Goal: Information Seeking & Learning: Learn about a topic

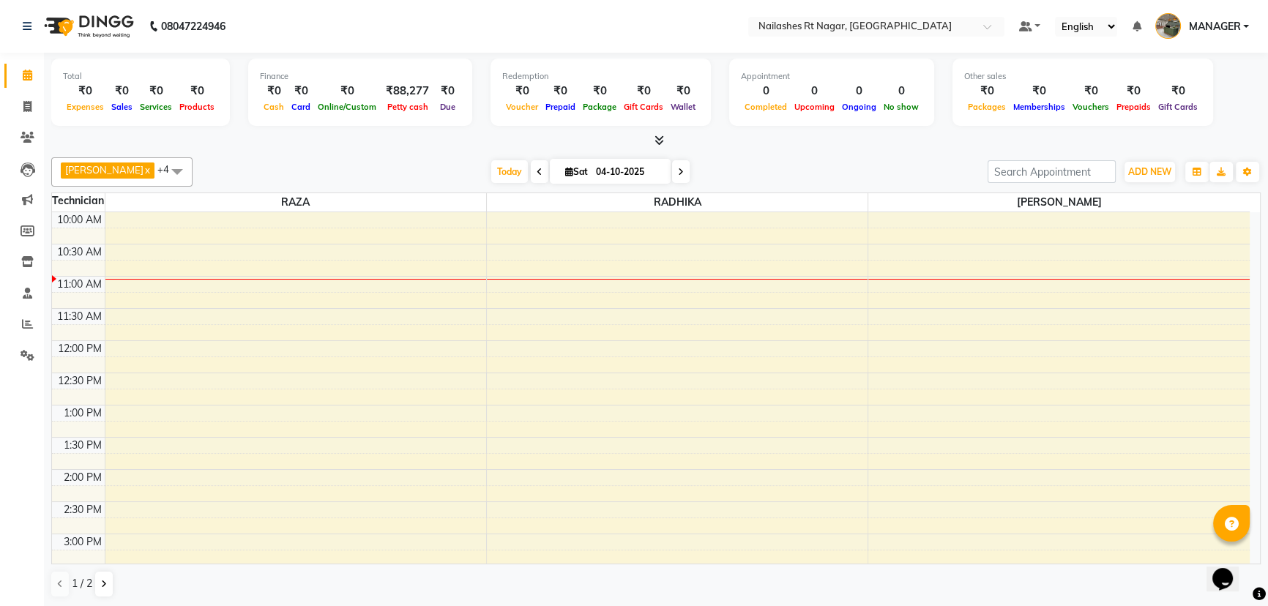
click at [346, 161] on div "[DATE] [DATE]" at bounding box center [590, 172] width 781 height 22
click at [15, 326] on span at bounding box center [28, 324] width 26 height 17
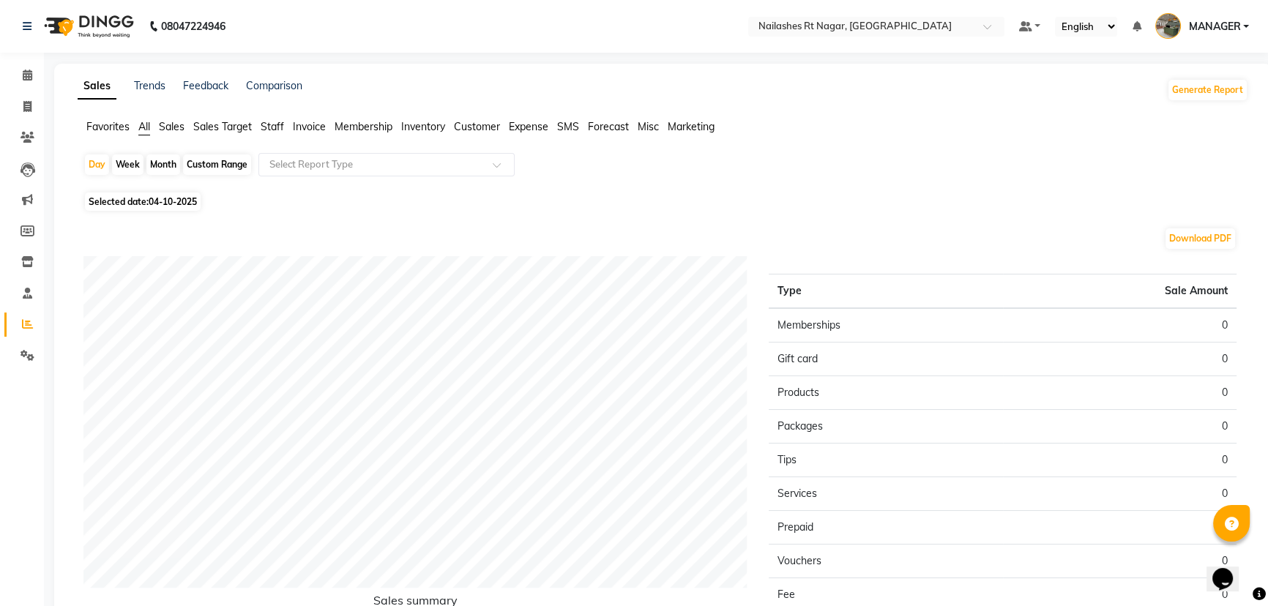
click at [188, 202] on span "04-10-2025" at bounding box center [173, 201] width 48 height 11
select select "10"
select select "2025"
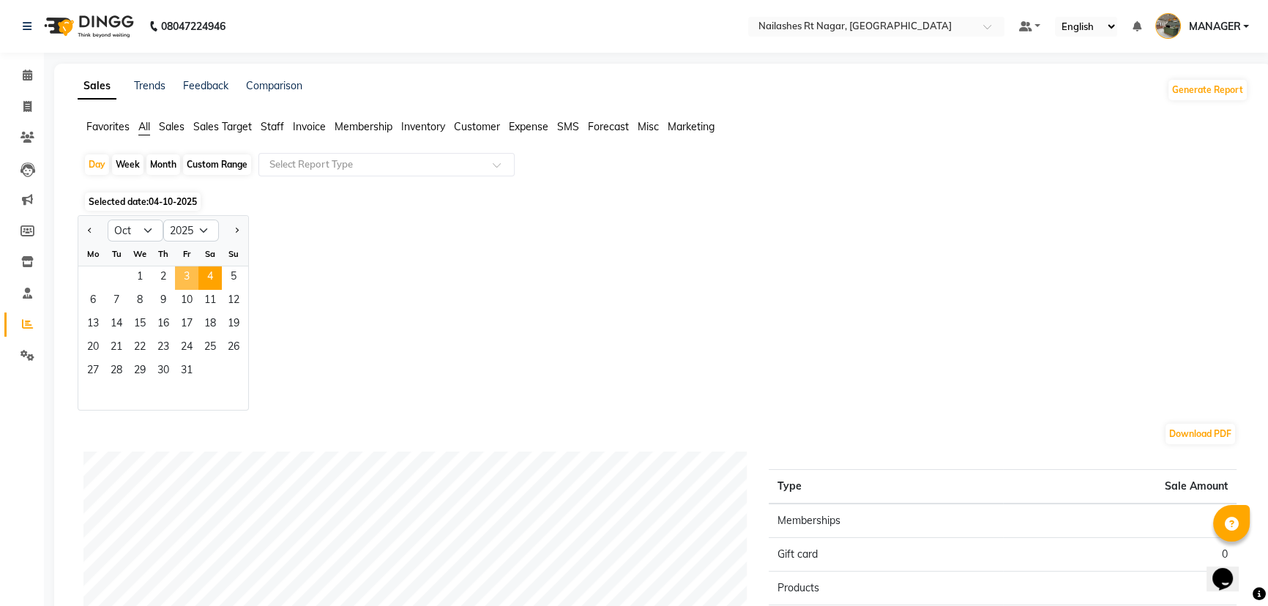
click at [188, 284] on span "3" at bounding box center [186, 278] width 23 height 23
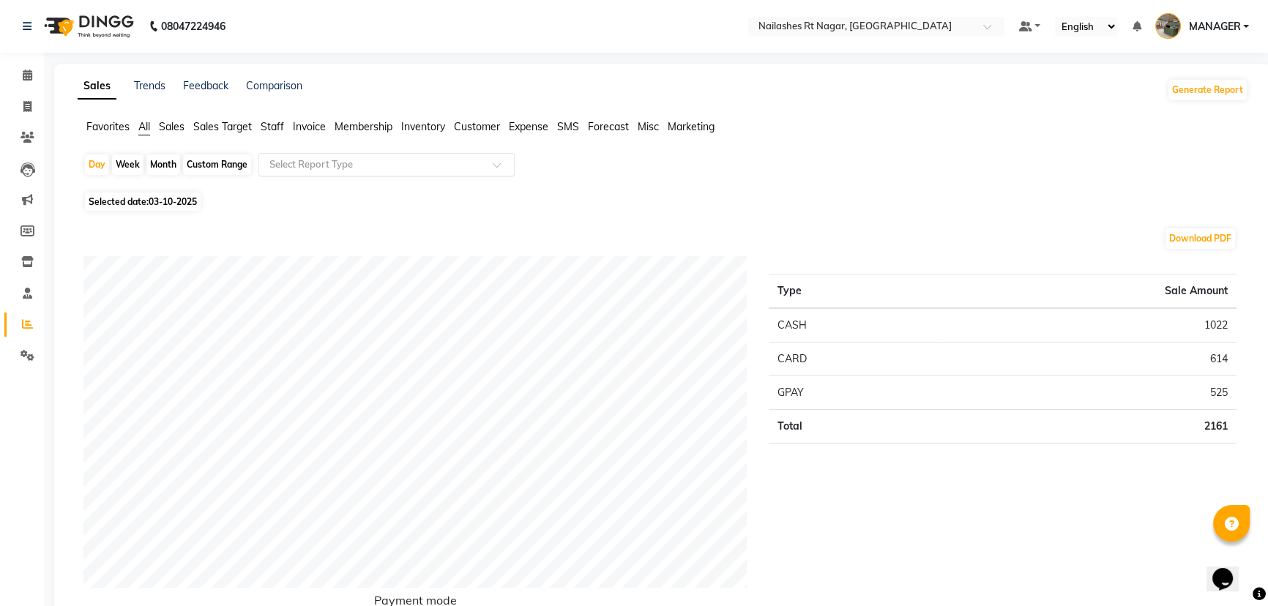
click at [407, 169] on input "text" at bounding box center [372, 164] width 211 height 15
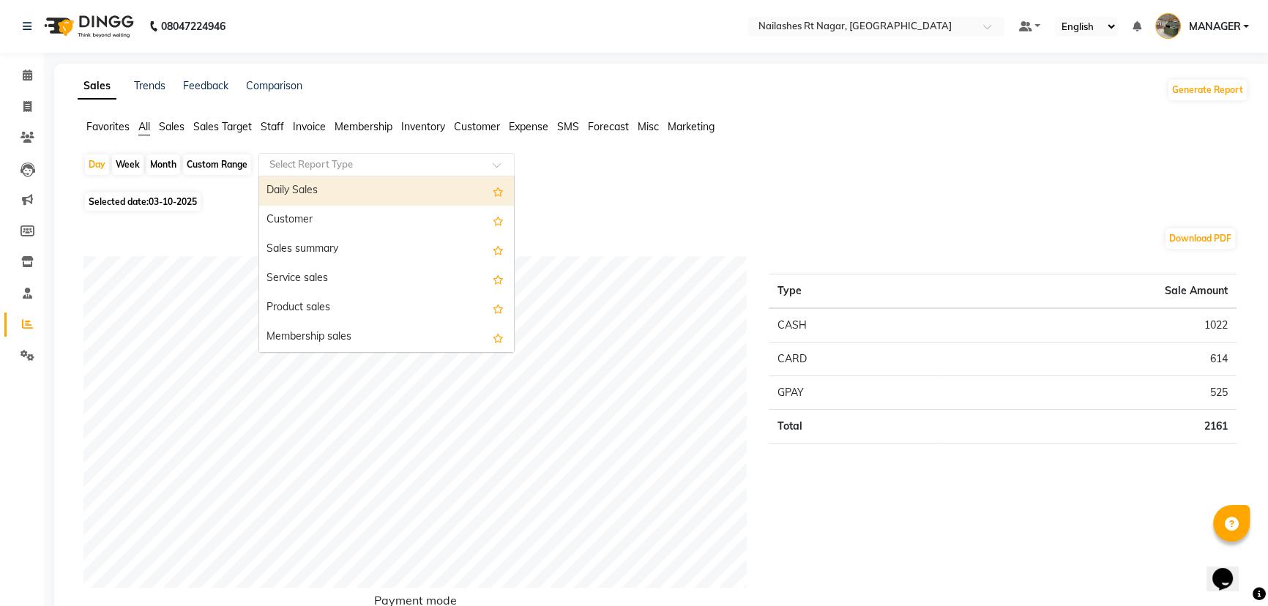
click at [401, 185] on div "Daily Sales" at bounding box center [386, 190] width 255 height 29
select select "full_report"
select select "csv"
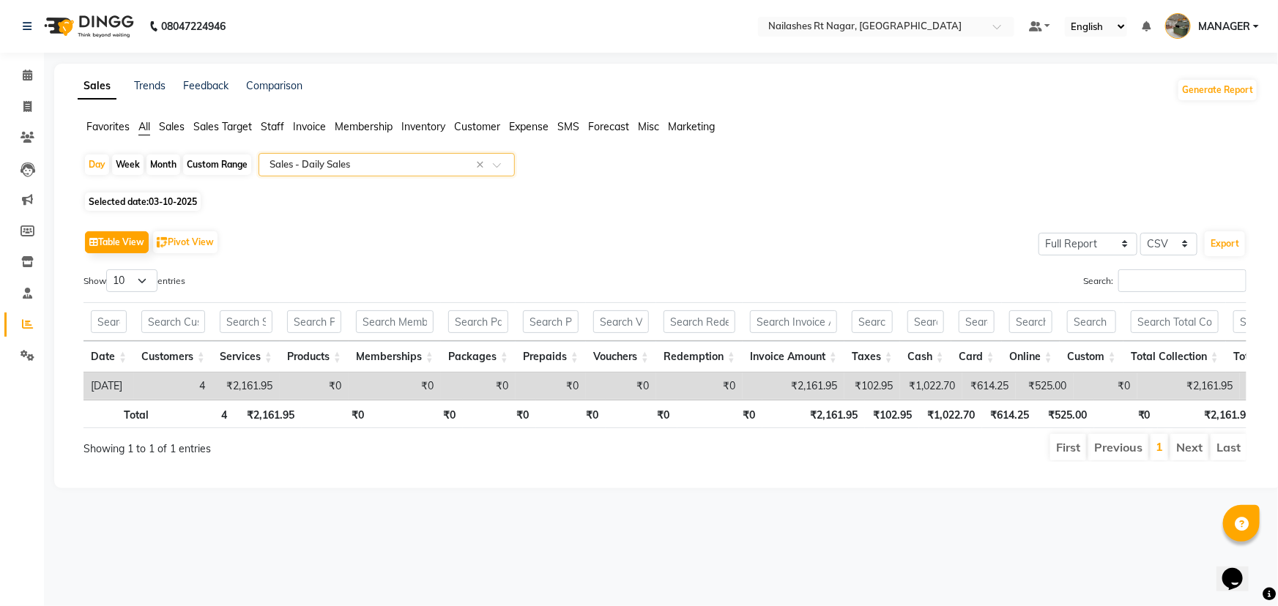
click at [181, 201] on span "03-10-2025" at bounding box center [173, 201] width 48 height 11
select select "10"
select select "2025"
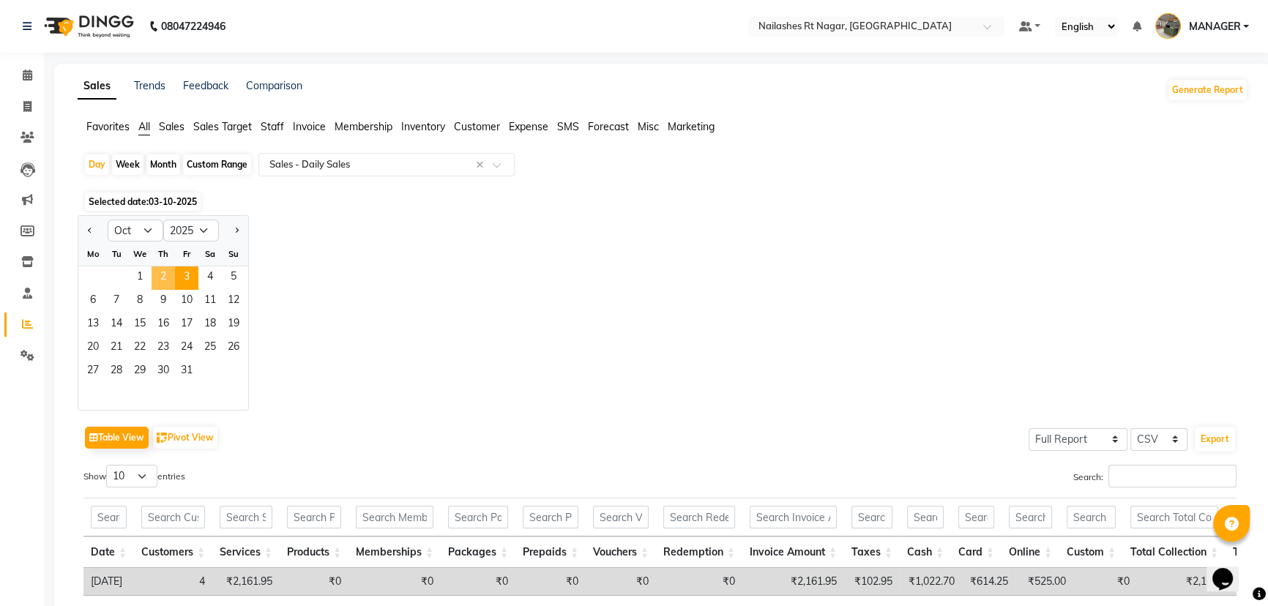
click at [165, 272] on span "2" at bounding box center [163, 278] width 23 height 23
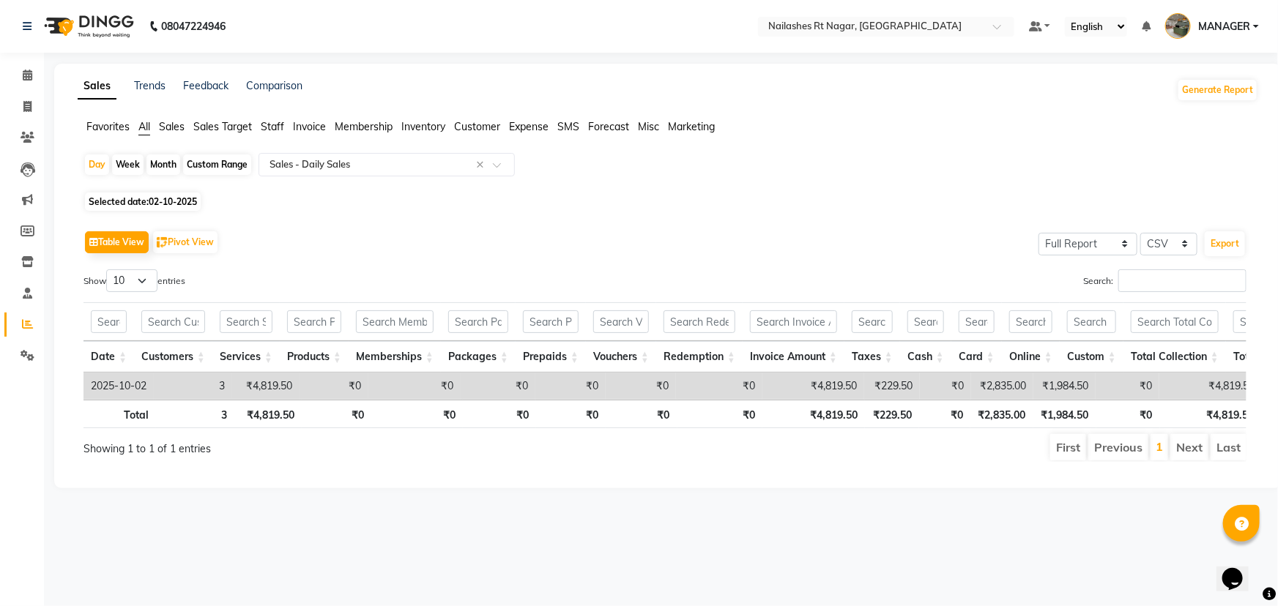
click at [176, 197] on span "02-10-2025" at bounding box center [173, 201] width 48 height 11
select select "10"
select select "2025"
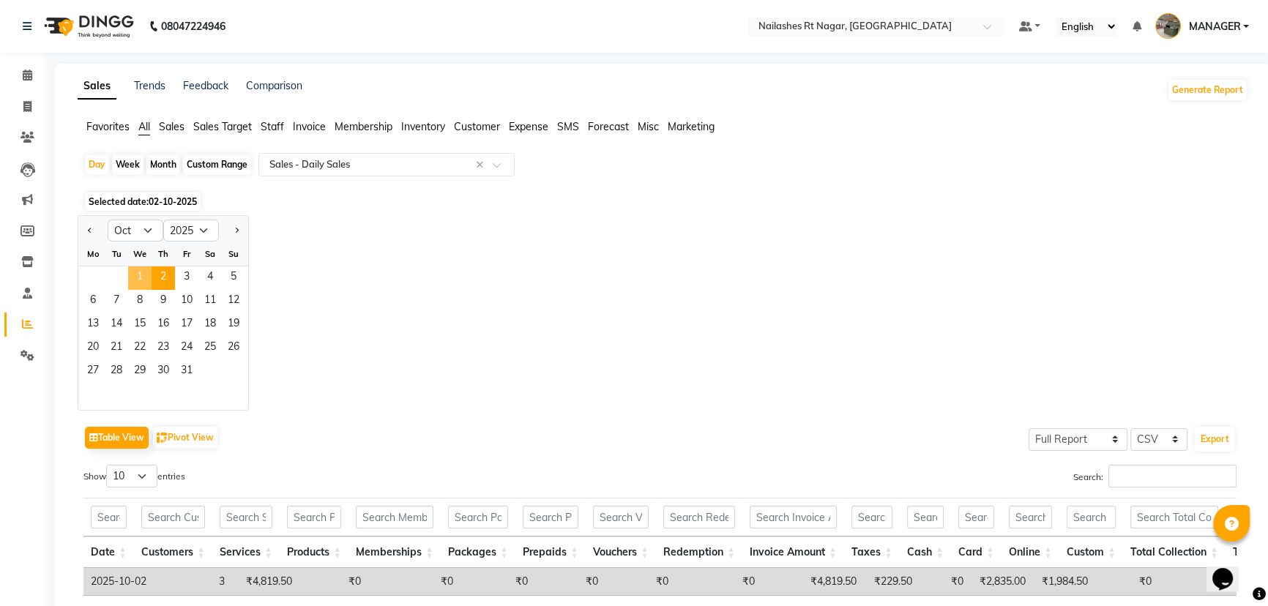
click at [143, 278] on span "1" at bounding box center [139, 278] width 23 height 23
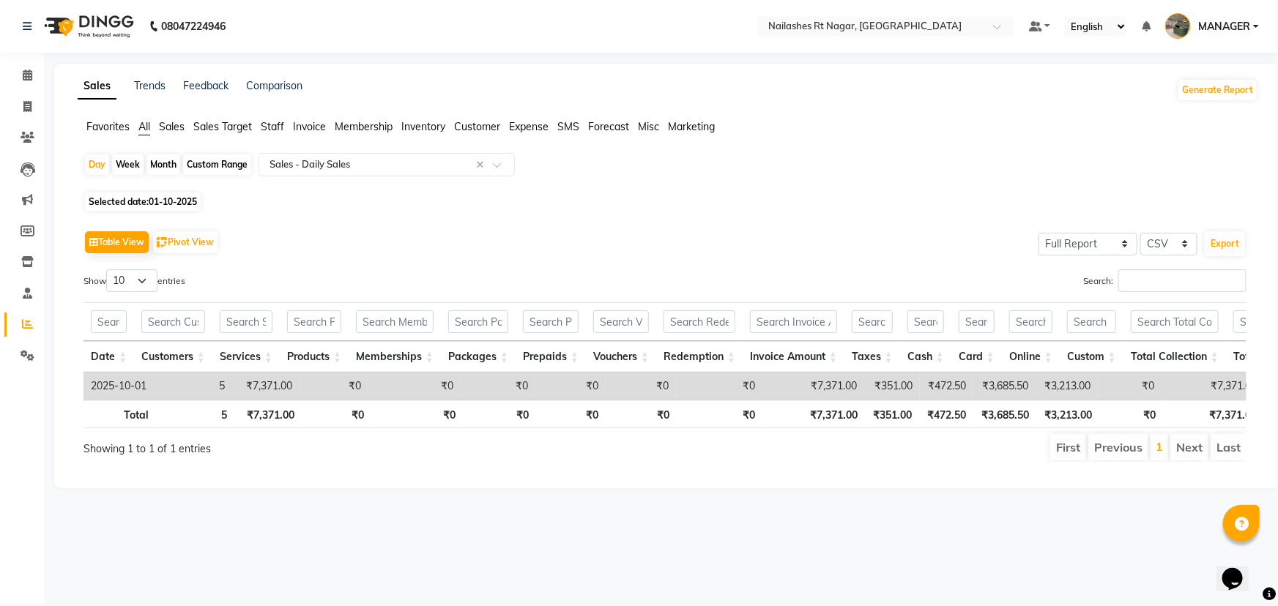
click at [181, 203] on span "01-10-2025" at bounding box center [173, 201] width 48 height 11
select select "10"
select select "2025"
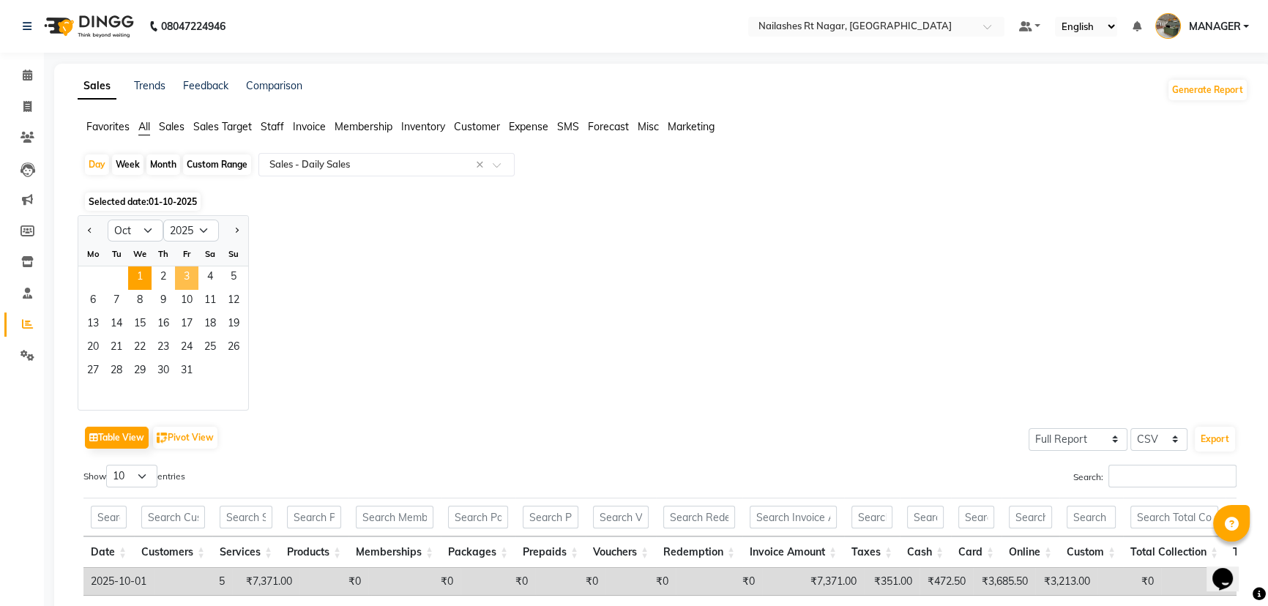
click at [182, 272] on span "3" at bounding box center [186, 278] width 23 height 23
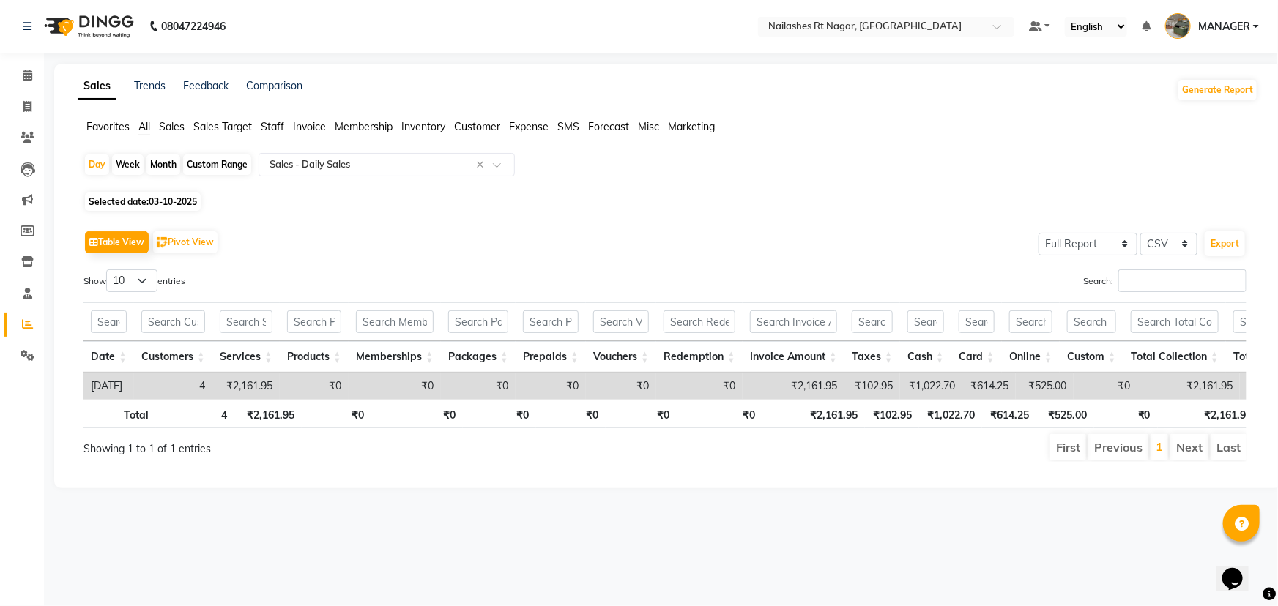
click at [179, 199] on span "03-10-2025" at bounding box center [173, 201] width 48 height 11
select select "10"
select select "2025"
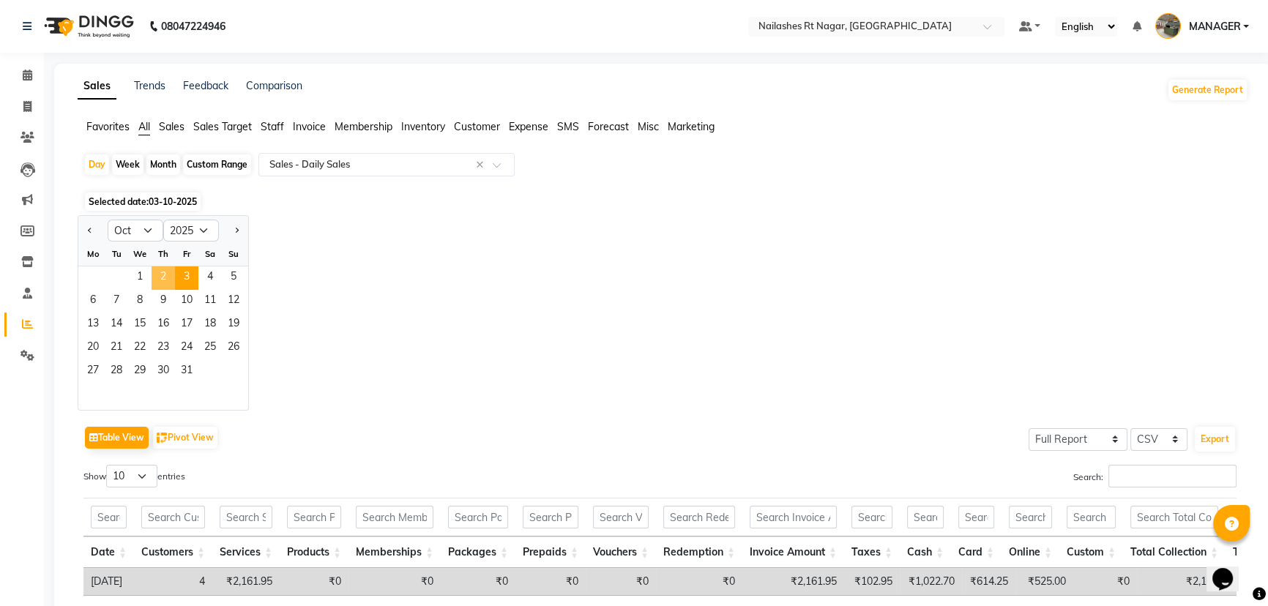
click at [167, 278] on span "2" at bounding box center [163, 278] width 23 height 23
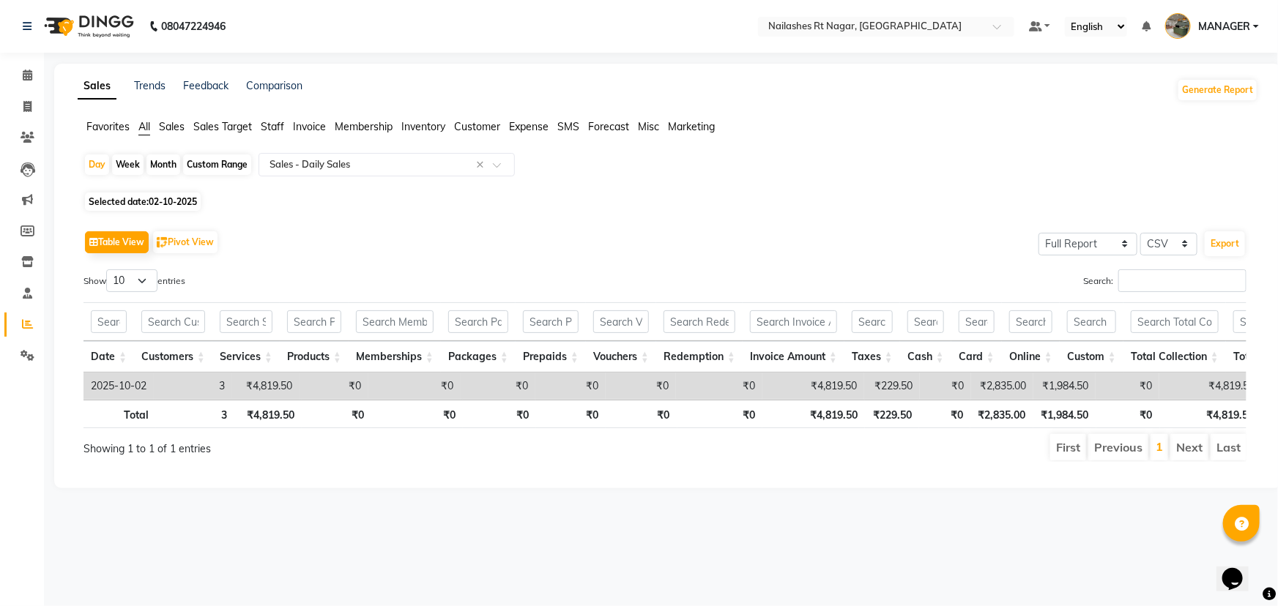
click at [439, 291] on div "Show 10 25 50 100 entries" at bounding box center [368, 284] width 570 height 29
click at [174, 166] on div "Month" at bounding box center [163, 165] width 34 height 21
select select "10"
select select "2025"
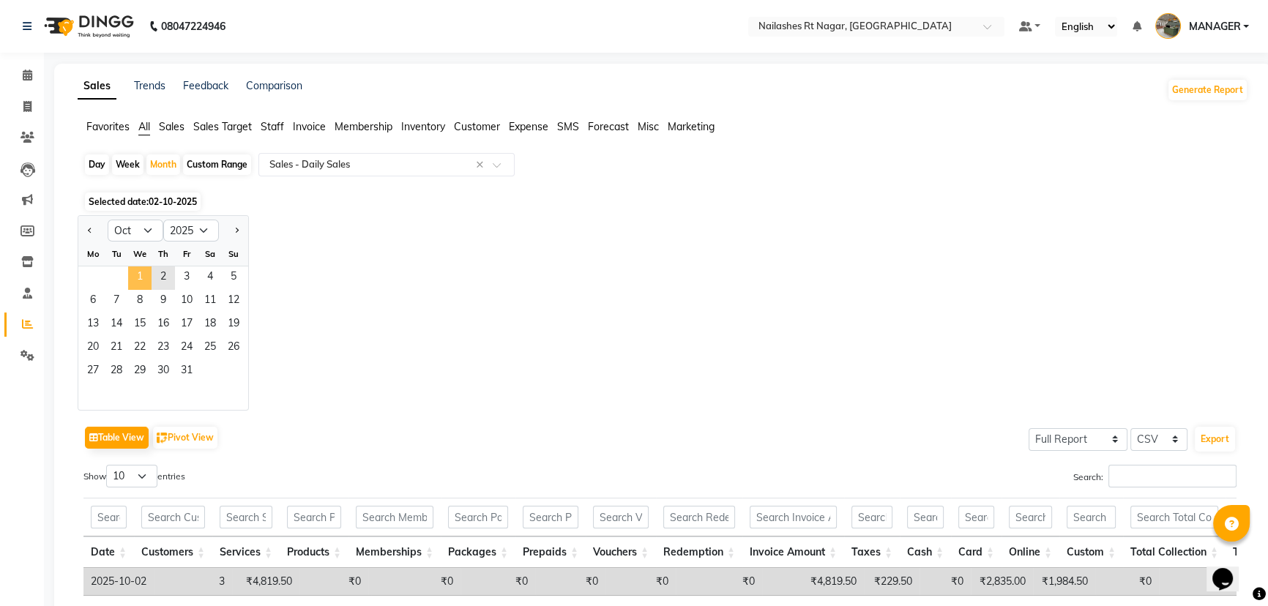
click at [146, 280] on span "1" at bounding box center [139, 278] width 23 height 23
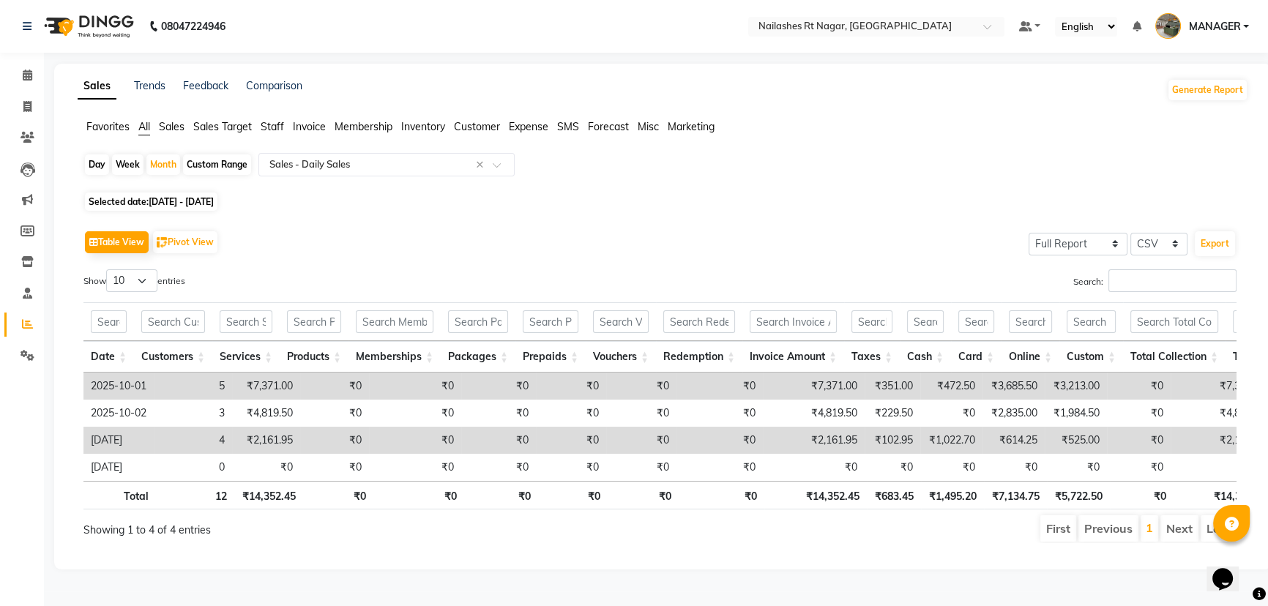
click at [391, 264] on div "Table View Pivot View Select Full Report Filtered Report Select CSV PDF Export …" at bounding box center [659, 385] width 1153 height 316
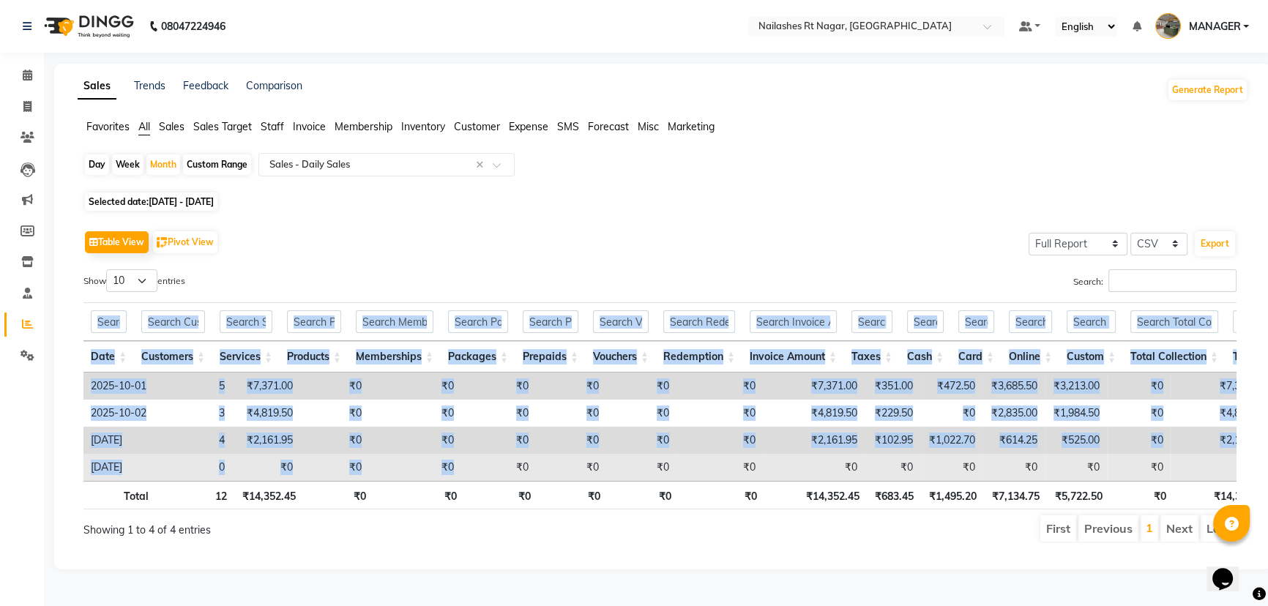
drag, startPoint x: 73, startPoint y: 346, endPoint x: 462, endPoint y: 454, distance: 403.5
click at [462, 454] on div "Table View Pivot View Select Full Report Filtered Report Select CSV PDF Export …" at bounding box center [660, 385] width 1177 height 340
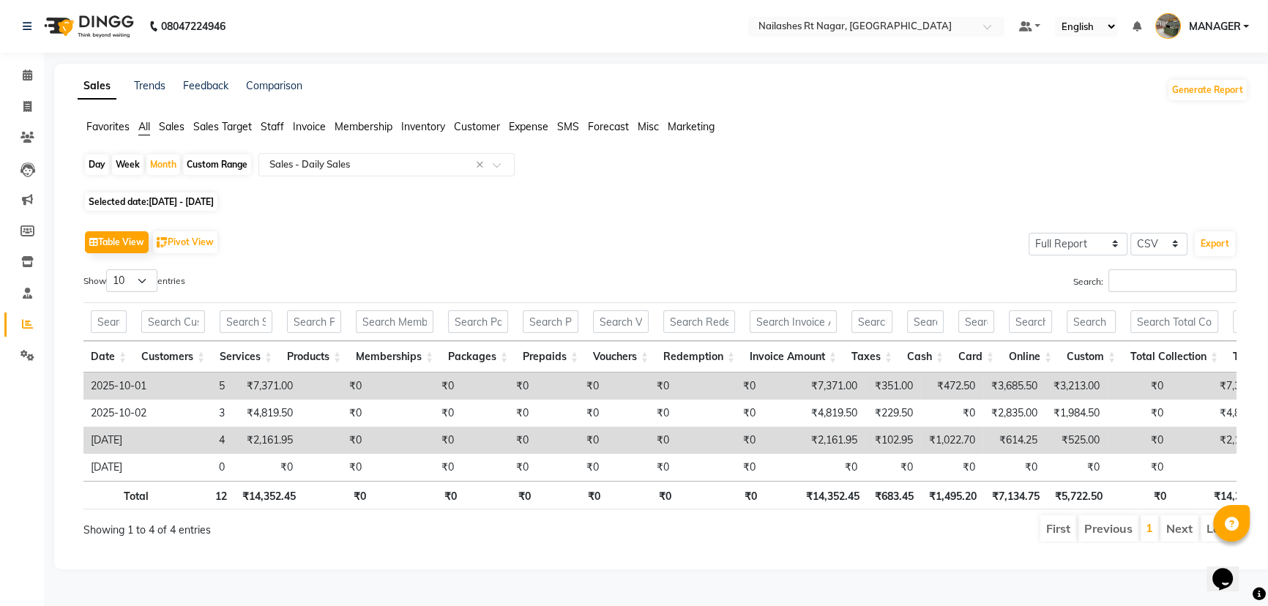
click at [432, 250] on div "Table View Pivot View Select Full Report Filtered Report Select CSV PDF Export" at bounding box center [659, 242] width 1153 height 31
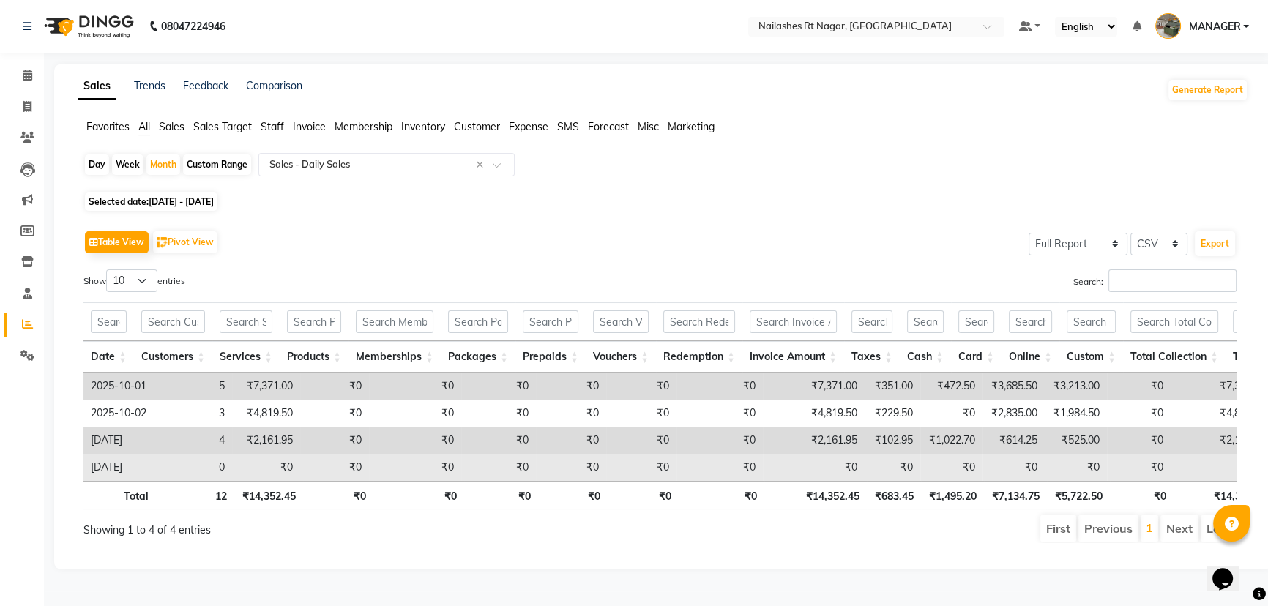
scroll to position [4, 0]
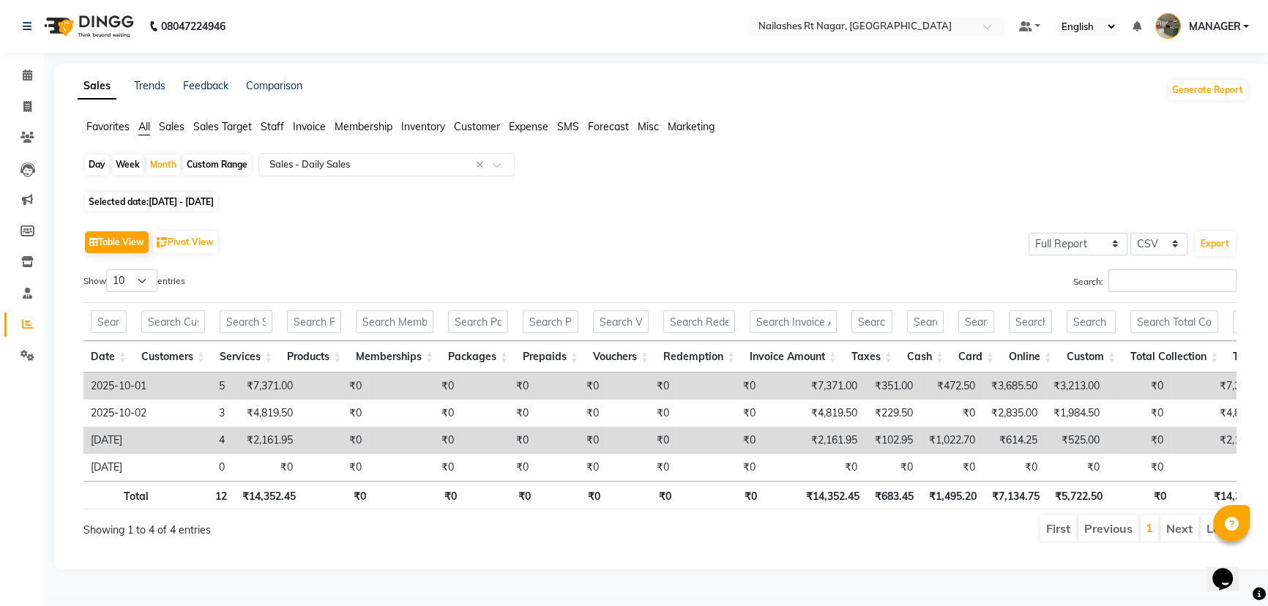
click at [395, 242] on div "Table View Pivot View Select Full Report Filtered Report Select CSV PDF Export" at bounding box center [659, 242] width 1153 height 31
click at [29, 70] on icon at bounding box center [28, 75] width 10 height 11
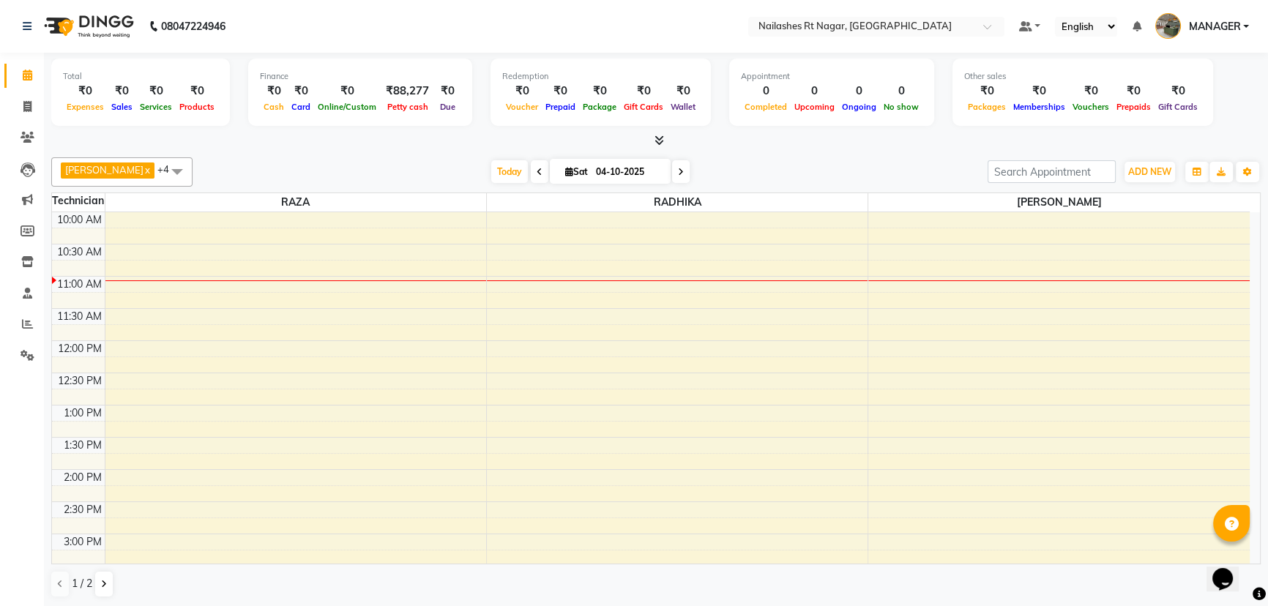
click at [334, 21] on nav "08047224946 Select Location × [GEOGRAPHIC_DATA] Default Panel My Panel English …" at bounding box center [634, 26] width 1268 height 53
click at [425, 21] on nav "08047224946 Select Location × [GEOGRAPHIC_DATA] Default Panel My Panel English …" at bounding box center [634, 26] width 1268 height 53
click at [661, 135] on icon at bounding box center [660, 140] width 10 height 11
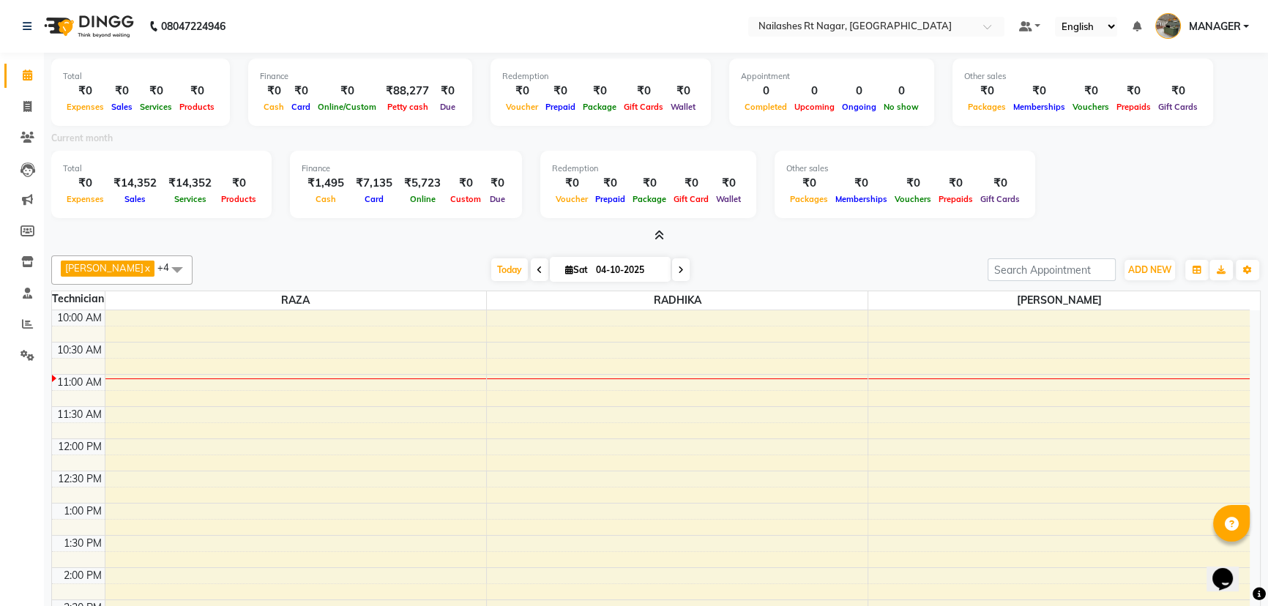
click at [657, 234] on icon at bounding box center [660, 235] width 10 height 11
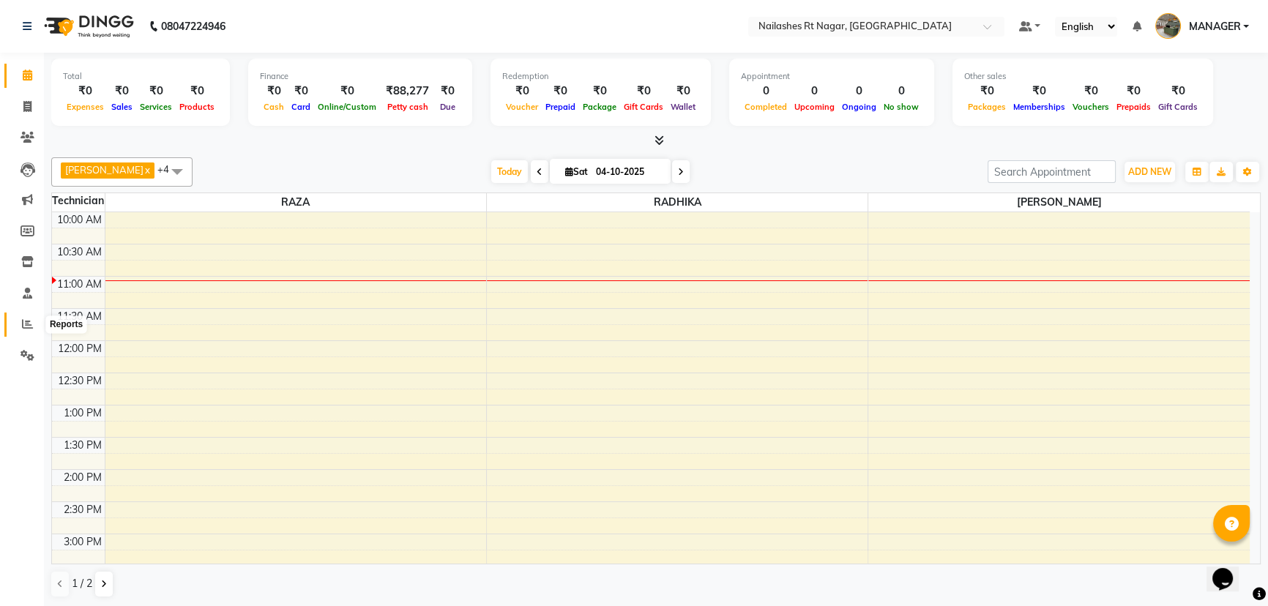
click at [29, 322] on icon at bounding box center [27, 324] width 11 height 11
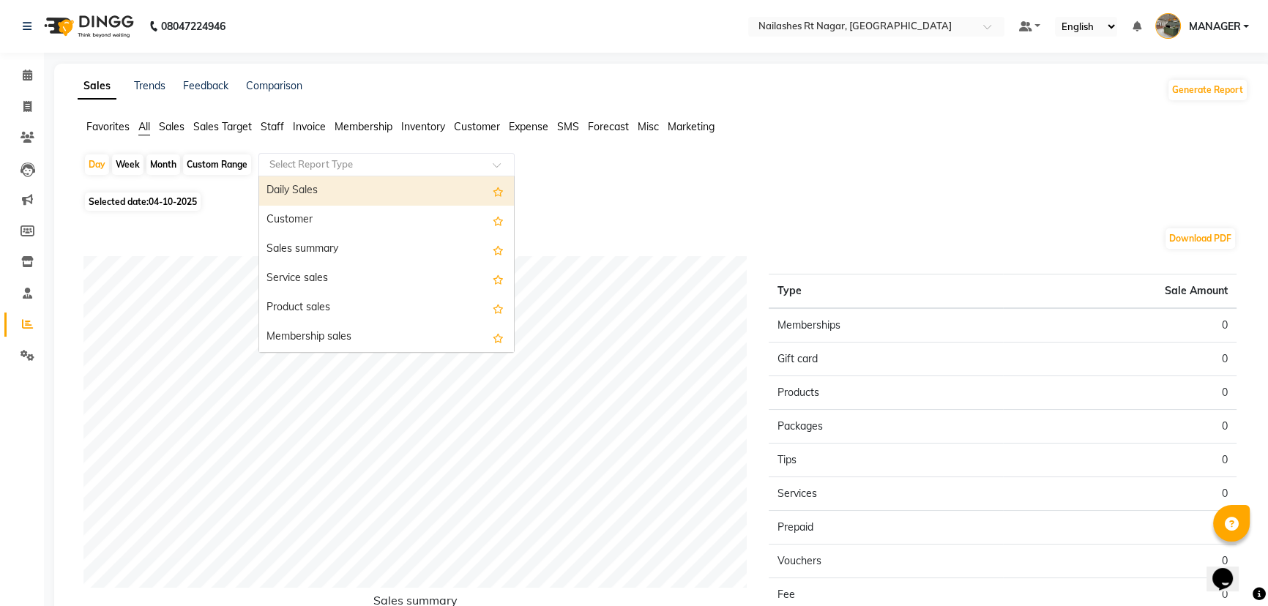
click at [317, 162] on input "text" at bounding box center [372, 164] width 211 height 15
click at [332, 190] on div "Daily Sales" at bounding box center [386, 190] width 255 height 29
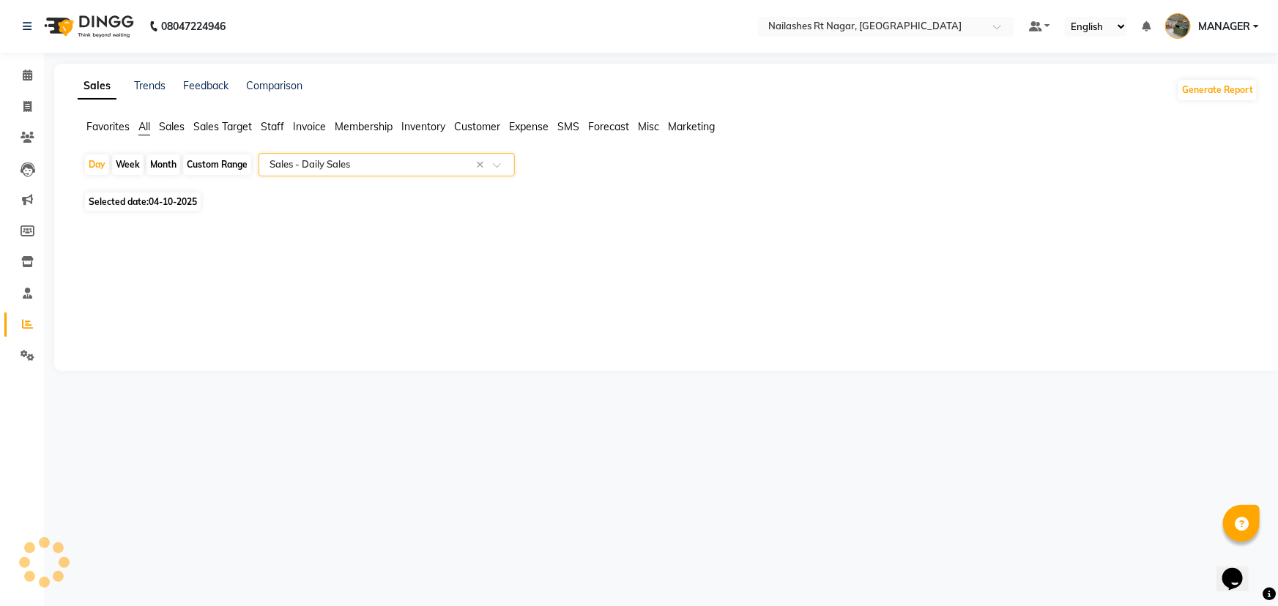
select select "full_report"
select select "csv"
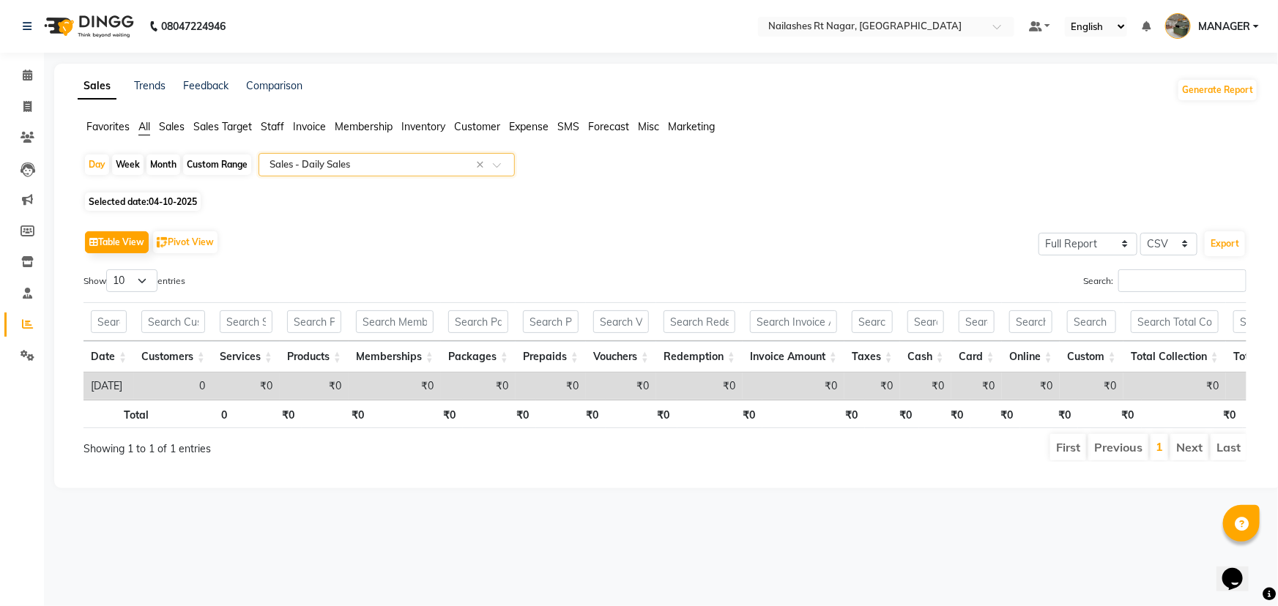
click at [161, 160] on div "Month" at bounding box center [163, 165] width 34 height 21
select select "10"
select select "2025"
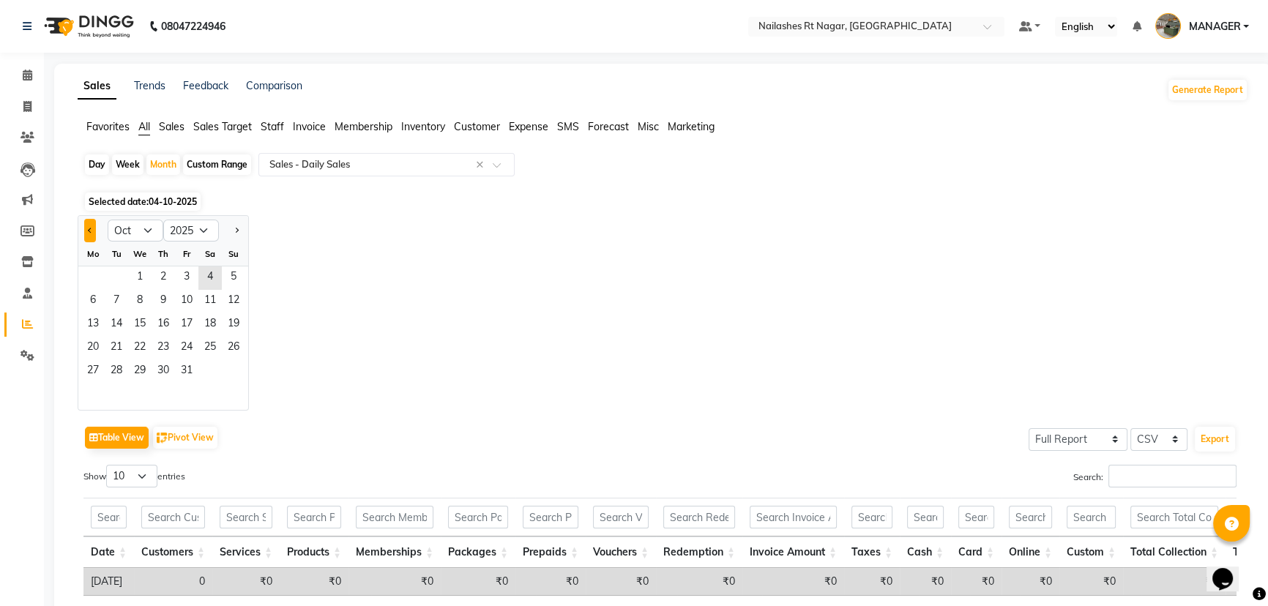
click at [90, 231] on span "Previous month" at bounding box center [90, 229] width 5 height 5
select select "9"
click at [94, 280] on span "1" at bounding box center [92, 278] width 23 height 23
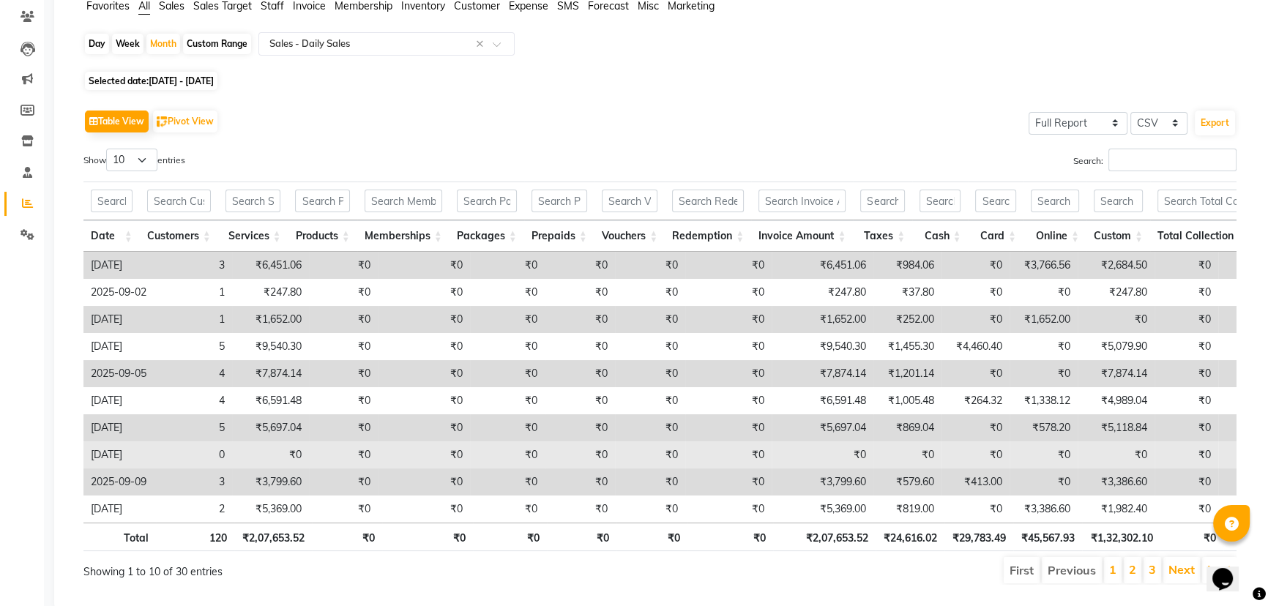
scroll to position [167, 0]
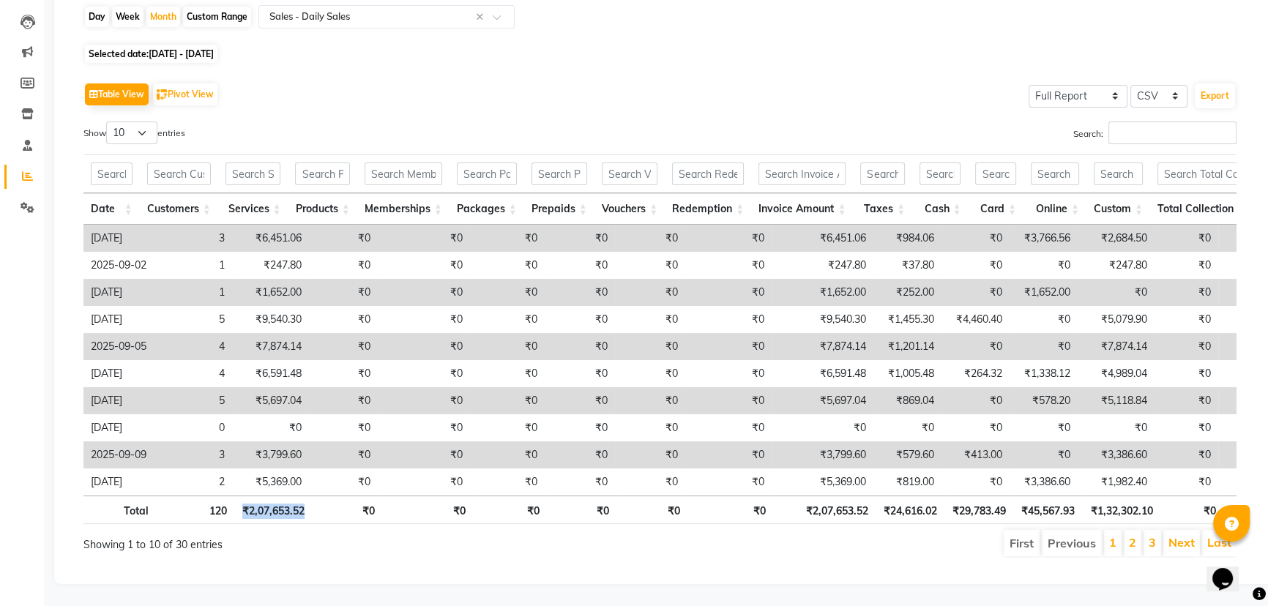
drag, startPoint x: 243, startPoint y: 499, endPoint x: 318, endPoint y: 498, distance: 74.7
click at [319, 498] on th "₹0" at bounding box center [347, 510] width 70 height 29
drag, startPoint x: 258, startPoint y: 502, endPoint x: 324, endPoint y: 505, distance: 66.7
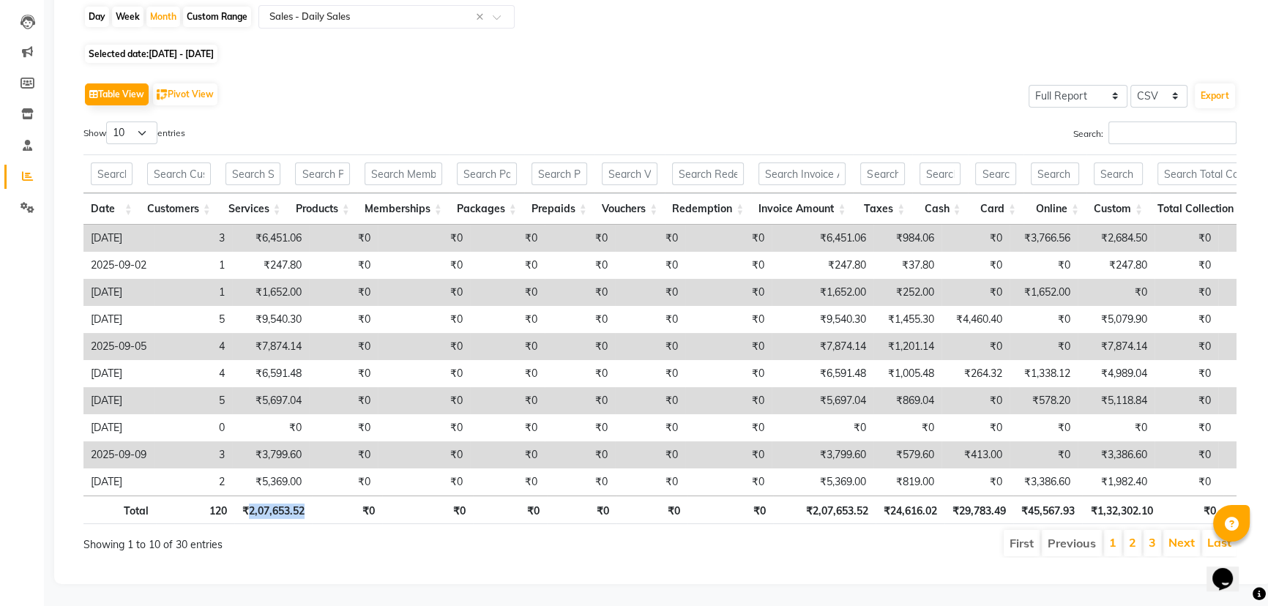
click at [252, 505] on th "₹2,07,653.52" at bounding box center [273, 510] width 78 height 29
drag, startPoint x: 237, startPoint y: 499, endPoint x: 312, endPoint y: 499, distance: 75.4
click at [312, 499] on th "₹0" at bounding box center [347, 510] width 70 height 29
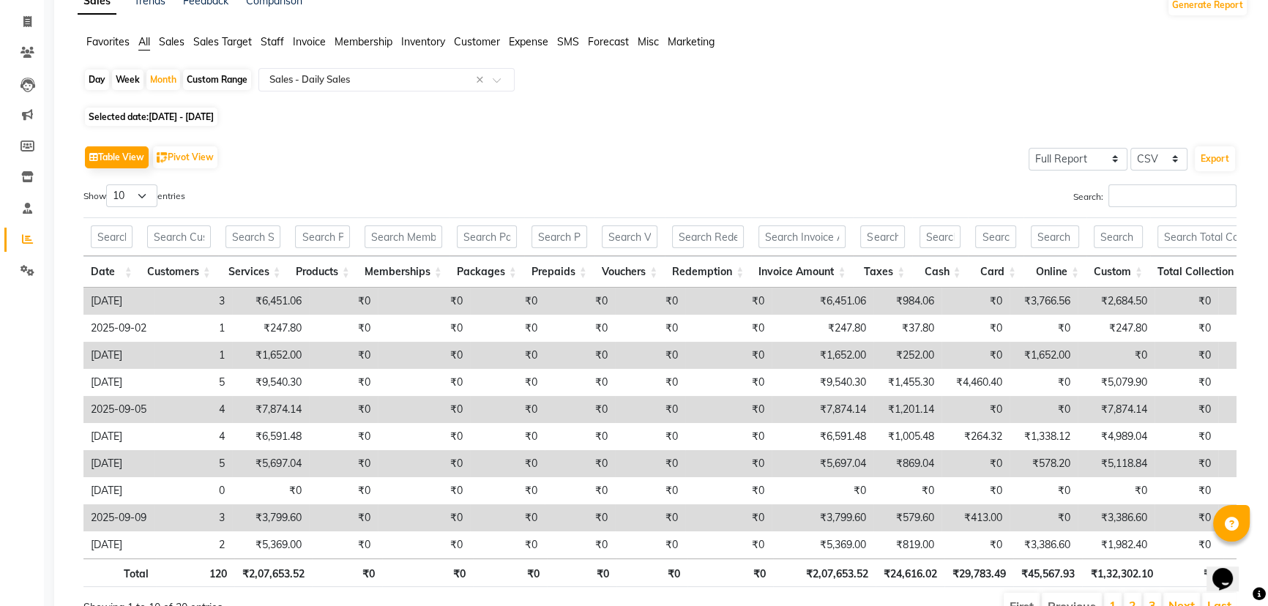
scroll to position [0, 0]
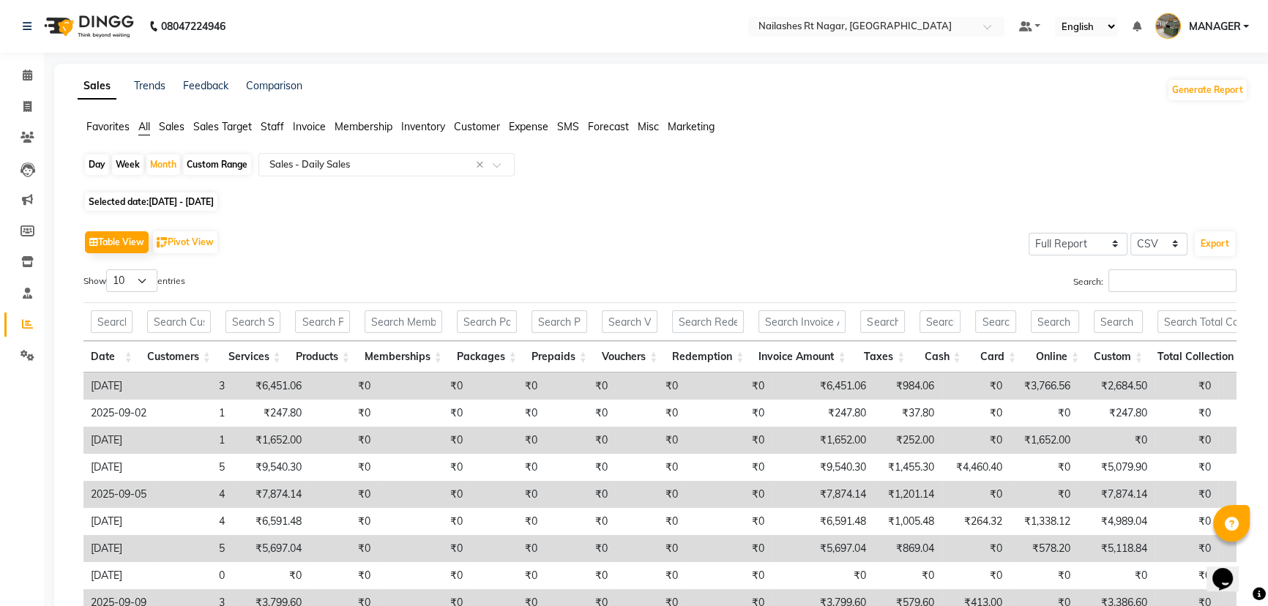
click at [390, 245] on div "Table View Pivot View Select Full Report Filtered Report Select CSV PDF Export" at bounding box center [659, 242] width 1153 height 31
click at [29, 78] on icon at bounding box center [28, 75] width 10 height 11
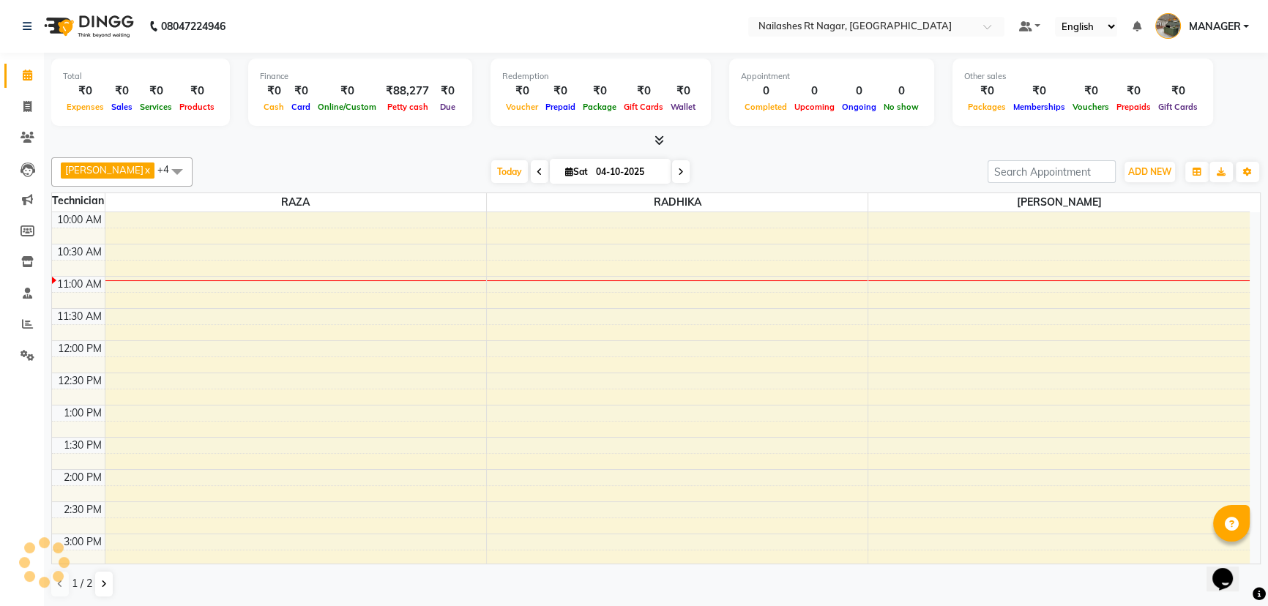
click at [368, 23] on nav "08047224946 Select Location × [GEOGRAPHIC_DATA] Default Panel My Panel English …" at bounding box center [634, 26] width 1268 height 53
click at [663, 139] on icon at bounding box center [660, 140] width 10 height 11
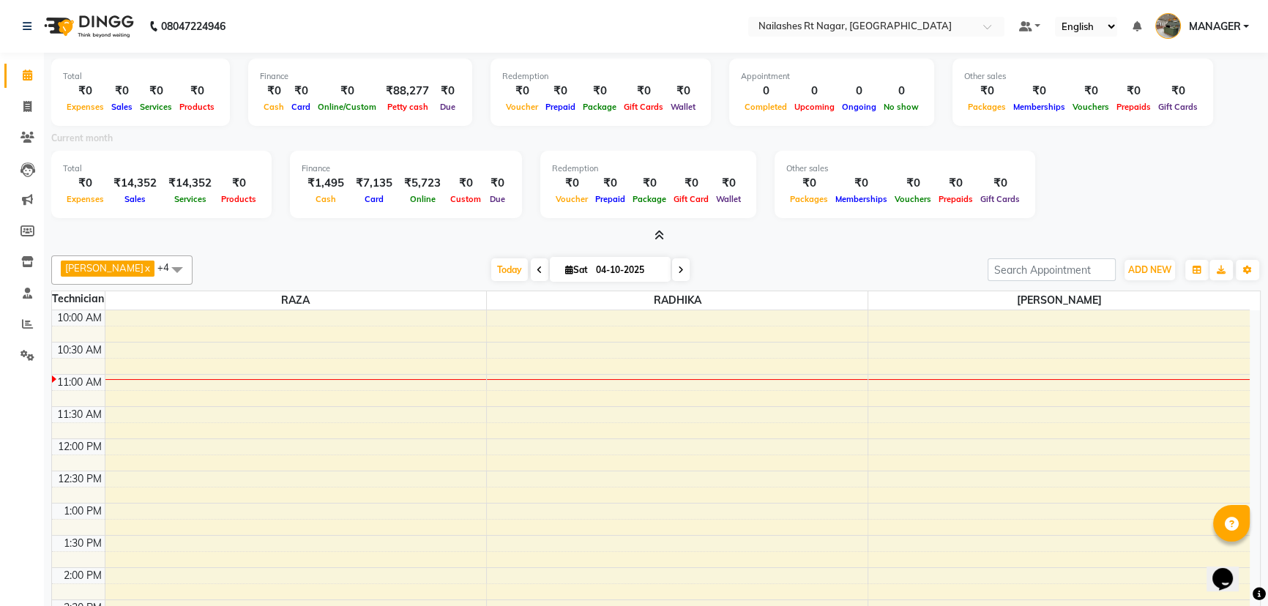
click at [657, 234] on icon at bounding box center [660, 235] width 10 height 11
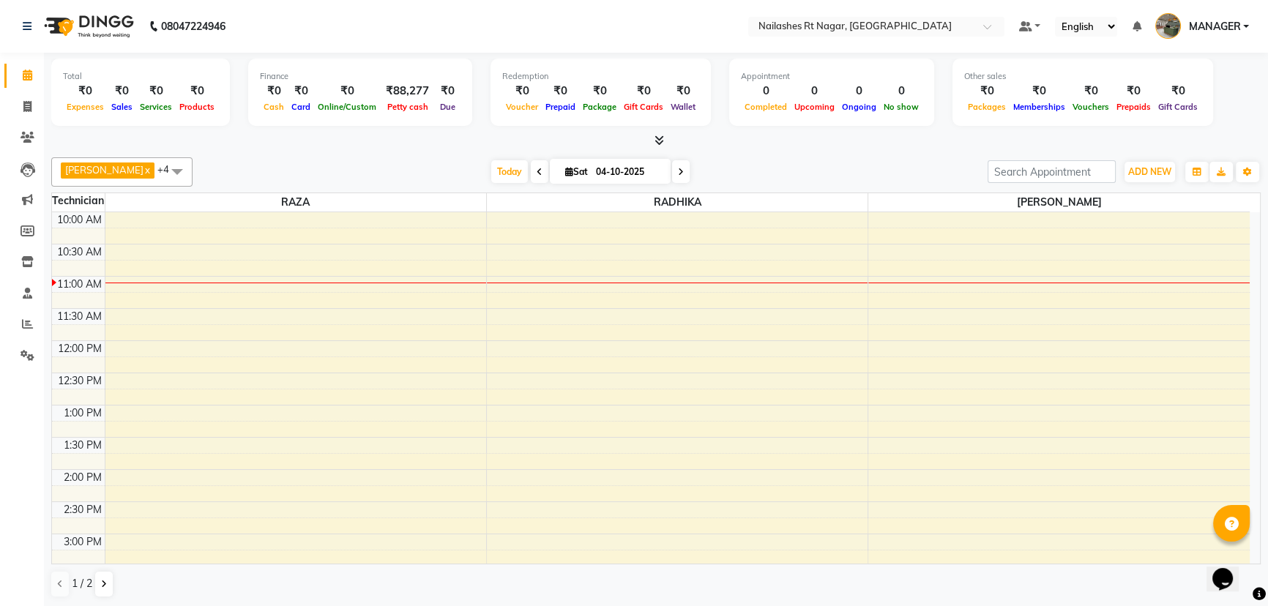
click at [723, 153] on div "[PERSON_NAME] x [PERSON_NAME] x [PERSON_NAME] x [PERSON_NAME] x +4 UnSelect All…" at bounding box center [656, 378] width 1210 height 453
click at [481, 37] on nav "08047224946 Select Location × [GEOGRAPHIC_DATA] Default Panel My Panel English …" at bounding box center [634, 26] width 1268 height 53
click at [776, 138] on div at bounding box center [656, 140] width 1210 height 15
click at [29, 317] on span at bounding box center [28, 324] width 26 height 17
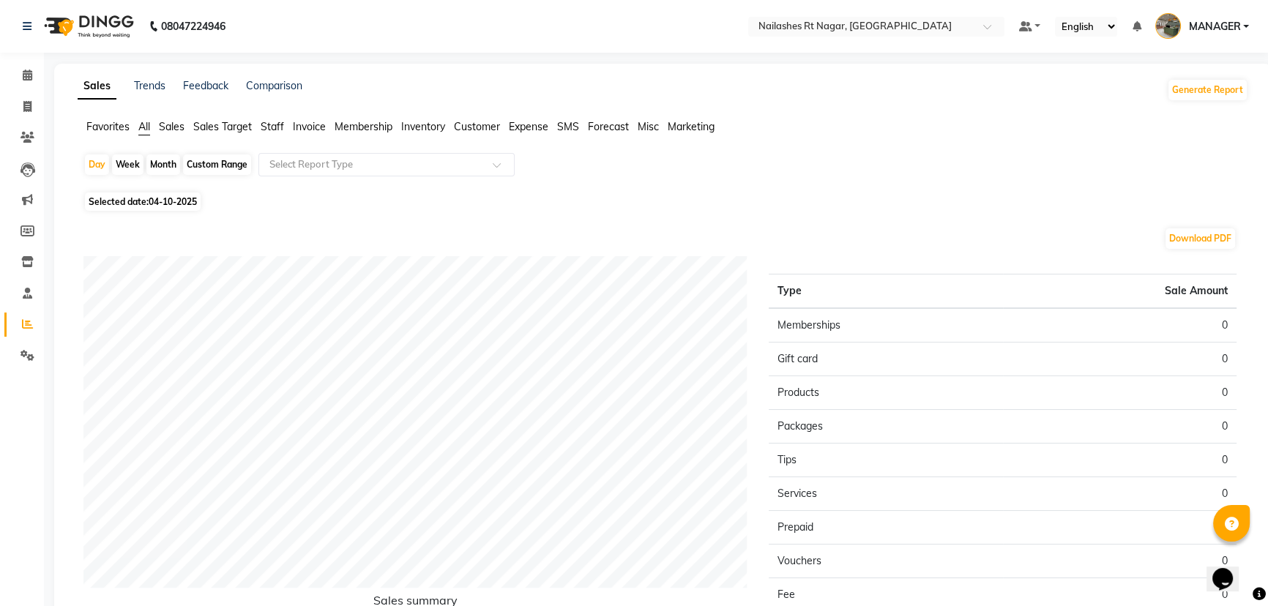
click at [160, 160] on div "Month" at bounding box center [163, 165] width 34 height 21
select select "10"
select select "2025"
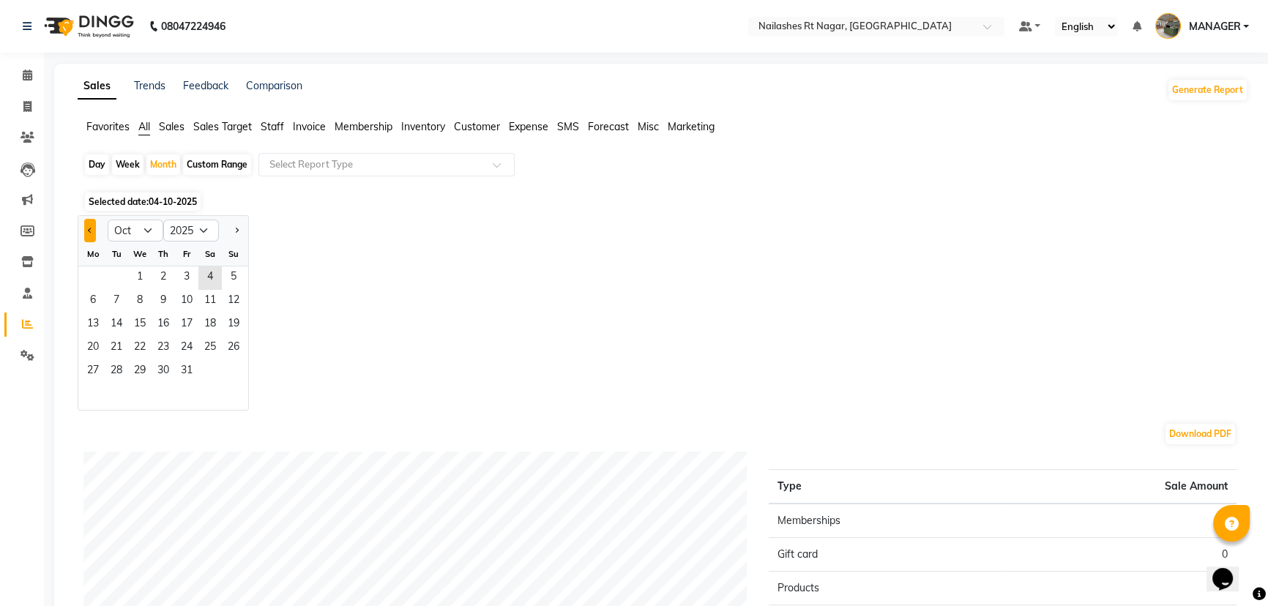
click at [93, 233] on button "Previous month" at bounding box center [90, 230] width 12 height 23
select select "9"
click at [116, 346] on span "23" at bounding box center [116, 348] width 23 height 23
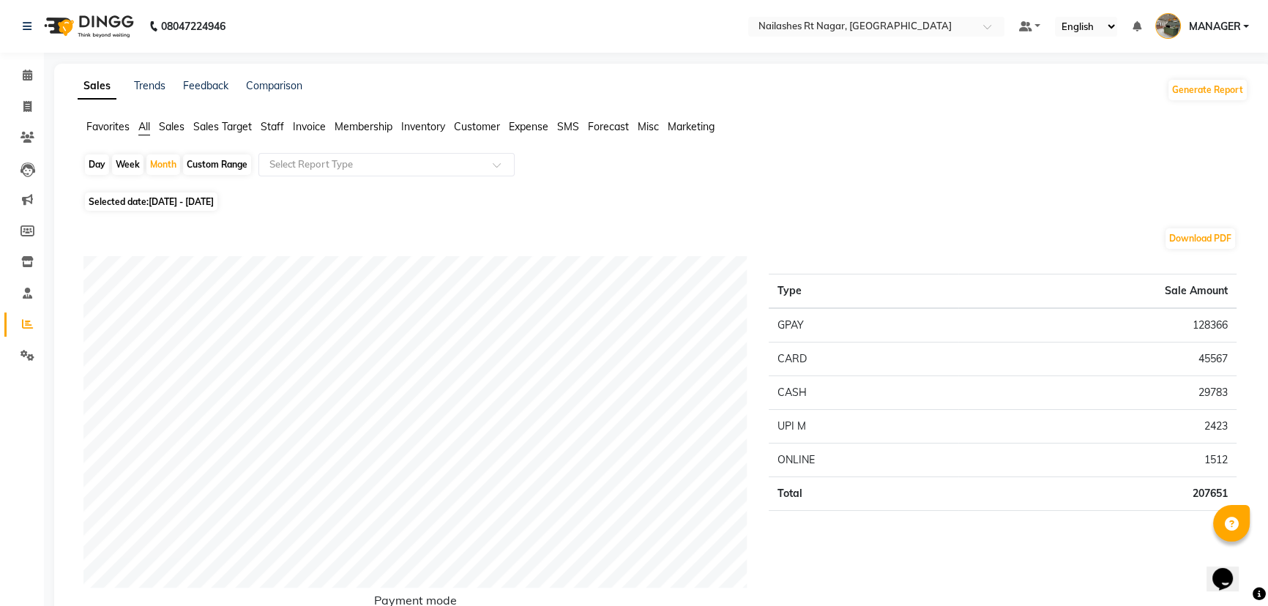
click at [93, 162] on div "Day" at bounding box center [97, 165] width 24 height 21
select select "9"
select select "2025"
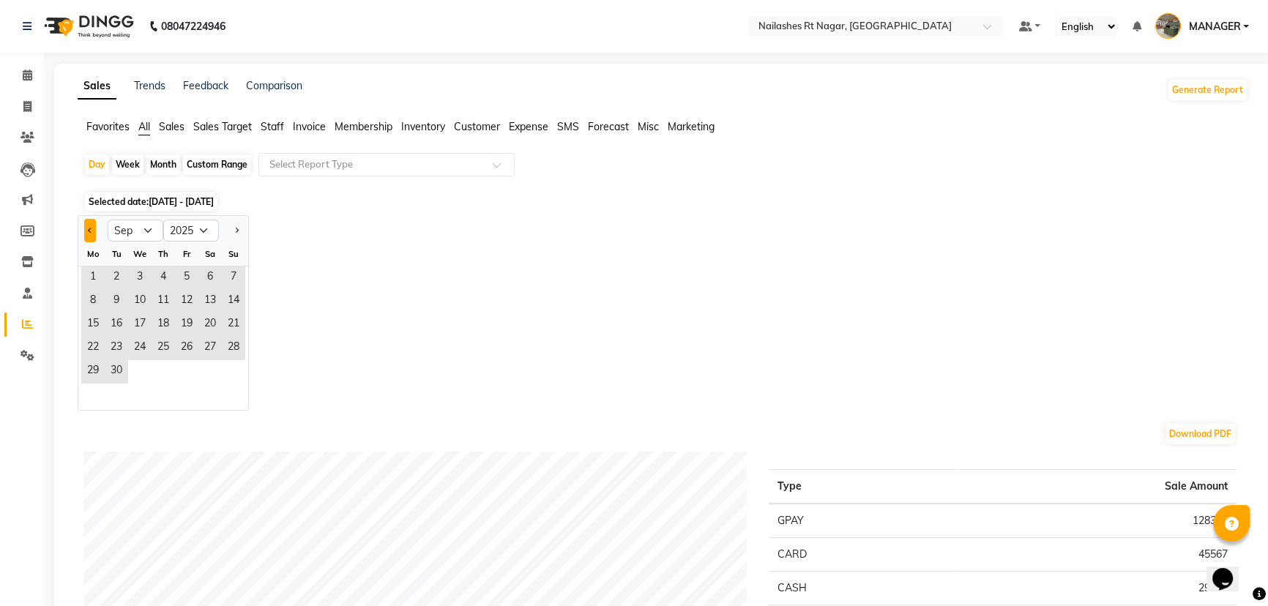
click at [94, 227] on button "Previous month" at bounding box center [90, 230] width 12 height 23
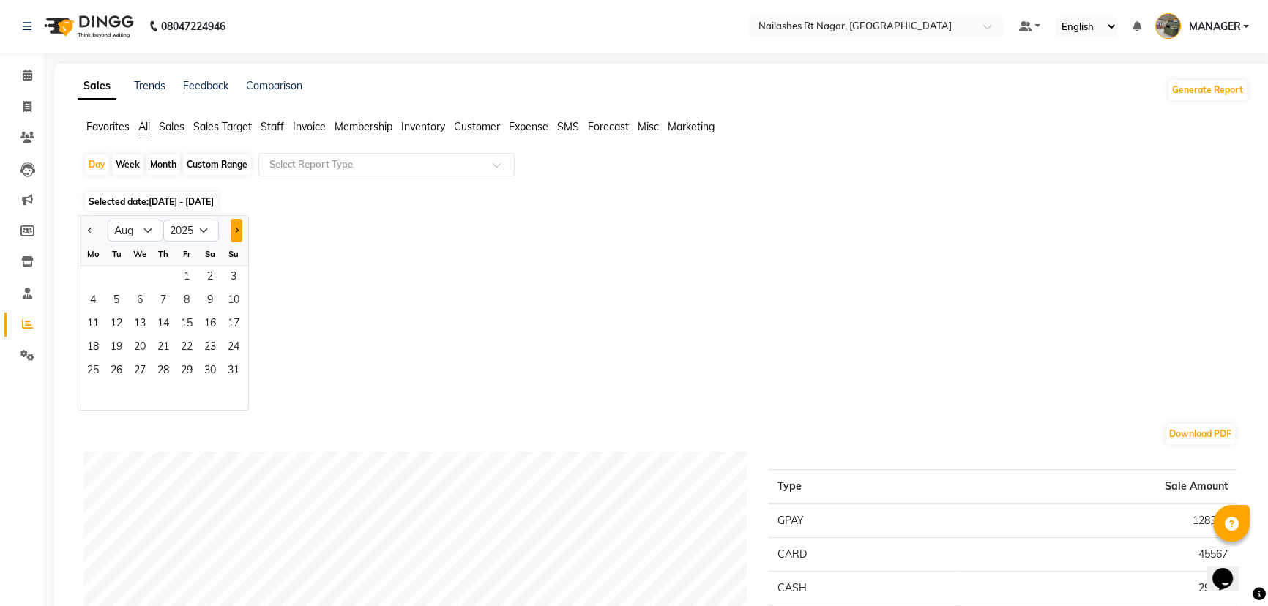
click at [236, 223] on button "Next month" at bounding box center [237, 230] width 12 height 23
select select "9"
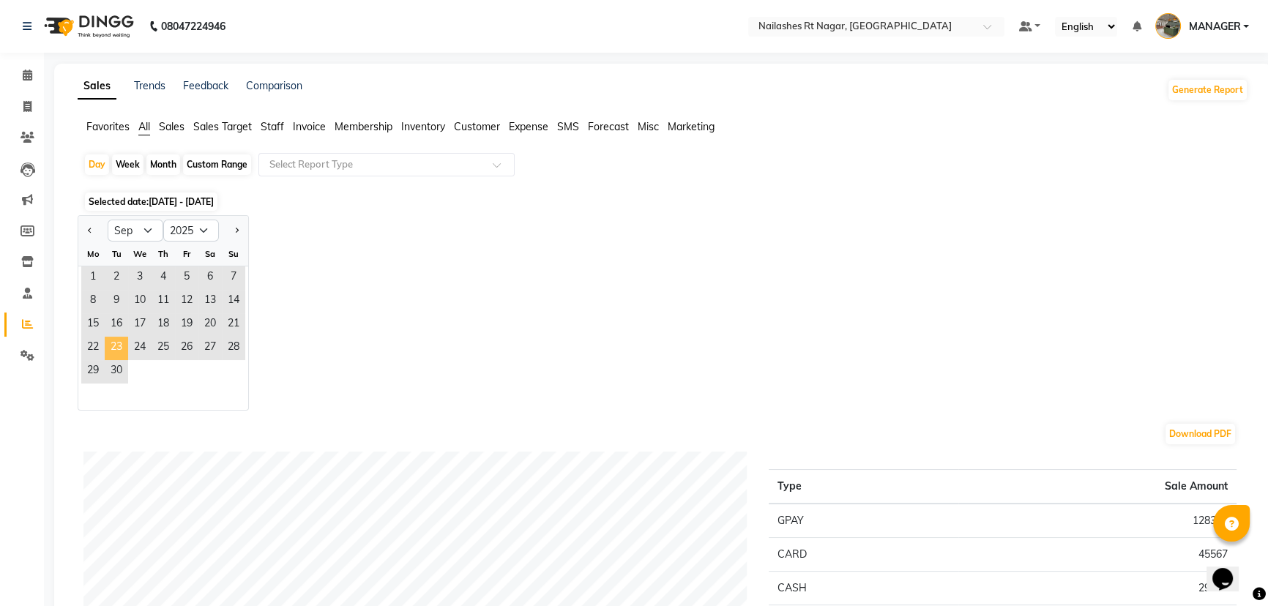
click at [123, 349] on span "23" at bounding box center [116, 348] width 23 height 23
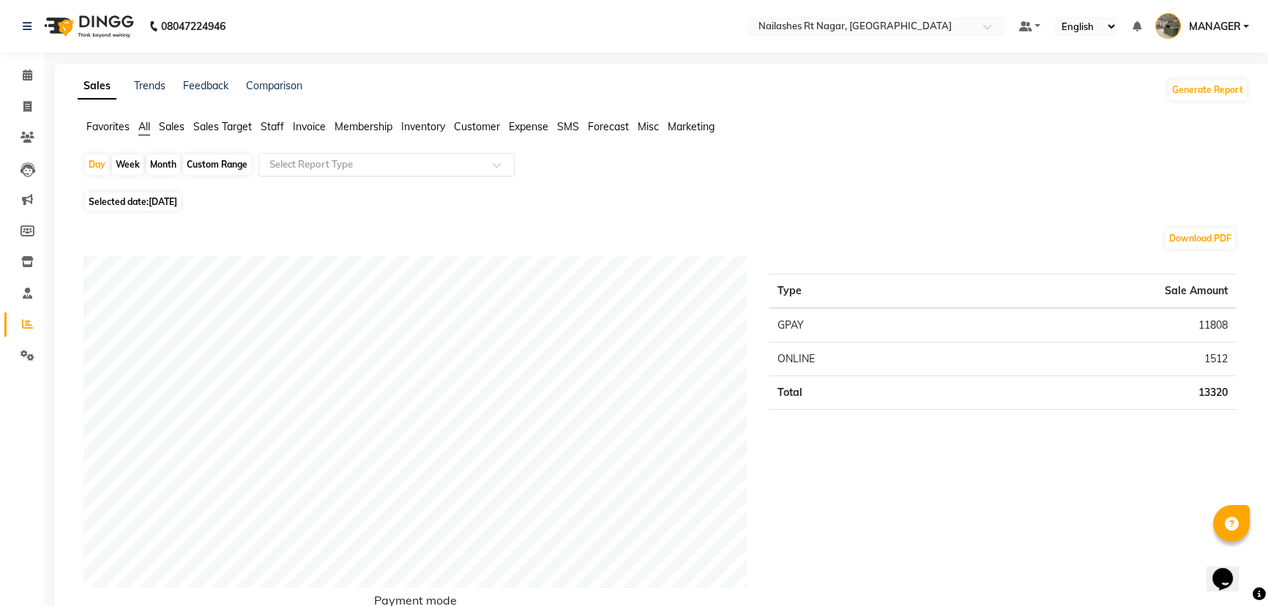
click at [330, 159] on input "text" at bounding box center [372, 164] width 211 height 15
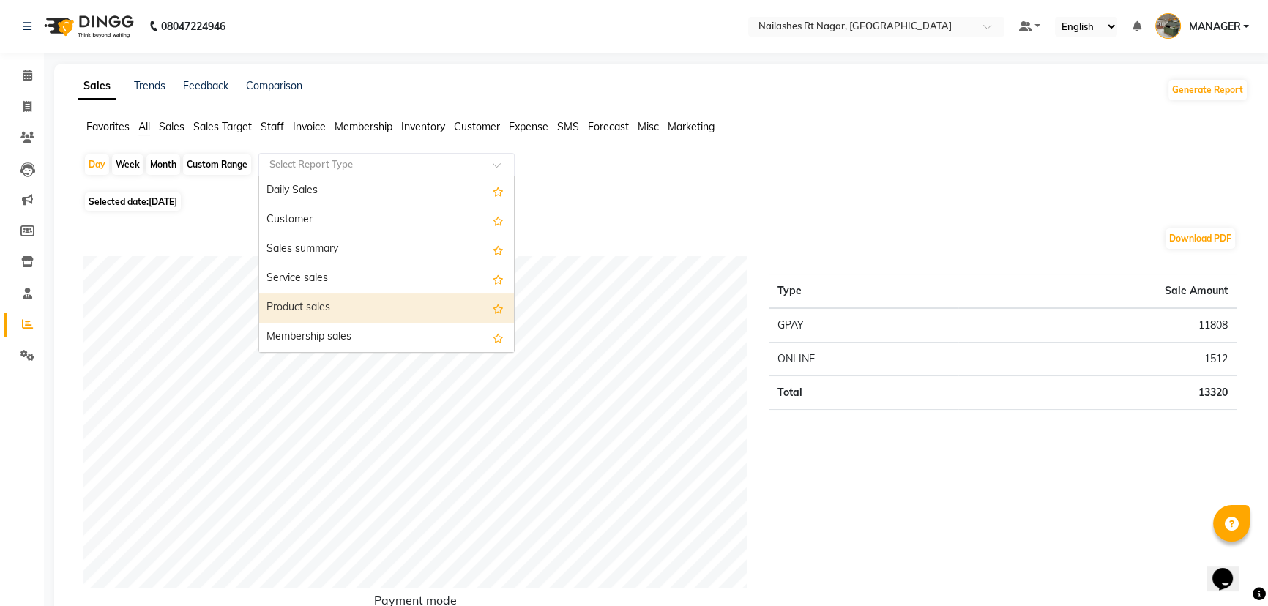
click at [335, 311] on div "Product sales" at bounding box center [386, 308] width 255 height 29
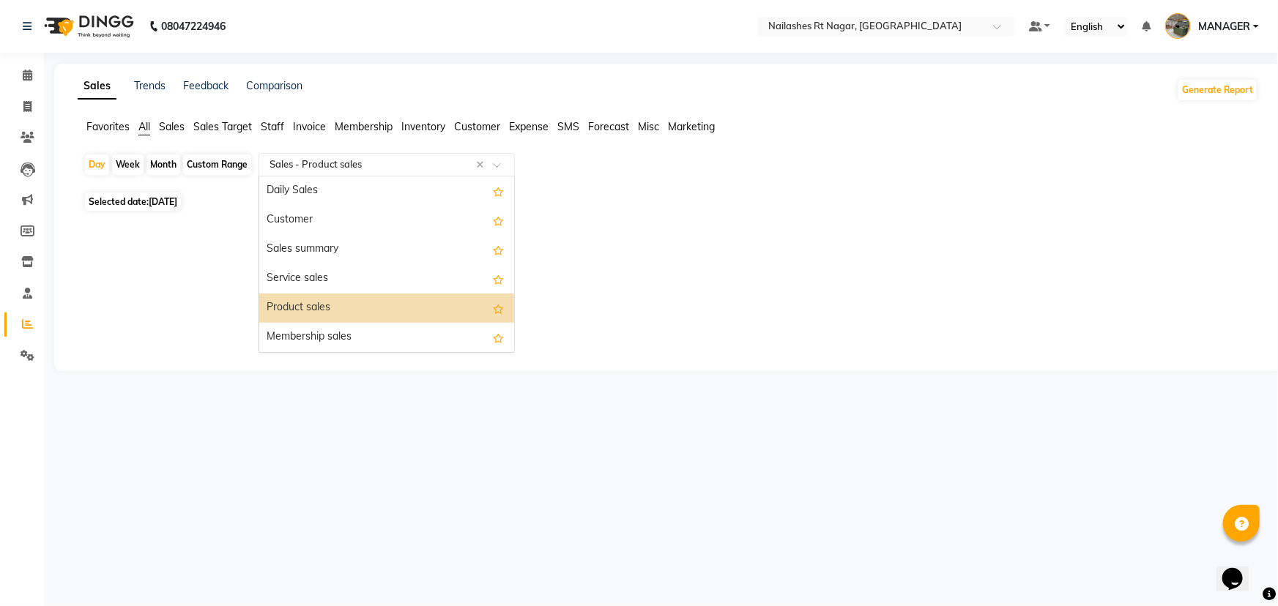
click at [352, 164] on input "text" at bounding box center [372, 164] width 211 height 15
click at [328, 272] on div "Service sales" at bounding box center [386, 278] width 255 height 29
select select "full_report"
select select "csv"
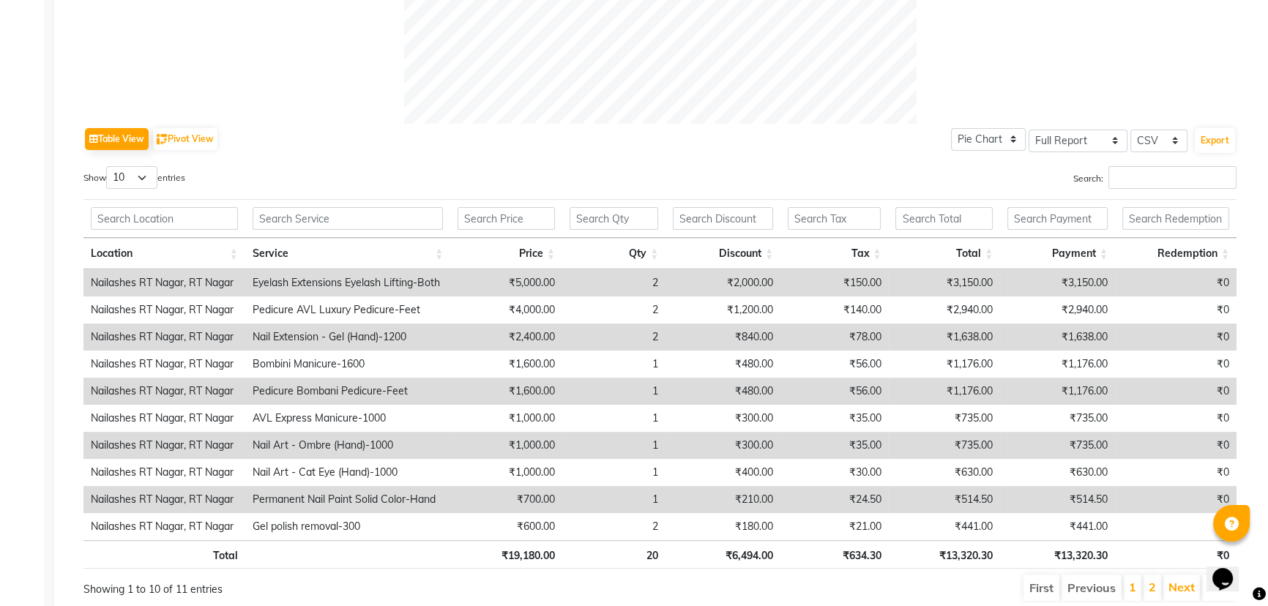
scroll to position [687, 0]
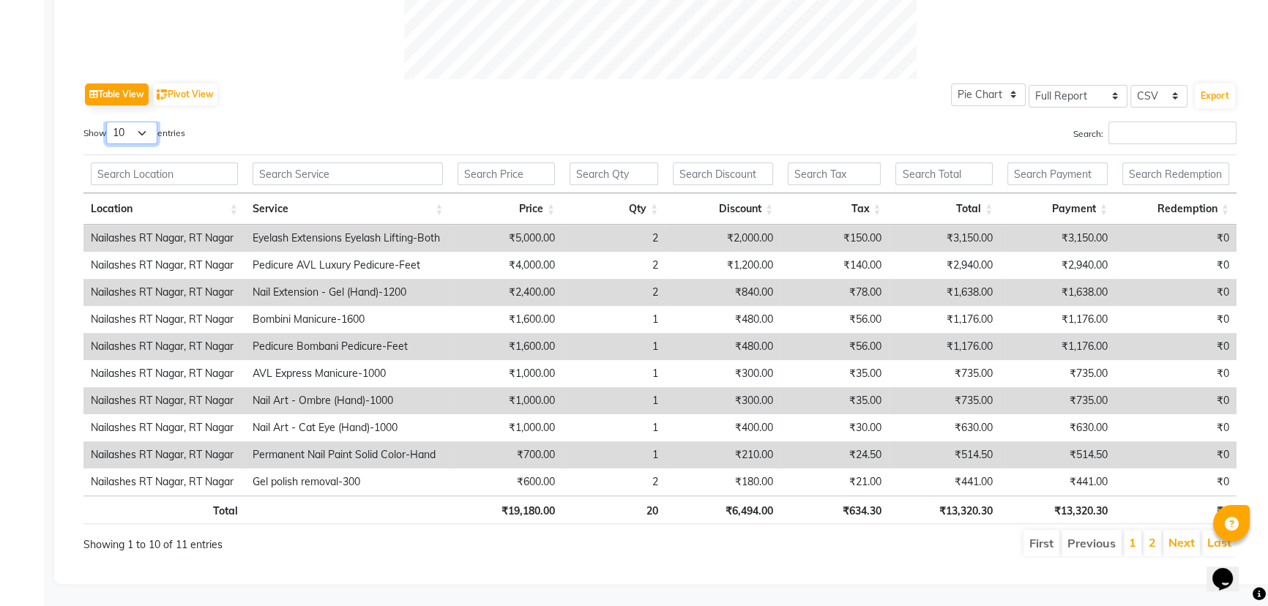
click at [146, 122] on select "10 25 50 100" at bounding box center [131, 133] width 51 height 23
select select "100"
click at [108, 122] on select "10 25 50 100" at bounding box center [131, 133] width 51 height 23
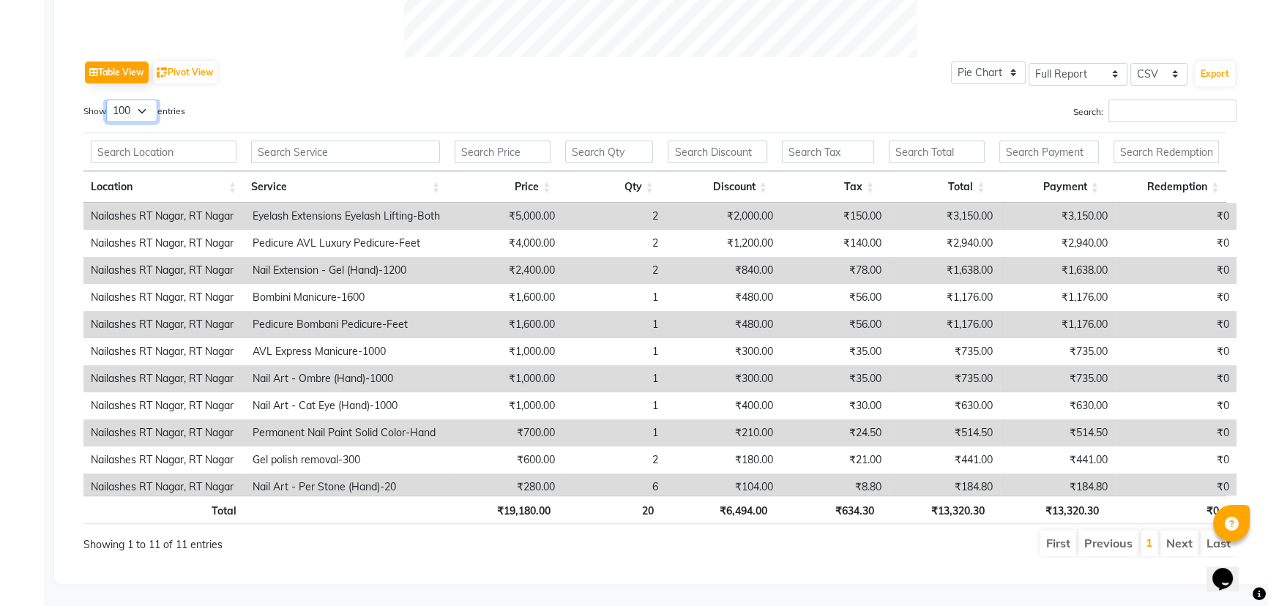
scroll to position [0, 0]
drag, startPoint x: 251, startPoint y: 204, endPoint x: 443, endPoint y: 193, distance: 192.2
click at [443, 203] on td "Eyelash Extensions Eyelash Lifting-Both" at bounding box center [347, 216] width 205 height 27
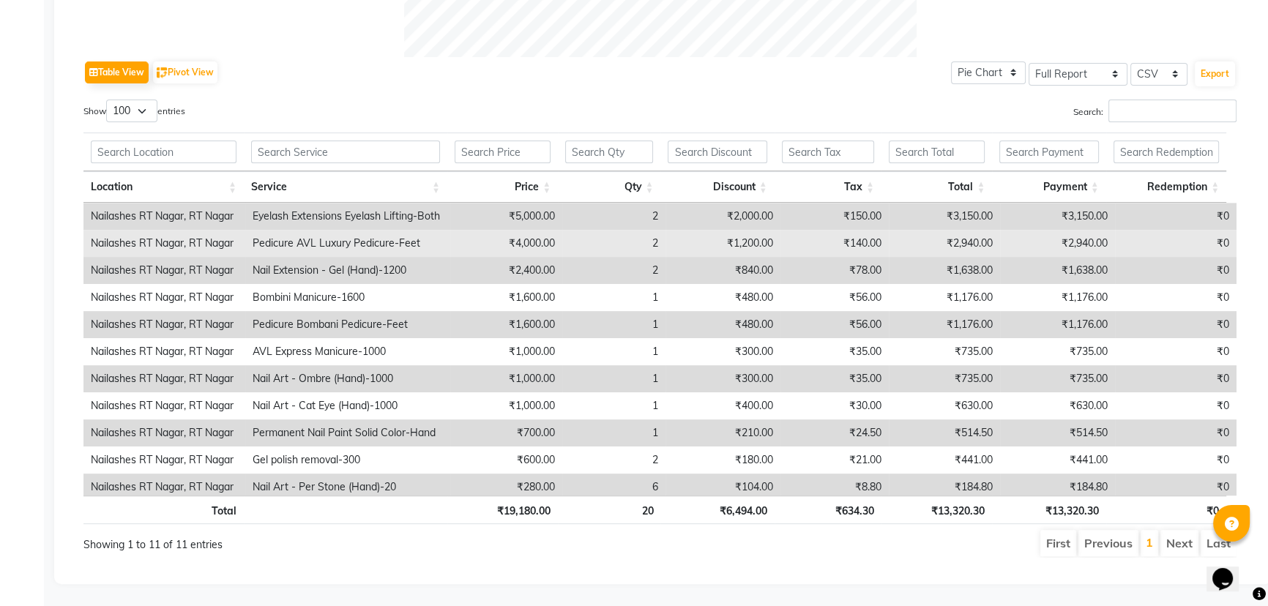
click at [431, 230] on td "Pedicure AVL Luxury Pedicure-Feet" at bounding box center [347, 243] width 205 height 27
click at [432, 236] on td "Pedicure AVL Luxury Pedicure-Feet" at bounding box center [347, 243] width 205 height 27
drag, startPoint x: 469, startPoint y: 233, endPoint x: 652, endPoint y: 234, distance: 182.4
click at [652, 234] on tr "Nailashes RT Nagar, RT Nagar Pedicure AVL Luxury Pedicure-Feet ₹4,000.00 2 ₹1,2…" at bounding box center [659, 243] width 1153 height 27
click at [658, 234] on td "2" at bounding box center [613, 243] width 103 height 27
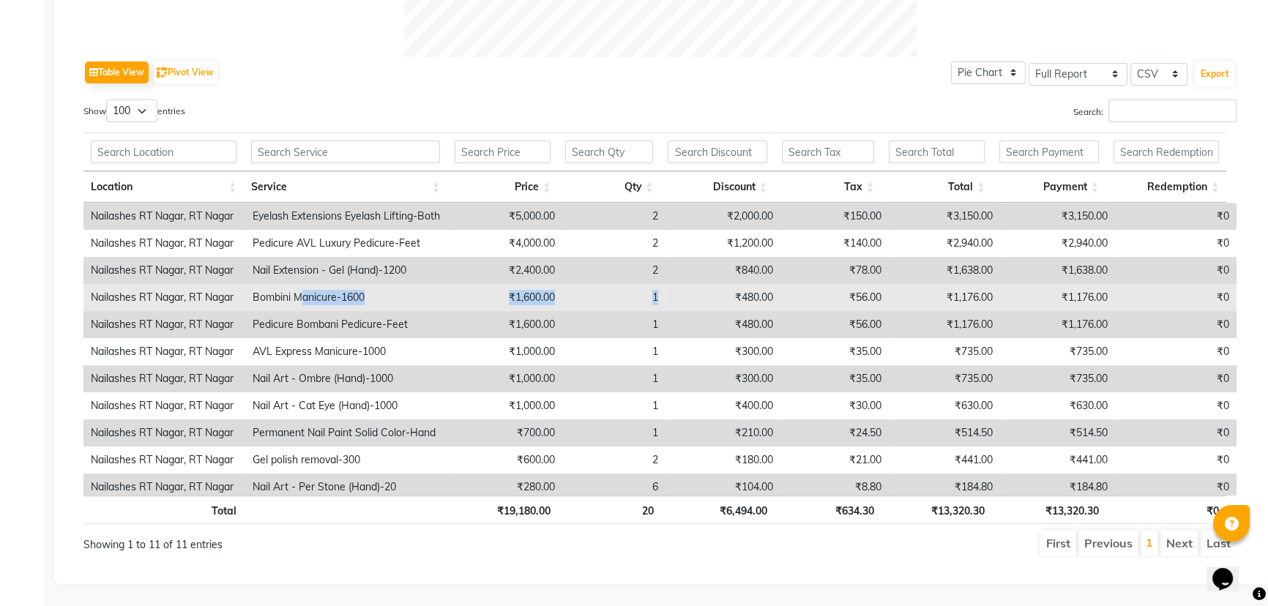
drag, startPoint x: 300, startPoint y: 279, endPoint x: 677, endPoint y: 288, distance: 377.3
click at [677, 288] on tr "Nailashes RT Nagar, RT Nagar Bombini Manicure-1600 ₹1,600.00 1 ₹480.00 ₹56.00 ₹…" at bounding box center [659, 297] width 1153 height 27
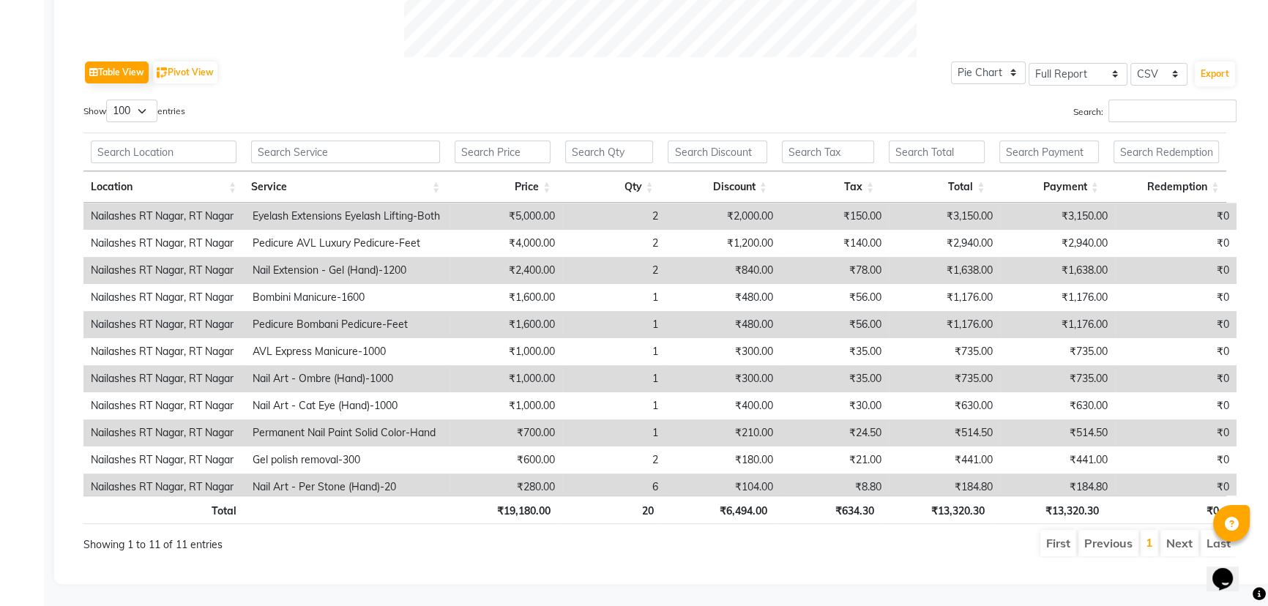
click at [409, 313] on td "Pedicure Bombani Pedicure-Feet" at bounding box center [347, 324] width 205 height 27
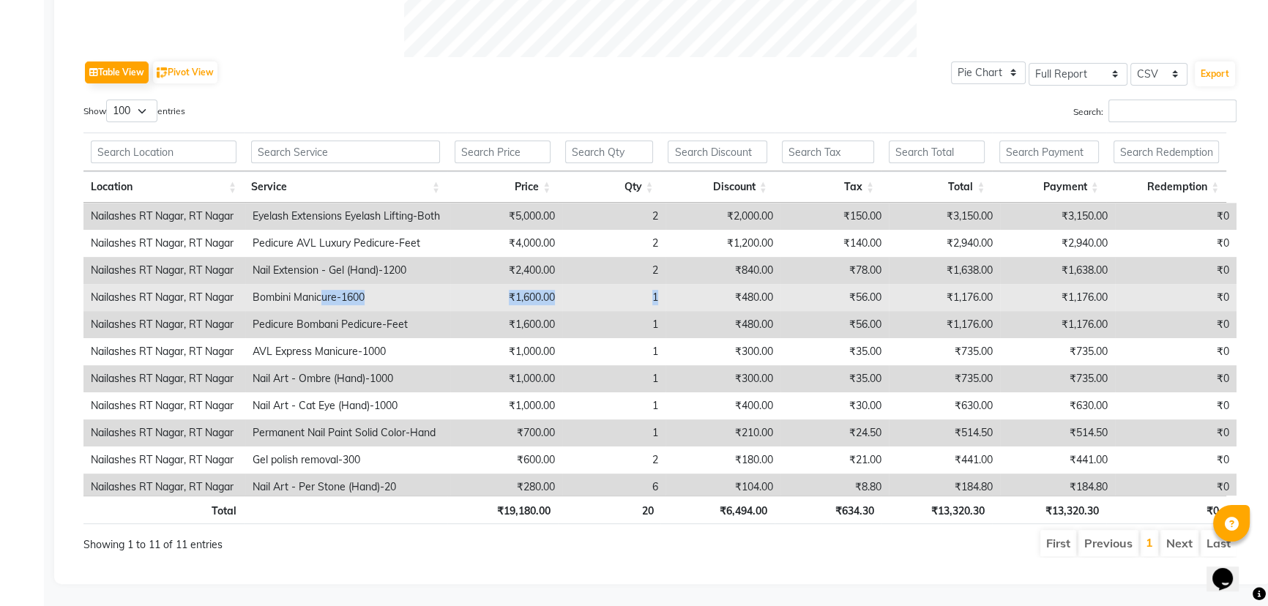
drag, startPoint x: 321, startPoint y: 292, endPoint x: 661, endPoint y: 294, distance: 339.1
click at [661, 294] on tr "Nailashes RT Nagar, RT Nagar Bombini Manicure-1600 ₹1,600.00 1 ₹480.00 ₹56.00 ₹…" at bounding box center [659, 297] width 1153 height 27
click at [382, 289] on td "Bombini Manicure-1600" at bounding box center [347, 297] width 205 height 27
drag, startPoint x: 232, startPoint y: 281, endPoint x: 664, endPoint y: 295, distance: 432.3
click at [664, 295] on tr "Nailashes RT Nagar, RT Nagar Bombini Manicure-1600 ₹1,600.00 1 ₹480.00 ₹56.00 ₹…" at bounding box center [659, 297] width 1153 height 27
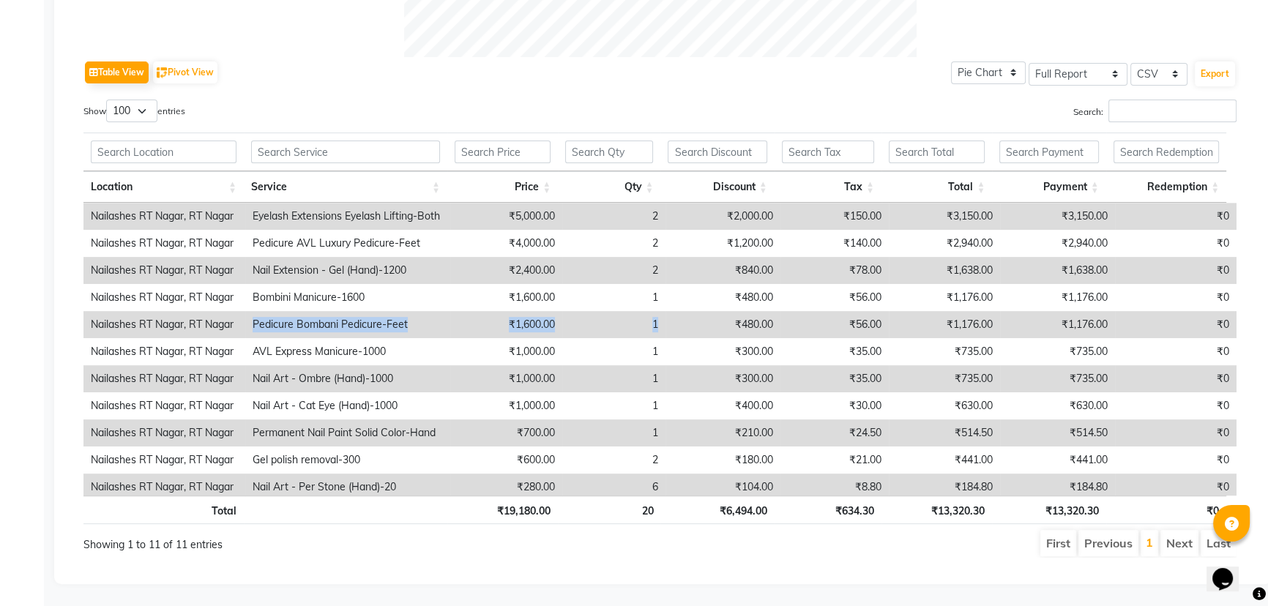
drag, startPoint x: 243, startPoint y: 311, endPoint x: 658, endPoint y: 312, distance: 414.5
click at [658, 312] on tr "Nailashes RT Nagar, RT Nagar Pedicure Bombani Pedicure-Feet ₹1,600.00 1 ₹480.00…" at bounding box center [659, 324] width 1153 height 27
click at [666, 321] on td "₹480.00" at bounding box center [723, 324] width 115 height 27
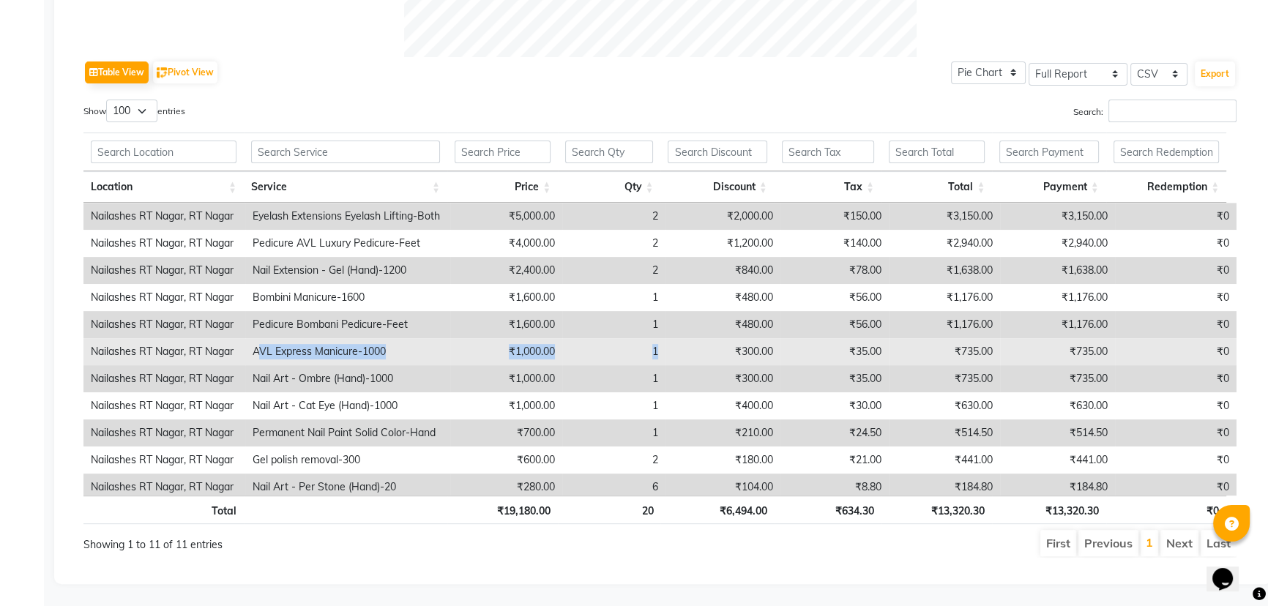
drag, startPoint x: 278, startPoint y: 340, endPoint x: 673, endPoint y: 333, distance: 395.5
click at [673, 338] on tr "Nailashes RT Nagar, RT Nagar AVL Express Manicure-1000 ₹1,000.00 1 ₹300.00 ₹35.…" at bounding box center [659, 351] width 1153 height 27
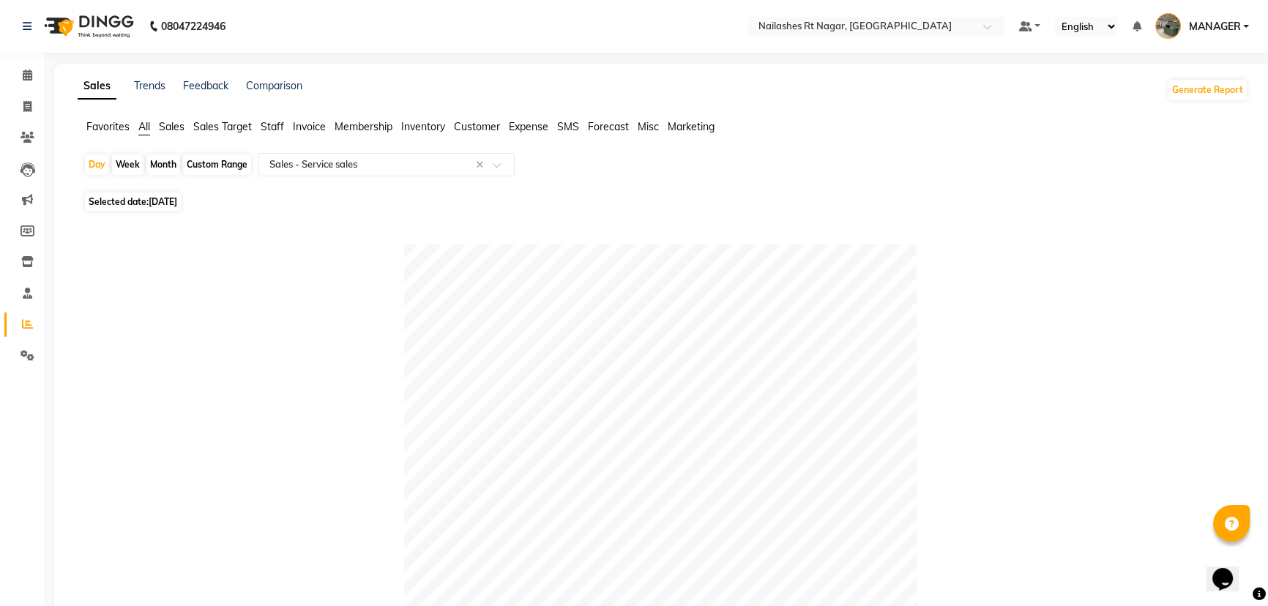
click at [171, 203] on span "[DATE]" at bounding box center [163, 201] width 29 height 11
select select "9"
select select "2025"
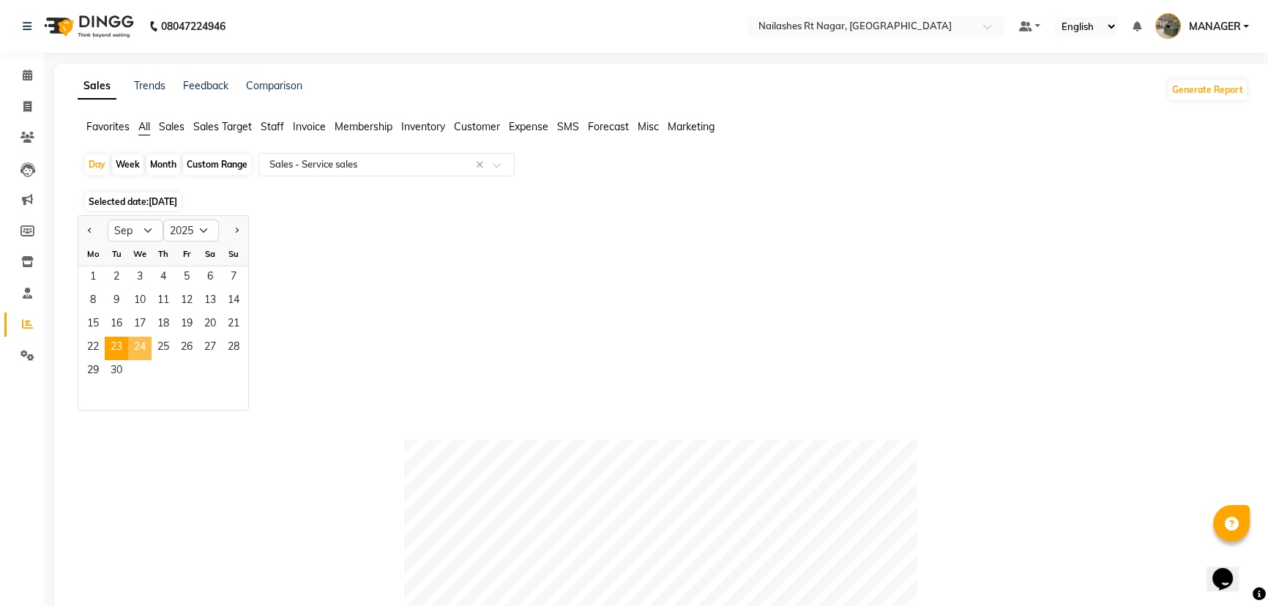
drag, startPoint x: 139, startPoint y: 341, endPoint x: 268, endPoint y: 318, distance: 131.0
click at [141, 341] on span "24" at bounding box center [139, 348] width 23 height 23
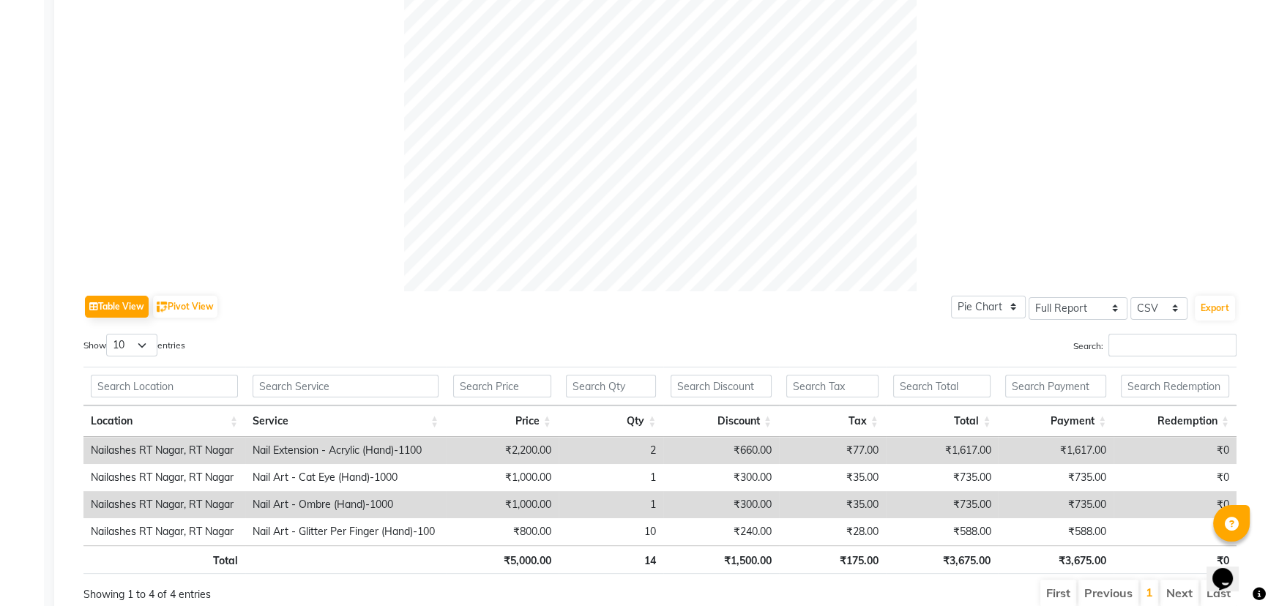
scroll to position [524, 0]
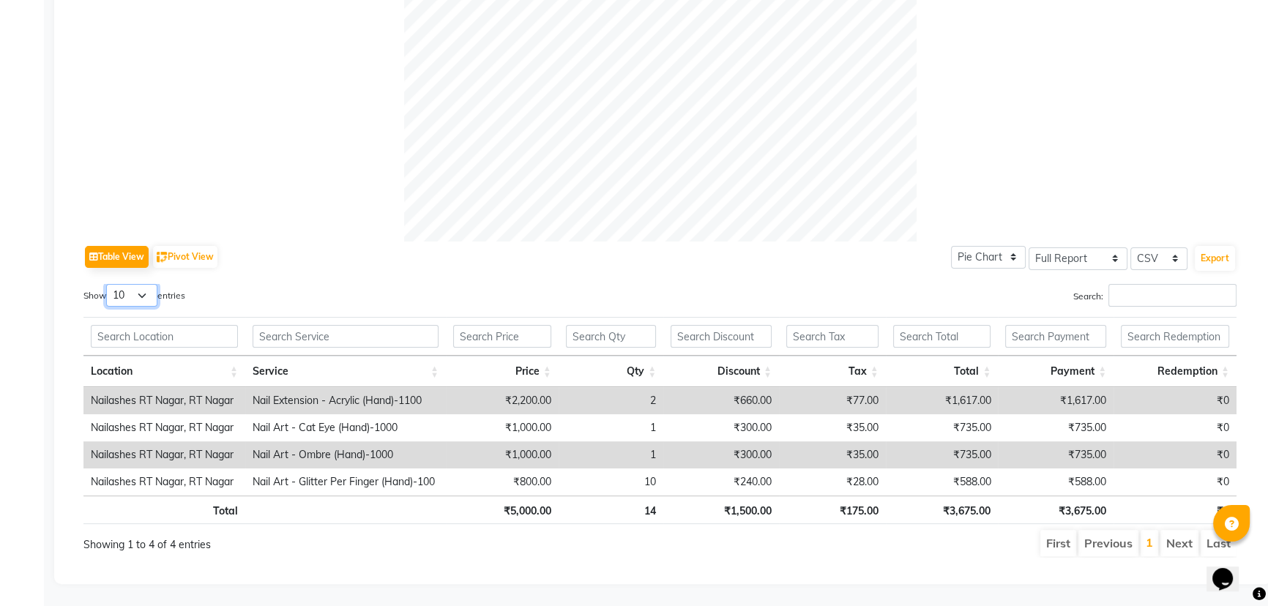
click at [154, 284] on select "10 25 50 100" at bounding box center [131, 295] width 51 height 23
select select "100"
click at [108, 284] on select "10 25 50 100" at bounding box center [131, 295] width 51 height 23
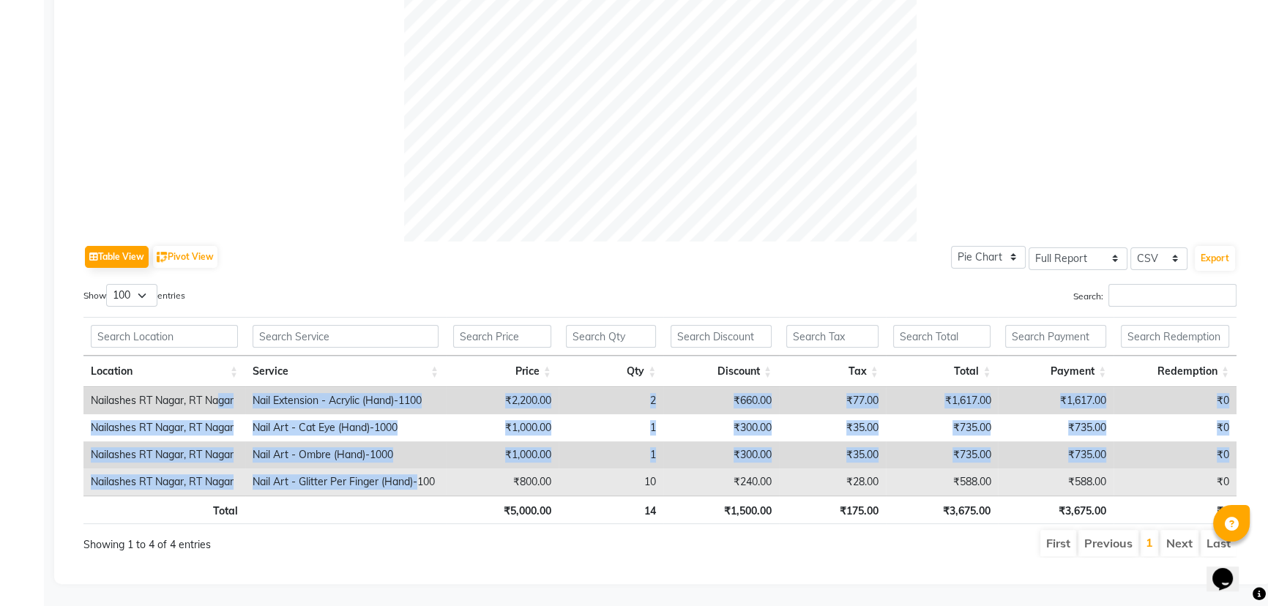
drag, startPoint x: 220, startPoint y: 388, endPoint x: 417, endPoint y: 473, distance: 215.2
click at [418, 472] on tbody "Nailashes RT Nagar, RT Nagar Nail Extension - Acrylic (Hand)-1100 ₹2,200.00 2 ₹…" at bounding box center [659, 441] width 1153 height 108
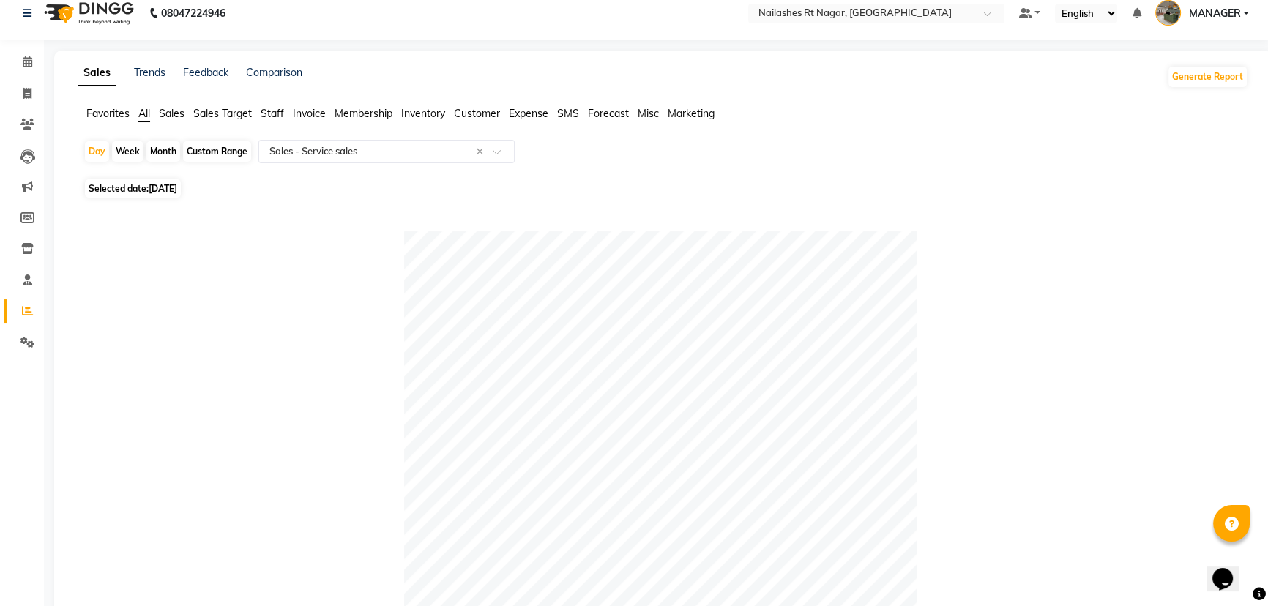
scroll to position [0, 0]
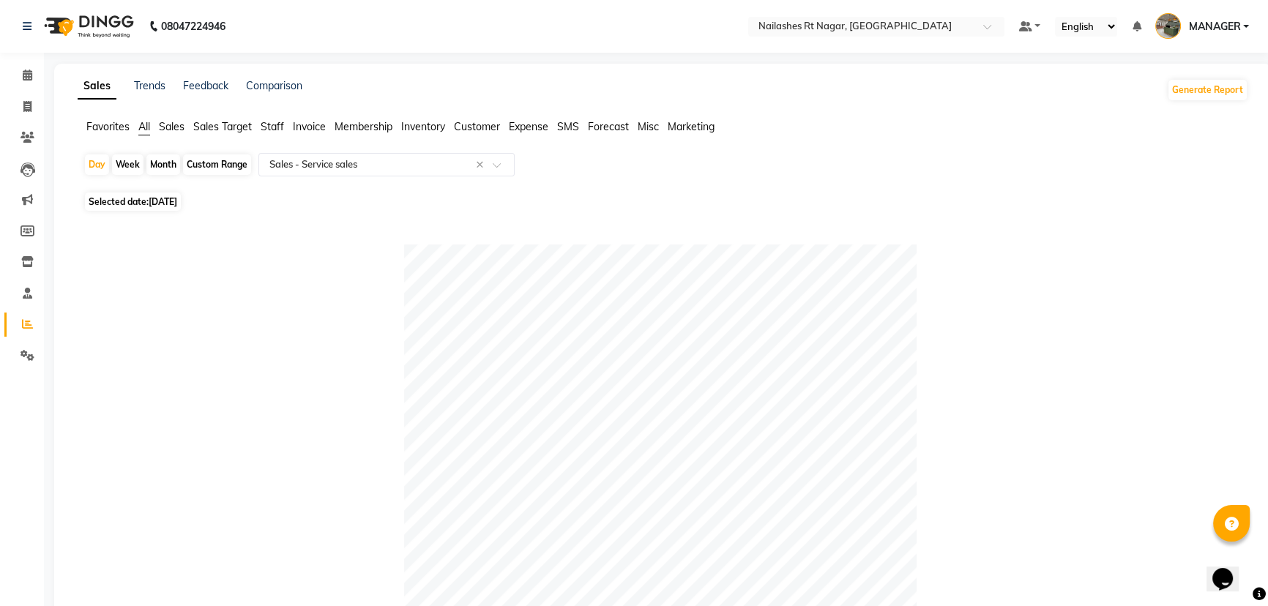
click at [167, 203] on span "[DATE]" at bounding box center [163, 201] width 29 height 11
select select "9"
select select "2025"
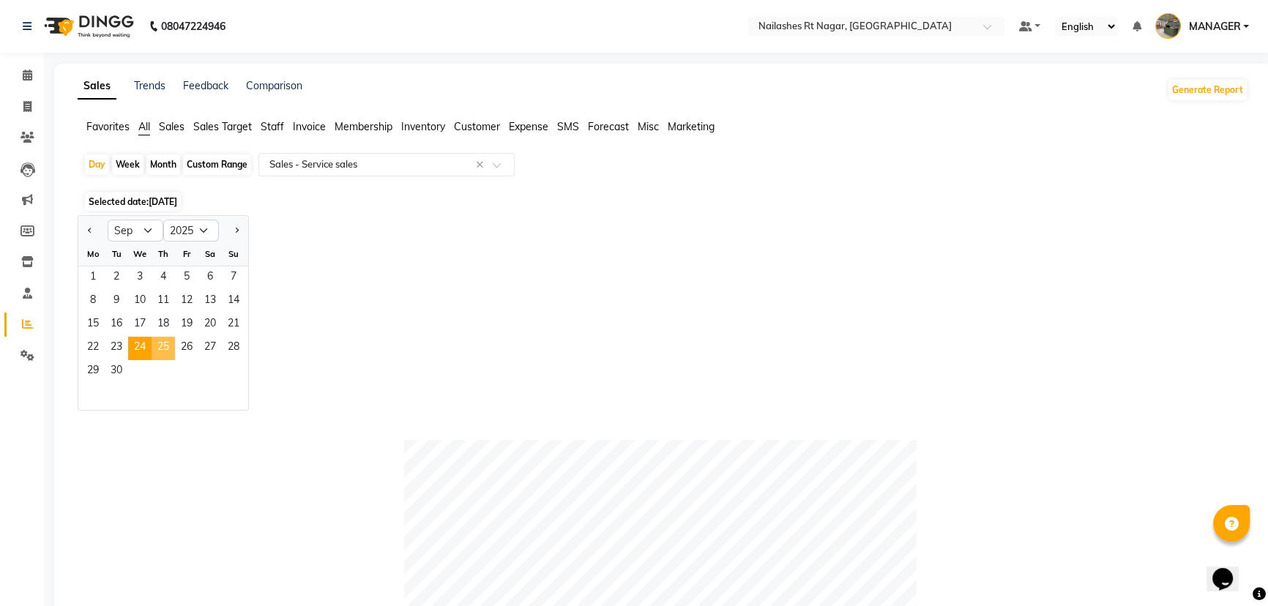
click at [168, 350] on span "25" at bounding box center [163, 348] width 23 height 23
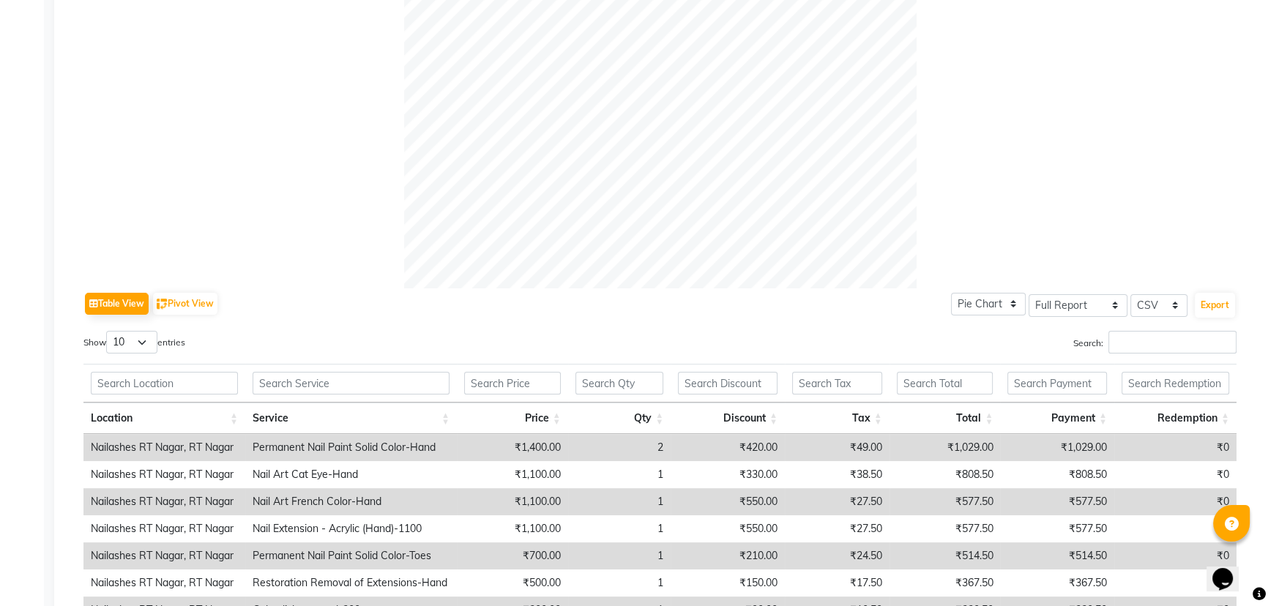
scroll to position [633, 0]
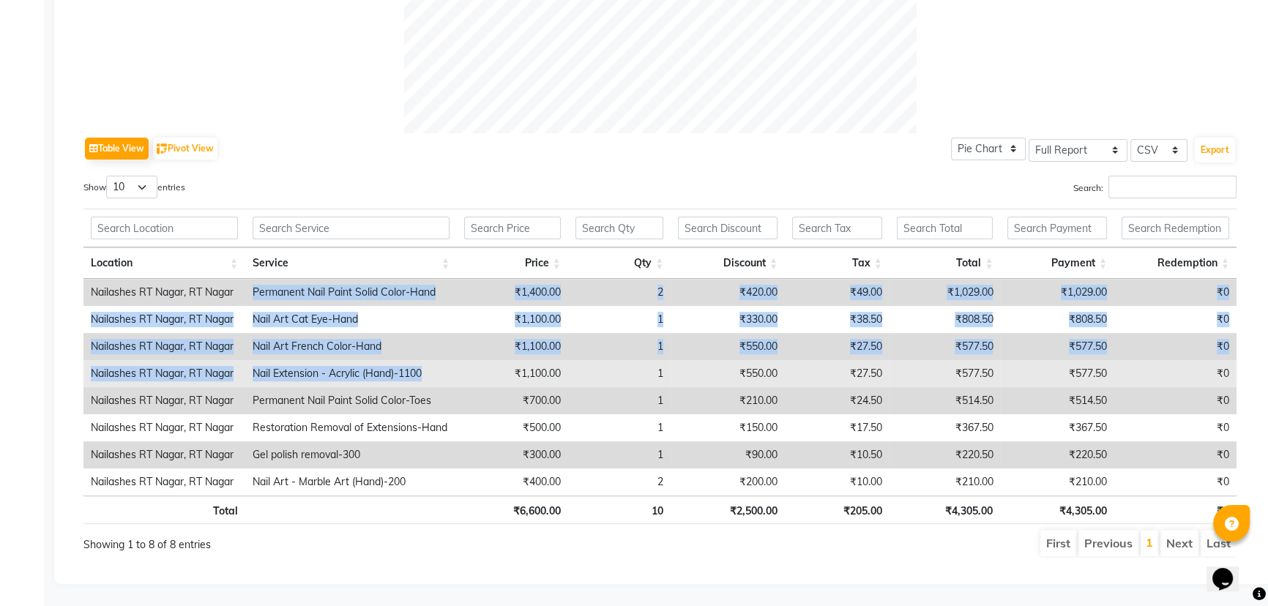
drag, startPoint x: 234, startPoint y: 280, endPoint x: 433, endPoint y: 361, distance: 214.5
click at [433, 361] on tbody "Nailashes RT Nagar, RT Nagar Permanent Nail Paint Solid Color-Hand ₹1,400.00 2 …" at bounding box center [659, 387] width 1153 height 217
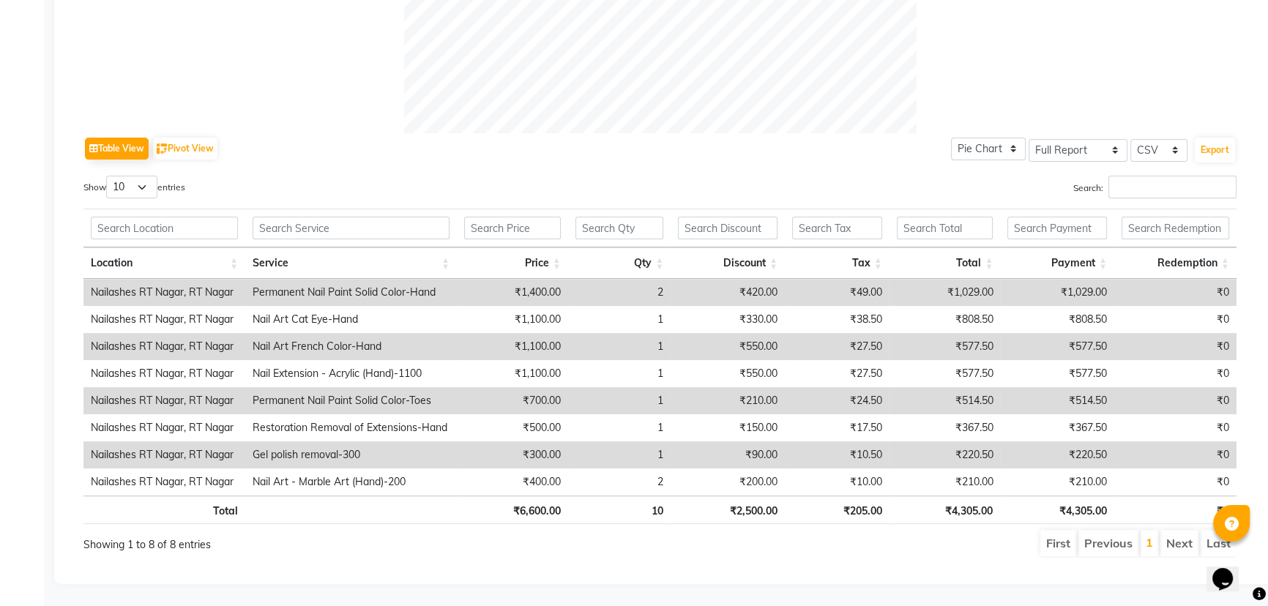
click at [453, 387] on td "Permanent Nail Paint Solid Color-Toes" at bounding box center [351, 400] width 212 height 27
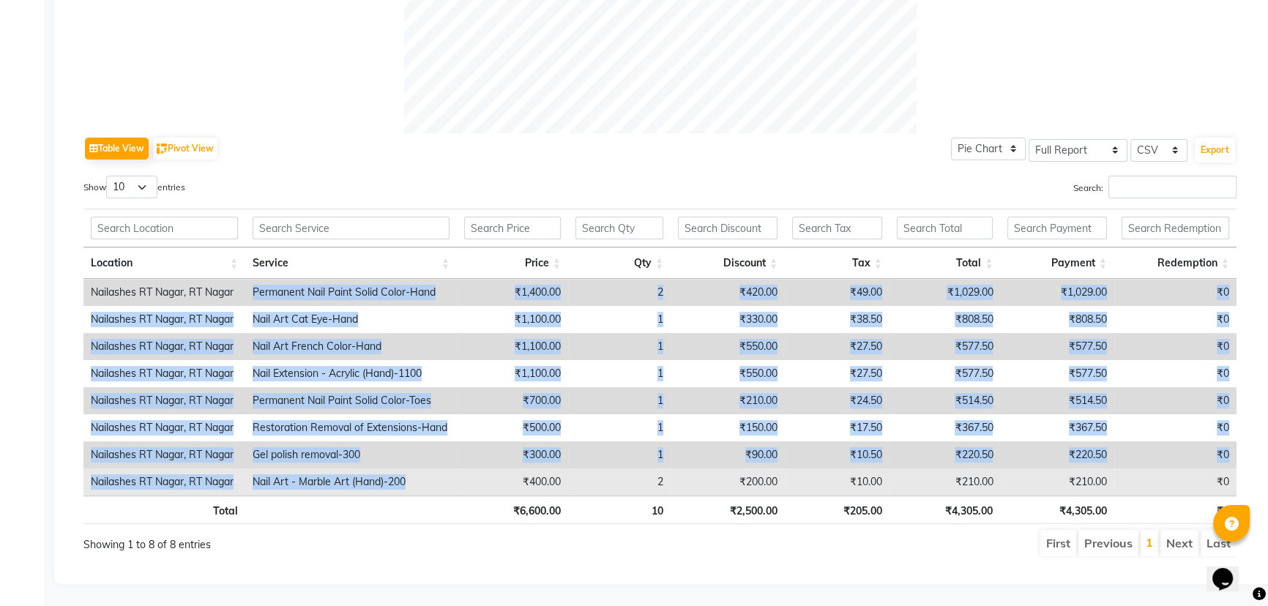
drag, startPoint x: 248, startPoint y: 281, endPoint x: 454, endPoint y: 470, distance: 279.4
click at [454, 470] on tbody "Nailashes RT Nagar, RT Nagar Permanent Nail Paint Solid Color-Hand ₹1,400.00 2 …" at bounding box center [659, 387] width 1153 height 217
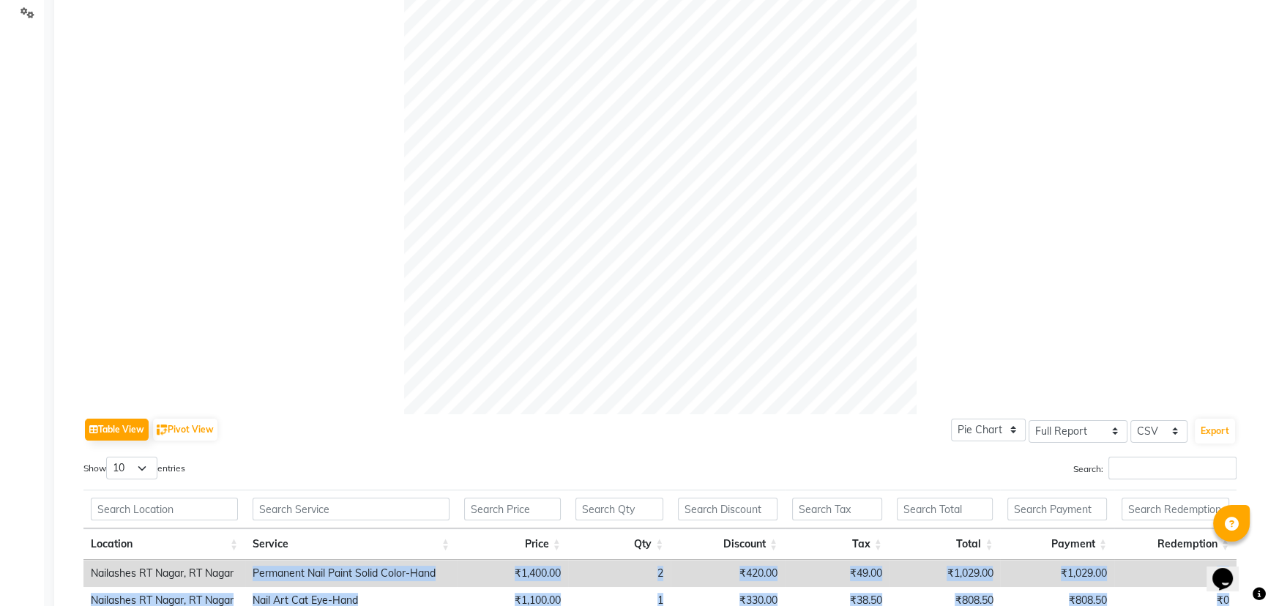
scroll to position [167, 0]
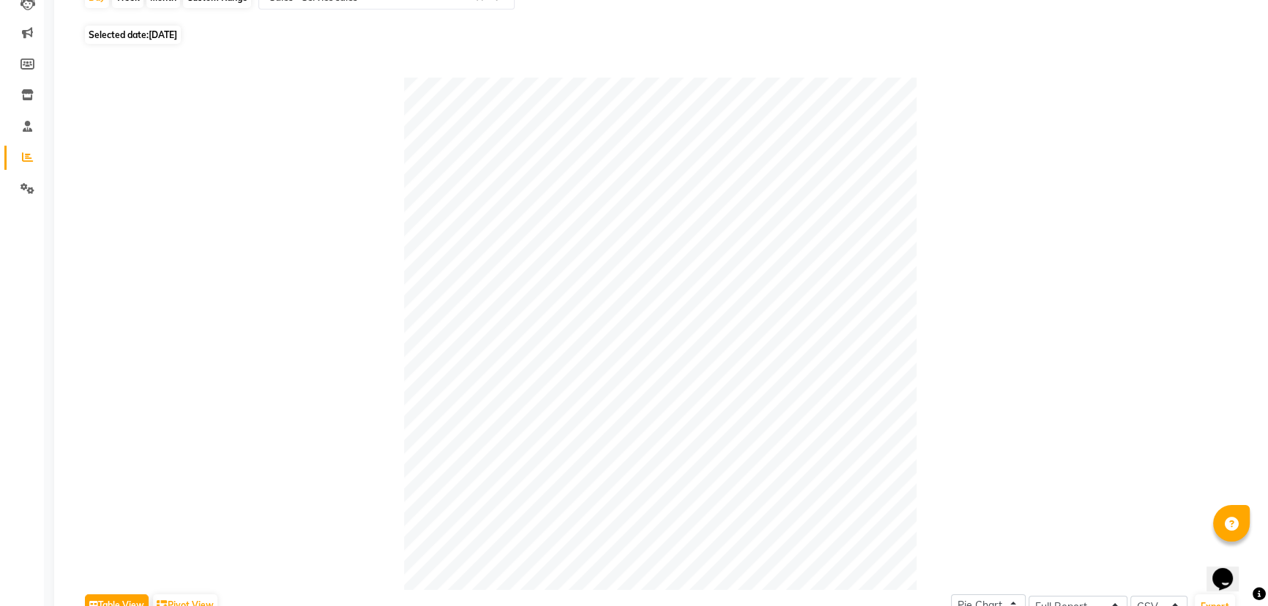
click at [332, 319] on div at bounding box center [659, 334] width 1153 height 513
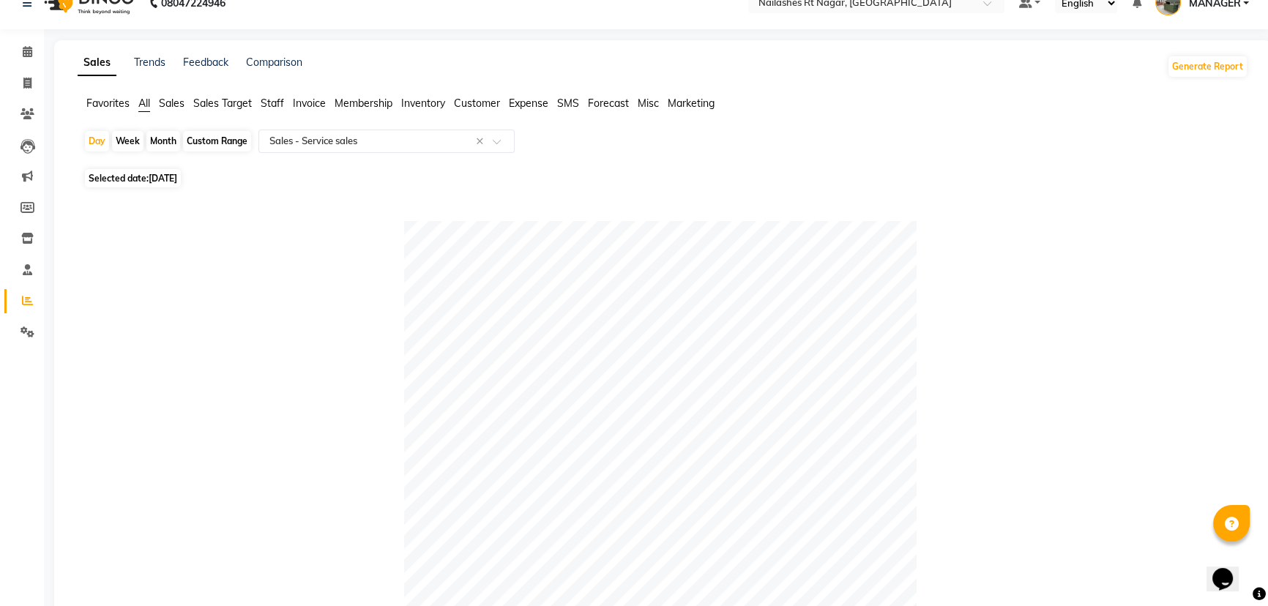
scroll to position [0, 0]
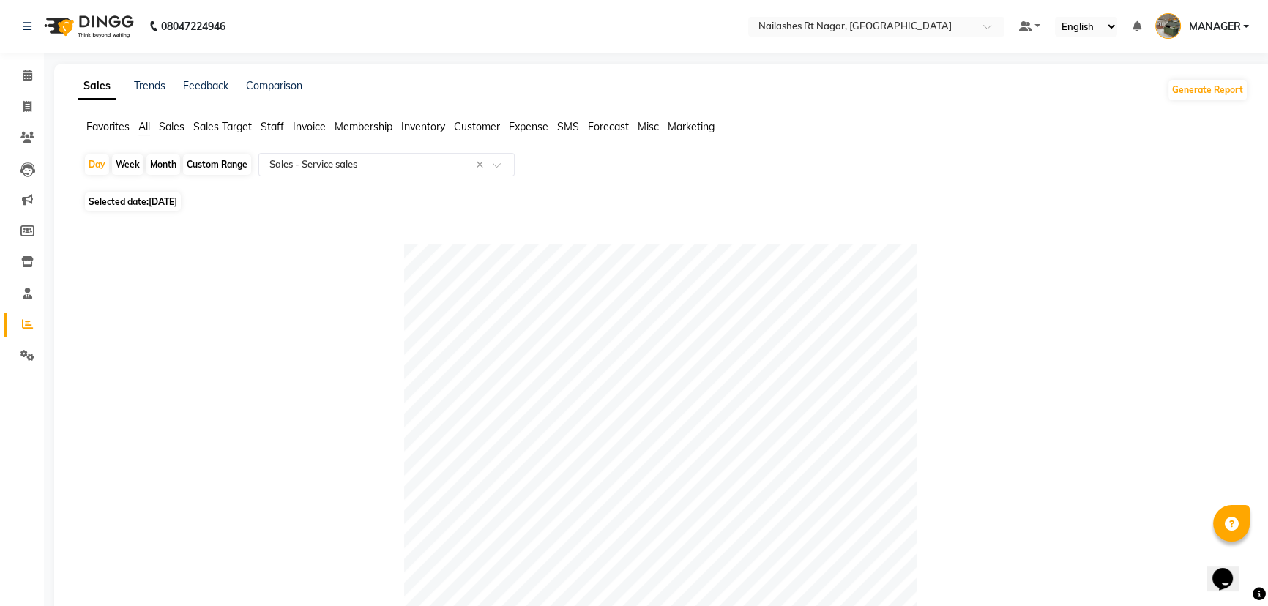
click at [156, 197] on span "[DATE]" at bounding box center [163, 201] width 29 height 11
select select "9"
select select "2025"
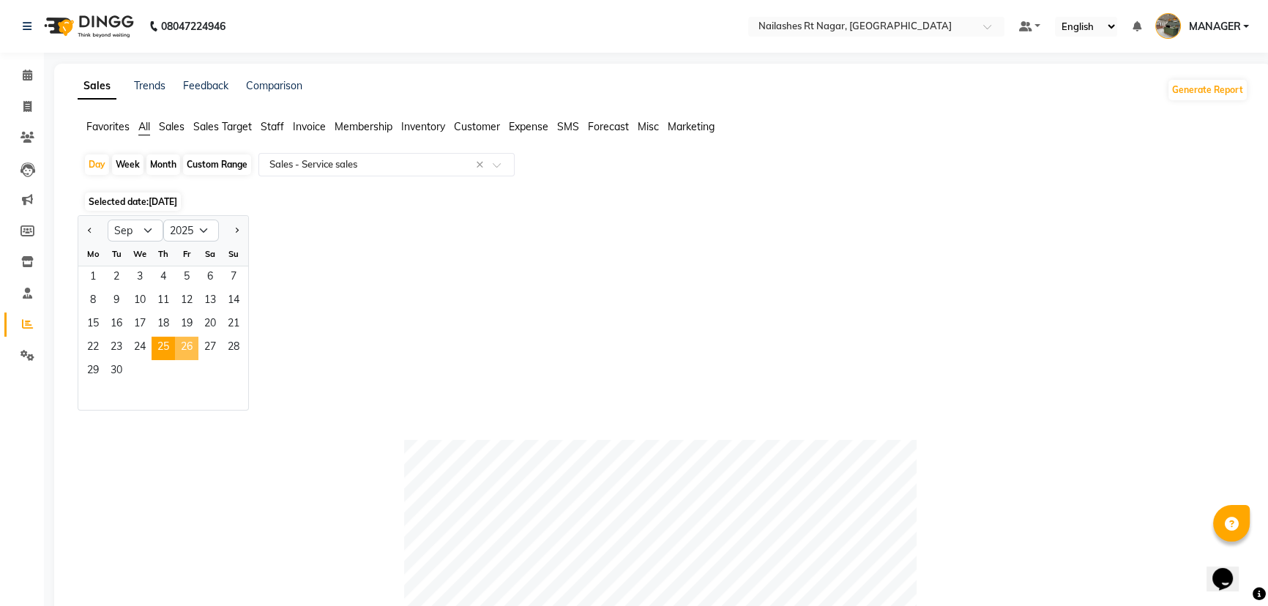
drag, startPoint x: 183, startPoint y: 344, endPoint x: 290, endPoint y: 331, distance: 107.7
click at [184, 344] on span "26" at bounding box center [186, 348] width 23 height 23
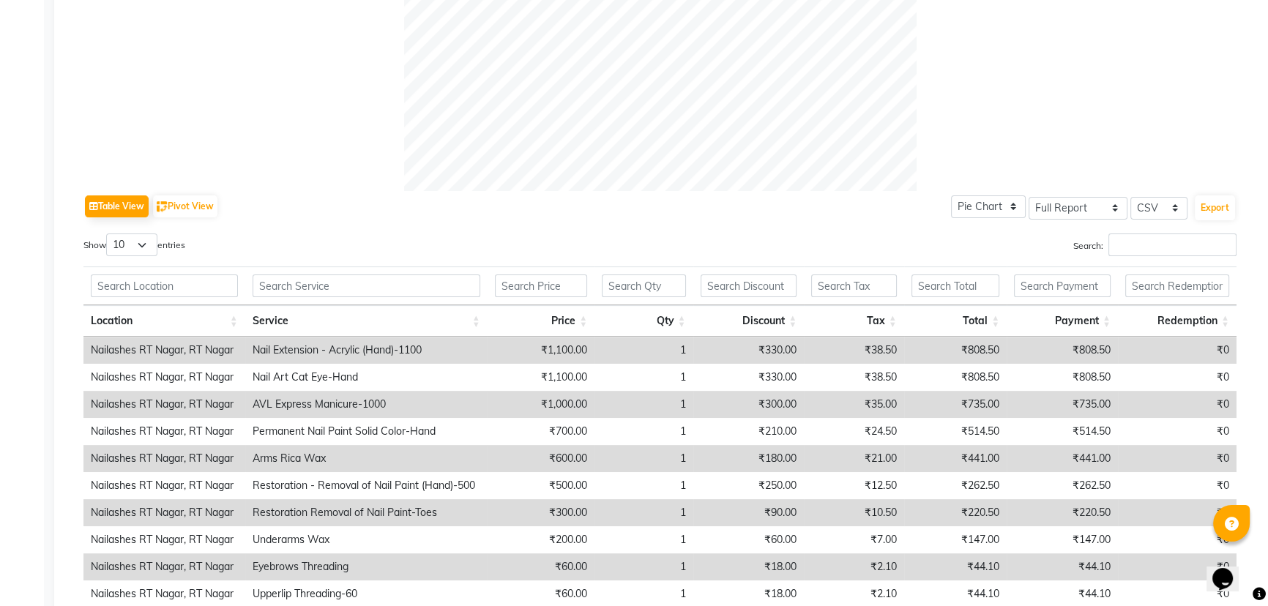
scroll to position [687, 0]
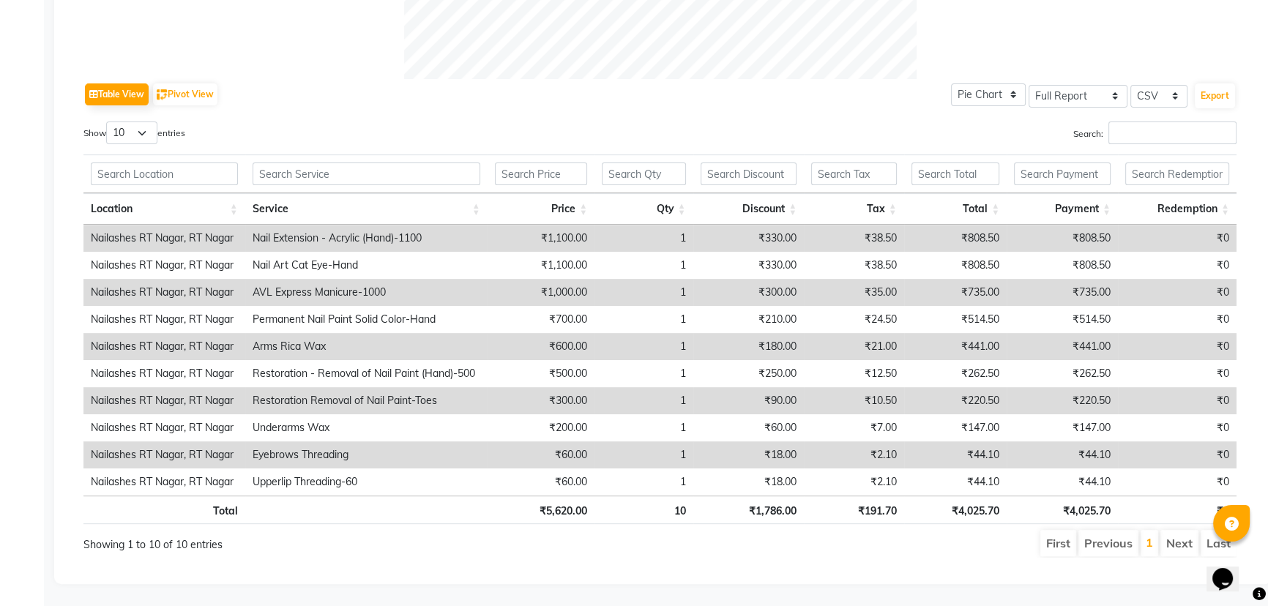
drag, startPoint x: 238, startPoint y: 231, endPoint x: 284, endPoint y: 231, distance: 46.1
click at [264, 231] on tr "Nailashes RT Nagar, RT Nagar Nail Extension - Acrylic (Hand)-1100 ₹1,100.00 1 ₹…" at bounding box center [659, 238] width 1153 height 27
drag, startPoint x: 250, startPoint y: 280, endPoint x: 694, endPoint y: 277, distance: 443.8
click at [694, 279] on tr "Nailashes RT Nagar, RT Nagar AVL Express Manicure-1000 ₹1,000.00 1 ₹300.00 ₹35.…" at bounding box center [659, 292] width 1153 height 27
click at [149, 123] on select "10 25 50 100" at bounding box center [131, 133] width 51 height 23
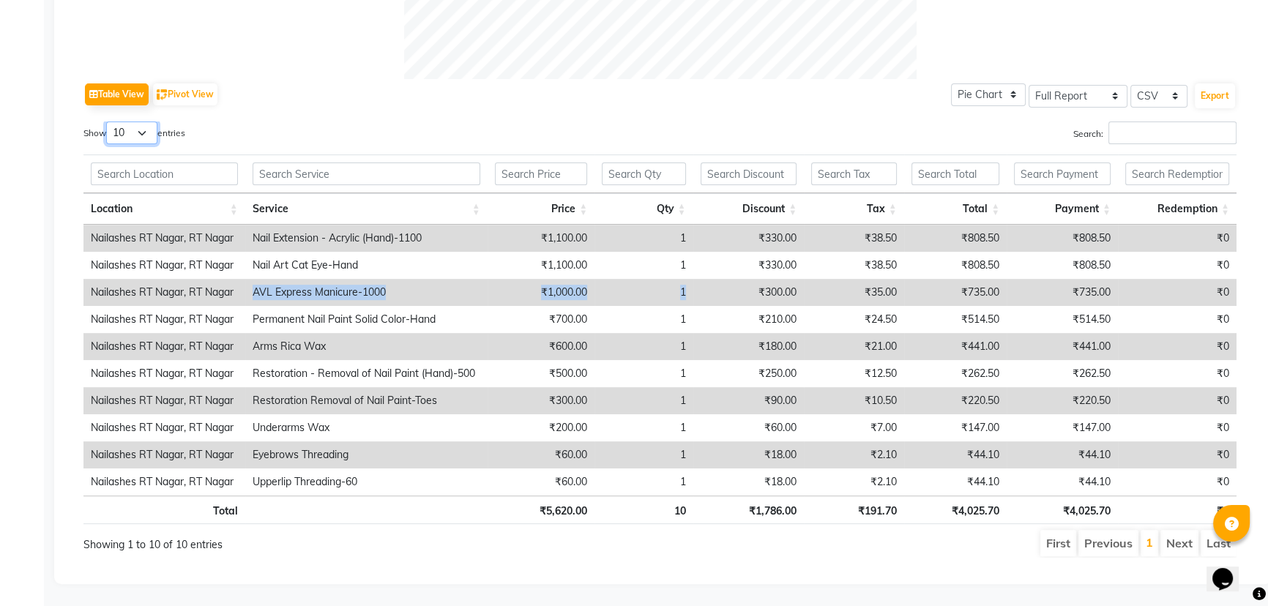
select select "50"
click at [108, 122] on select "10 25 50 100" at bounding box center [131, 133] width 51 height 23
drag, startPoint x: 243, startPoint y: 226, endPoint x: 379, endPoint y: 235, distance: 136.5
click at [379, 235] on tr "Nailashes RT Nagar, RT Nagar Nail Extension - Acrylic (Hand)-1100 ₹1,100.00 1 ₹…" at bounding box center [659, 238] width 1153 height 27
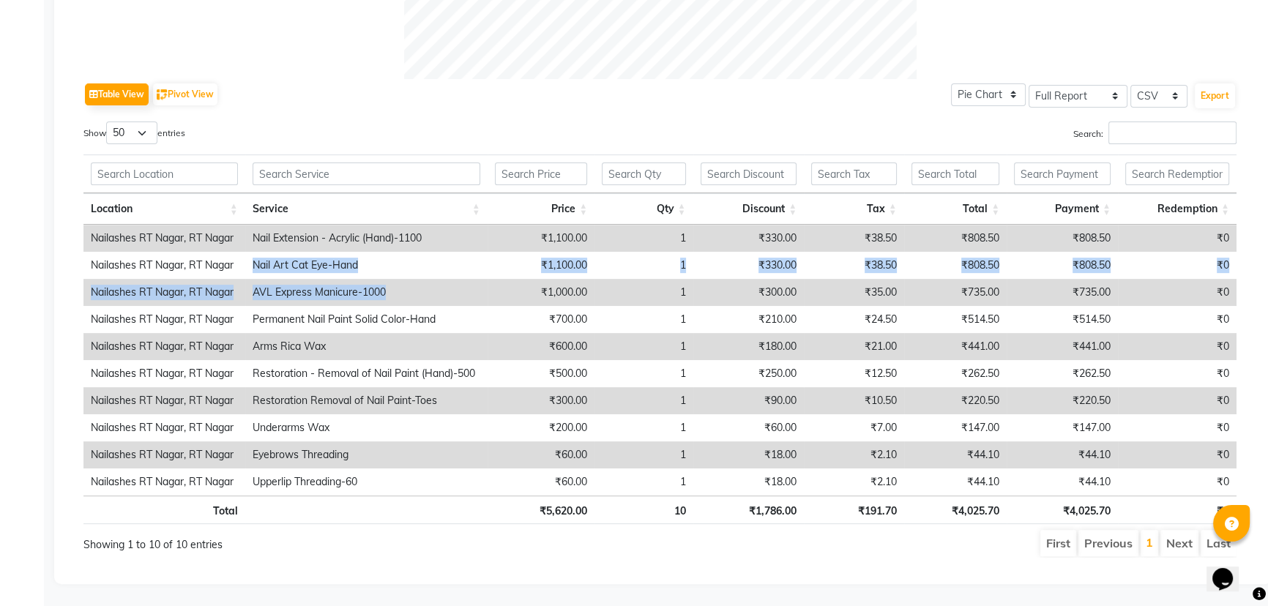
drag, startPoint x: 295, startPoint y: 261, endPoint x: 491, endPoint y: 288, distance: 197.3
click at [491, 288] on tbody "Nailashes RT Nagar, RT Nagar Nail Extension - Acrylic (Hand)-1100 ₹1,100.00 1 ₹…" at bounding box center [659, 360] width 1153 height 271
click at [423, 280] on td "AVL Express Manicure-1000" at bounding box center [366, 292] width 242 height 27
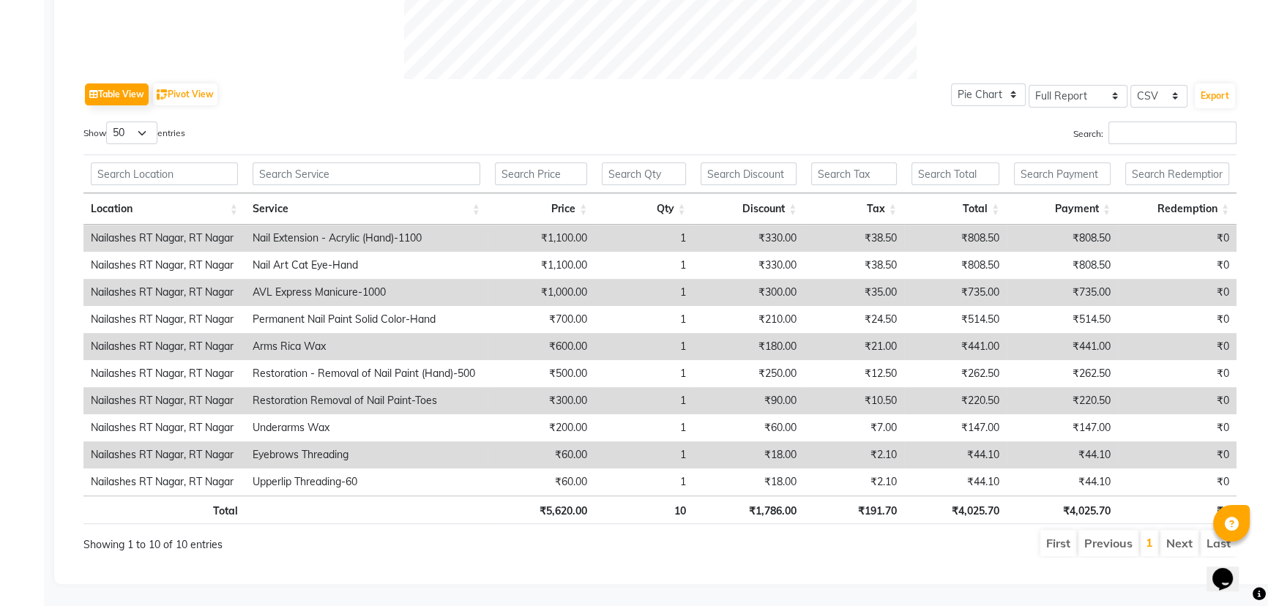
click at [423, 280] on td "AVL Express Manicure-1000" at bounding box center [366, 292] width 242 height 27
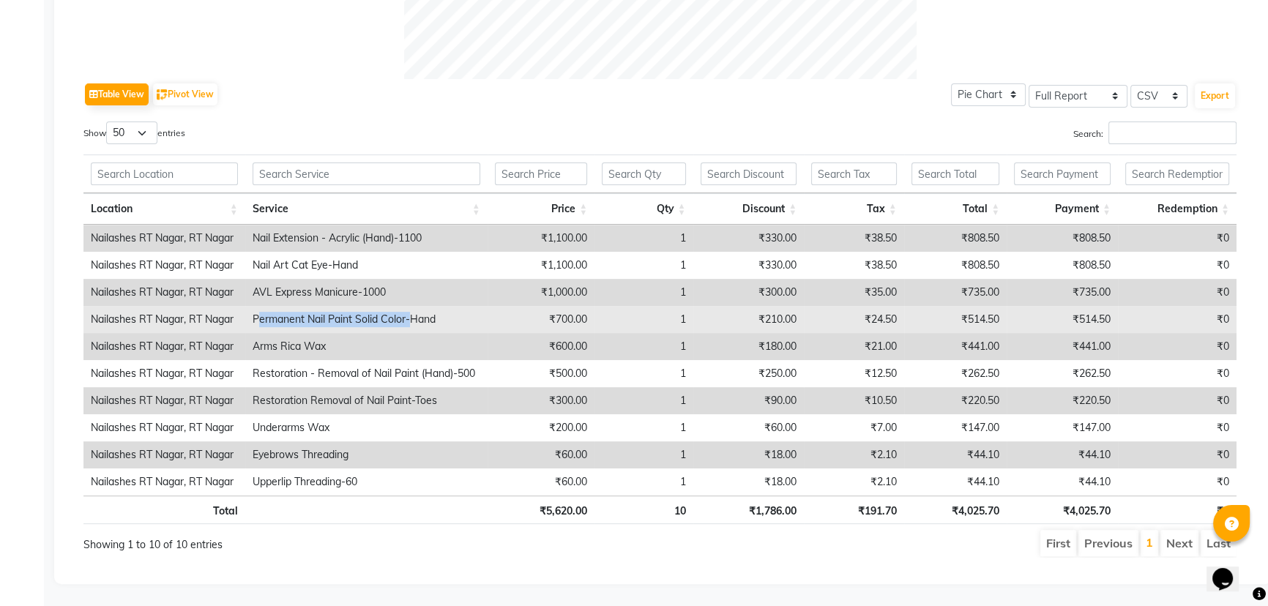
drag, startPoint x: 256, startPoint y: 313, endPoint x: 414, endPoint y: 319, distance: 157.6
click at [414, 319] on td "Permanent Nail Paint Solid Color-Hand" at bounding box center [366, 319] width 242 height 27
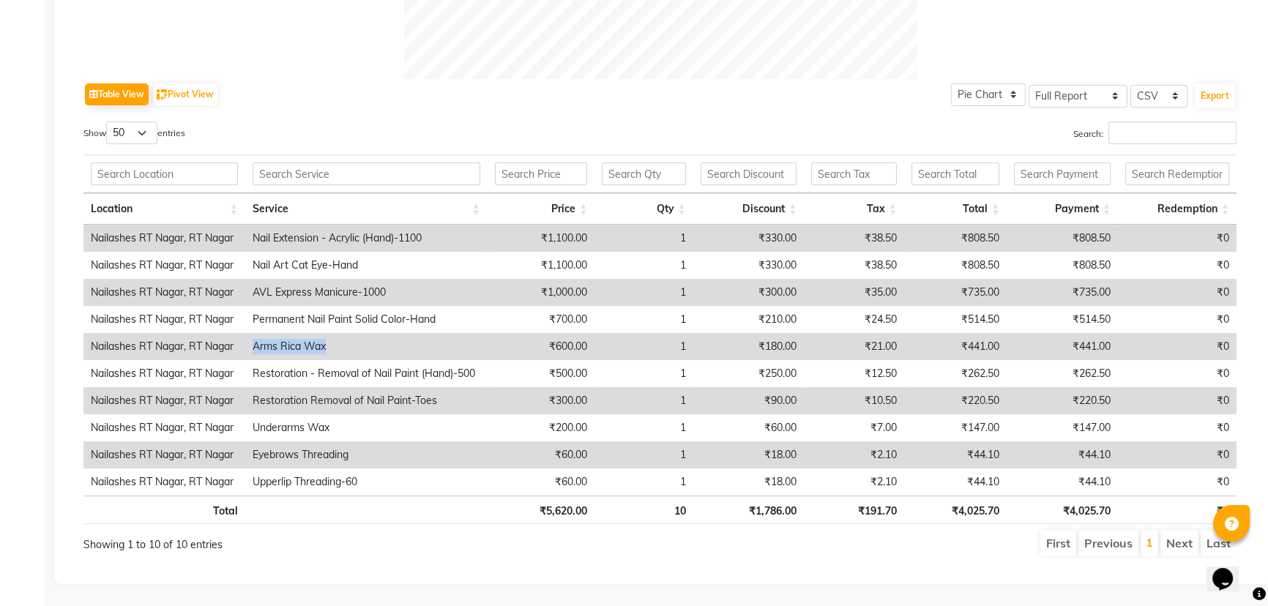
drag, startPoint x: 242, startPoint y: 340, endPoint x: 379, endPoint y: 340, distance: 136.9
click at [379, 340] on tr "Nailashes RT Nagar, RT Nagar Arms Rica Wax ₹600.00 1 ₹180.00 ₹21.00 ₹441.00 ₹44…" at bounding box center [659, 346] width 1153 height 27
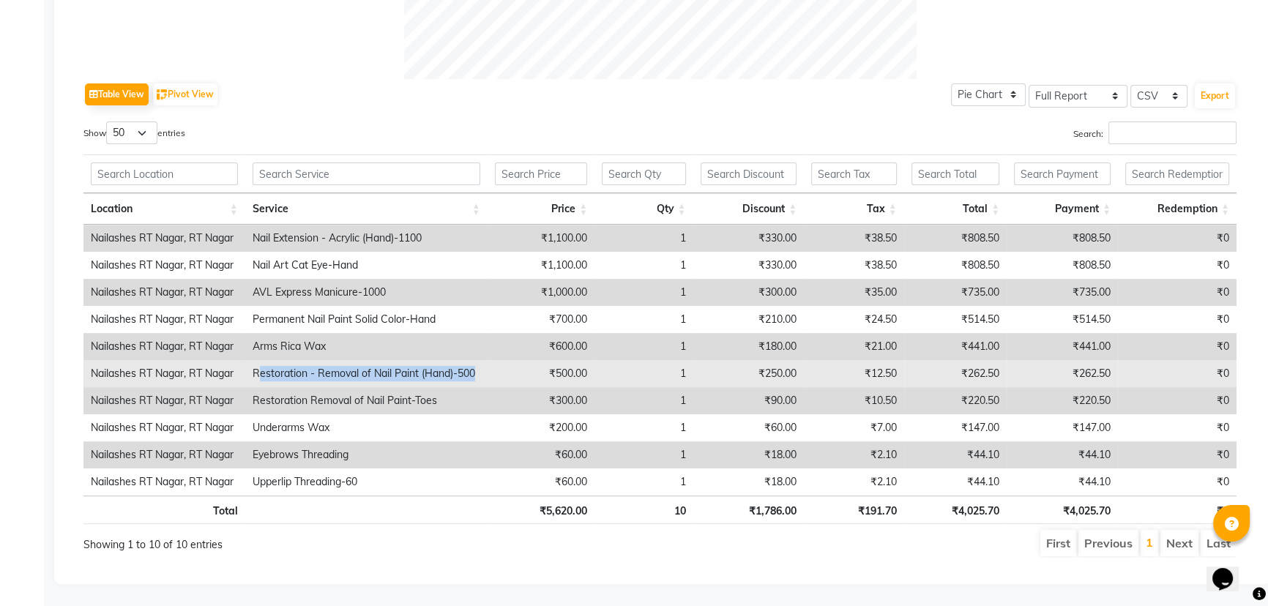
drag, startPoint x: 256, startPoint y: 361, endPoint x: 509, endPoint y: 363, distance: 252.7
click at [531, 365] on tr "Nailashes RT Nagar, RT Nagar Restoration - Removal of Nail Paint (Hand)-500 ₹50…" at bounding box center [659, 373] width 1153 height 27
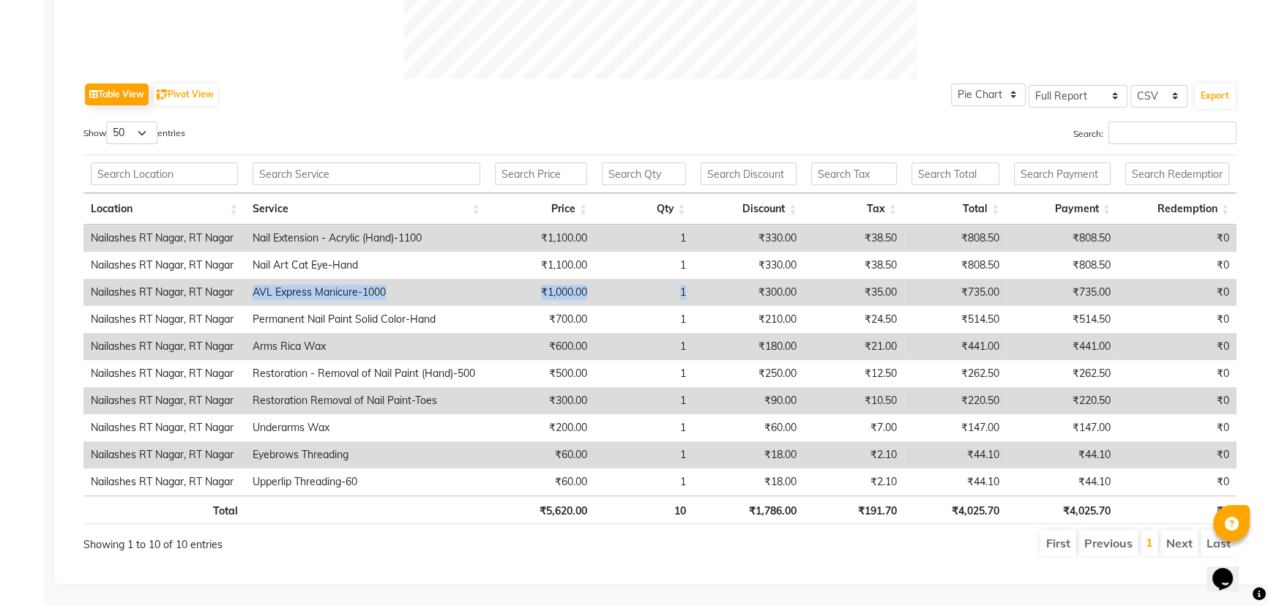
drag, startPoint x: 245, startPoint y: 284, endPoint x: 724, endPoint y: 283, distance: 479.0
click at [724, 283] on tr "Nailashes RT Nagar, RT Nagar AVL Express Manicure-1000 ₹1,000.00 1 ₹300.00 ₹35.…" at bounding box center [659, 292] width 1153 height 27
click at [711, 283] on td "₹300.00" at bounding box center [749, 292] width 111 height 27
drag, startPoint x: 331, startPoint y: 286, endPoint x: 423, endPoint y: 286, distance: 91.5
click at [419, 286] on td "AVL Express Manicure-1000" at bounding box center [366, 292] width 242 height 27
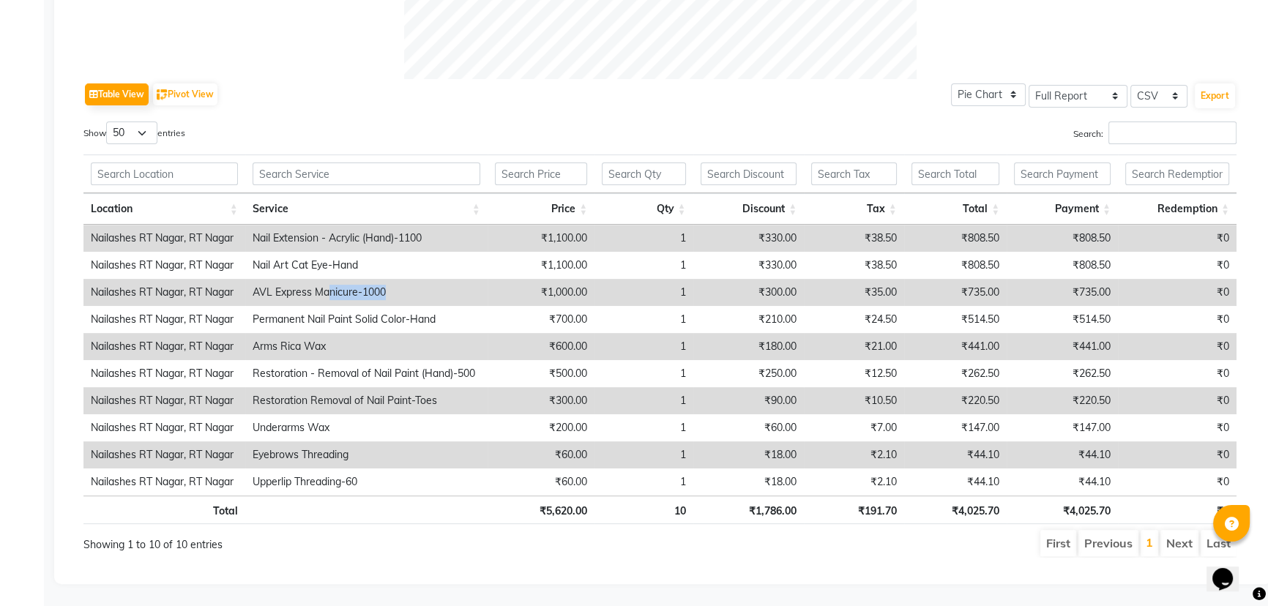
click at [428, 281] on td "AVL Express Manicure-1000" at bounding box center [366, 292] width 242 height 27
drag, startPoint x: 261, startPoint y: 282, endPoint x: 403, endPoint y: 279, distance: 142.1
click at [403, 279] on td "AVL Express Manicure-1000" at bounding box center [366, 292] width 242 height 27
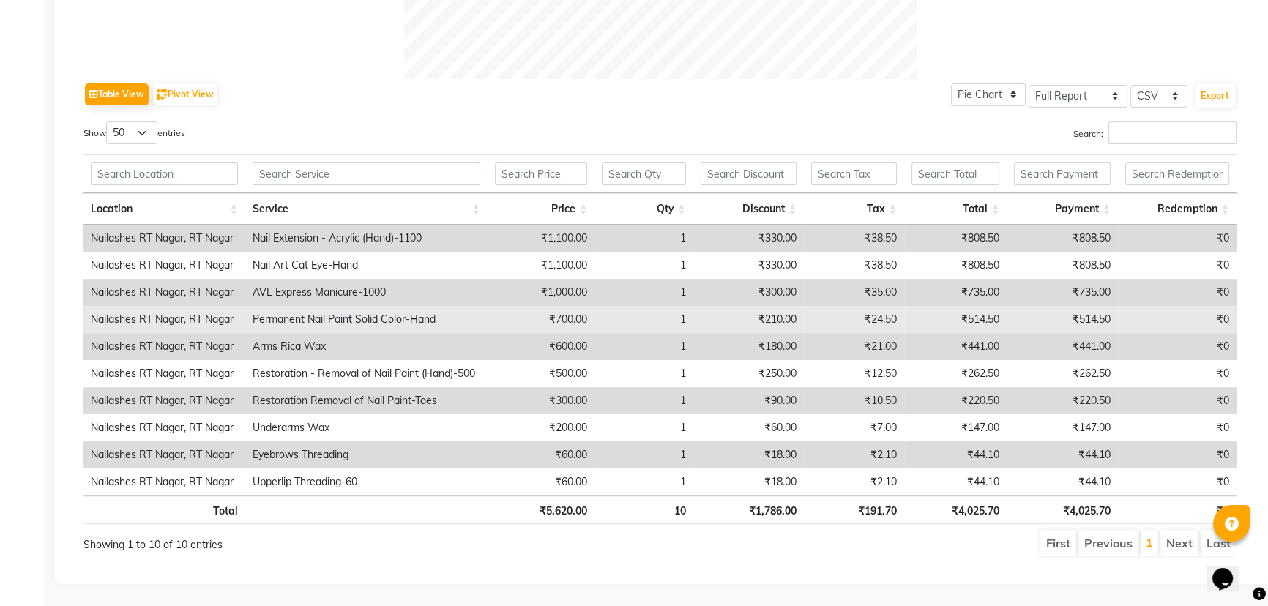
click at [397, 306] on td "Permanent Nail Paint Solid Color-Hand" at bounding box center [366, 319] width 242 height 27
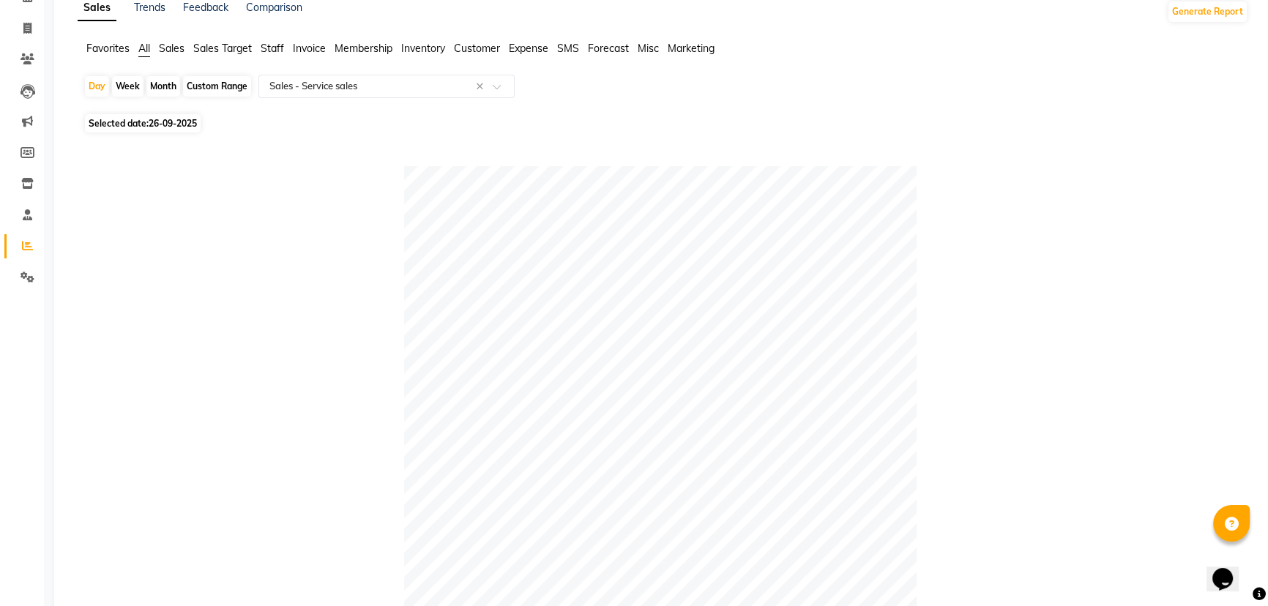
scroll to position [0, 0]
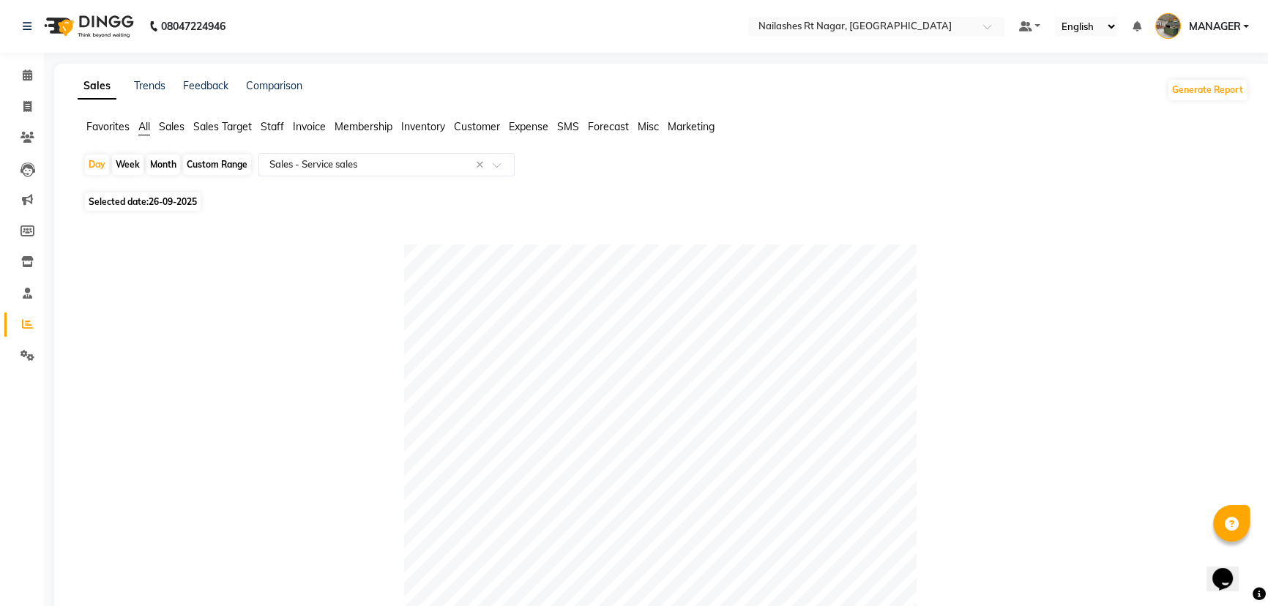
click at [163, 201] on span "26-09-2025" at bounding box center [173, 201] width 48 height 11
select select "9"
select select "2025"
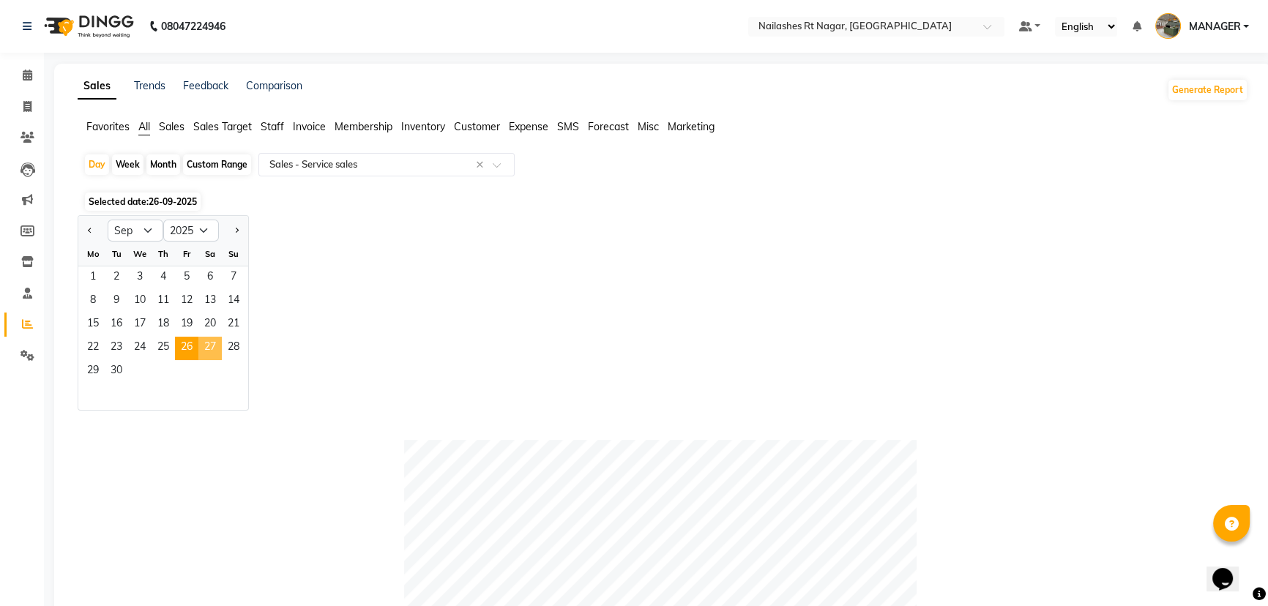
click at [210, 337] on span "27" at bounding box center [209, 348] width 23 height 23
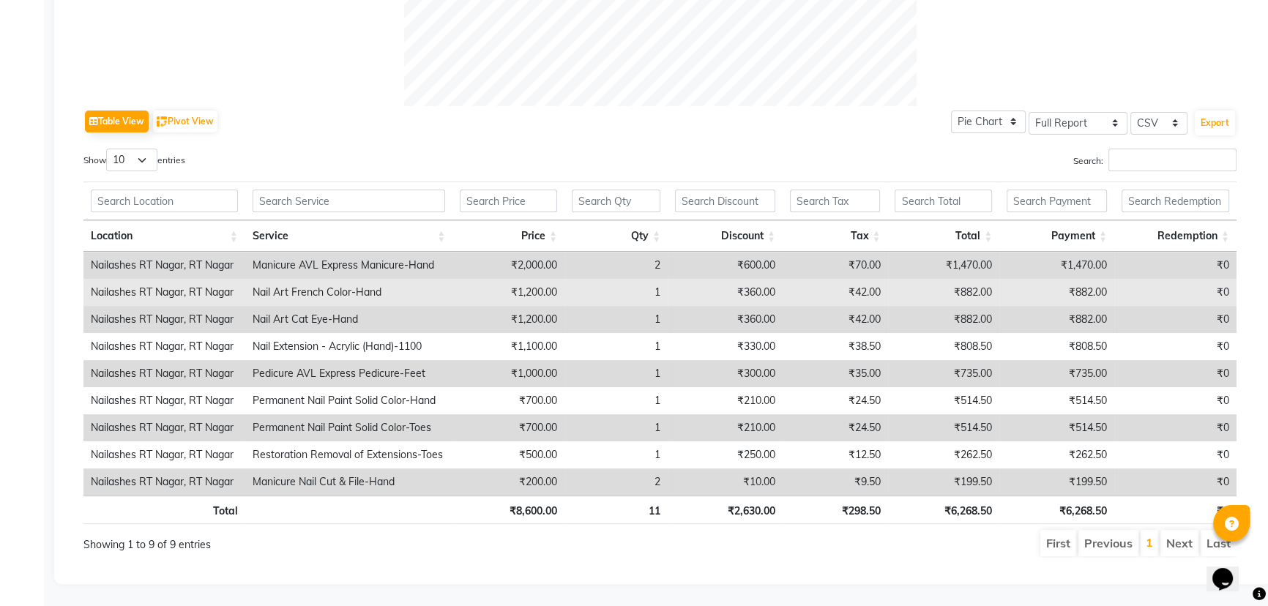
scroll to position [659, 0]
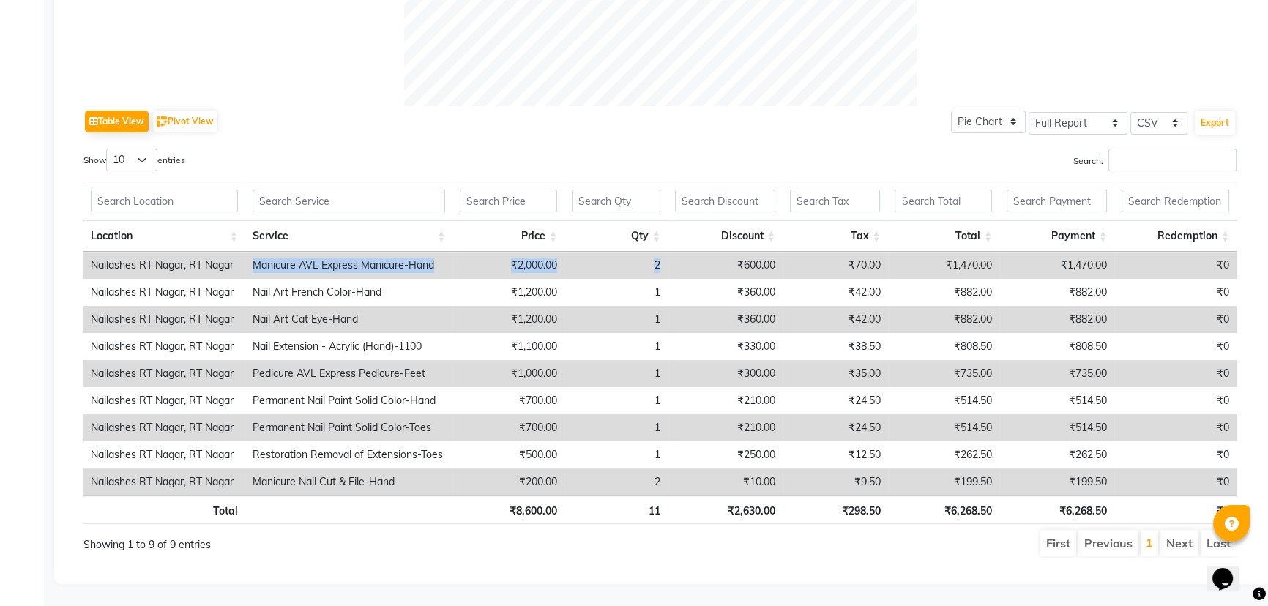
drag, startPoint x: 243, startPoint y: 253, endPoint x: 674, endPoint y: 248, distance: 431.4
click at [674, 252] on tr "Nailashes RT Nagar, RT Nagar Manicure AVL Express Manicure-Hand ₹2,000.00 2 ₹60…" at bounding box center [659, 265] width 1153 height 27
drag, startPoint x: 247, startPoint y: 364, endPoint x: 680, endPoint y: 359, distance: 432.8
click at [680, 360] on tr "Nailashes RT Nagar, RT Nagar Pedicure AVL Express Pedicure-Feet ₹1,000.00 1 ₹30…" at bounding box center [659, 373] width 1153 height 27
click at [458, 367] on td "₹1,000.00" at bounding box center [509, 373] width 112 height 27
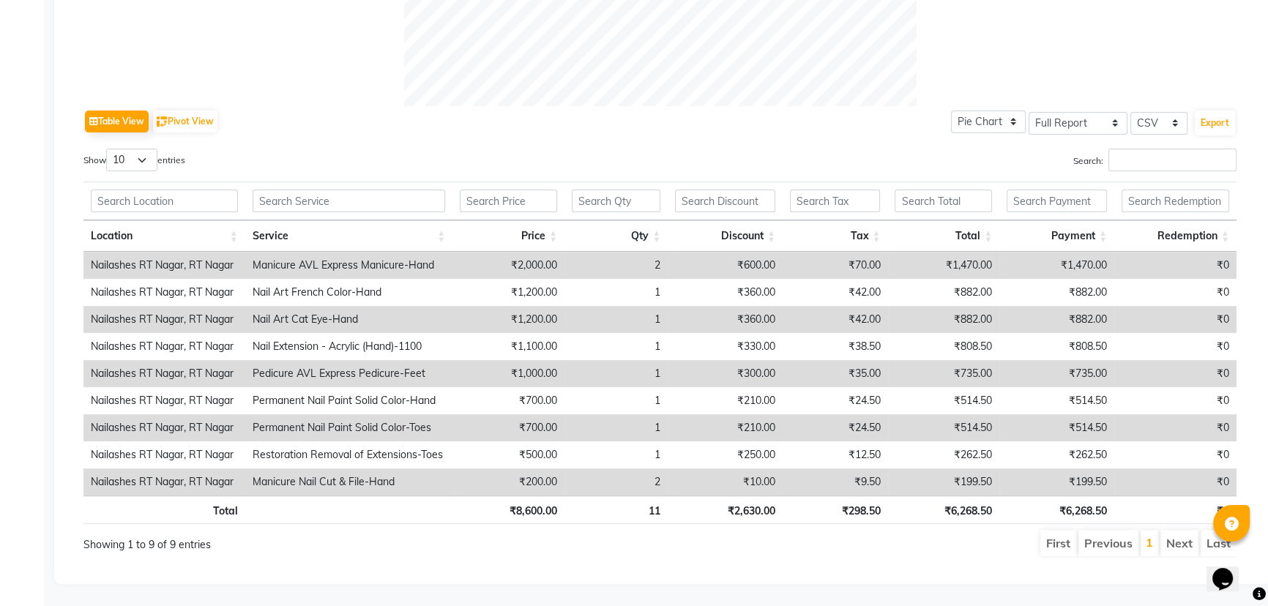
drag, startPoint x: 251, startPoint y: 238, endPoint x: 582, endPoint y: 268, distance: 332.4
click at [605, 267] on div "Location Service Price Qty Discount Tax Total Payment Redemption Location Servi…" at bounding box center [659, 353] width 1153 height 352
drag, startPoint x: 249, startPoint y: 255, endPoint x: 674, endPoint y: 260, distance: 425.5
click at [674, 260] on tr "Nailashes RT Nagar, RT Nagar Manicure AVL Express Manicure-Hand ₹2,000.00 2 ₹60…" at bounding box center [659, 265] width 1153 height 27
drag, startPoint x: 250, startPoint y: 363, endPoint x: 693, endPoint y: 353, distance: 442.4
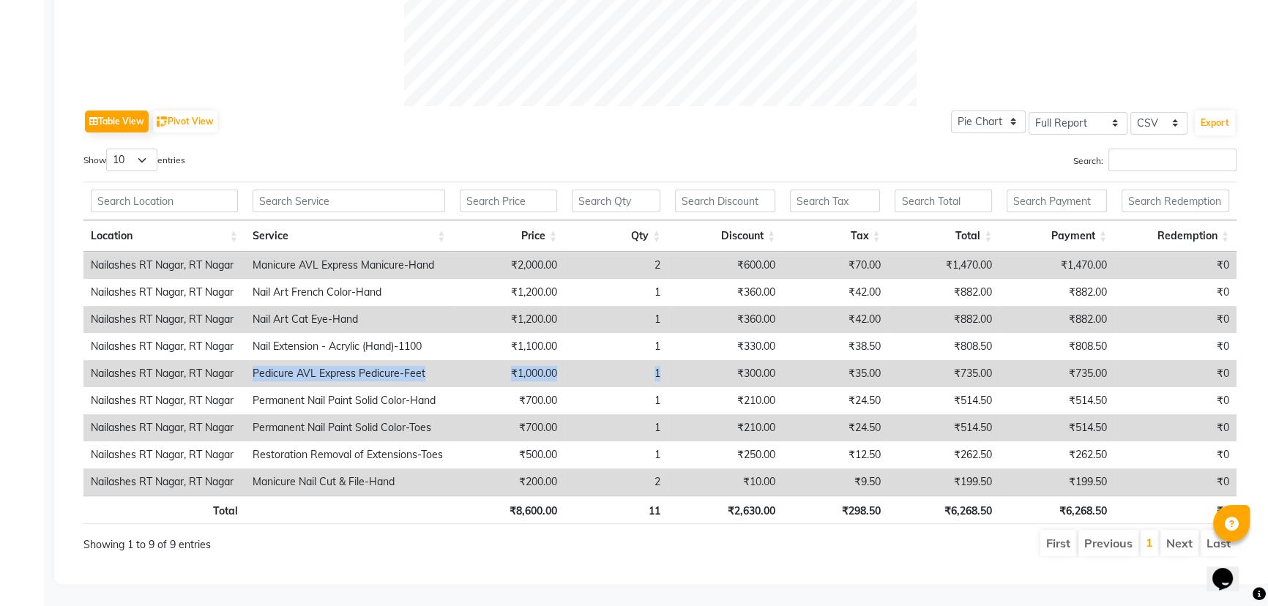
click at [693, 360] on tr "Nailashes RT Nagar, RT Nagar Pedicure AVL Express Pedicure-Feet ₹1,000.00 1 ₹30…" at bounding box center [659, 373] width 1153 height 27
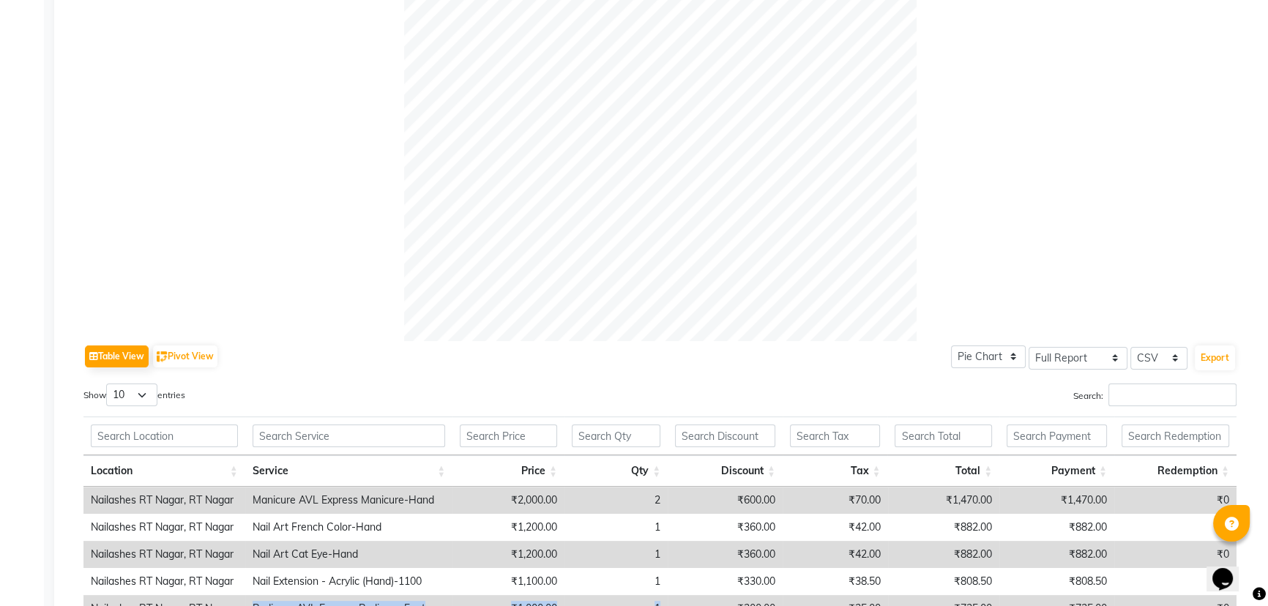
scroll to position [466, 0]
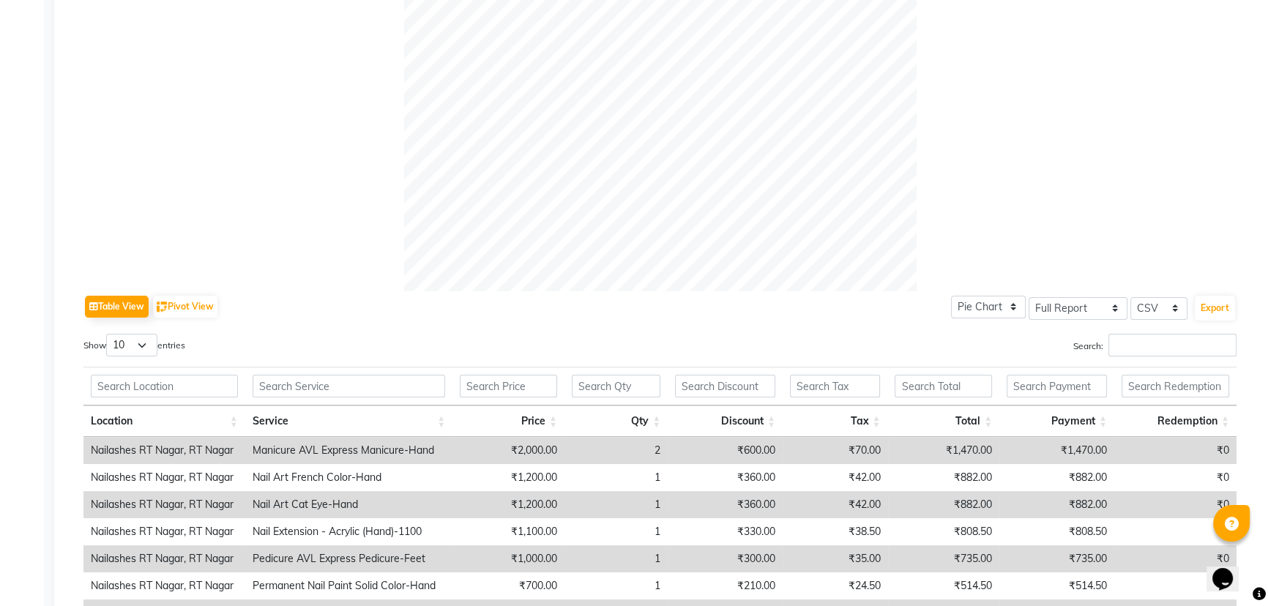
click at [346, 320] on div "Table View Pivot View Pie Chart Bar Chart Select Full Report Filtered Report Se…" at bounding box center [659, 306] width 1153 height 31
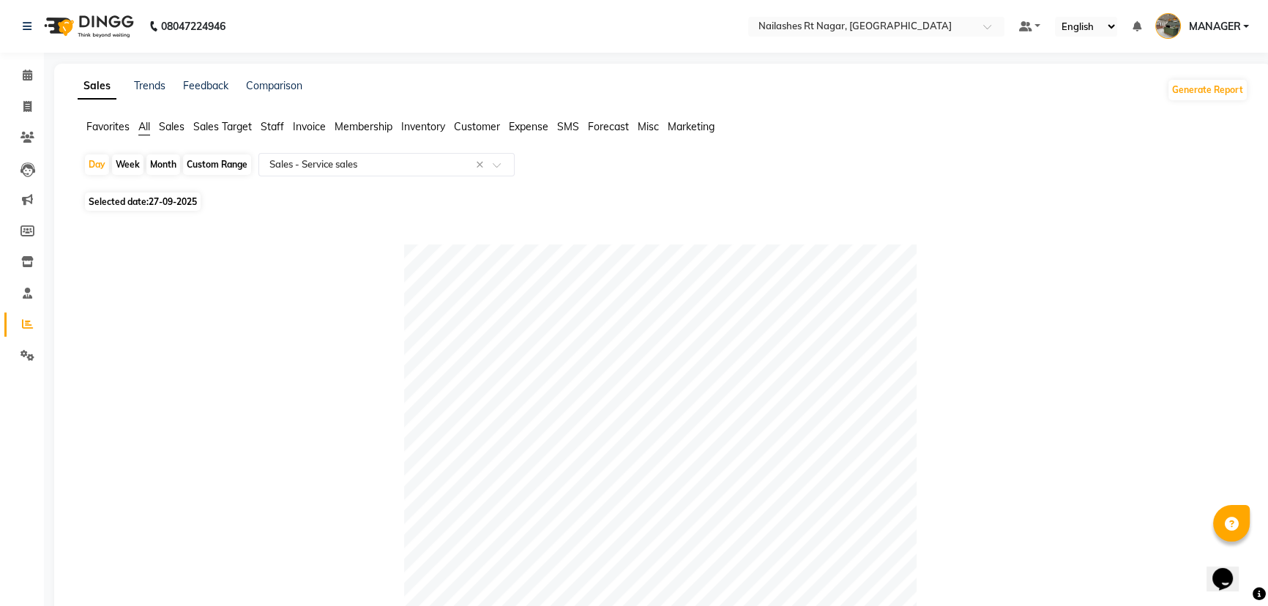
click at [178, 199] on span "27-09-2025" at bounding box center [173, 201] width 48 height 11
select select "9"
select select "2025"
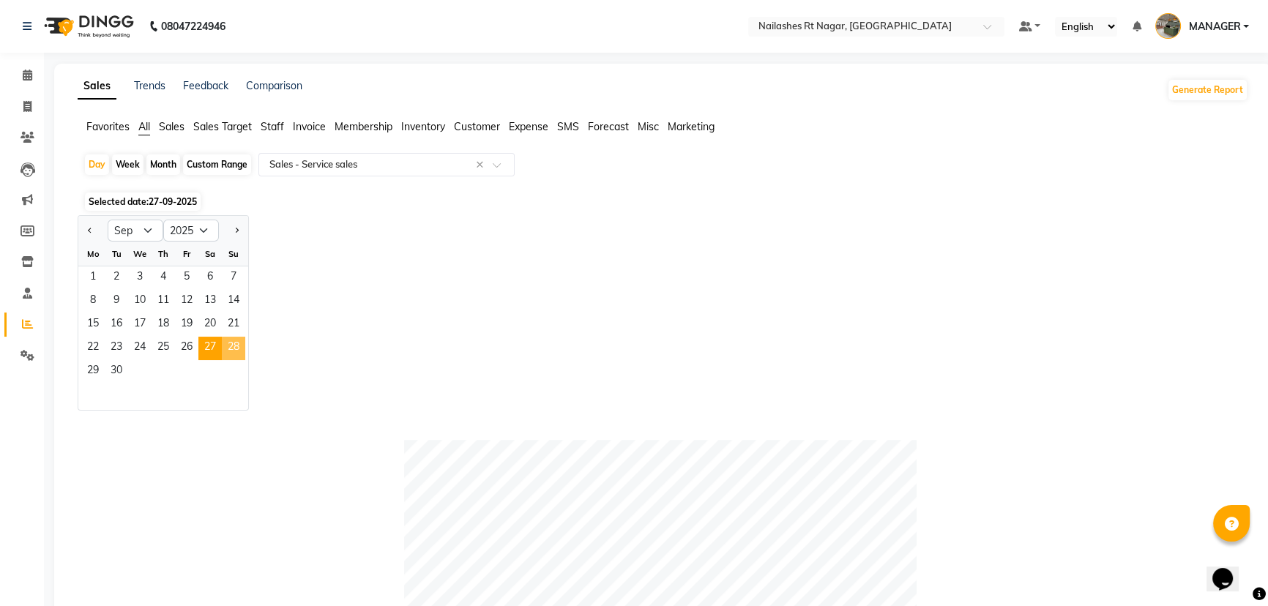
click at [236, 346] on span "28" at bounding box center [233, 348] width 23 height 23
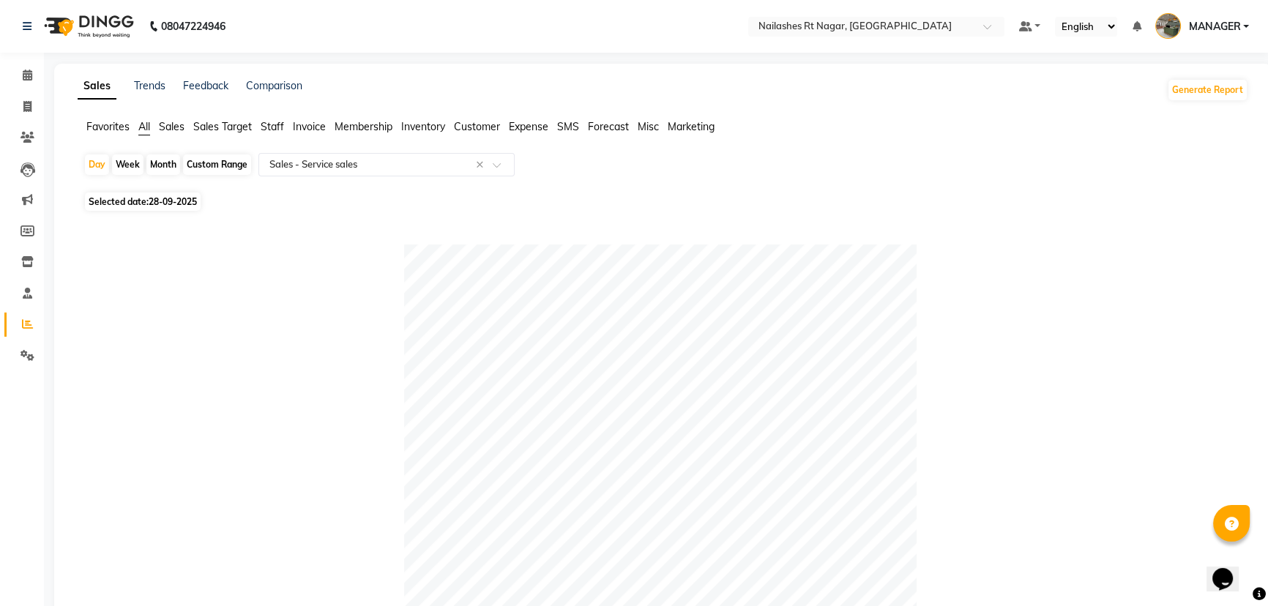
scroll to position [332, 0]
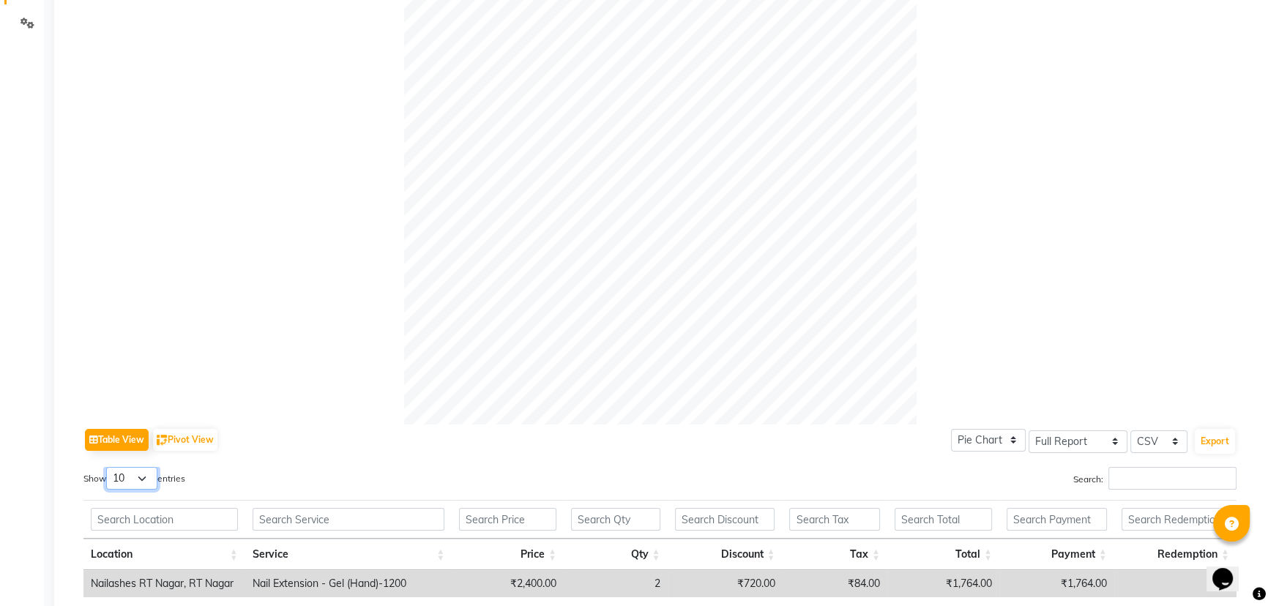
click at [151, 481] on select "10 25 50 100" at bounding box center [131, 478] width 51 height 23
select select "50"
click at [108, 467] on select "10 25 50 100" at bounding box center [131, 478] width 51 height 23
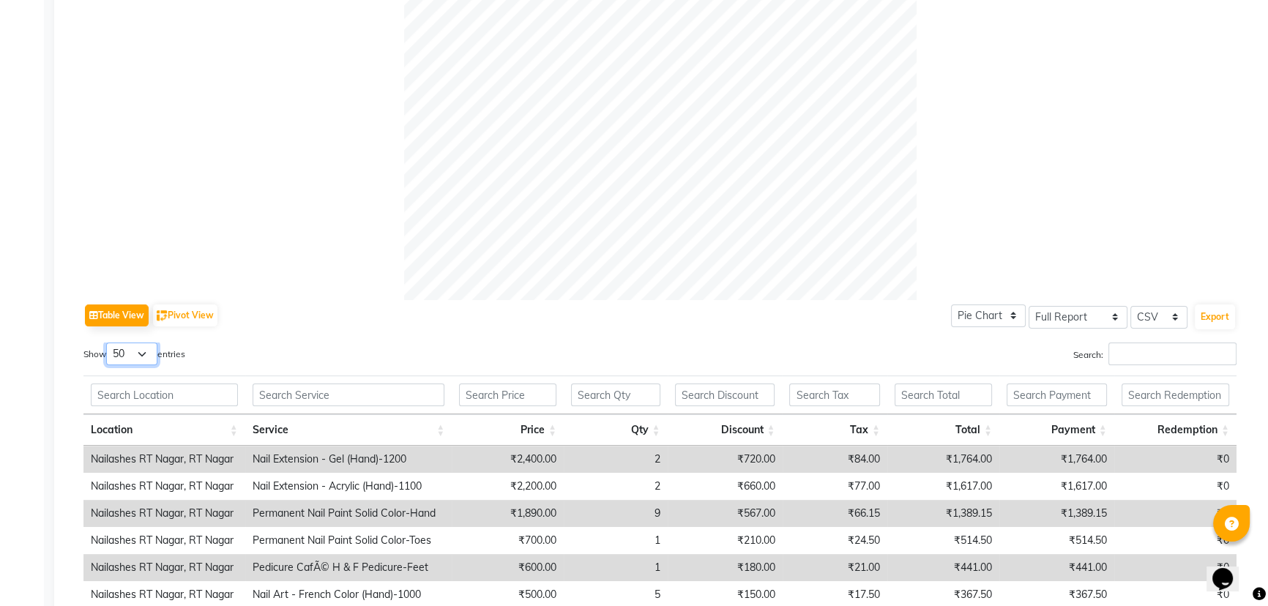
scroll to position [659, 0]
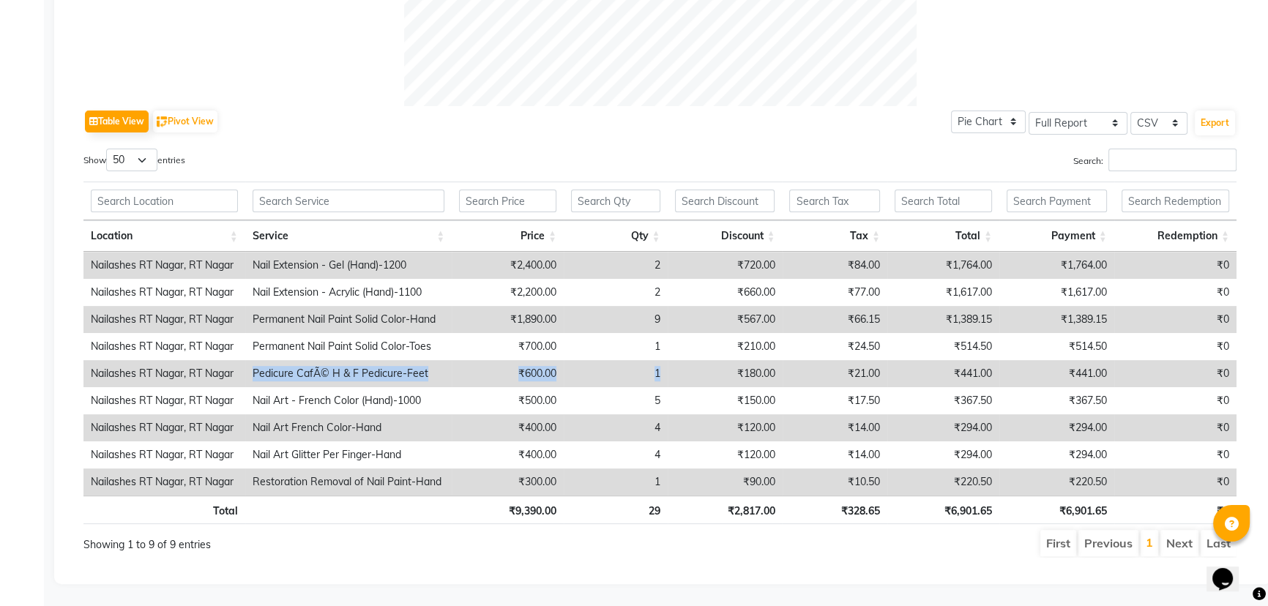
drag, startPoint x: 251, startPoint y: 362, endPoint x: 676, endPoint y: 359, distance: 424.8
click at [676, 360] on tr "Nailashes RT Nagar, RT Nagar Pedicure CafÃ© H & F Pedicure-Feet ₹600.00 1 ₹180.…" at bounding box center [659, 373] width 1153 height 27
click at [249, 360] on td "Pedicure CafÃ© H & F Pedicure-Feet" at bounding box center [348, 373] width 207 height 27
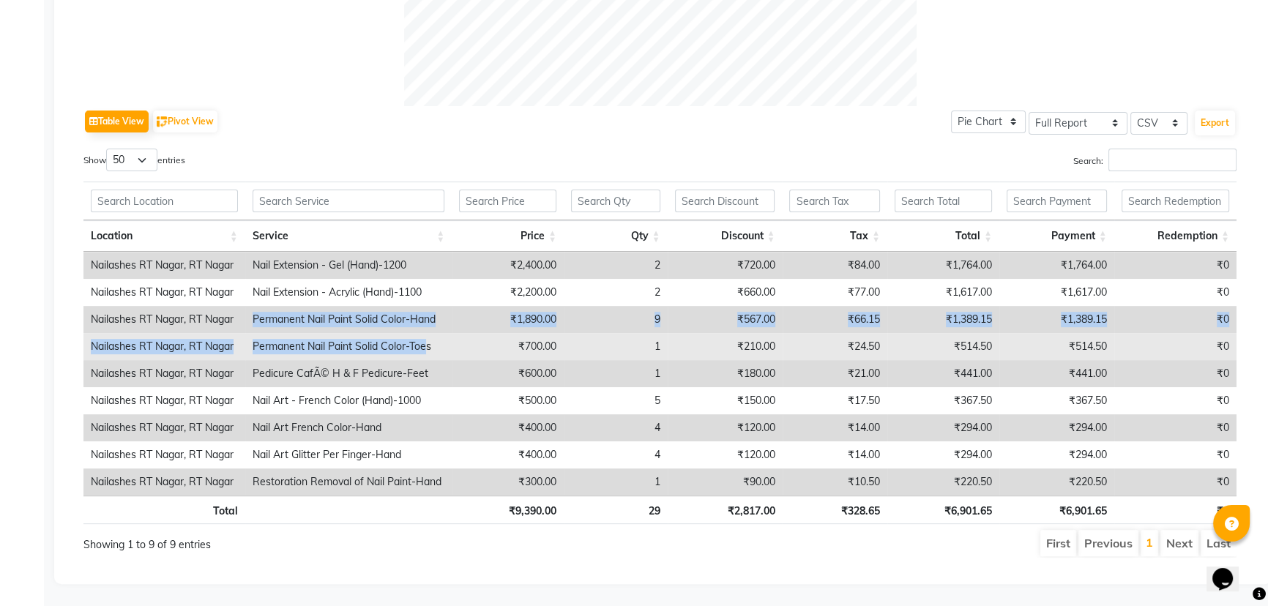
drag, startPoint x: 239, startPoint y: 304, endPoint x: 434, endPoint y: 334, distance: 197.8
click at [434, 334] on tbody "Nailashes RT Nagar, RT Nagar Nail Extension - Gel (Hand)-1200 ₹2,400.00 2 ₹720.…" at bounding box center [659, 374] width 1153 height 244
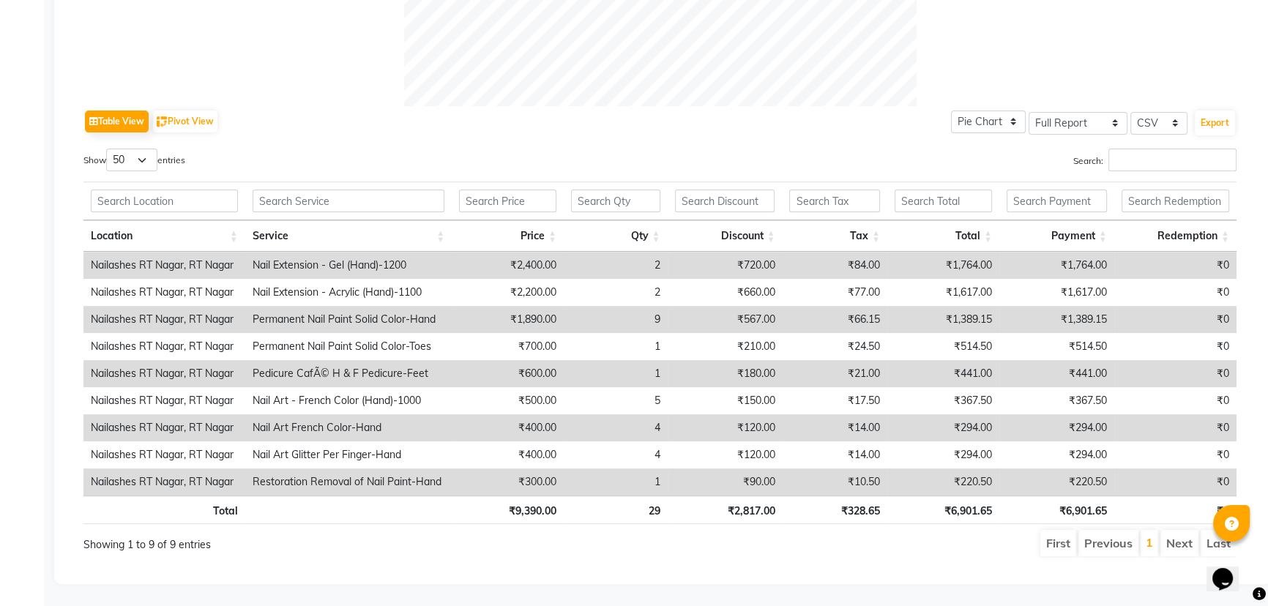
click at [439, 360] on td "Pedicure CafÃ© H & F Pedicure-Feet" at bounding box center [348, 373] width 207 height 27
drag, startPoint x: 271, startPoint y: 363, endPoint x: 457, endPoint y: 358, distance: 186.1
click at [457, 360] on tr "Nailashes RT Nagar, RT Nagar Pedicure CafÃ© H & F Pedicure-Feet ₹600.00 1 ₹180.…" at bounding box center [659, 373] width 1153 height 27
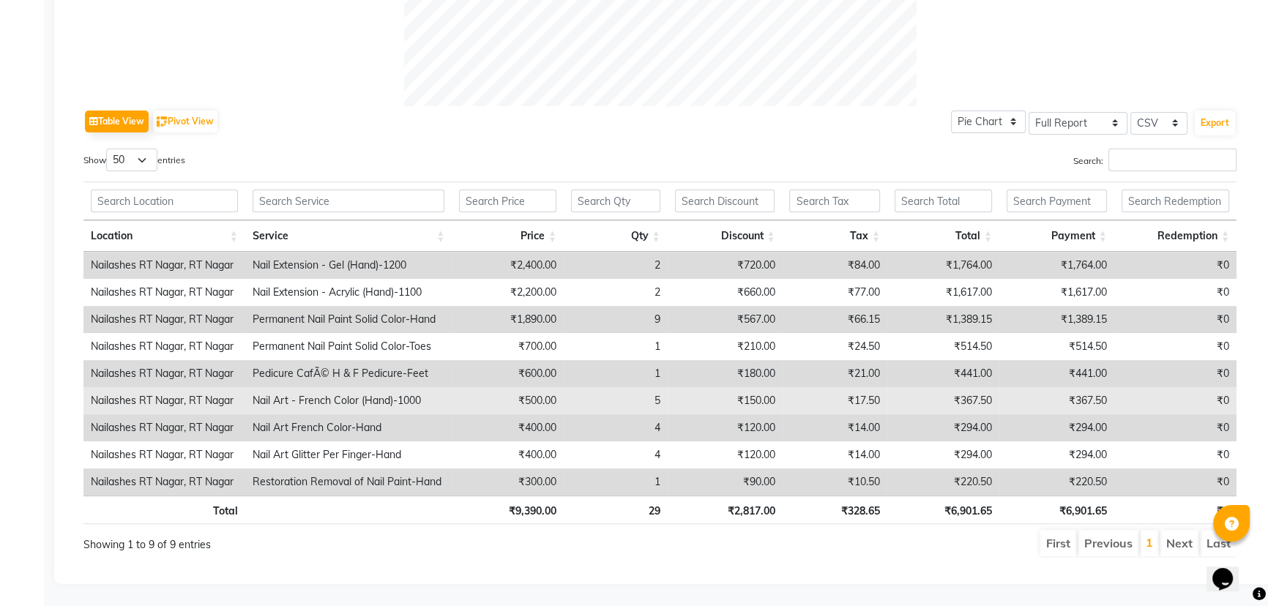
click at [418, 387] on td "Nail Art - French Color (Hand)-1000" at bounding box center [348, 400] width 207 height 27
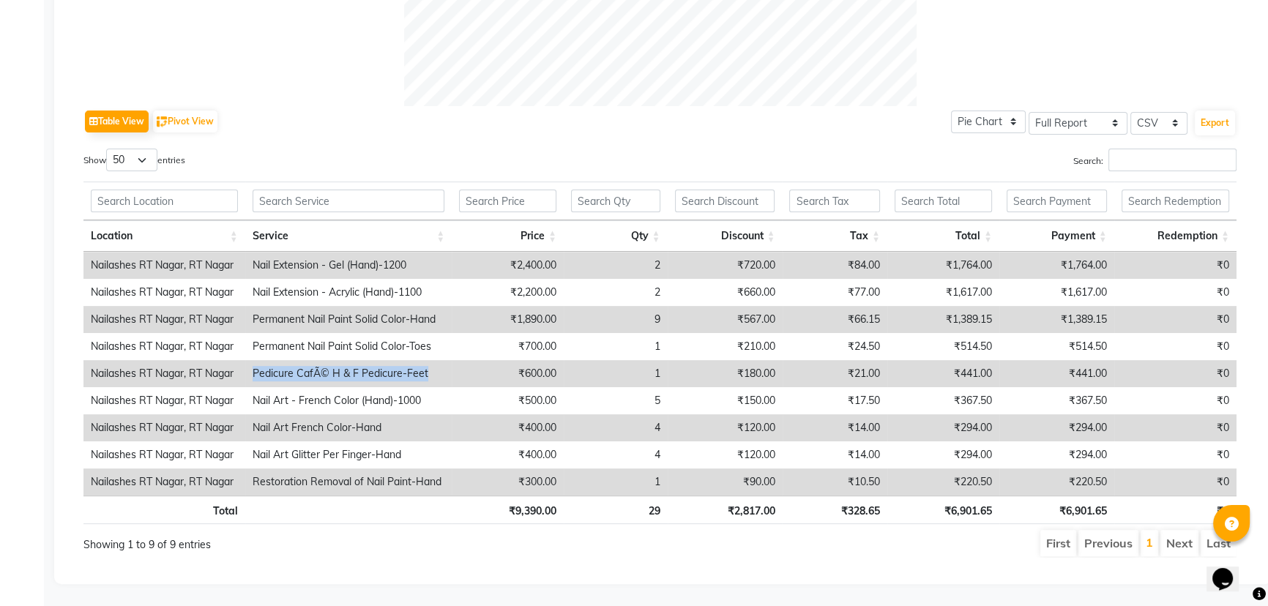
drag, startPoint x: 249, startPoint y: 362, endPoint x: 470, endPoint y: 357, distance: 221.2
click at [470, 360] on tr "Nailashes RT Nagar, RT Nagar Pedicure CafÃ© H & F Pedicure-Feet ₹600.00 1 ₹180.…" at bounding box center [659, 373] width 1153 height 27
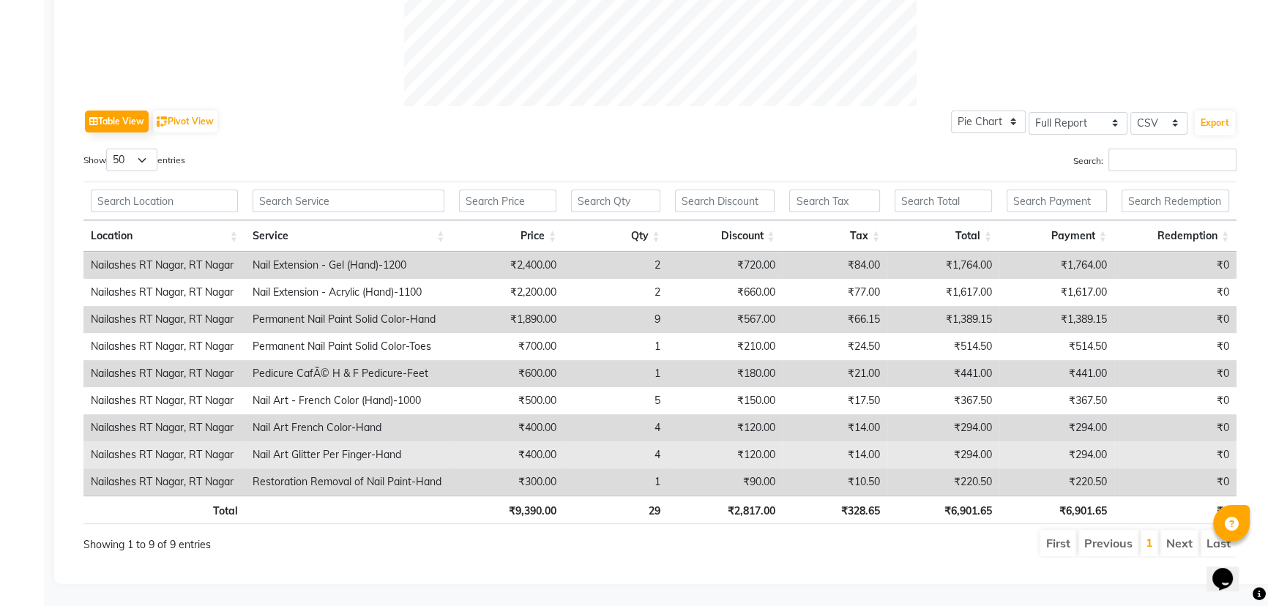
click at [443, 442] on td "Nail Art Glitter Per Finger-Hand" at bounding box center [348, 455] width 207 height 27
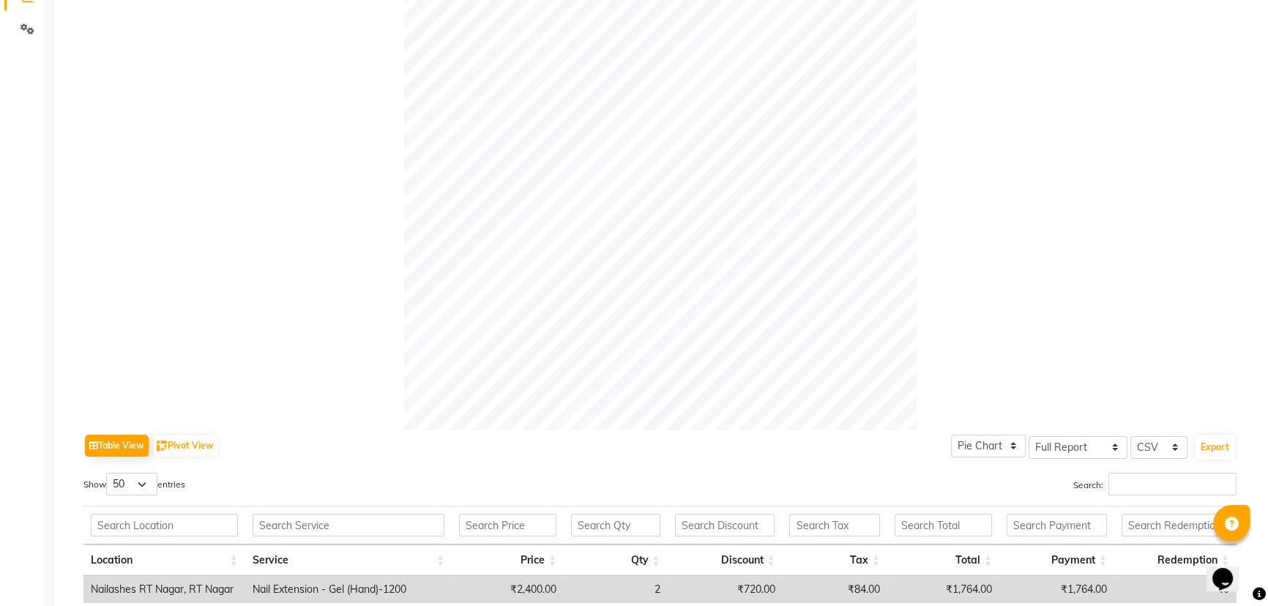
scroll to position [0, 0]
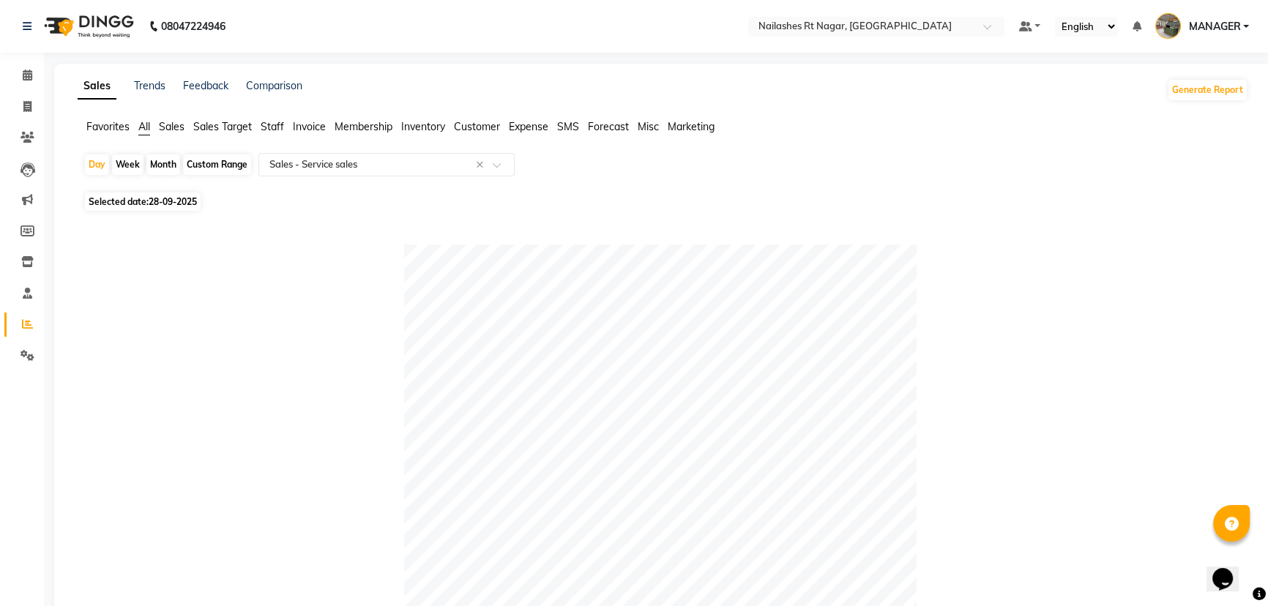
click at [175, 195] on span "Selected date: [DATE]" at bounding box center [143, 202] width 116 height 18
select select "9"
select select "2025"
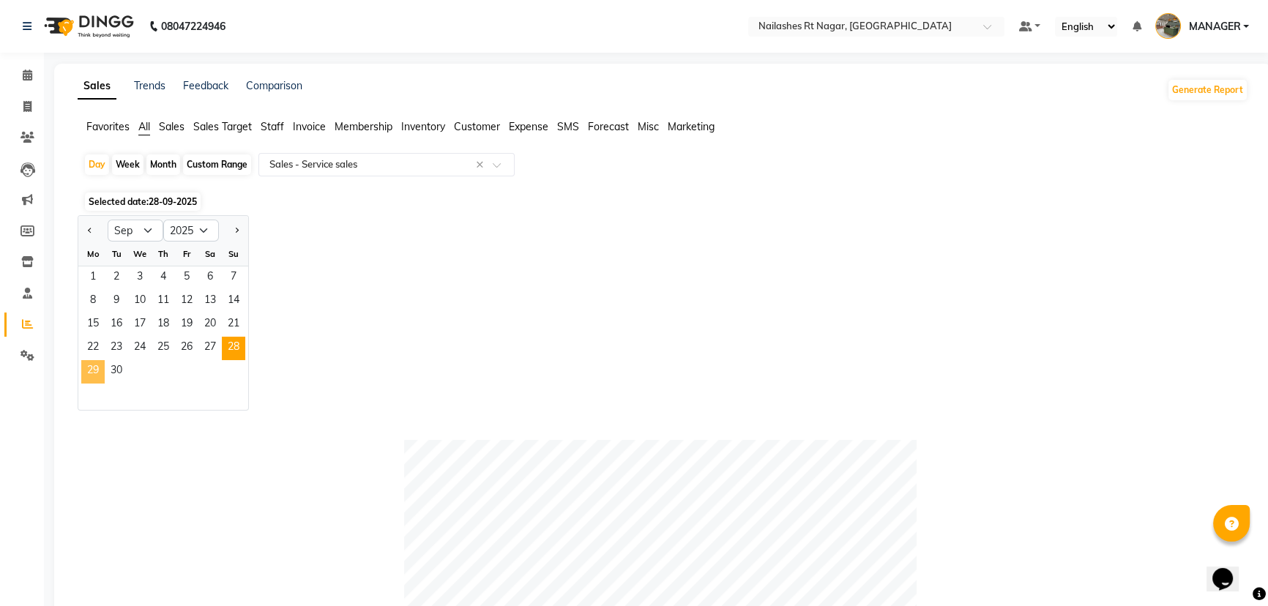
click at [95, 373] on span "29" at bounding box center [92, 371] width 23 height 23
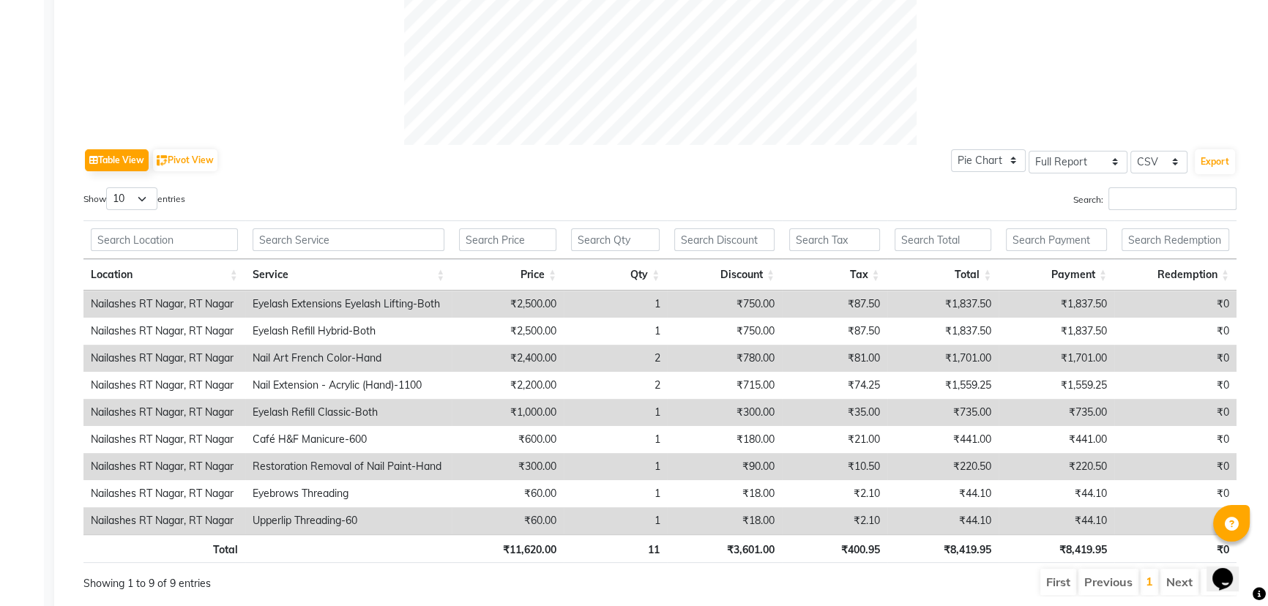
scroll to position [659, 0]
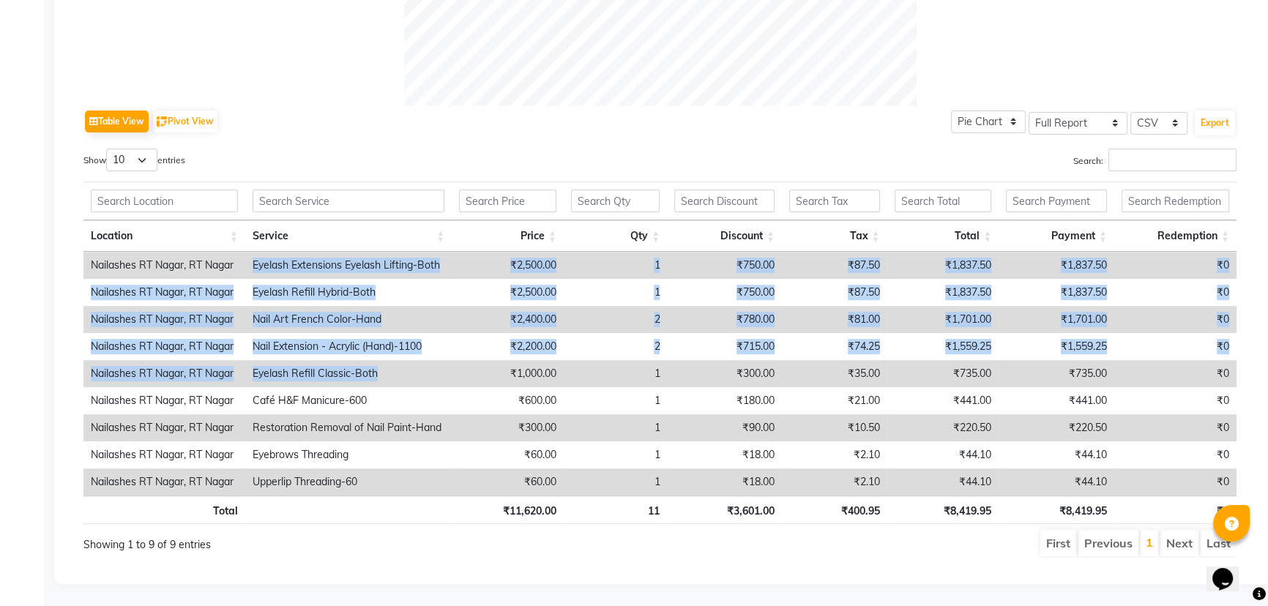
drag, startPoint x: 241, startPoint y: 252, endPoint x: 388, endPoint y: 352, distance: 177.7
click at [388, 352] on tbody "Nailashes RT Nagar, RT Nagar Eyelash Extensions Eyelash Lifting-Both ₹2,500.00 …" at bounding box center [659, 374] width 1153 height 244
click at [147, 149] on select "10 25 50 100" at bounding box center [131, 160] width 51 height 23
select select "50"
click at [108, 149] on select "10 25 50 100" at bounding box center [131, 160] width 51 height 23
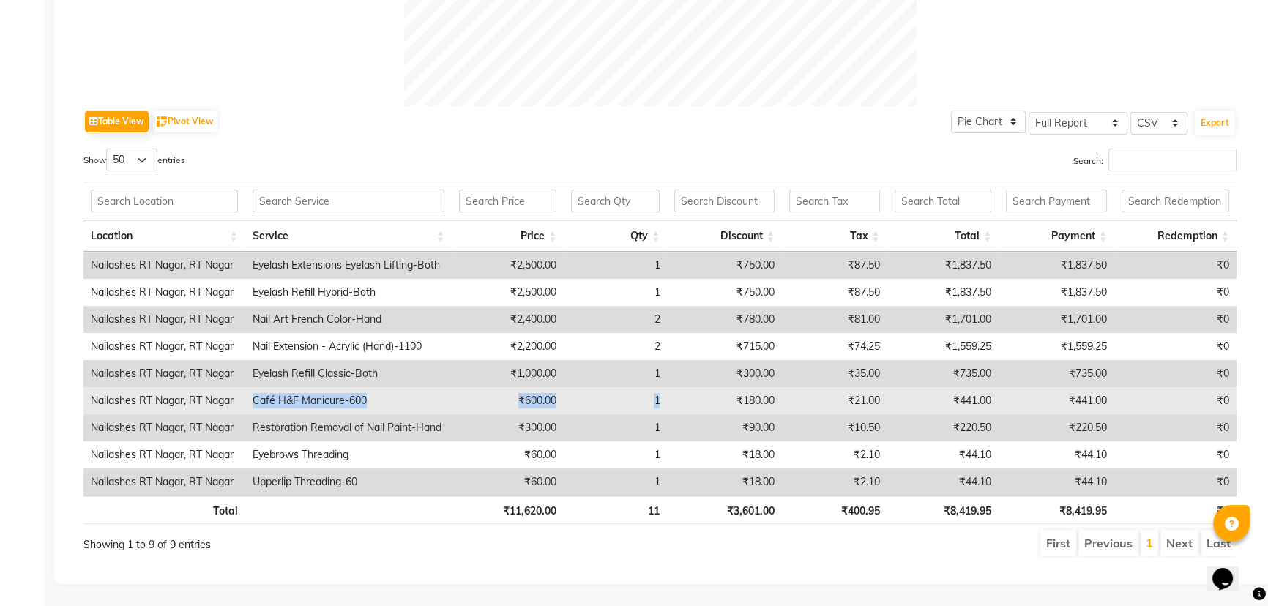
drag, startPoint x: 249, startPoint y: 388, endPoint x: 675, endPoint y: 388, distance: 426.2
click at [675, 388] on tr "Nailashes RT Nagar, RT Nagar Café H&F Manicure-600 ₹600.00 1 ₹180.00 ₹21.00 ₹44…" at bounding box center [659, 400] width 1153 height 27
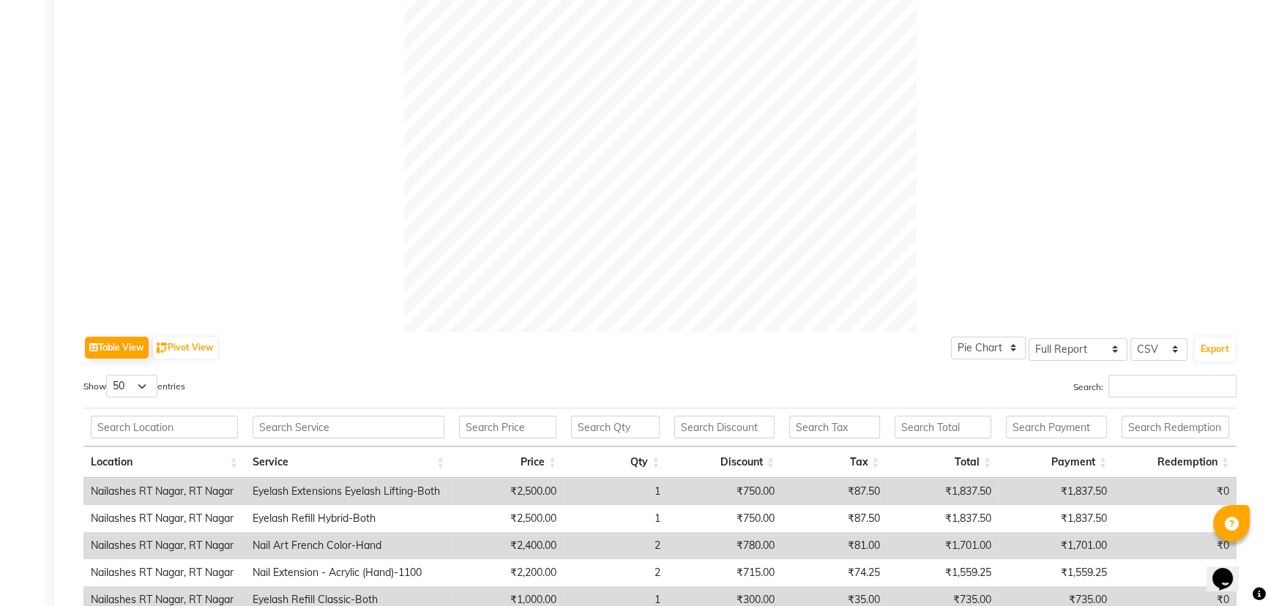
scroll to position [466, 0]
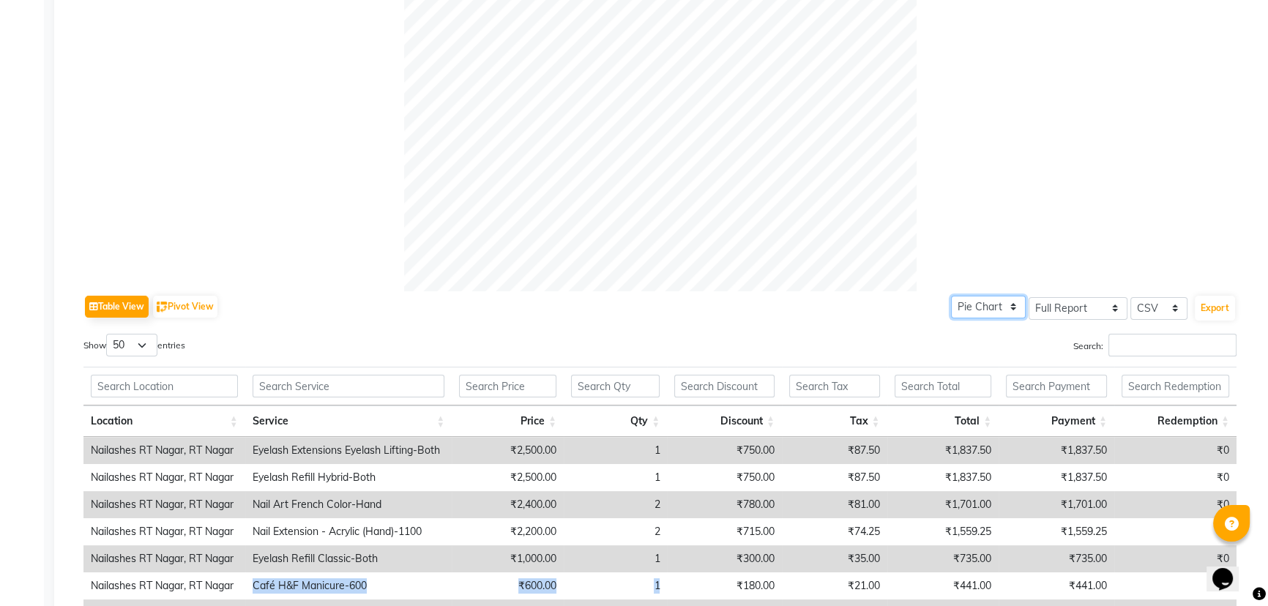
click at [996, 306] on select "Pie Chart Bar Chart" at bounding box center [988, 307] width 75 height 23
click at [1006, 303] on select "Pie Chart Bar Chart" at bounding box center [988, 307] width 75 height 23
click at [1166, 306] on select "Select CSV PDF" at bounding box center [1159, 308] width 57 height 23
click at [1167, 309] on select "Select CSV PDF" at bounding box center [1159, 308] width 57 height 23
click at [1088, 310] on select "Select Full Report Filtered Report" at bounding box center [1078, 308] width 99 height 23
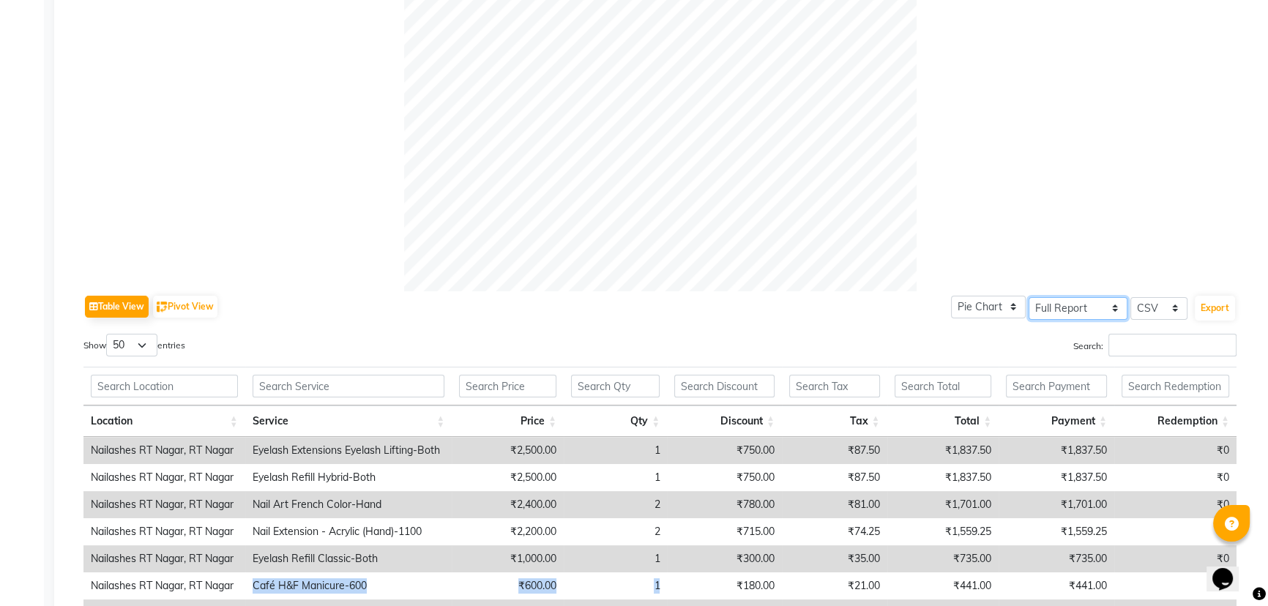
click at [1071, 306] on select "Select Full Report Filtered Report" at bounding box center [1078, 308] width 99 height 23
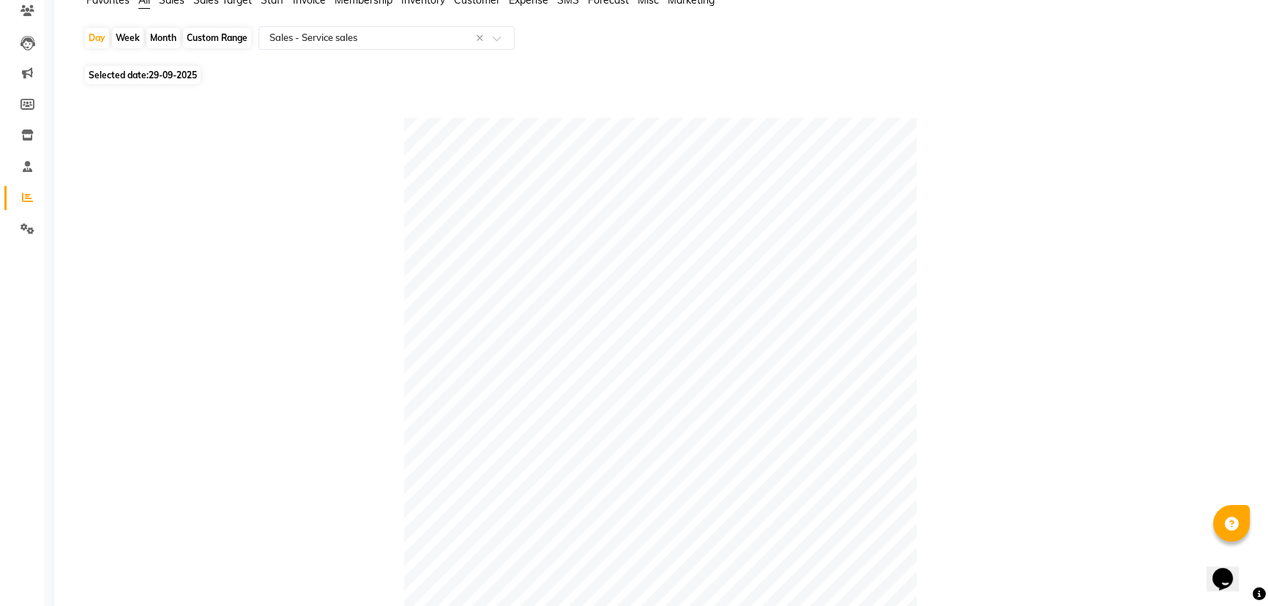
scroll to position [593, 0]
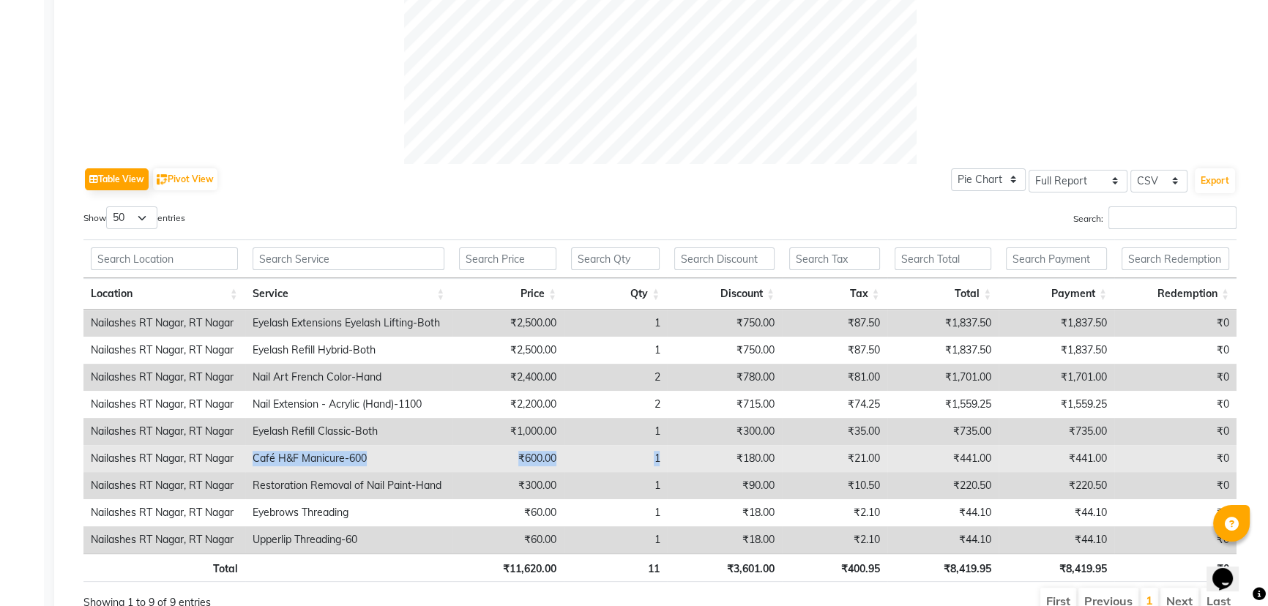
drag, startPoint x: 235, startPoint y: 460, endPoint x: 674, endPoint y: 458, distance: 438.7
click at [674, 458] on tr "Nailashes RT Nagar, RT Nagar Café H&F Manicure-600 ₹600.00 1 ₹180.00 ₹21.00 ₹44…" at bounding box center [659, 458] width 1153 height 27
click at [674, 458] on td "₹180.00" at bounding box center [724, 458] width 115 height 27
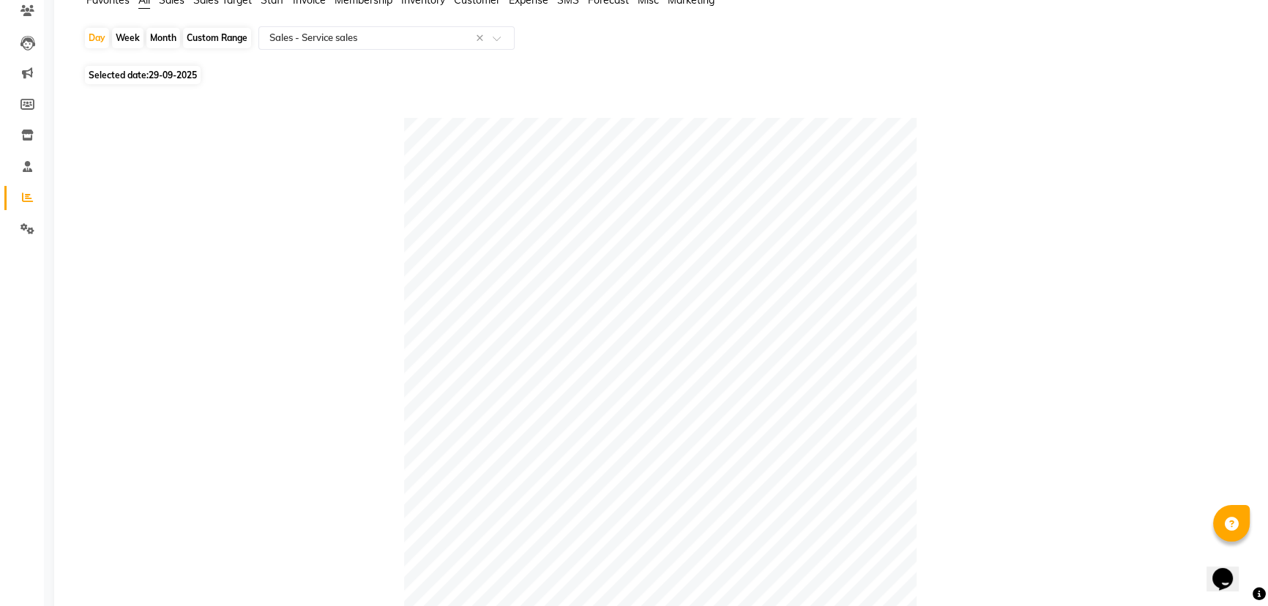
scroll to position [0, 0]
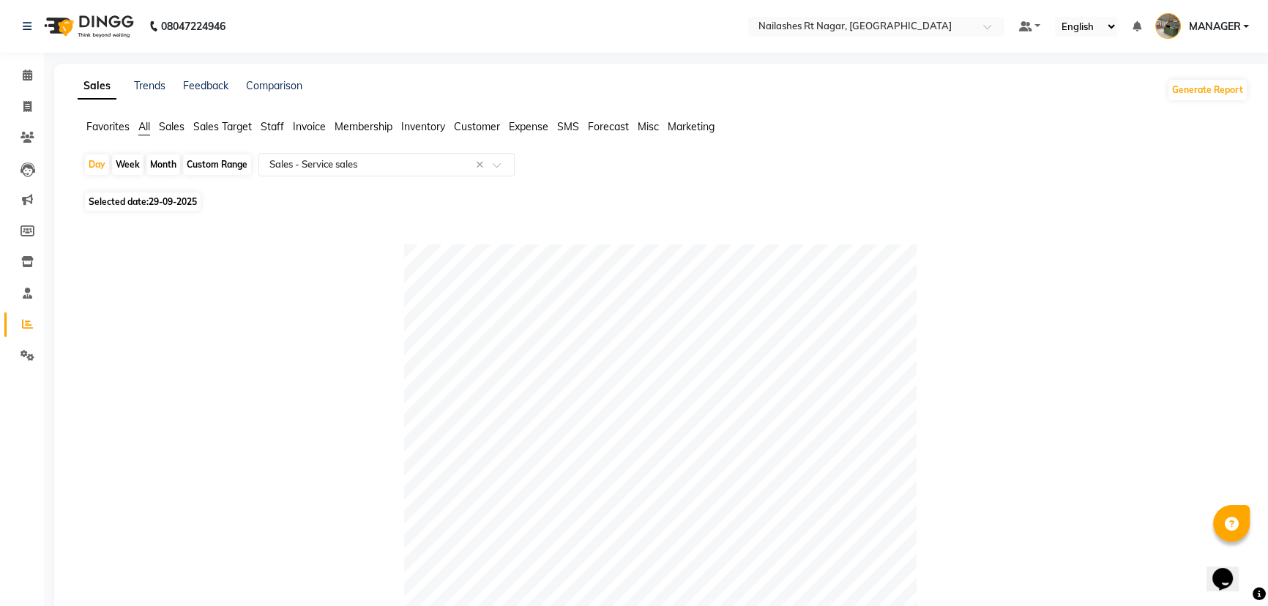
click at [171, 206] on span "29-09-2025" at bounding box center [173, 201] width 48 height 11
select select "9"
select select "2025"
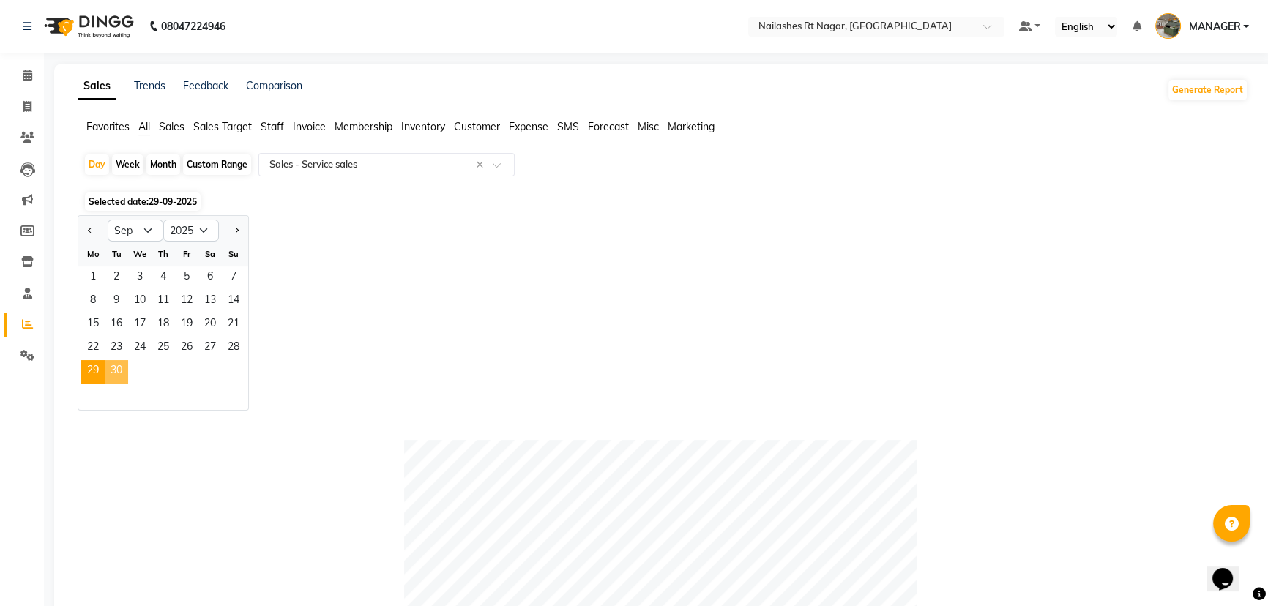
drag, startPoint x: 108, startPoint y: 363, endPoint x: 116, endPoint y: 362, distance: 7.5
click at [110, 363] on span "30" at bounding box center [116, 371] width 23 height 23
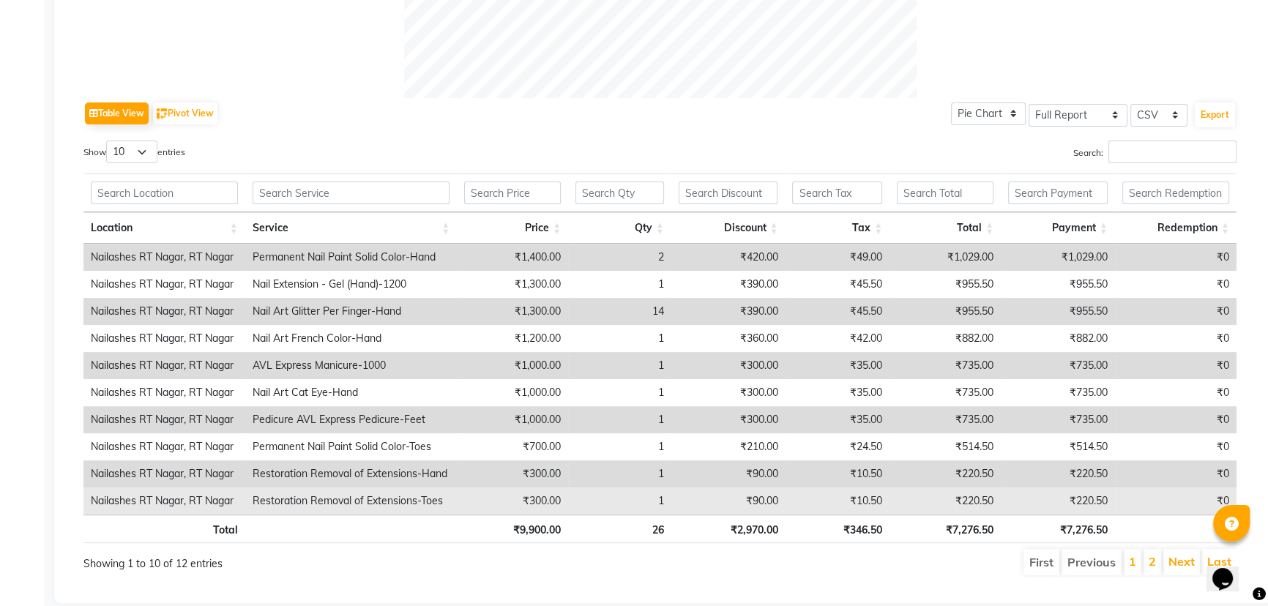
scroll to position [666, 0]
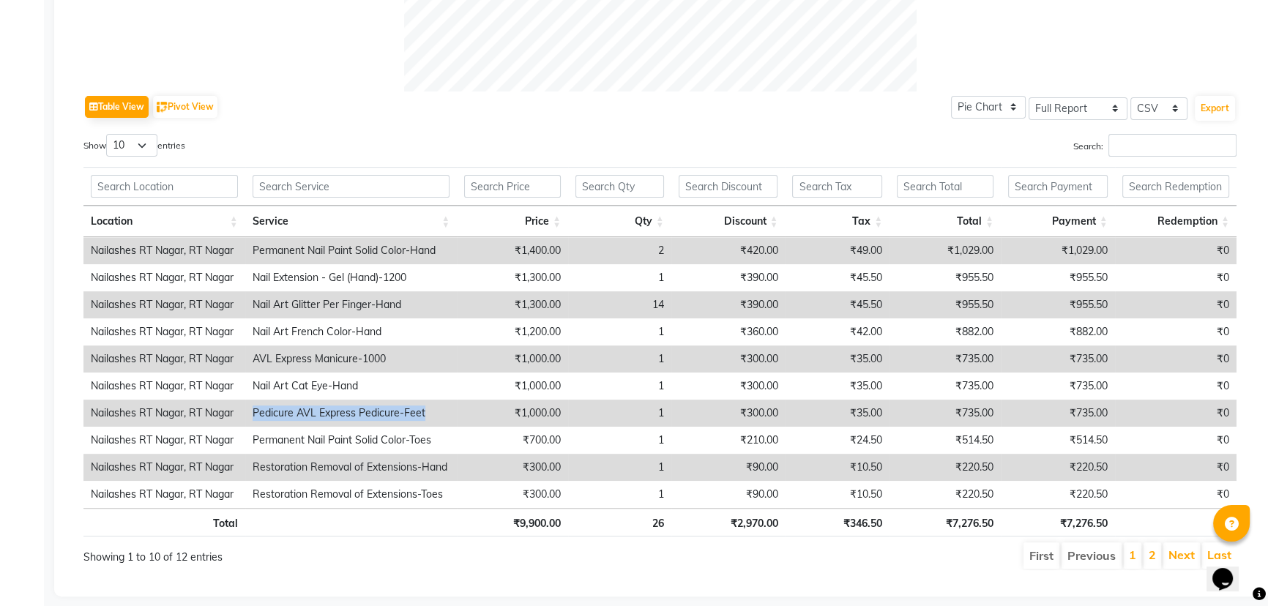
drag, startPoint x: 249, startPoint y: 410, endPoint x: 459, endPoint y: 407, distance: 210.2
click at [459, 407] on tr "Nailashes RT Nagar, RT Nagar Pedicure AVL Express Pedicure-Feet ₹1,000.00 1 ₹30…" at bounding box center [659, 413] width 1153 height 27
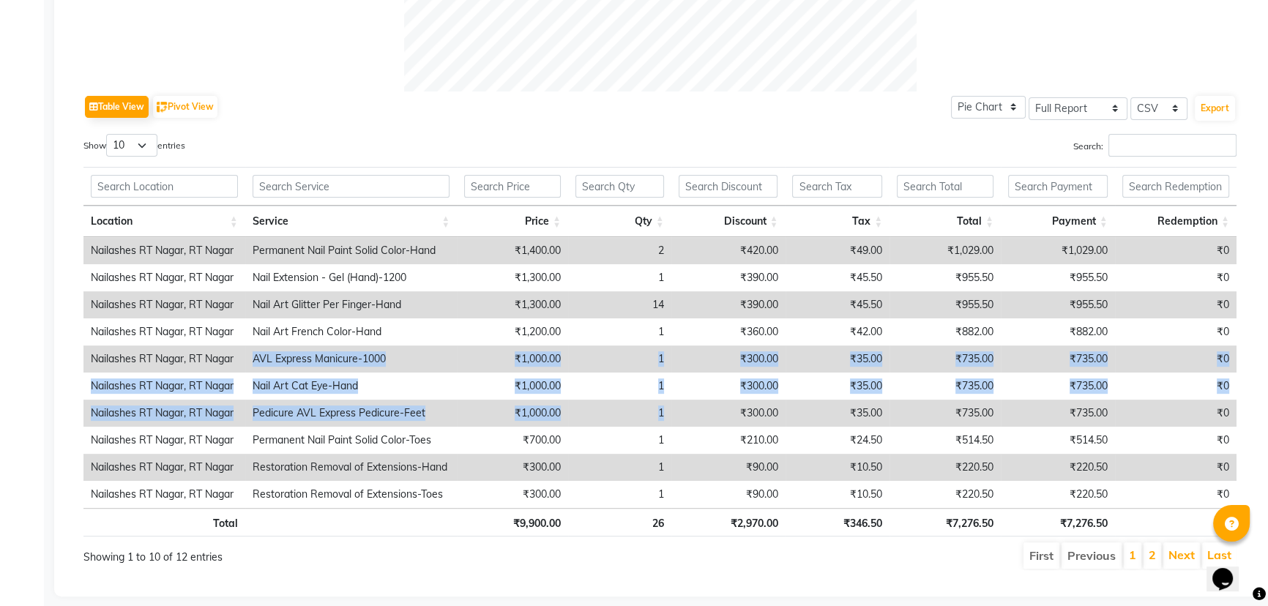
drag, startPoint x: 240, startPoint y: 351, endPoint x: 681, endPoint y: 406, distance: 444.4
click at [681, 406] on tbody "Nailashes RT Nagar, RT Nagar Permanent Nail Paint Solid Color-Hand ₹1,400.00 2 …" at bounding box center [659, 372] width 1153 height 271
click at [142, 145] on select "10 25 50 100" at bounding box center [131, 145] width 51 height 23
select select "100"
click at [108, 134] on select "10 25 50 100" at bounding box center [131, 145] width 51 height 23
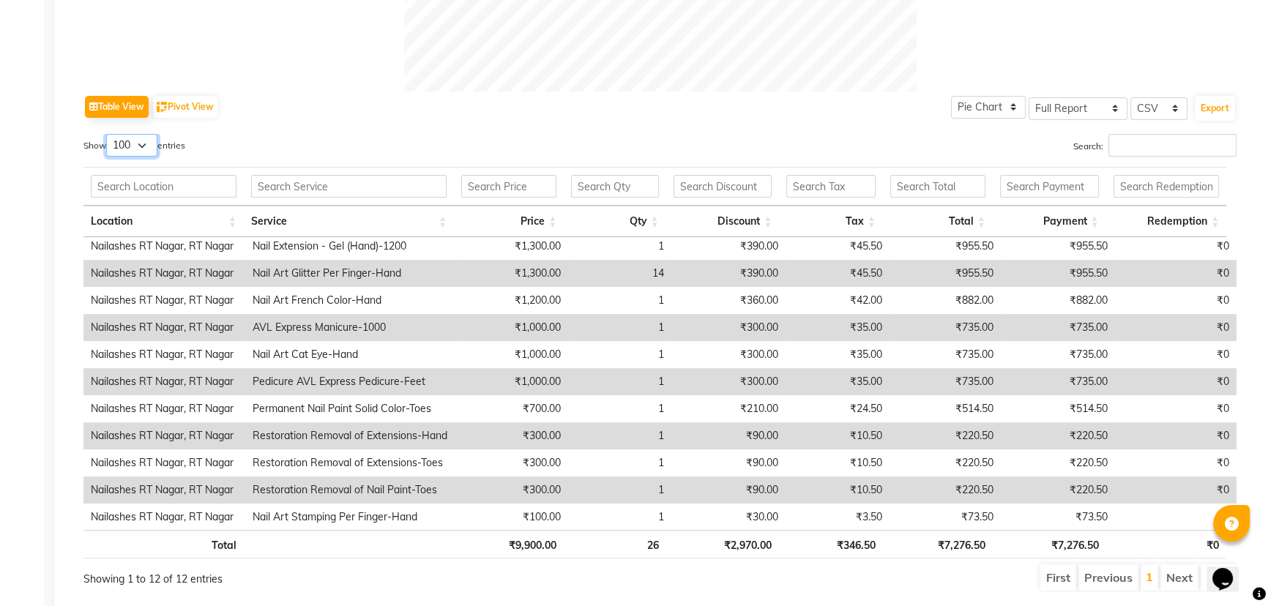
scroll to position [709, 0]
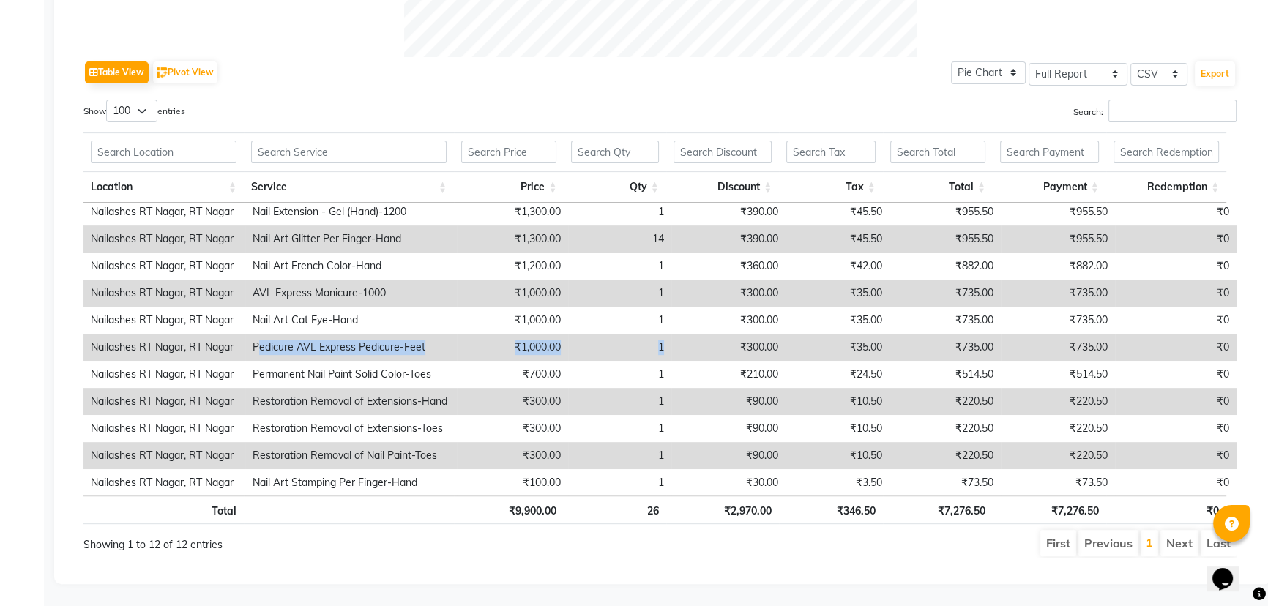
drag, startPoint x: 256, startPoint y: 339, endPoint x: 698, endPoint y: 344, distance: 441.6
click at [698, 343] on tr "Nailashes RT Nagar, RT Nagar Pedicure AVL Express Pedicure-Feet ₹1,000.00 1 ₹30…" at bounding box center [659, 347] width 1153 height 27
drag, startPoint x: 242, startPoint y: 282, endPoint x: 669, endPoint y: 286, distance: 426.2
click at [669, 286] on tr "Nailashes RT Nagar, RT Nagar AVL Express Manicure-1000 ₹1,000.00 1 ₹300.00 ₹35.…" at bounding box center [659, 293] width 1153 height 27
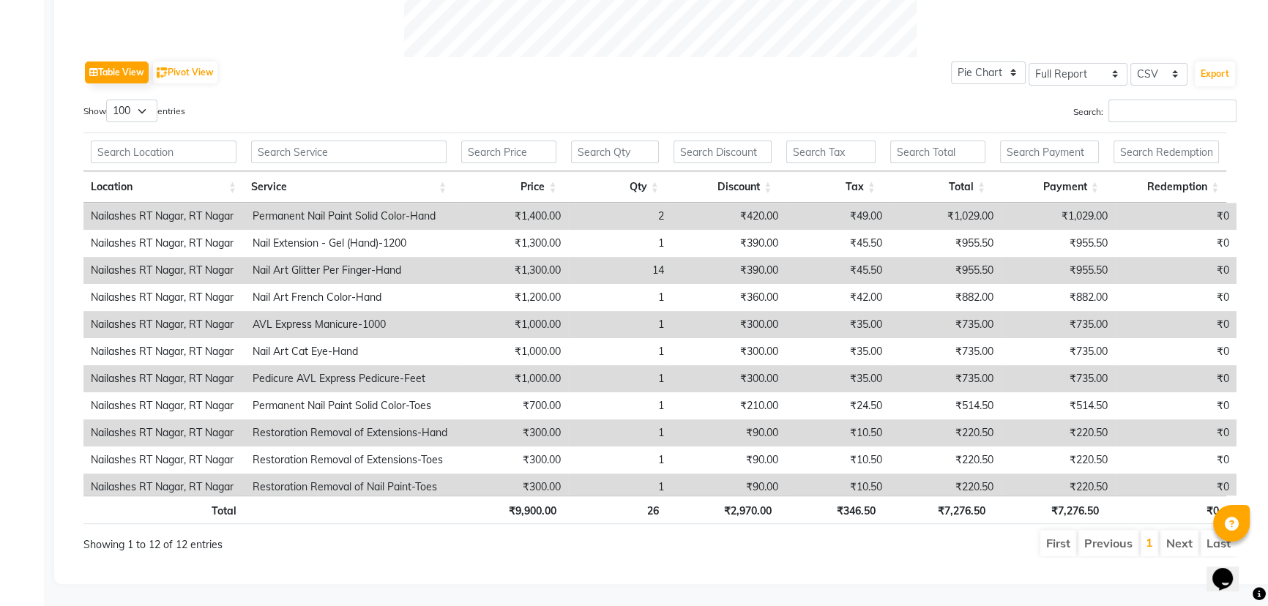
click at [334, 75] on div "Table View Pivot View Pie Chart Bar Chart Select Full Report Filtered Report Se…" at bounding box center [659, 72] width 1153 height 31
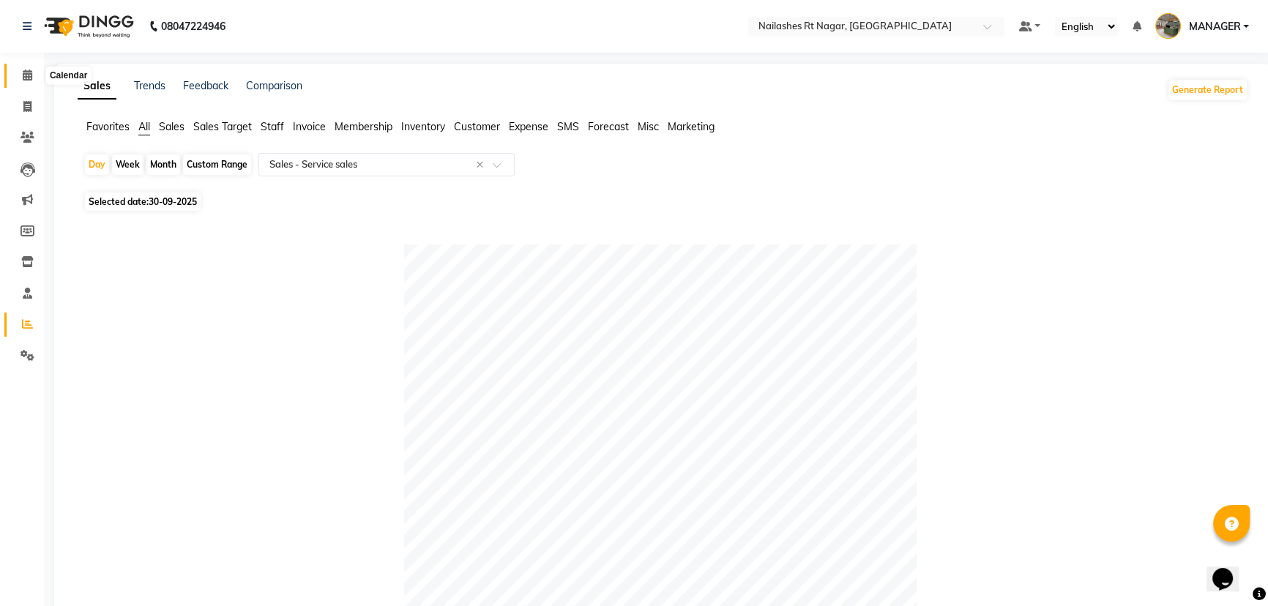
click at [15, 73] on span at bounding box center [28, 75] width 26 height 17
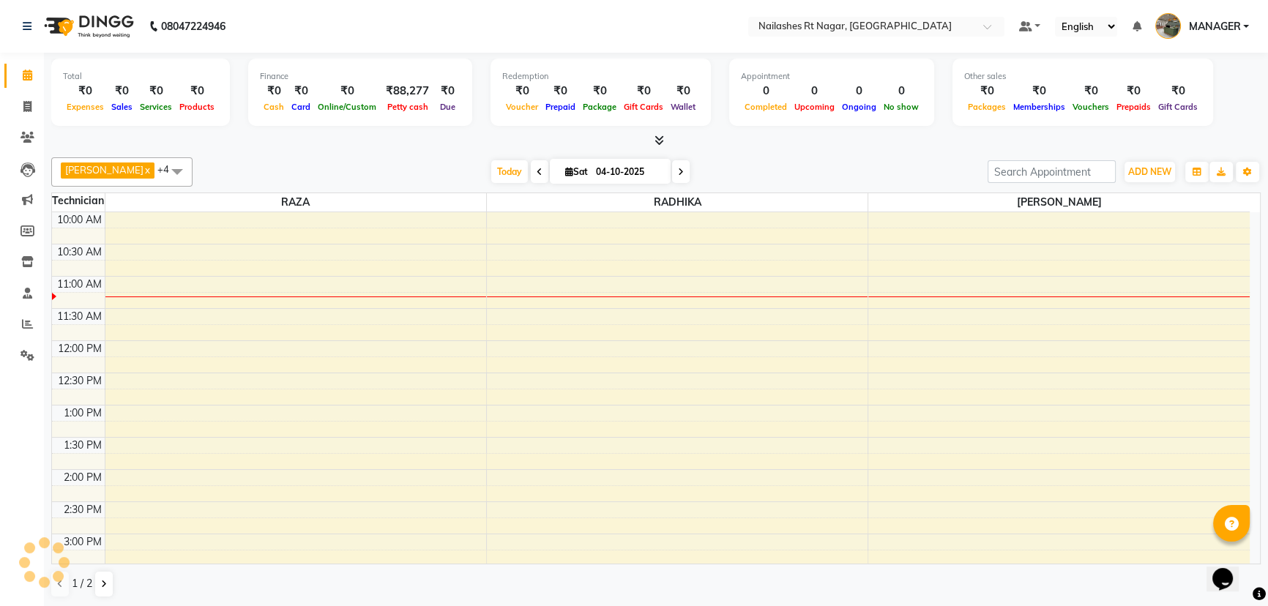
click at [425, 26] on nav "08047224946 Select Location × [GEOGRAPHIC_DATA] Default Panel My Panel English …" at bounding box center [634, 26] width 1268 height 53
click at [21, 104] on span at bounding box center [28, 107] width 26 height 17
select select "service"
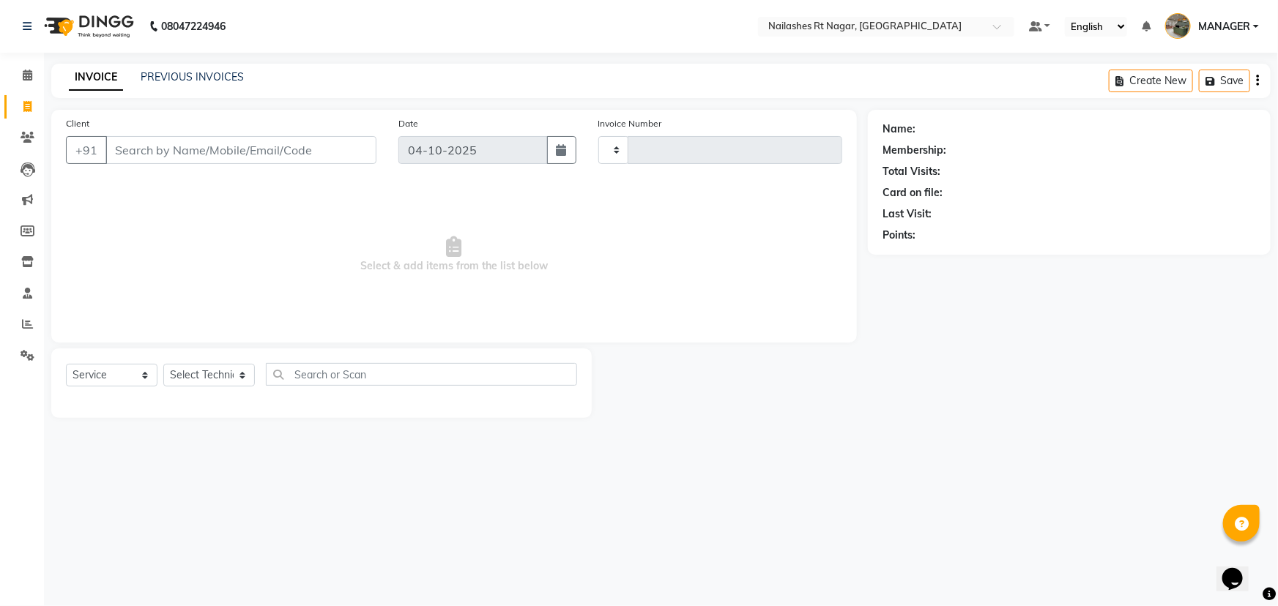
type input "0234"
select select "8624"
select select "membership"
click at [26, 325] on icon at bounding box center [27, 324] width 11 height 11
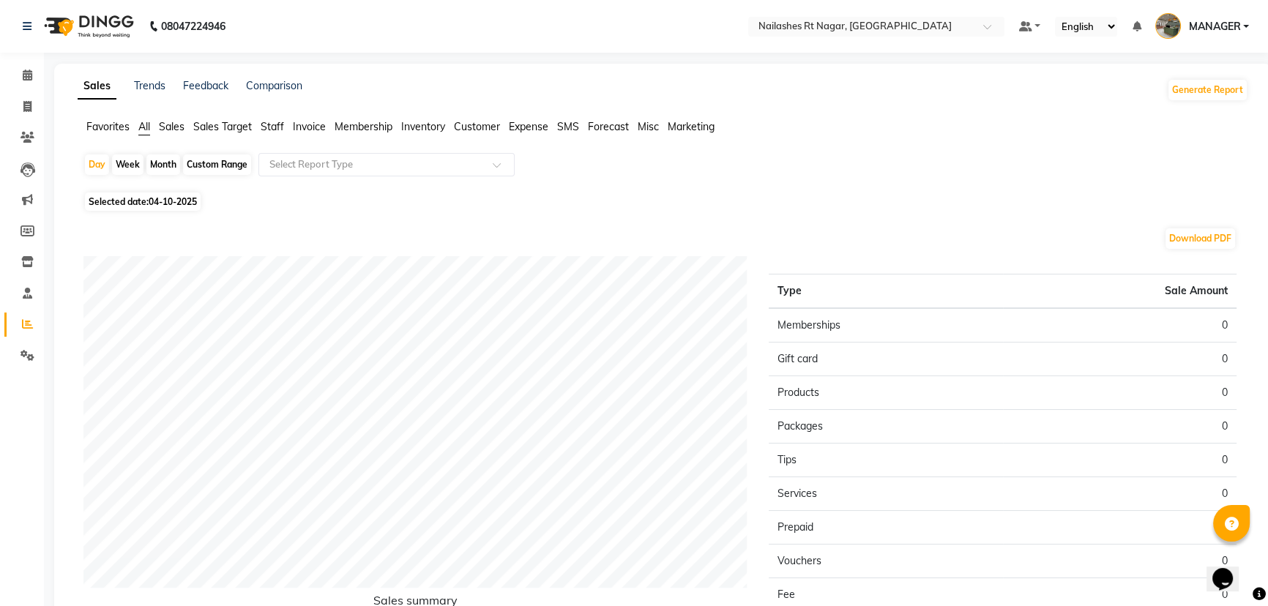
click at [275, 127] on span "Staff" at bounding box center [272, 126] width 23 height 13
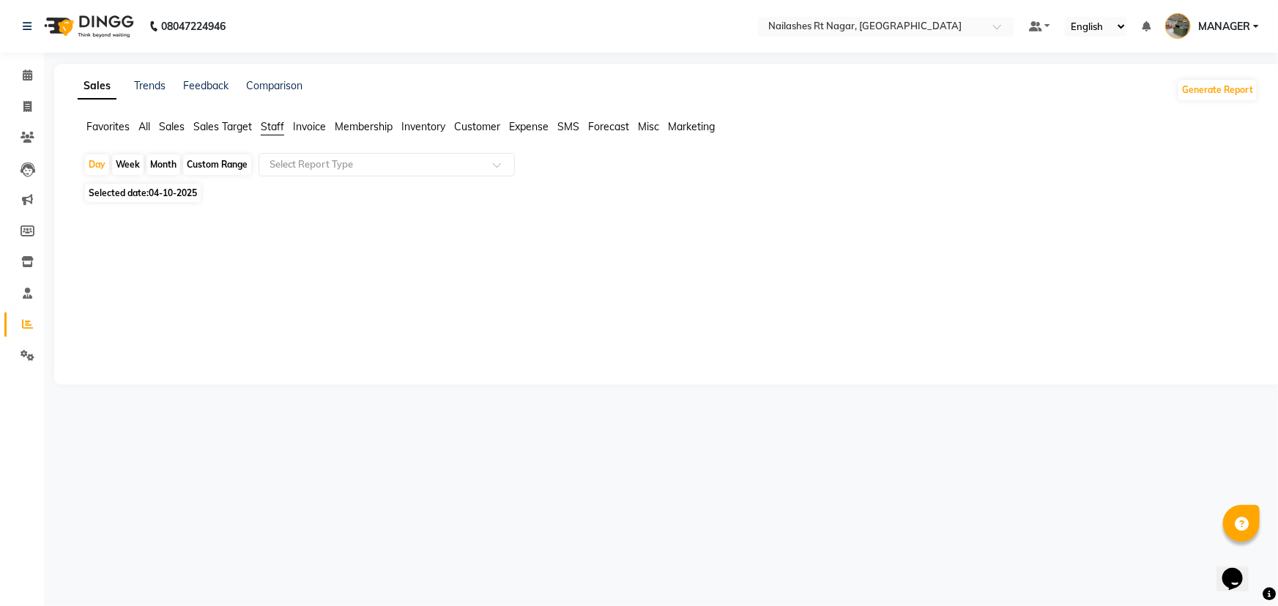
click at [171, 127] on span "Sales" at bounding box center [172, 126] width 26 height 13
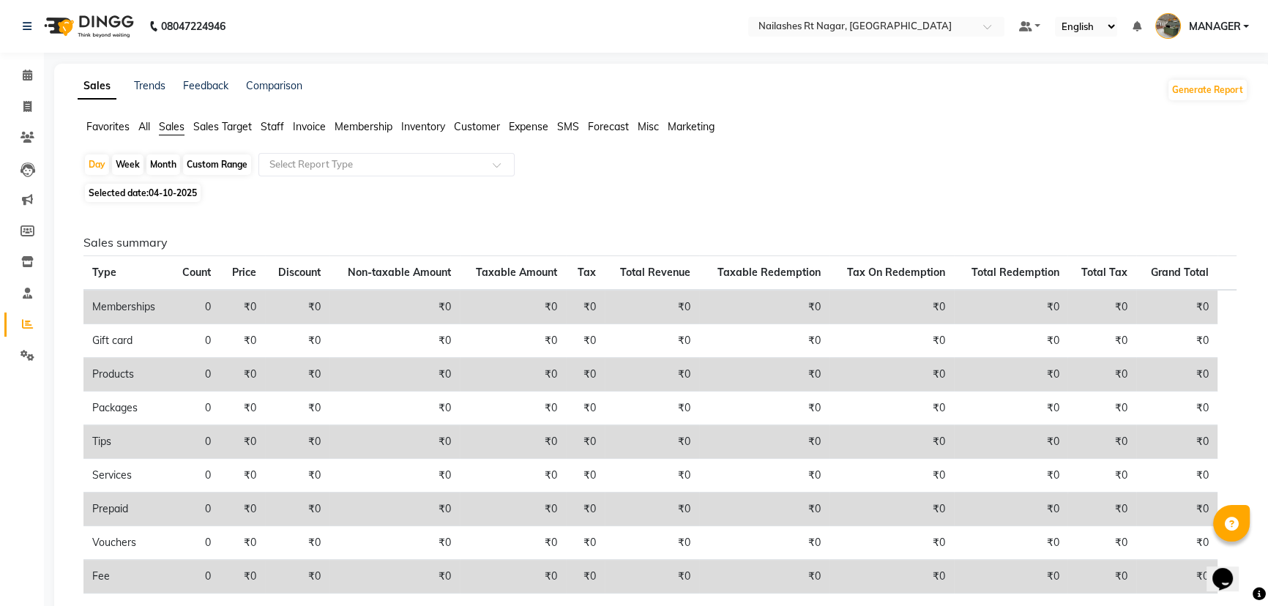
click at [139, 127] on span "All" at bounding box center [144, 126] width 12 height 13
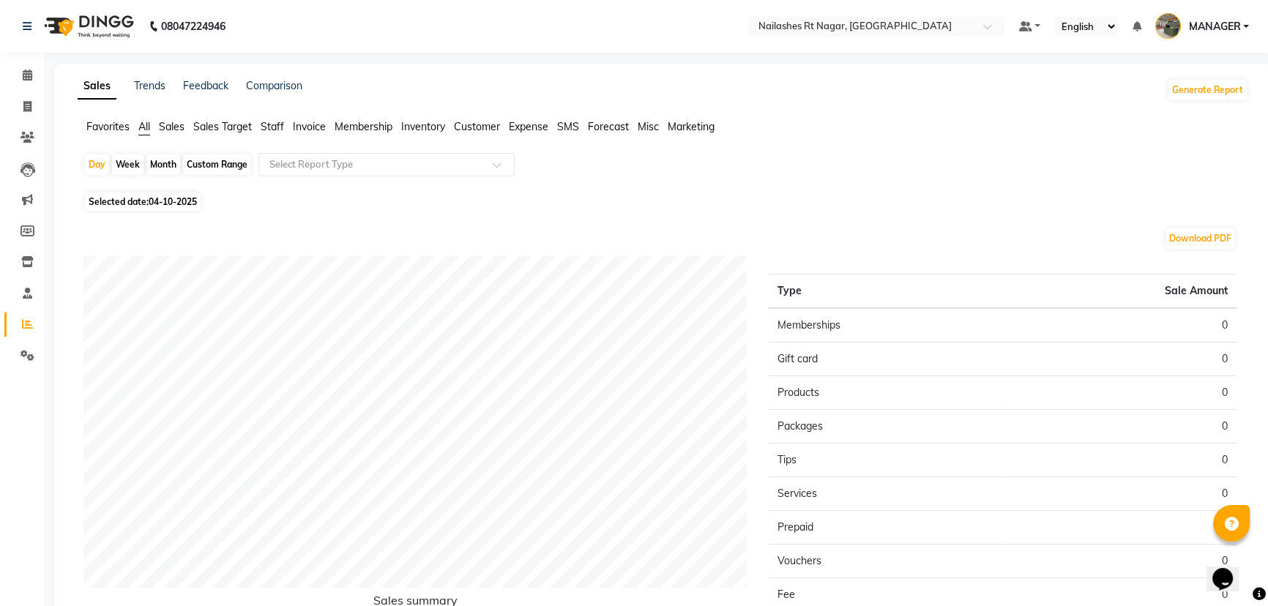
click at [159, 198] on span "04-10-2025" at bounding box center [173, 201] width 48 height 11
select select "10"
select select "2025"
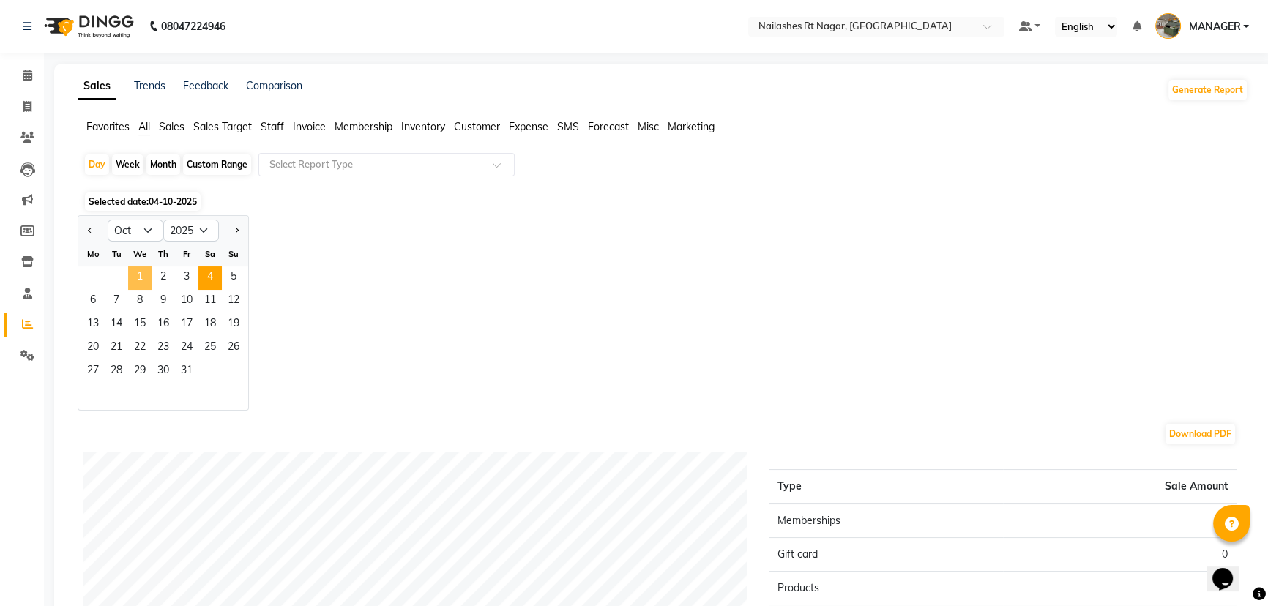
click at [143, 267] on span "1" at bounding box center [139, 278] width 23 height 23
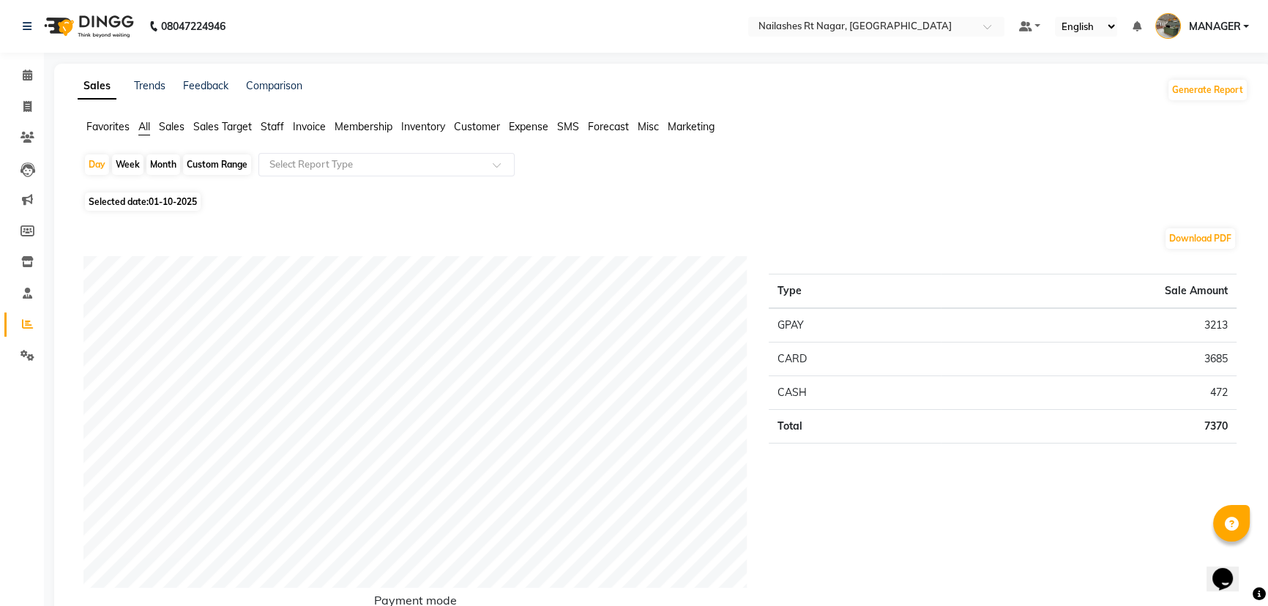
click at [168, 160] on div "Month" at bounding box center [163, 165] width 34 height 21
select select "10"
select select "2025"
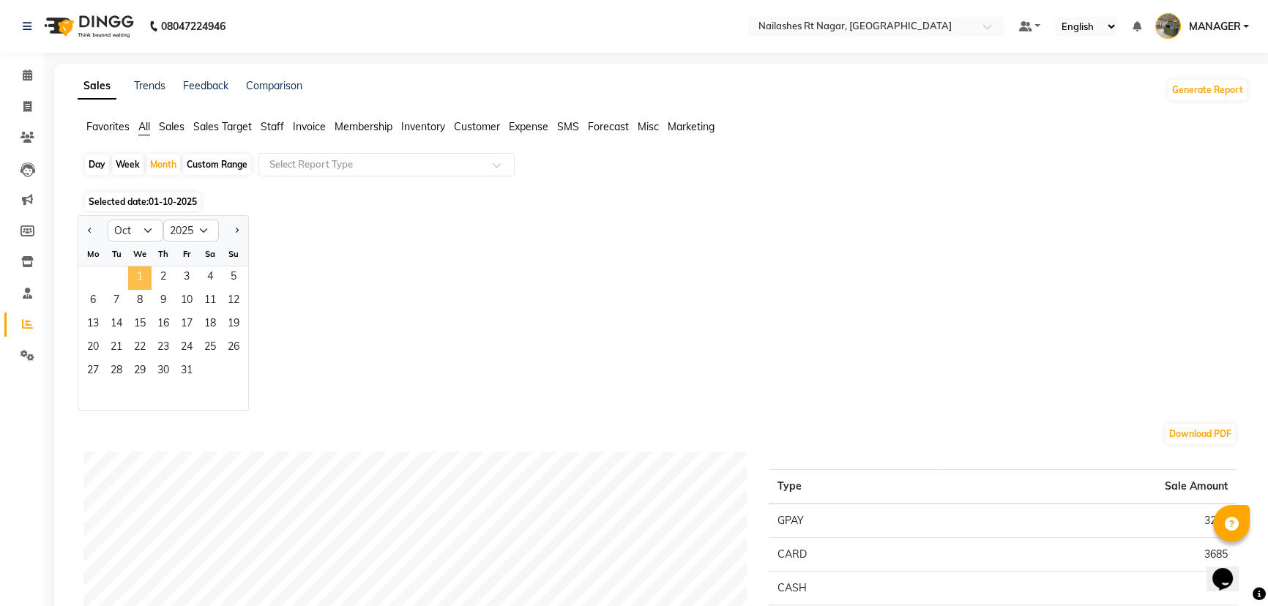
click at [143, 273] on span "1" at bounding box center [139, 278] width 23 height 23
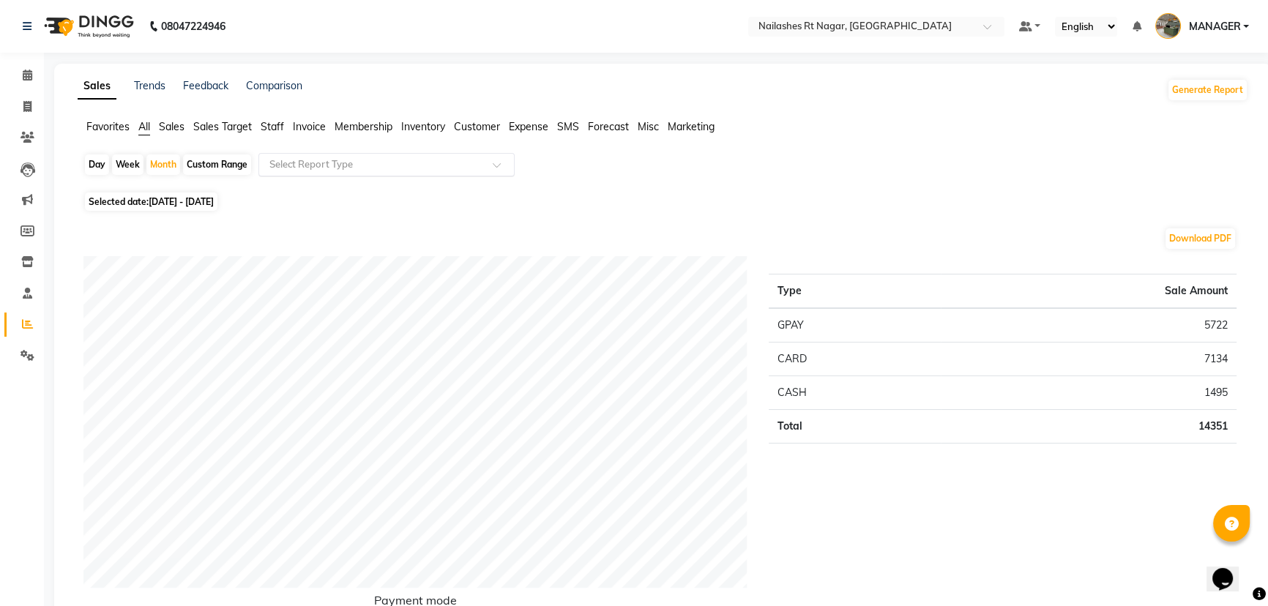
click at [365, 167] on input "text" at bounding box center [372, 164] width 211 height 15
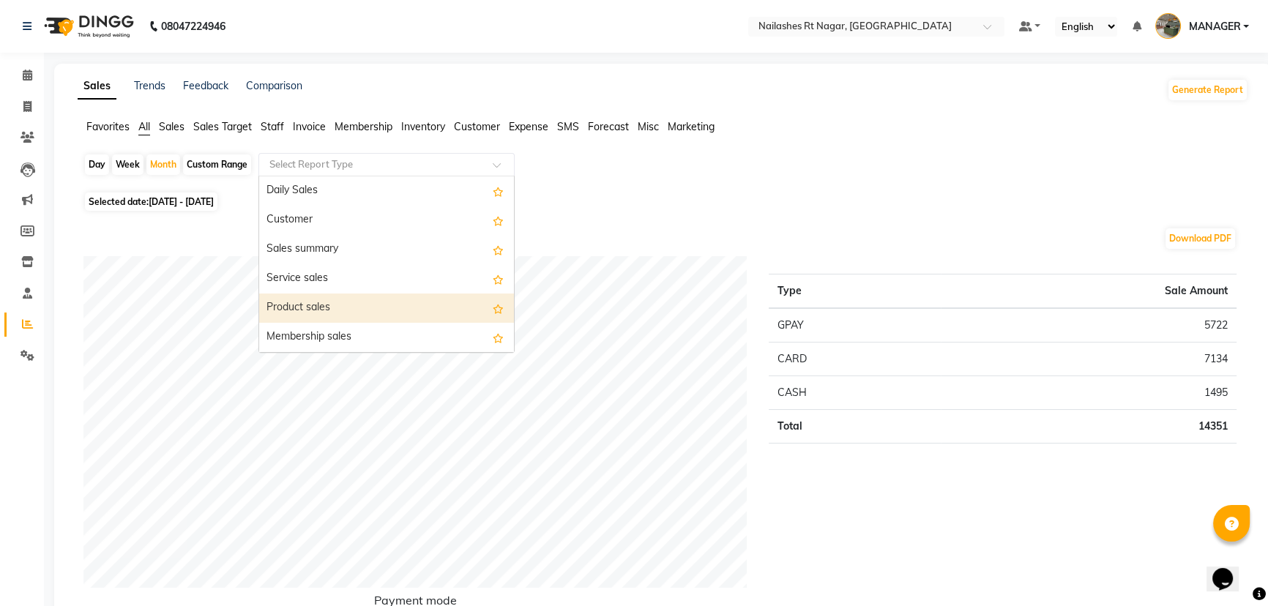
click at [354, 308] on div "Product sales" at bounding box center [386, 308] width 255 height 29
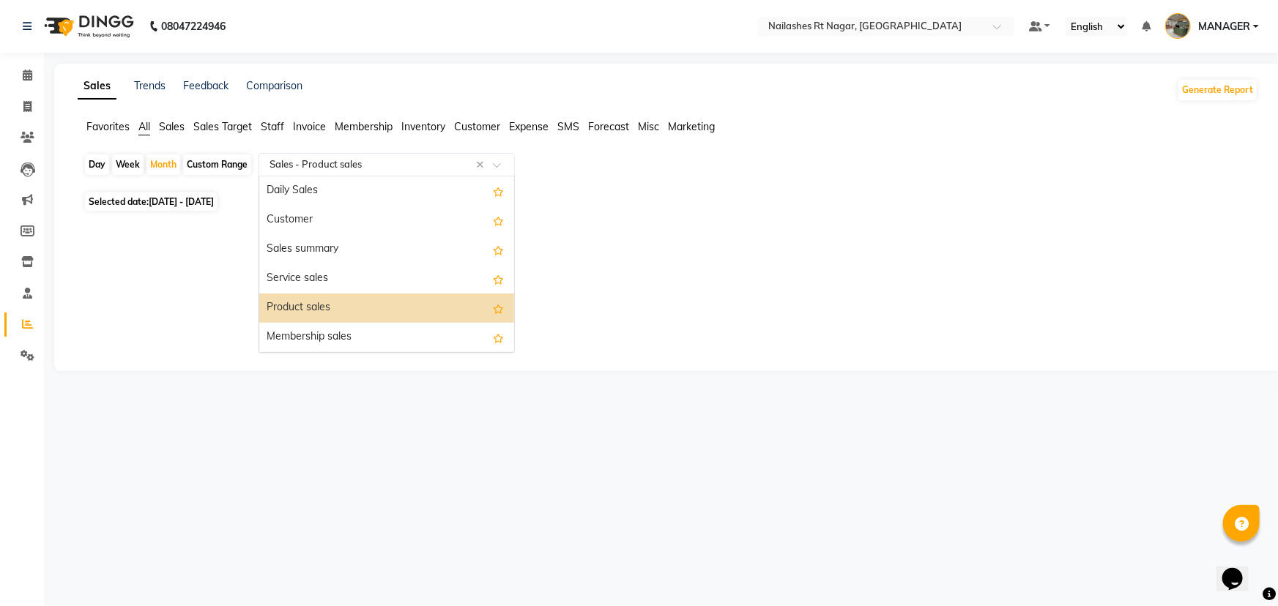
click at [354, 161] on input "text" at bounding box center [372, 164] width 211 height 15
click at [326, 271] on div "Service sales" at bounding box center [386, 278] width 255 height 29
select select "full_report"
select select "csv"
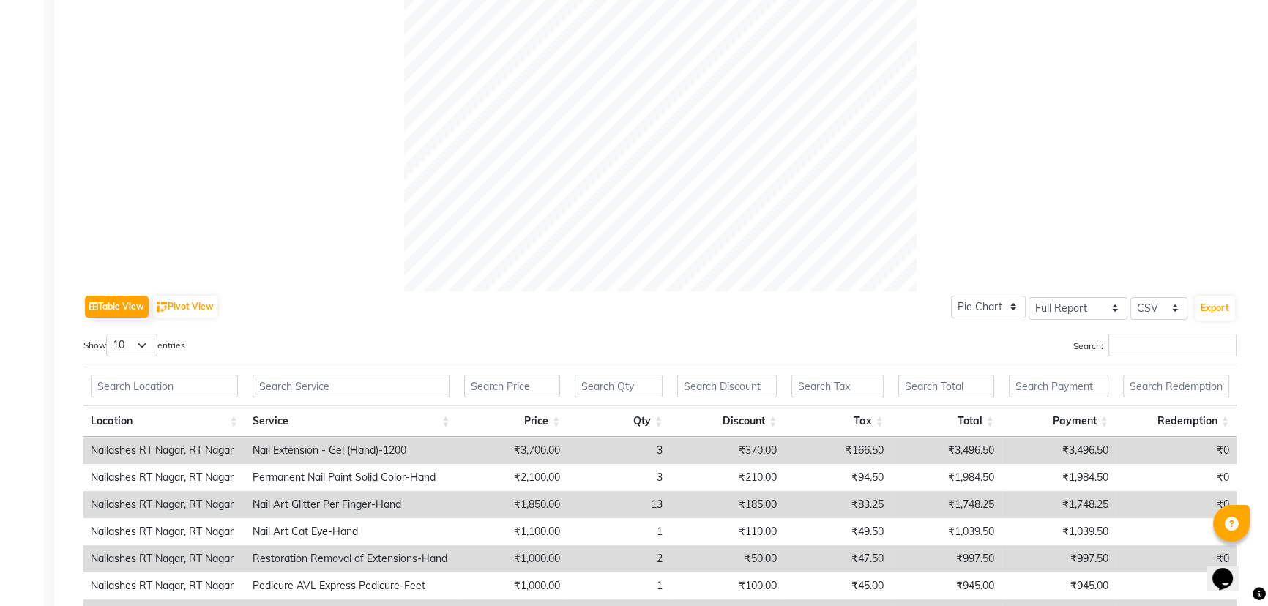
scroll to position [687, 0]
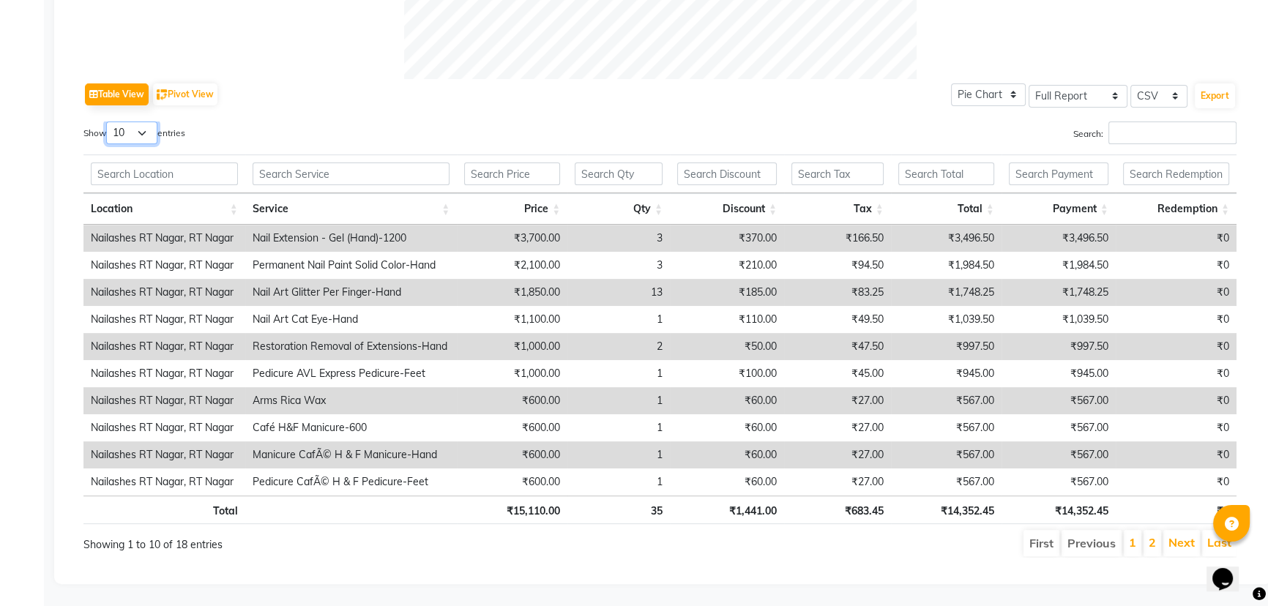
click at [145, 122] on select "10 25 50 100" at bounding box center [131, 133] width 51 height 23
select select "50"
click at [108, 122] on select "10 25 50 100" at bounding box center [131, 133] width 51 height 23
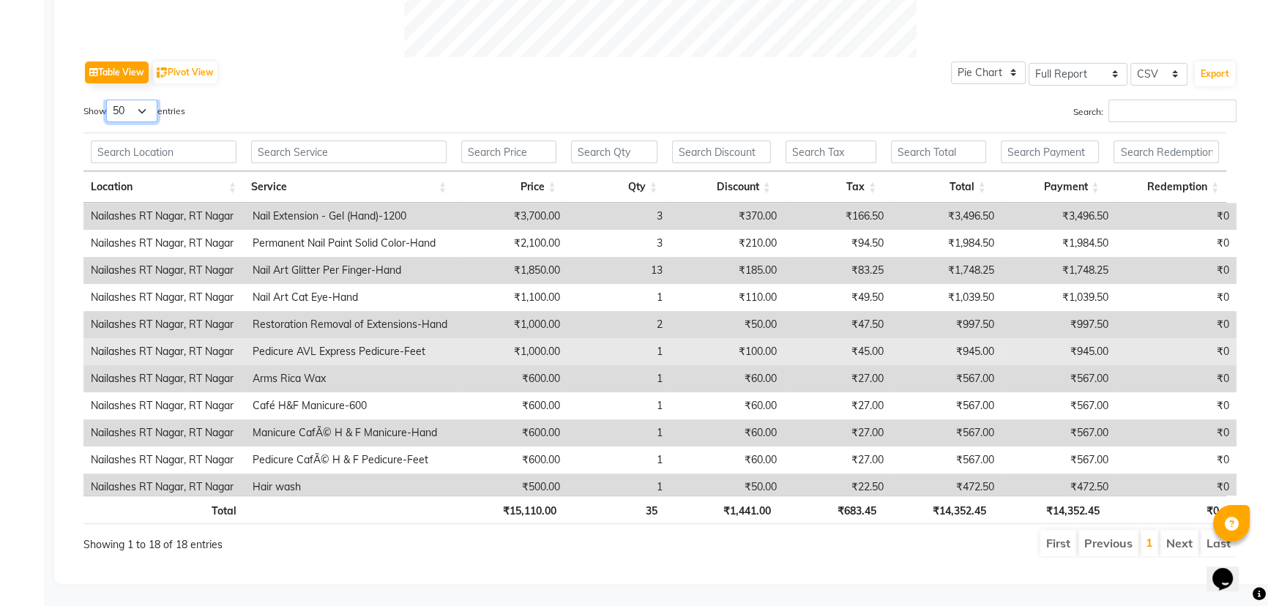
scroll to position [133, 0]
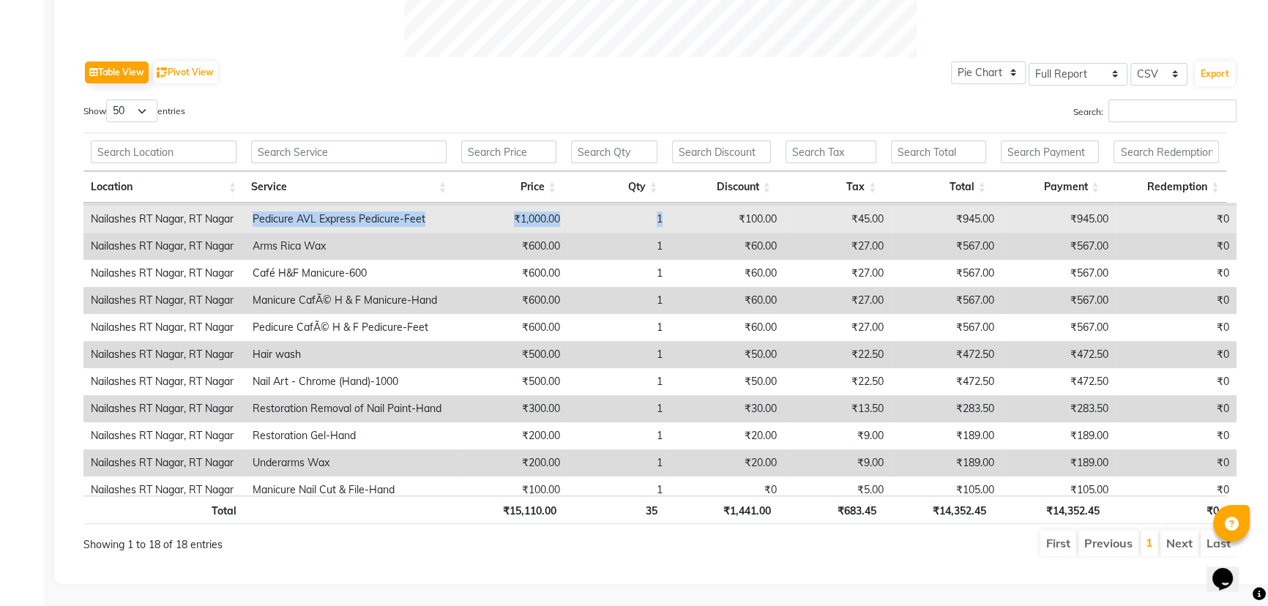
drag, startPoint x: 248, startPoint y: 203, endPoint x: 676, endPoint y: 218, distance: 428.0
click at [676, 218] on tr "Nailashes RT Nagar, RT Nagar Pedicure AVL Express Pedicure-Feet ₹1,000.00 1 ₹10…" at bounding box center [659, 219] width 1153 height 27
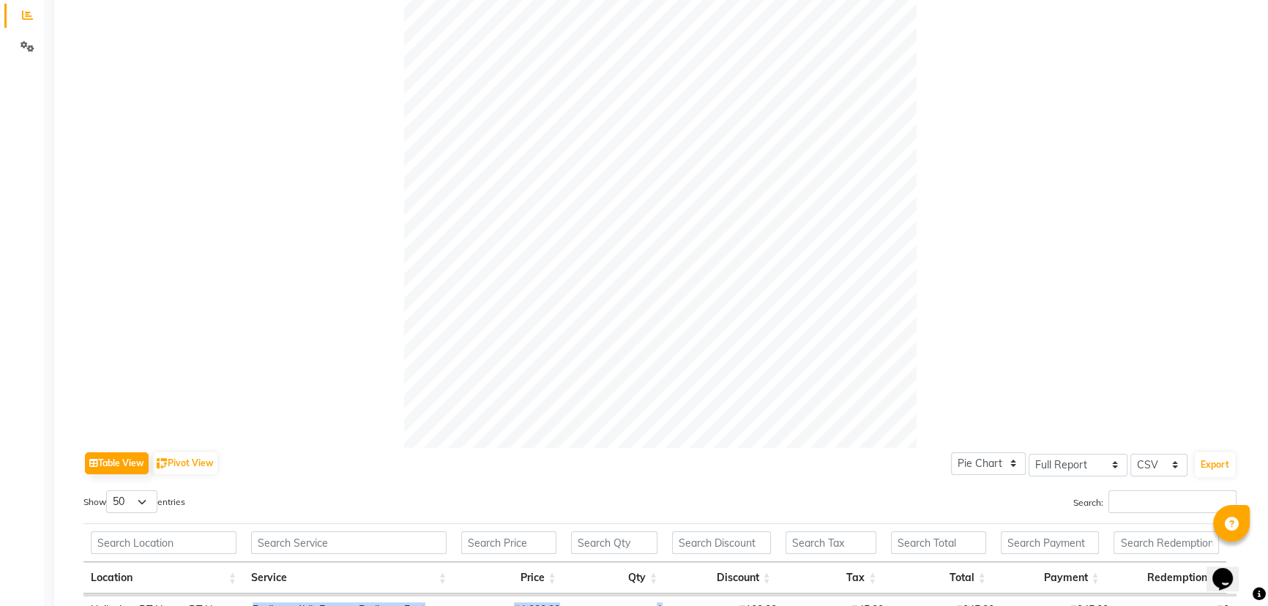
scroll to position [0, 0]
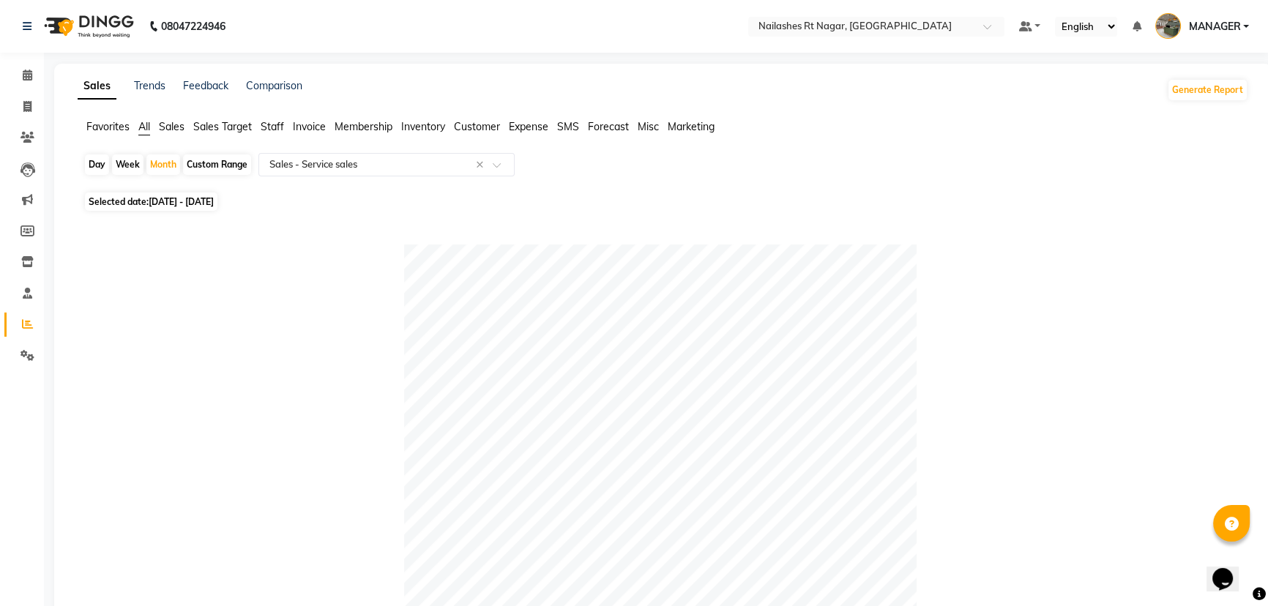
click at [104, 164] on div "Day" at bounding box center [97, 165] width 24 height 21
select select "10"
select select "2025"
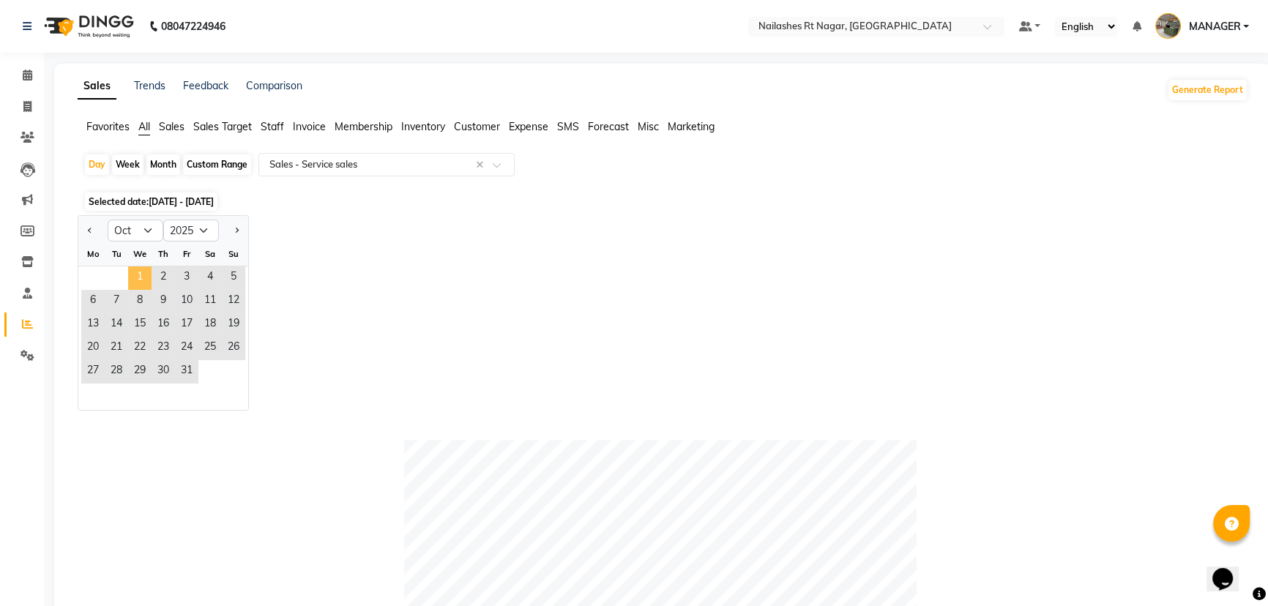
click at [139, 284] on span "1" at bounding box center [139, 278] width 23 height 23
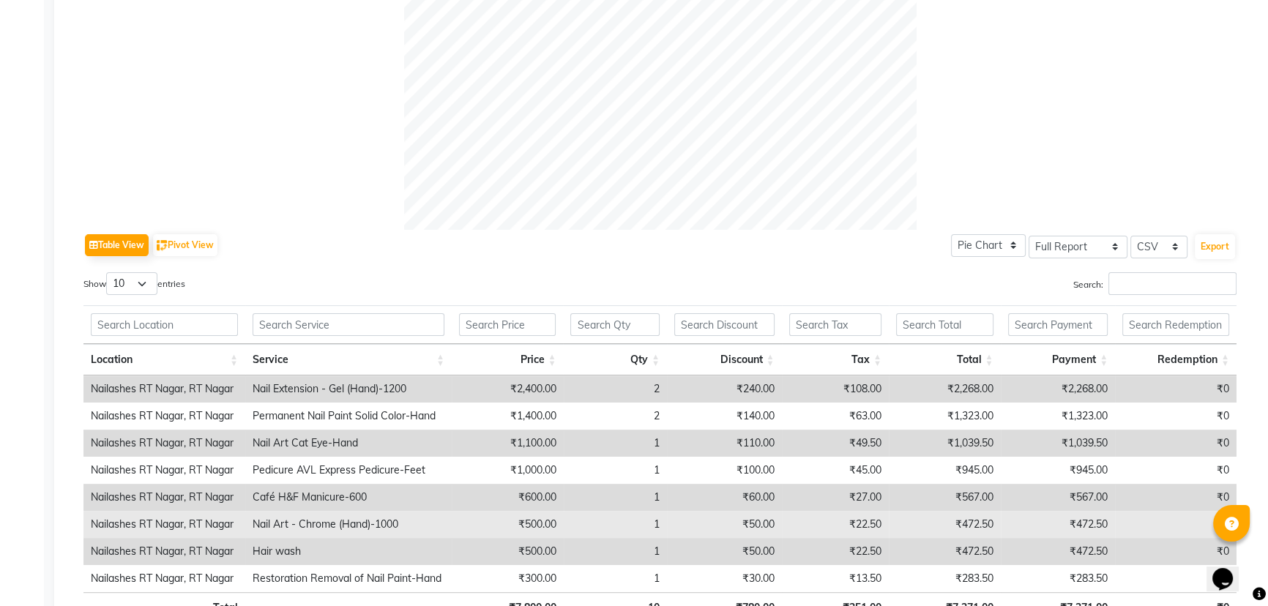
scroll to position [633, 0]
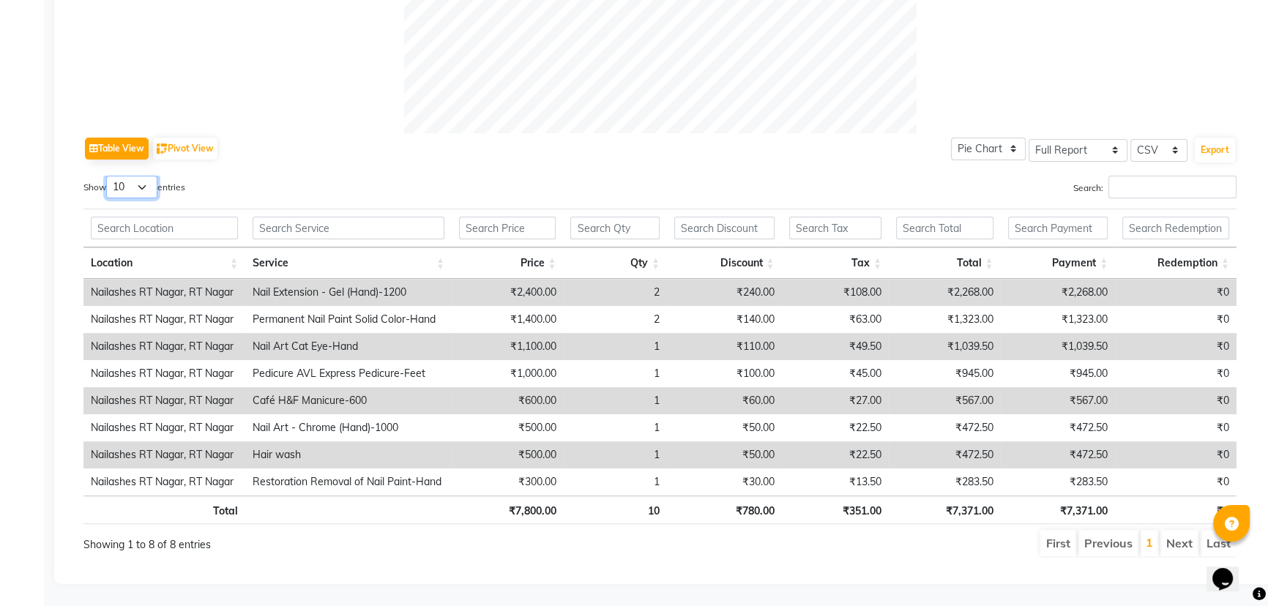
click at [150, 176] on select "10 25 50 100" at bounding box center [131, 187] width 51 height 23
select select "100"
click at [108, 176] on select "10 25 50 100" at bounding box center [131, 187] width 51 height 23
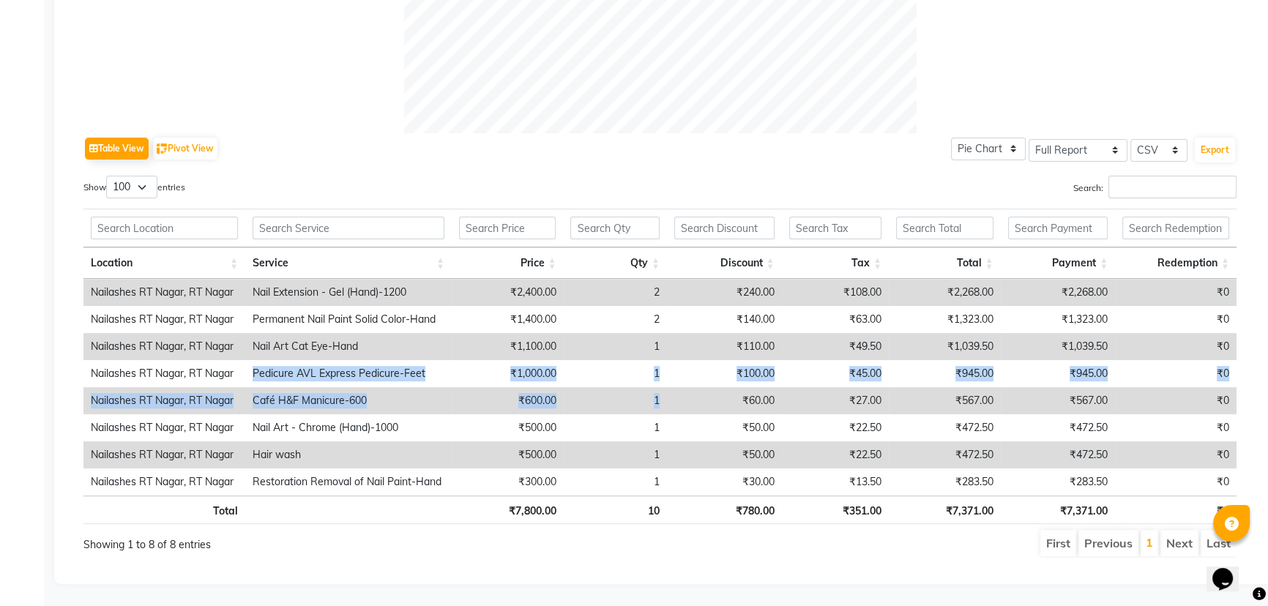
drag, startPoint x: 249, startPoint y: 363, endPoint x: 680, endPoint y: 386, distance: 431.9
click at [680, 386] on tbody "Nailashes RT Nagar, RT Nagar Nail Extension - Gel (Hand)-1200 ₹2,400.00 2 ₹240.…" at bounding box center [659, 387] width 1153 height 217
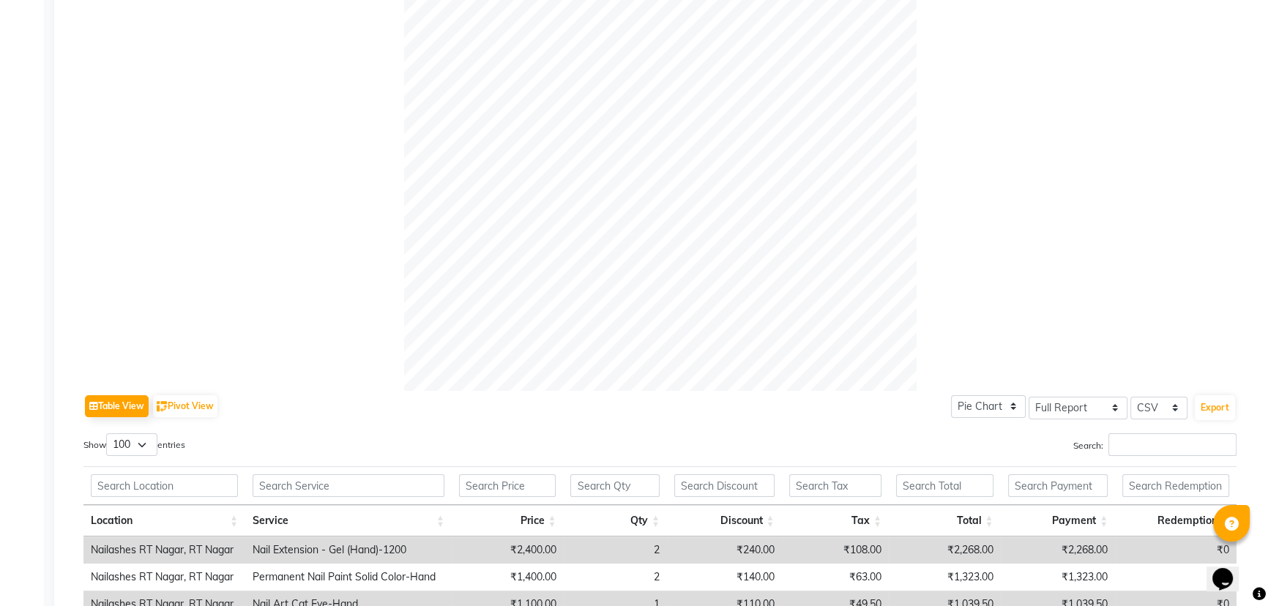
scroll to position [0, 0]
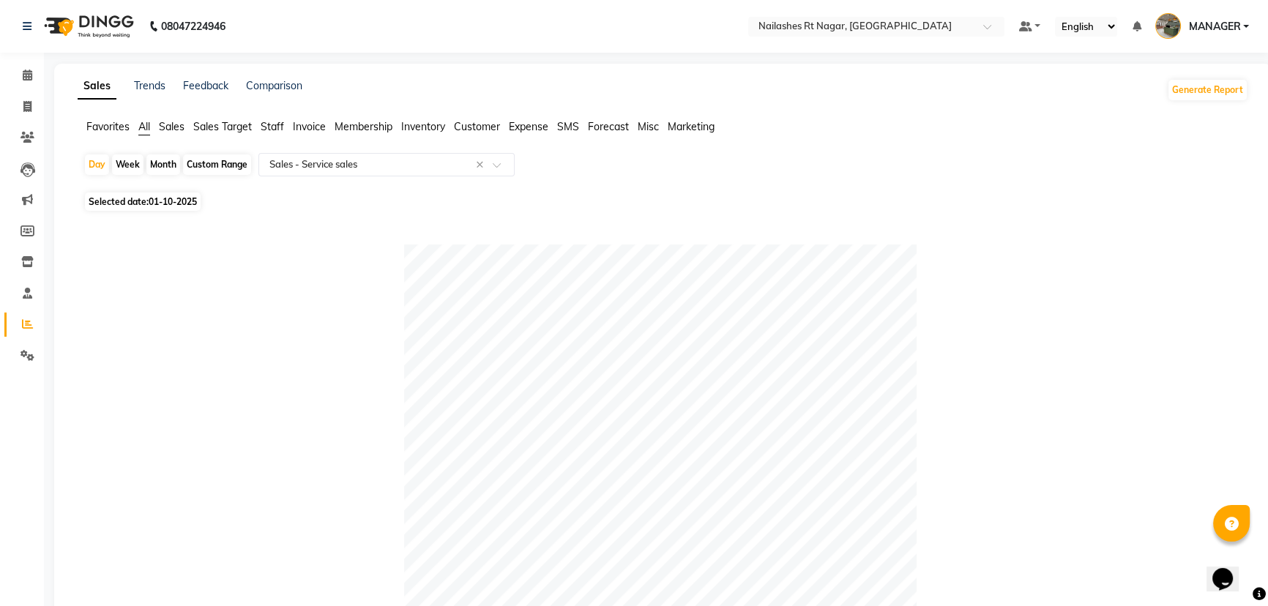
click at [160, 198] on span "01-10-2025" at bounding box center [173, 201] width 48 height 11
select select "10"
select select "2025"
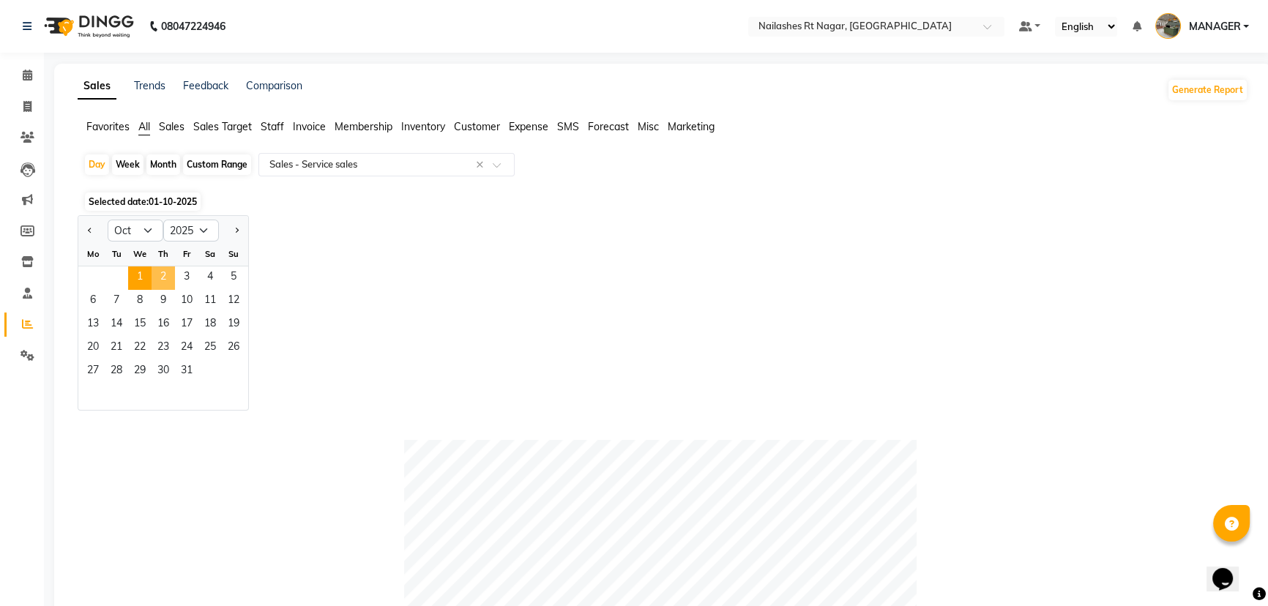
click at [170, 281] on span "2" at bounding box center [163, 278] width 23 height 23
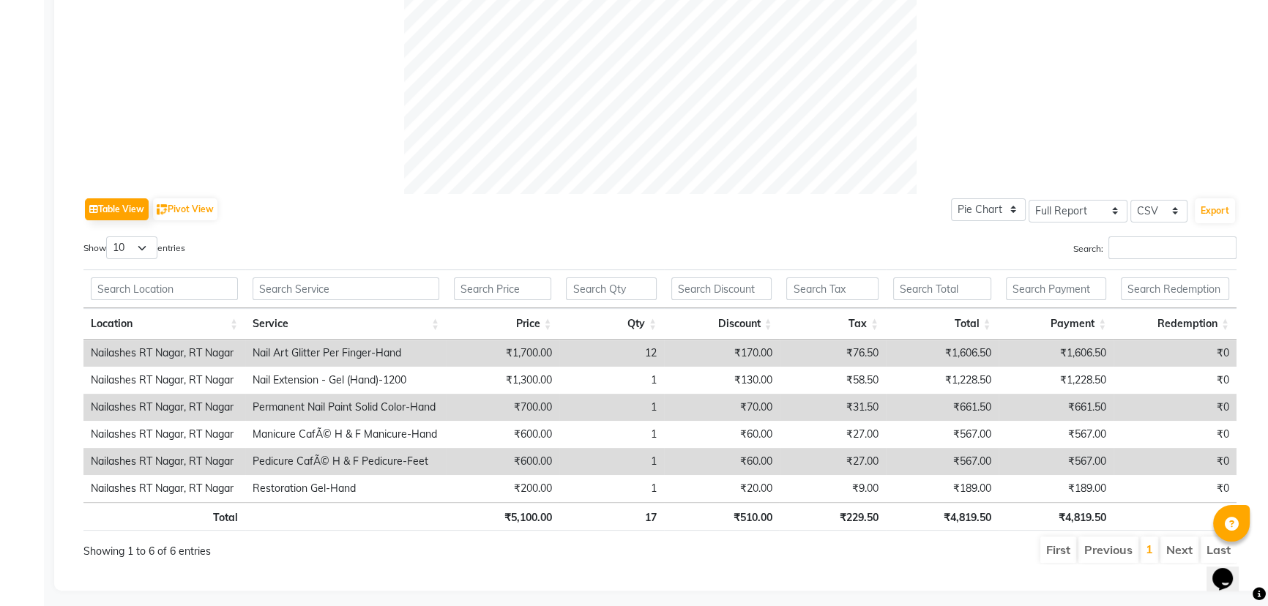
scroll to position [579, 0]
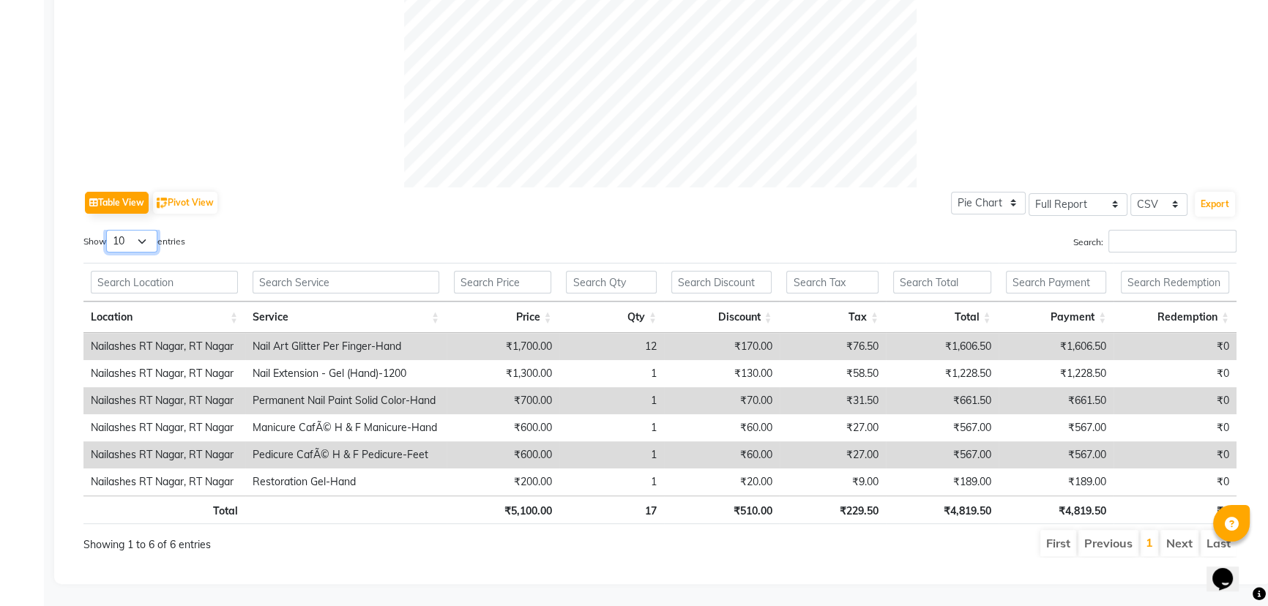
click at [143, 230] on select "10 25 50 100" at bounding box center [131, 241] width 51 height 23
select select "50"
click at [108, 230] on select "10 25 50 100" at bounding box center [131, 241] width 51 height 23
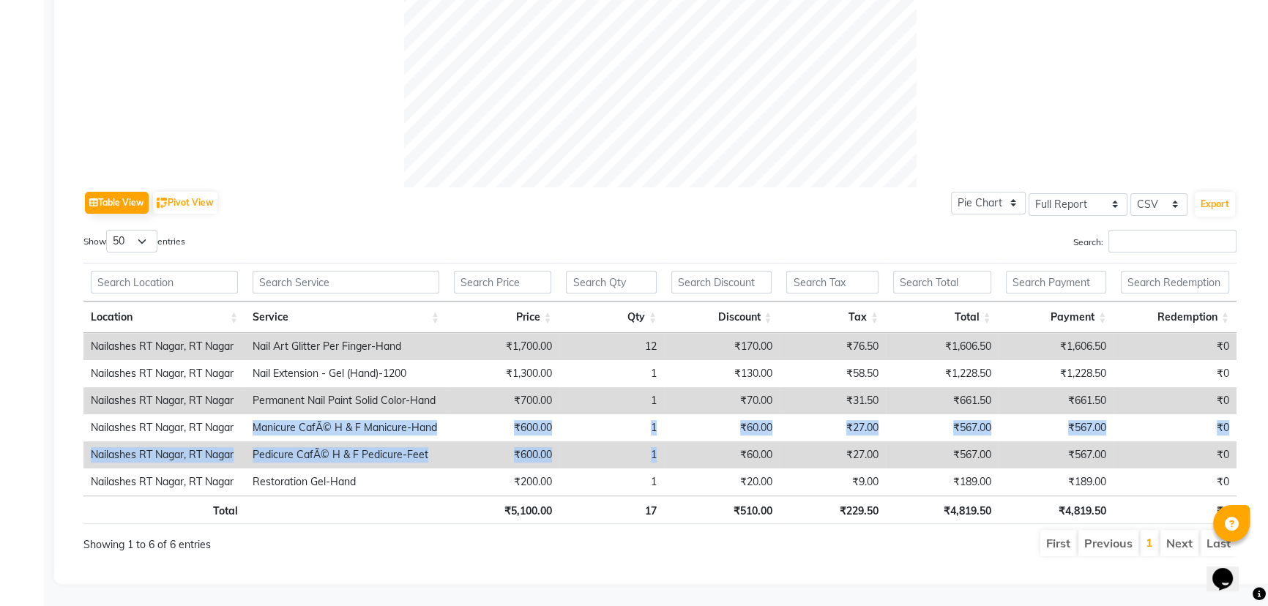
drag, startPoint x: 243, startPoint y: 418, endPoint x: 669, endPoint y: 434, distance: 426.5
click at [669, 434] on tbody "Nailashes RT Nagar, RT Nagar Nail Art Glitter Per Finger-Hand ₹1,700.00 12 ₹170…" at bounding box center [659, 414] width 1153 height 163
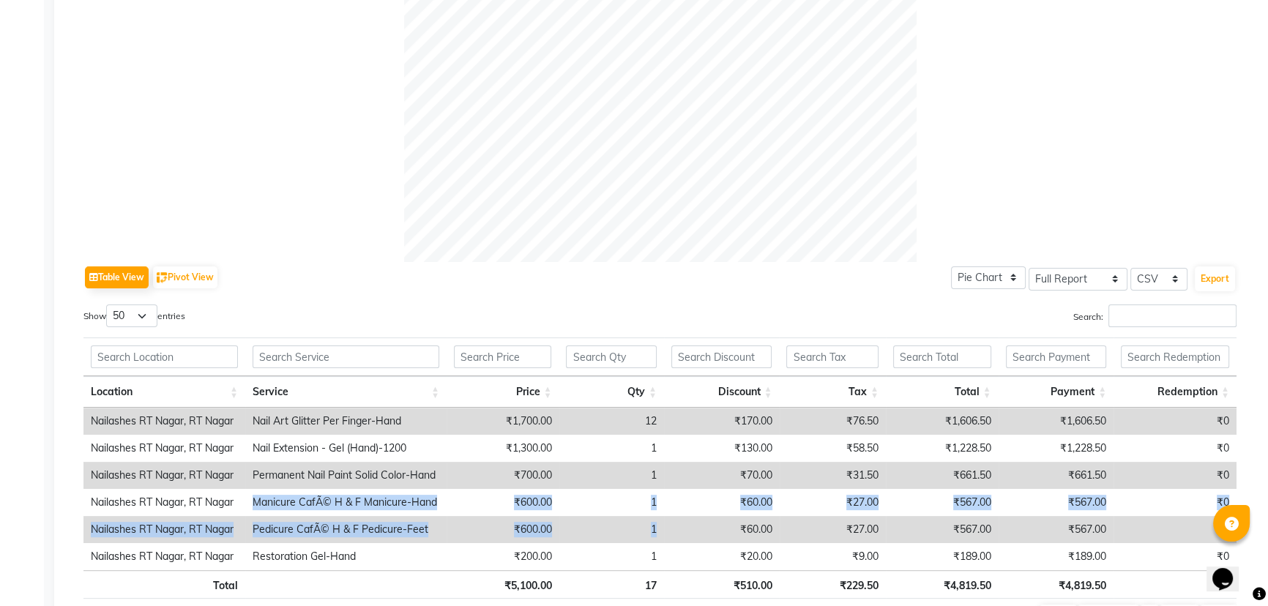
scroll to position [112, 0]
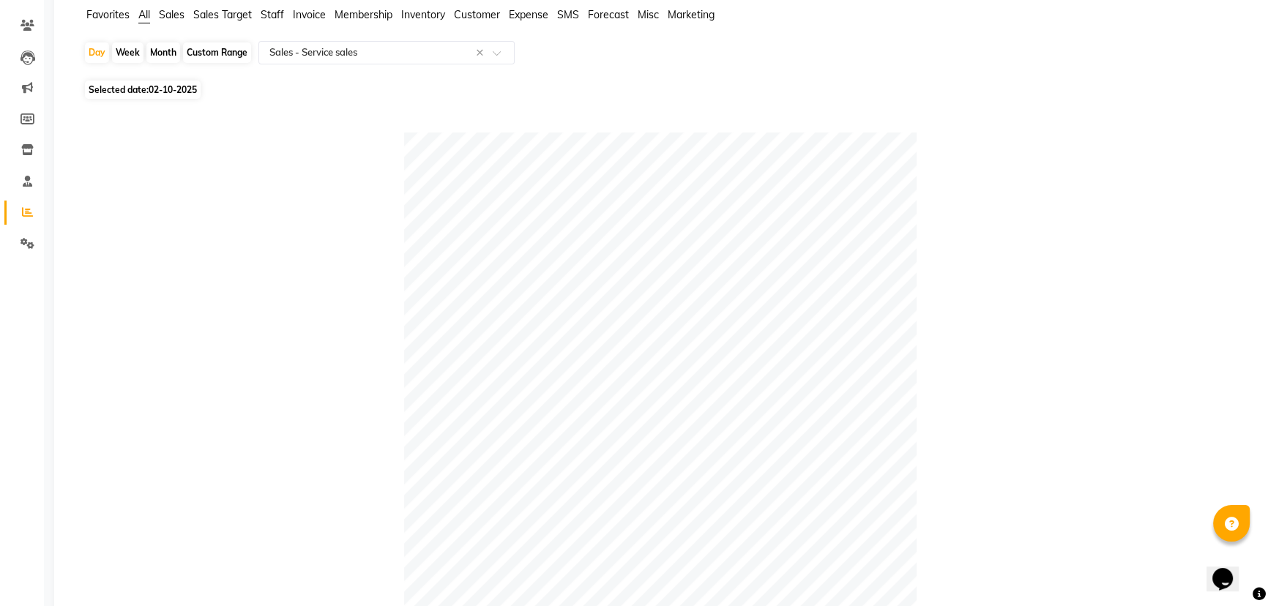
click at [155, 84] on span "02-10-2025" at bounding box center [173, 89] width 48 height 11
select select "10"
select select "2025"
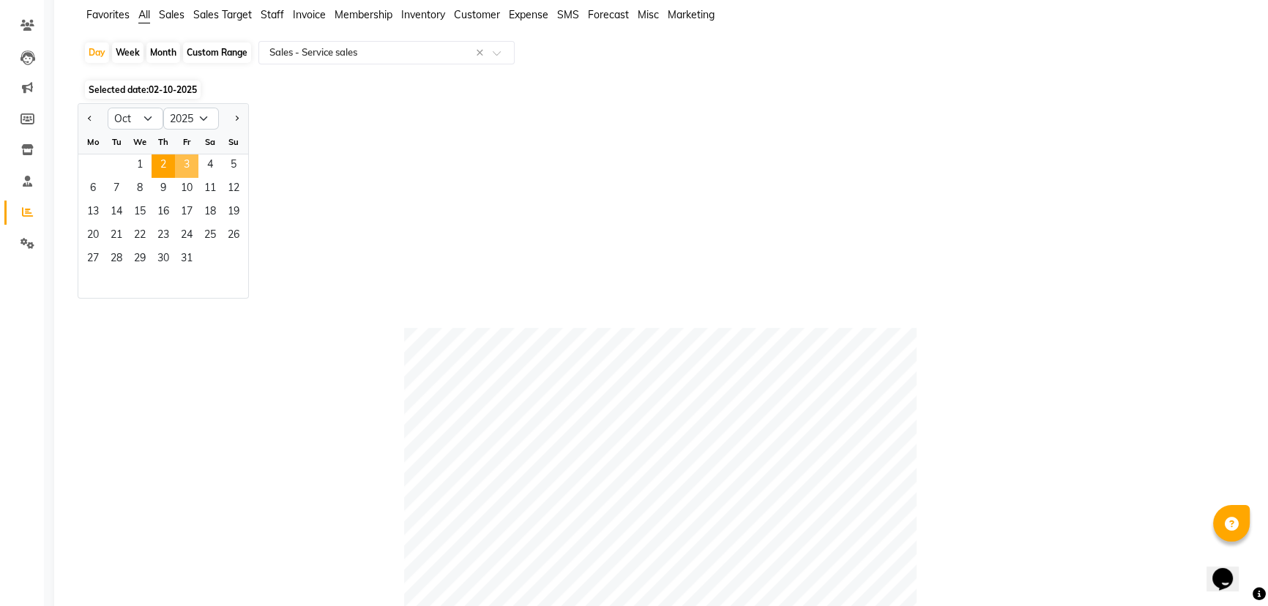
click at [179, 155] on span "3" at bounding box center [186, 166] width 23 height 23
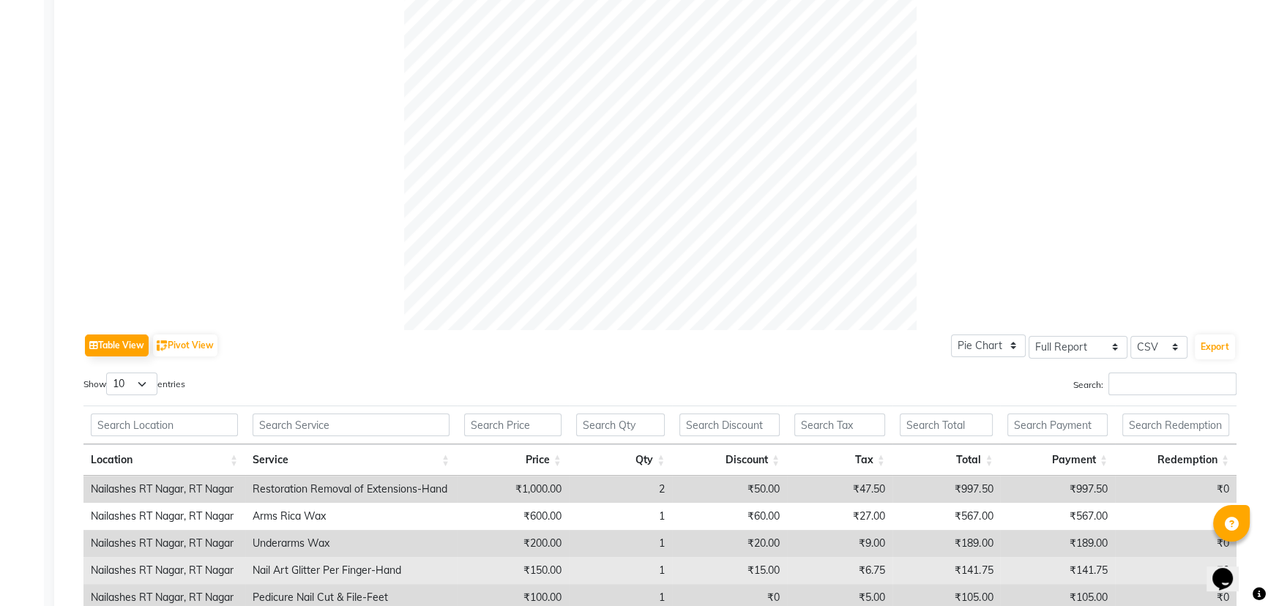
scroll to position [579, 0]
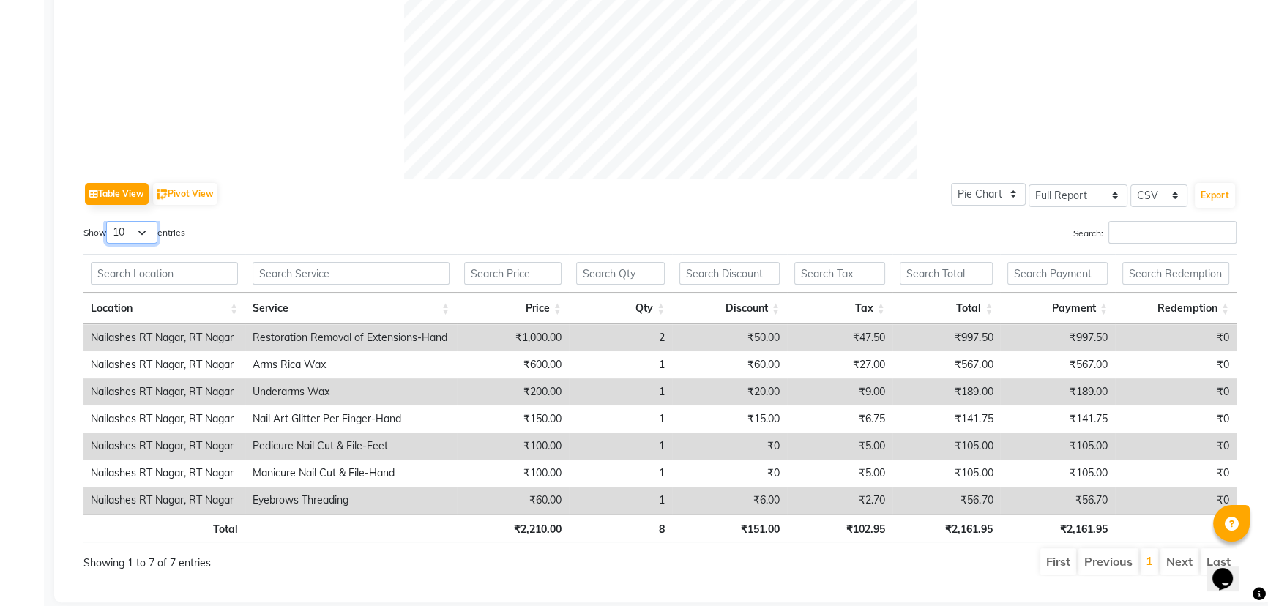
click at [139, 238] on select "10 25 50 100" at bounding box center [131, 232] width 51 height 23
select select "50"
click at [108, 221] on select "10 25 50 100" at bounding box center [131, 232] width 51 height 23
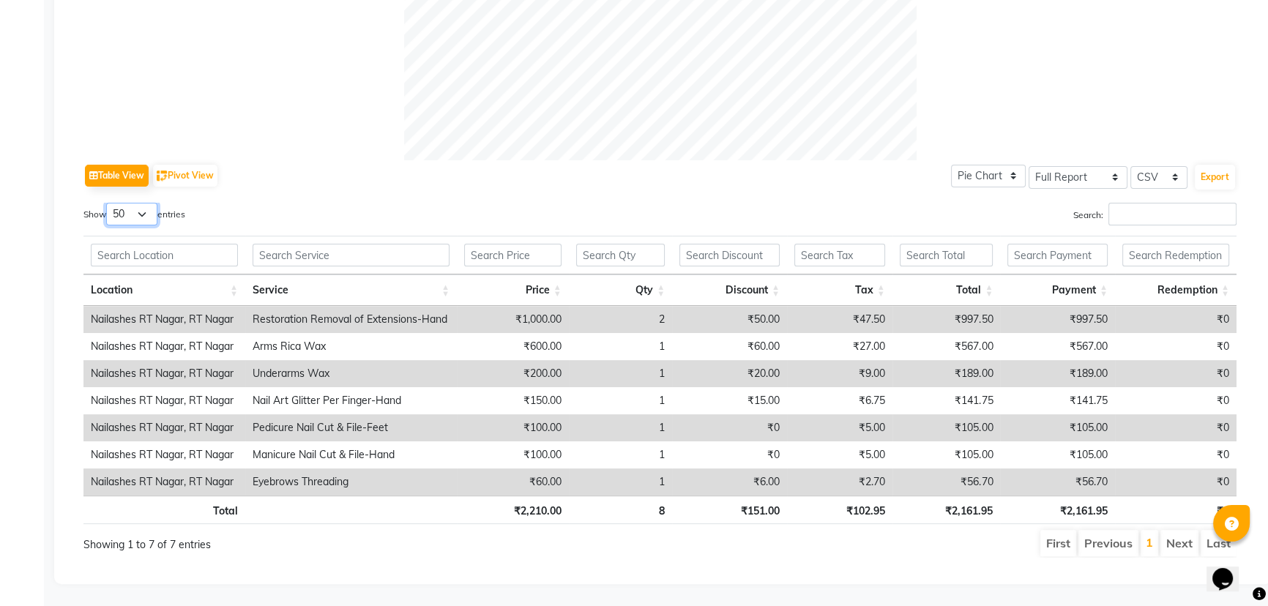
scroll to position [606, 0]
drag, startPoint x: 255, startPoint y: 414, endPoint x: 595, endPoint y: 408, distance: 340.6
click at [595, 415] on tr "Nailashes RT Nagar, RT Nagar Pedicure Nail Cut & File-Feet ₹100.00 1 ₹0 ₹5.00 ₹…" at bounding box center [659, 428] width 1153 height 27
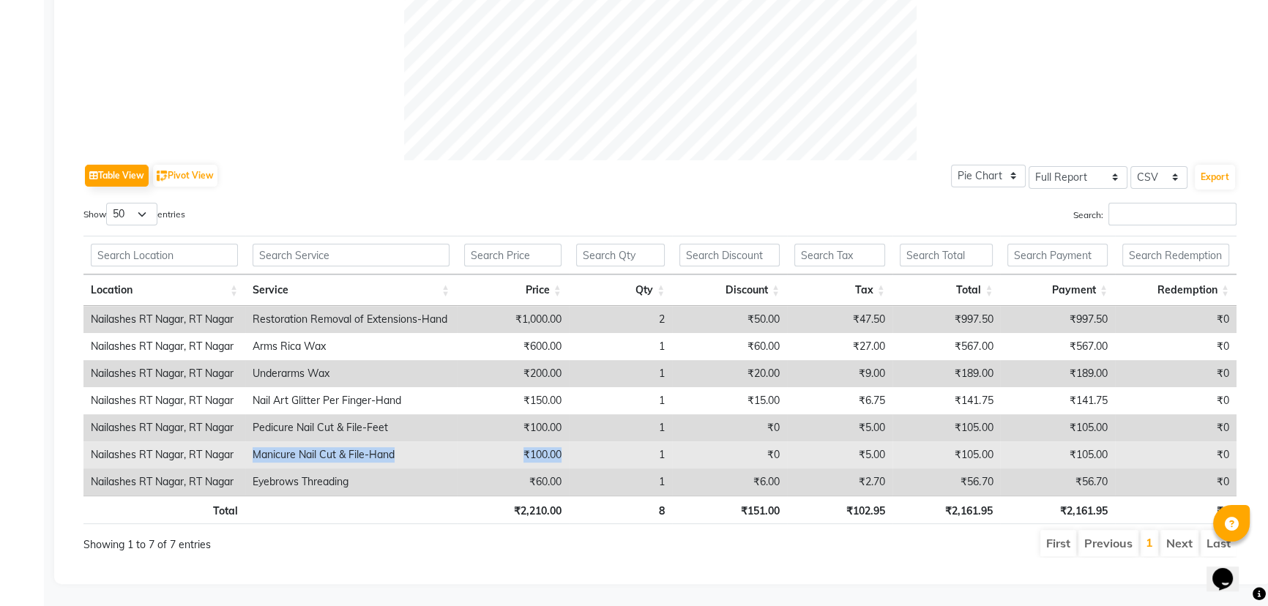
drag, startPoint x: 286, startPoint y: 439, endPoint x: 593, endPoint y: 454, distance: 307.9
click at [593, 454] on tr "Nailashes RT Nagar, RT Nagar Manicure Nail Cut & File-Hand ₹100.00 1 ₹0 ₹5.00 ₹…" at bounding box center [659, 455] width 1153 height 27
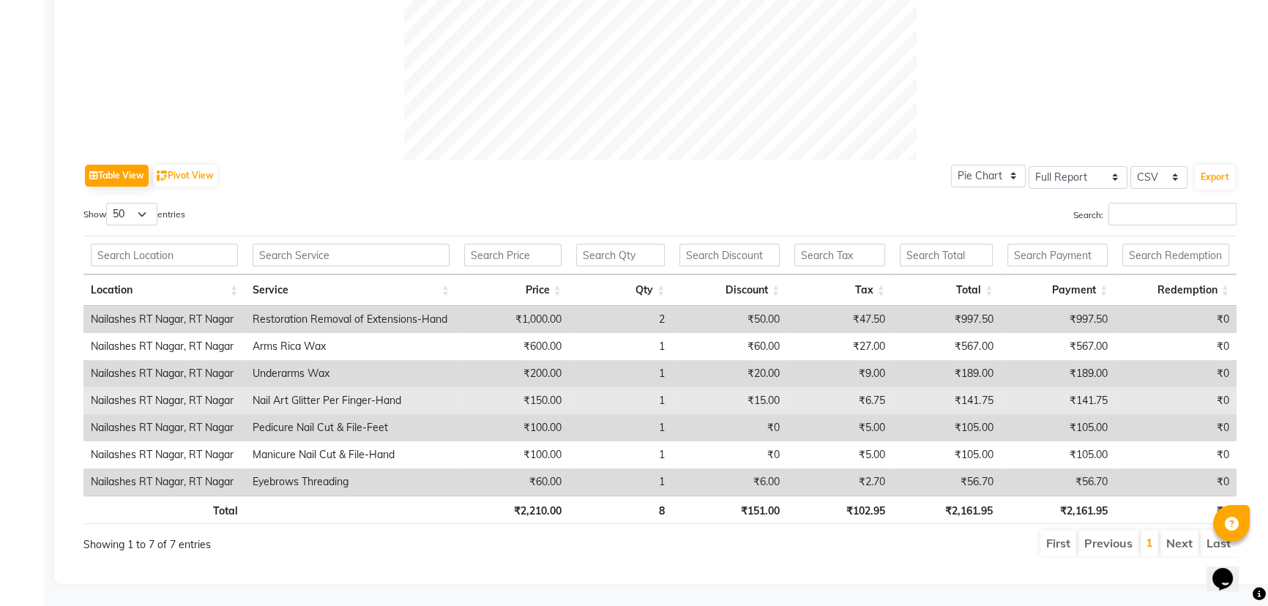
click at [508, 399] on td "₹150.00" at bounding box center [513, 400] width 112 height 27
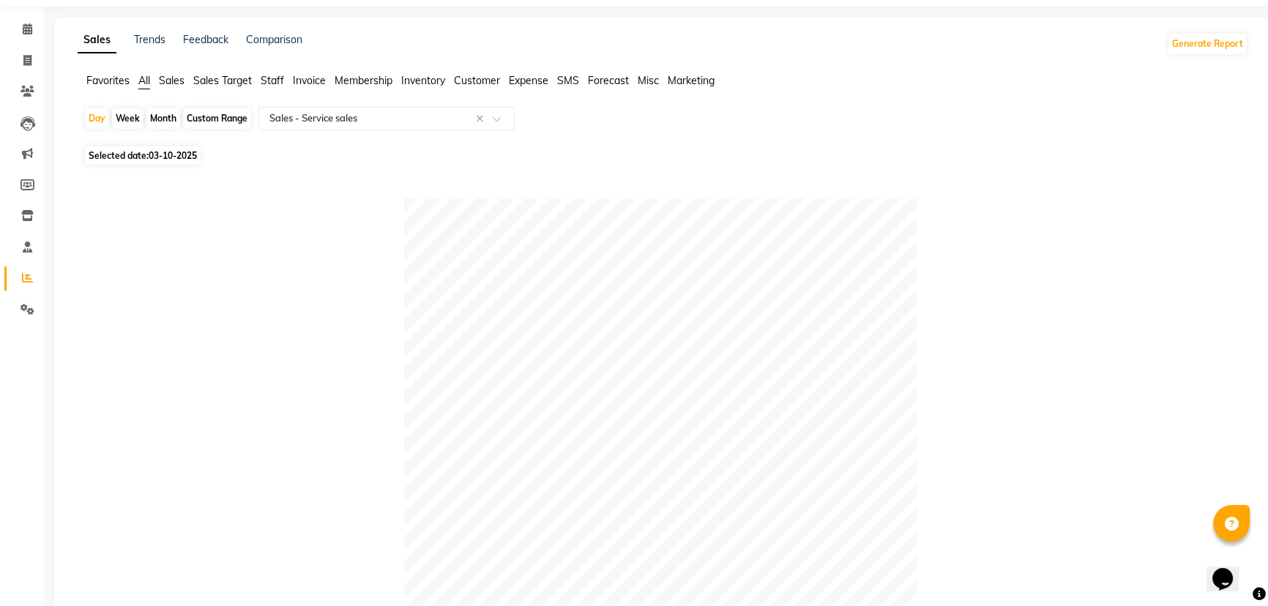
scroll to position [0, 0]
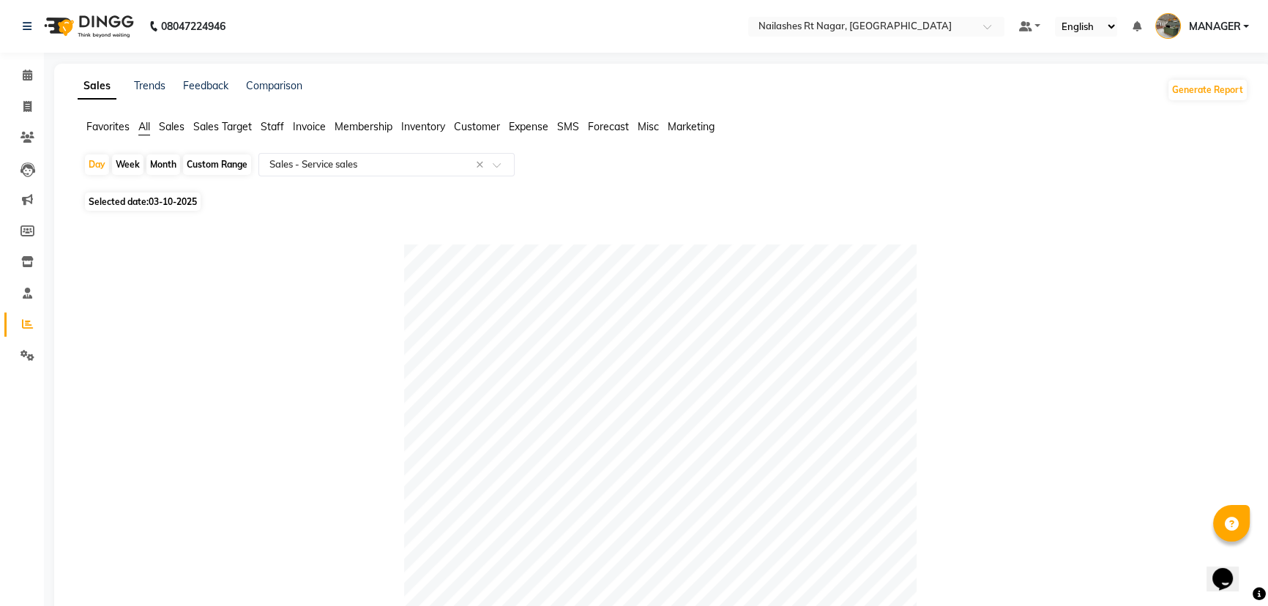
click at [185, 205] on span "03-10-2025" at bounding box center [173, 201] width 48 height 11
select select "10"
select select "2025"
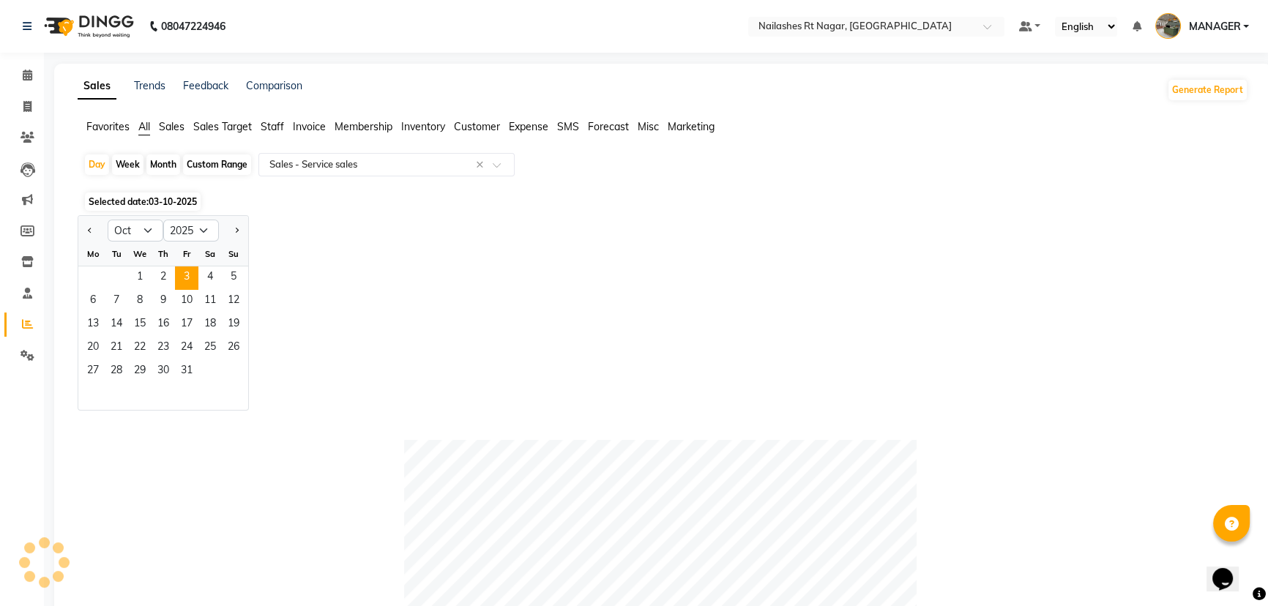
click at [452, 336] on div "Jan Feb Mar Apr May Jun [DATE] Aug Sep Oct Nov [DATE] 2016 2017 2018 2019 2020 …" at bounding box center [663, 313] width 1171 height 196
click at [92, 227] on button "Previous month" at bounding box center [90, 230] width 12 height 23
select select "9"
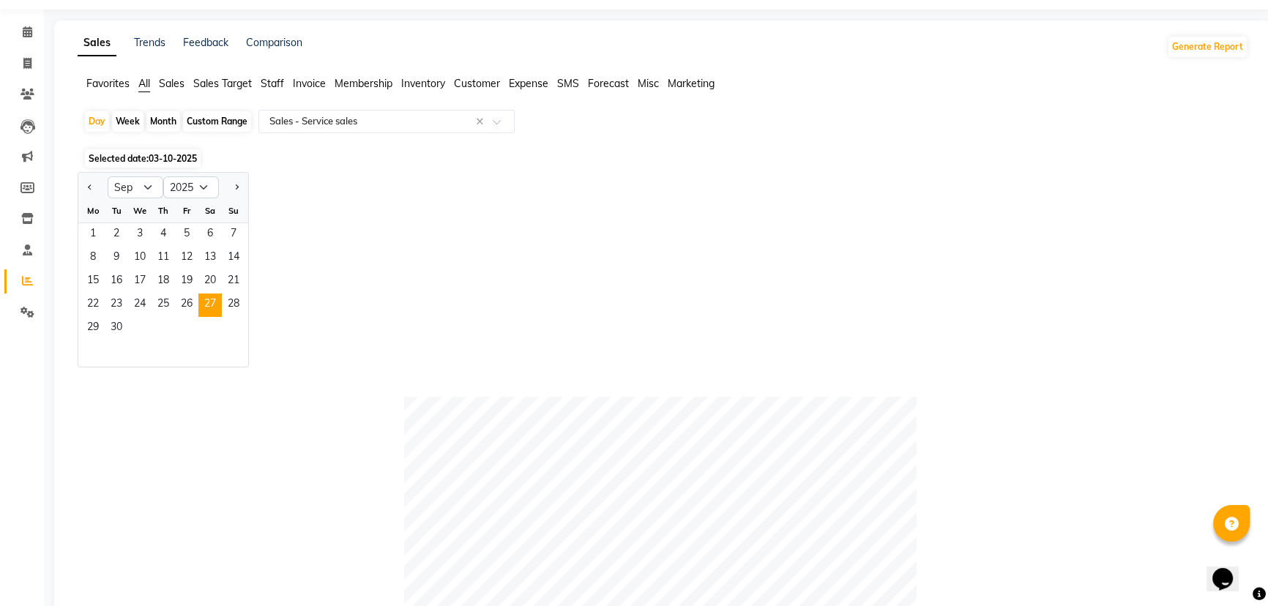
scroll to position [66, 0]
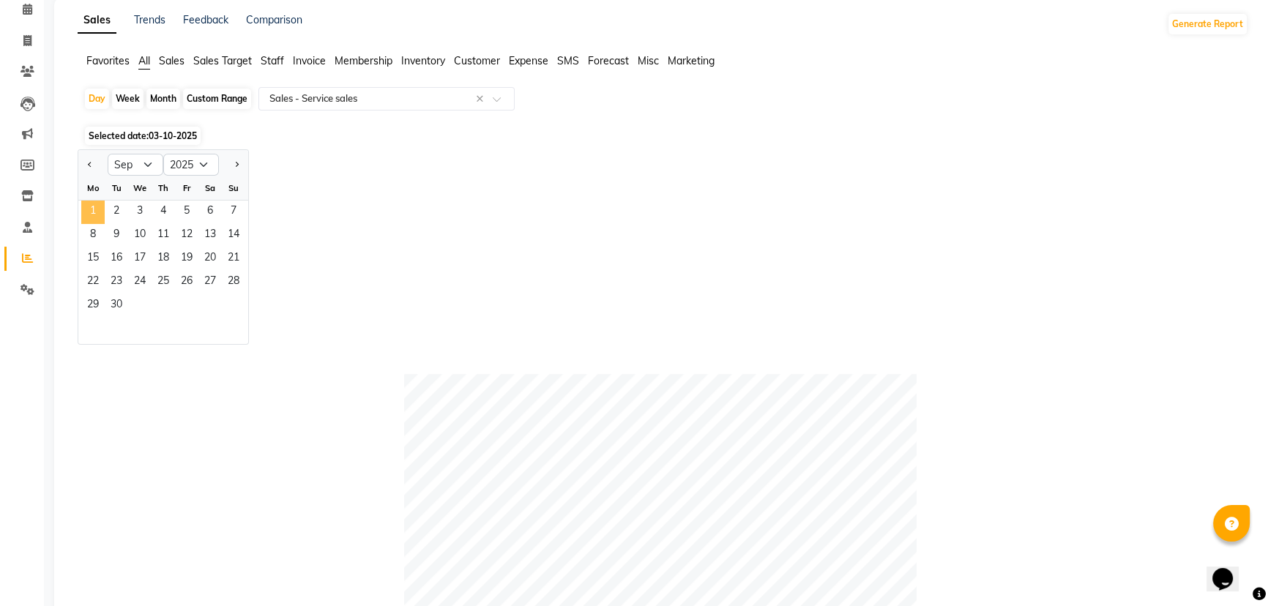
click at [82, 204] on span "1" at bounding box center [92, 212] width 23 height 23
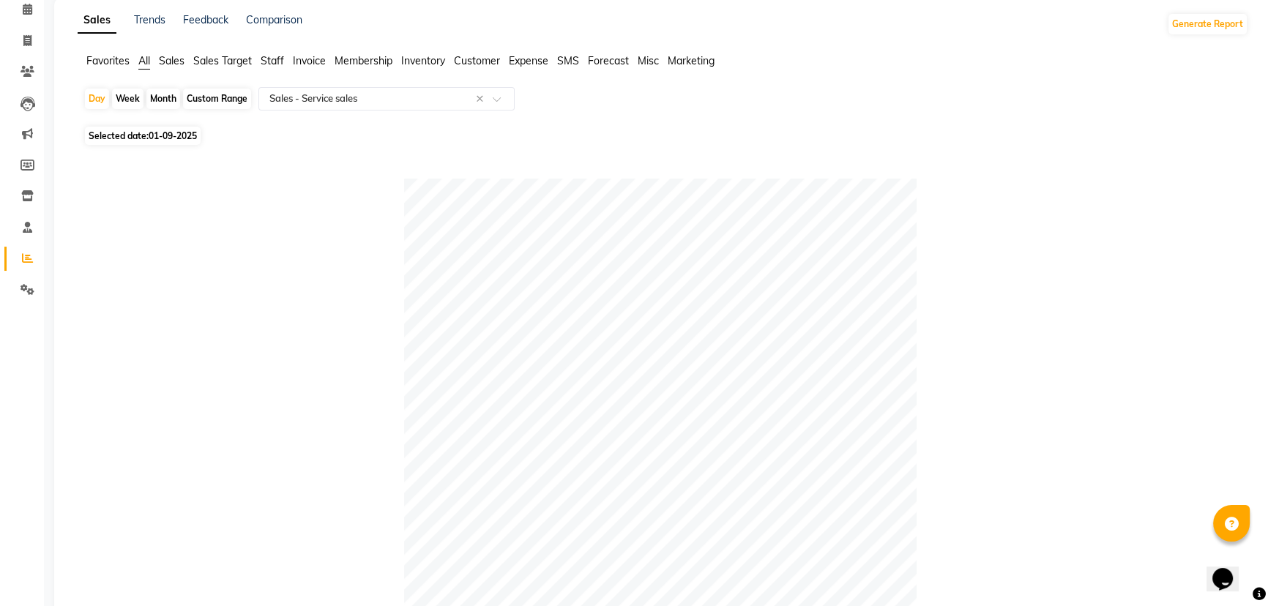
click at [167, 99] on div "Month" at bounding box center [163, 99] width 34 height 21
select select "9"
select select "2025"
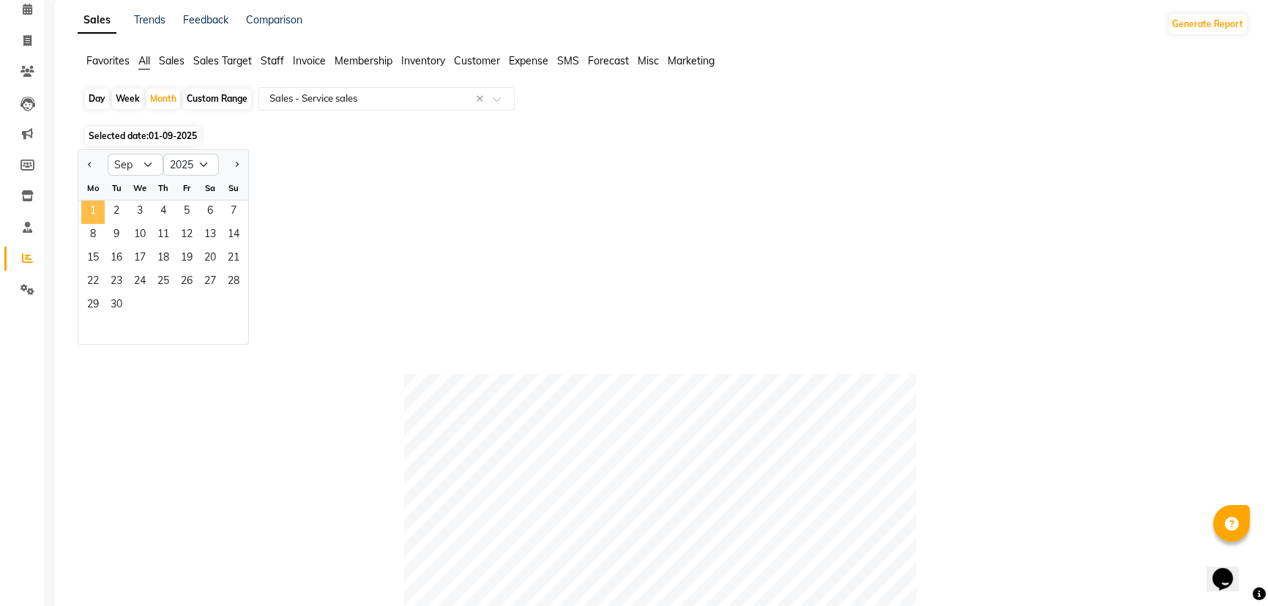
click at [88, 215] on span "1" at bounding box center [92, 212] width 23 height 23
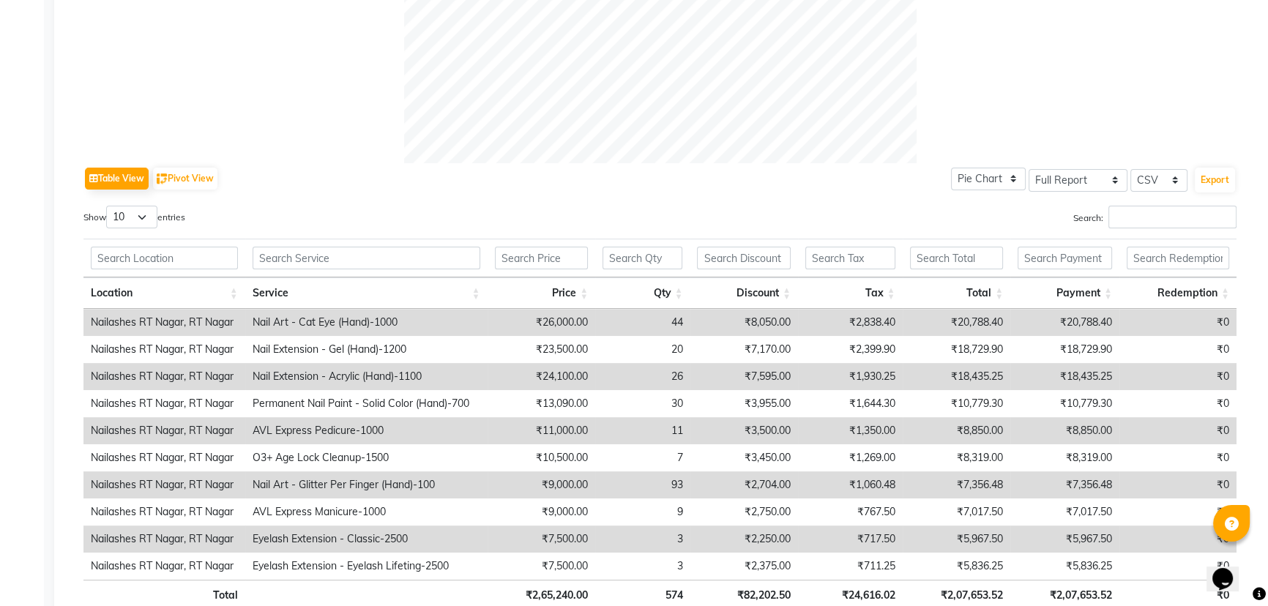
scroll to position [554, 0]
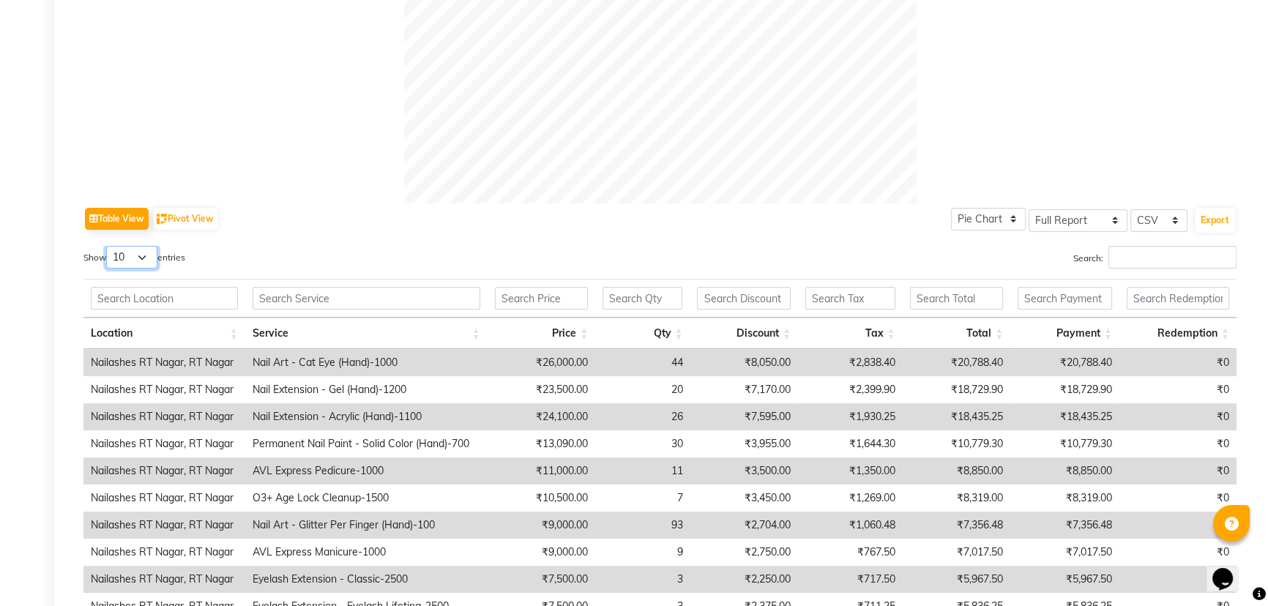
click at [144, 256] on select "10 25 50 100" at bounding box center [131, 257] width 51 height 23
select select "100"
click at [108, 246] on select "10 25 50 100" at bounding box center [131, 257] width 51 height 23
click at [994, 222] on select "Pie Chart Bar Chart" at bounding box center [988, 219] width 75 height 23
click at [953, 208] on select "Pie Chart Bar Chart" at bounding box center [988, 219] width 75 height 23
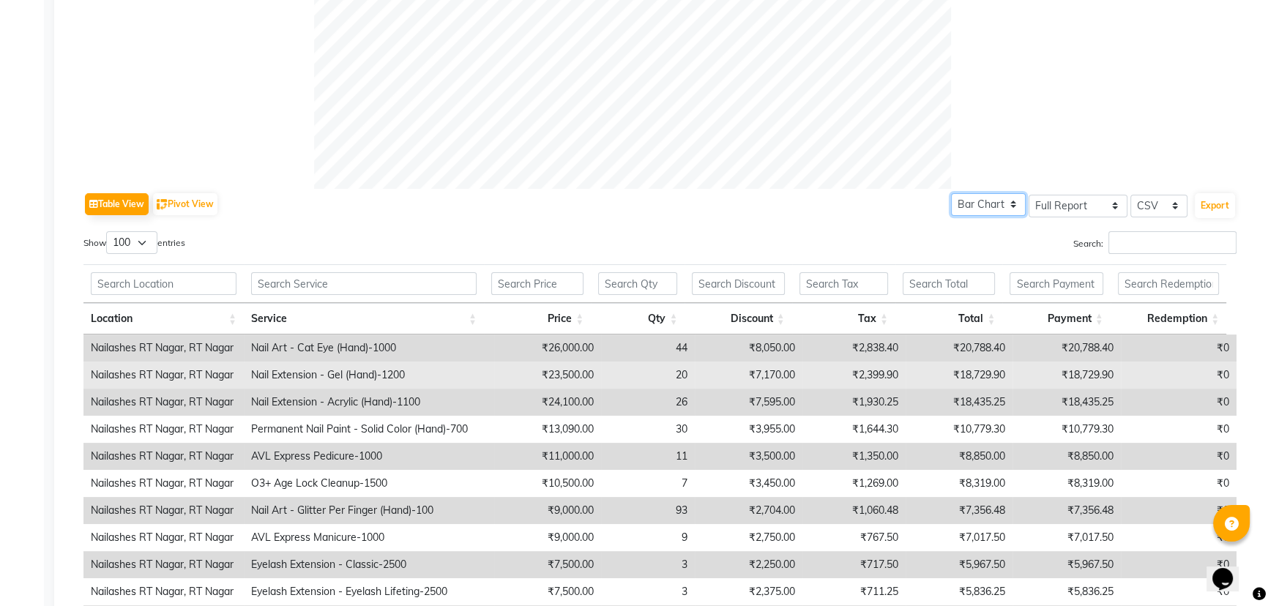
scroll to position [182, 0]
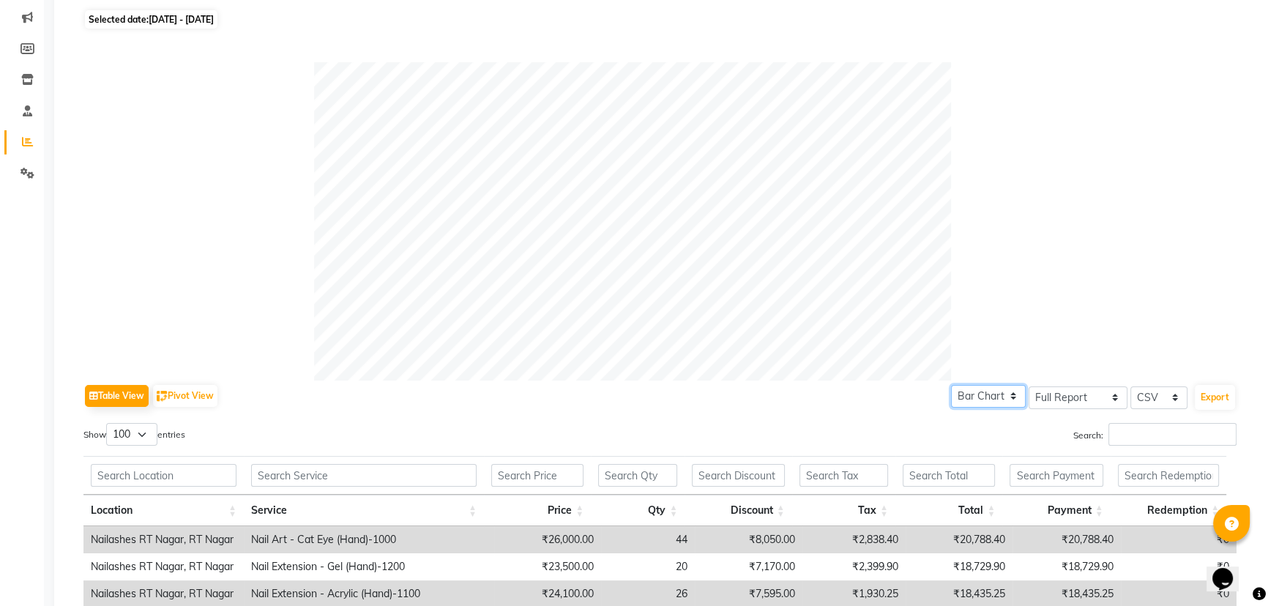
click at [989, 390] on select "Pie Chart Bar Chart" at bounding box center [988, 396] width 75 height 23
select select "pie"
click at [953, 408] on select "Pie Chart Bar Chart" at bounding box center [988, 396] width 75 height 23
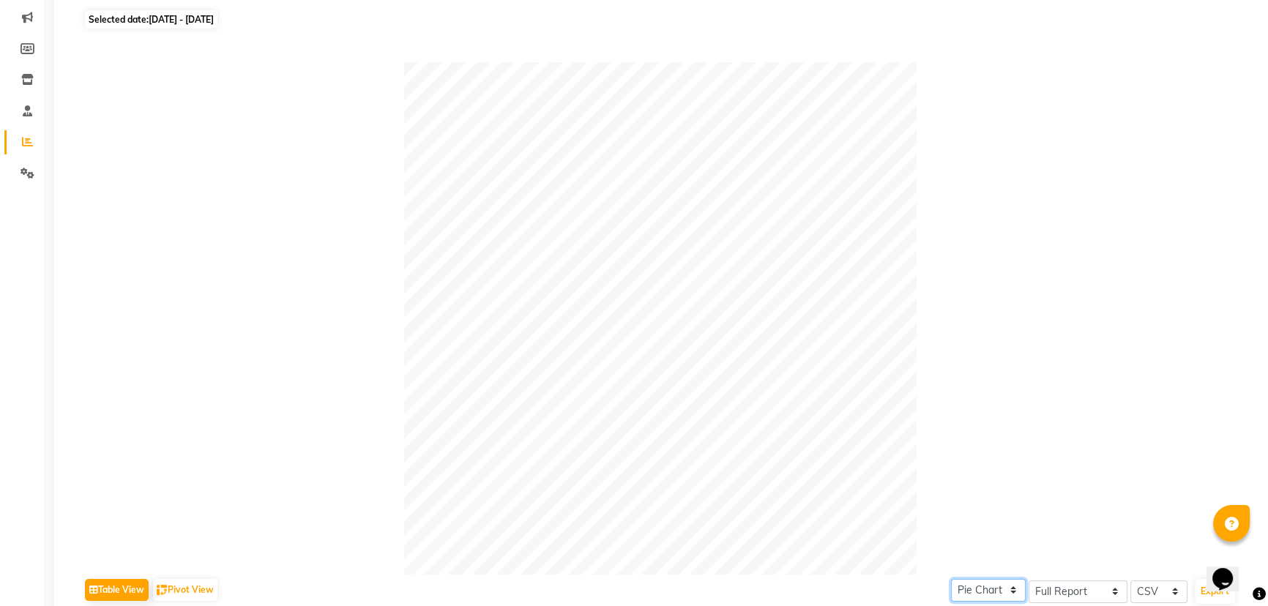
scroll to position [515, 0]
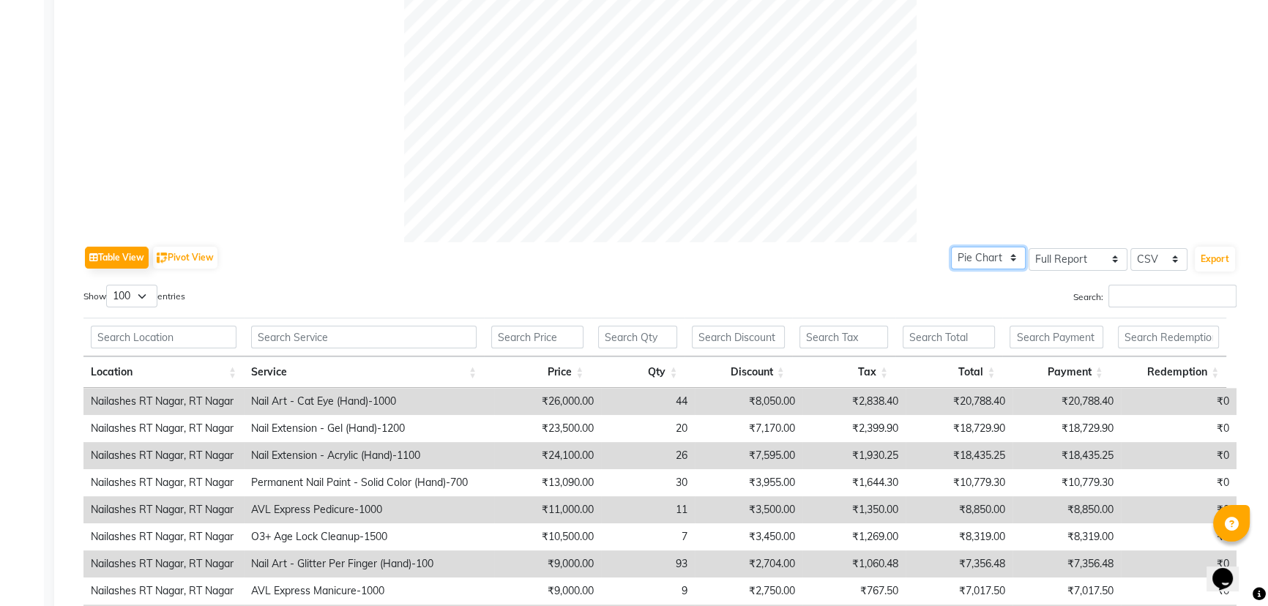
click at [971, 262] on select "Pie Chart Bar Chart" at bounding box center [988, 258] width 75 height 23
click at [1071, 250] on select "Select Full Report Filtered Report" at bounding box center [1078, 259] width 99 height 23
click at [1030, 248] on select "Select Full Report Filtered Report" at bounding box center [1078, 259] width 99 height 23
click at [1072, 258] on select "Select Full Report Filtered Report" at bounding box center [1078, 259] width 99 height 23
select select "full_report"
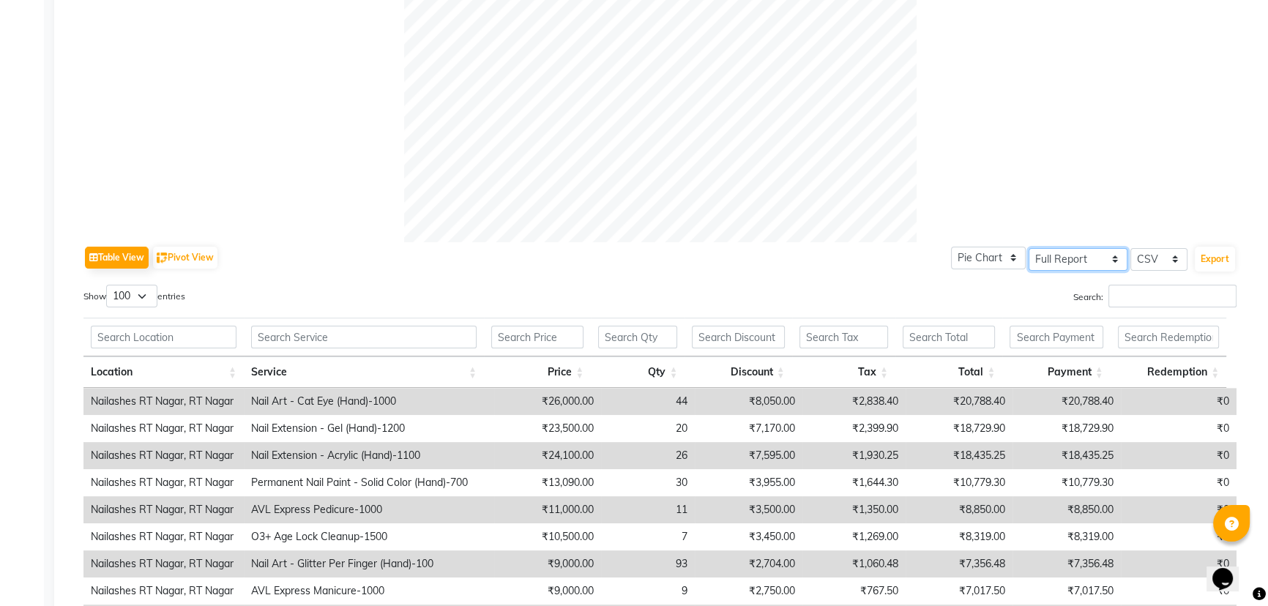
click at [1030, 248] on select "Select Full Report Filtered Report" at bounding box center [1078, 259] width 99 height 23
click at [1230, 256] on button "Export" at bounding box center [1215, 259] width 40 height 25
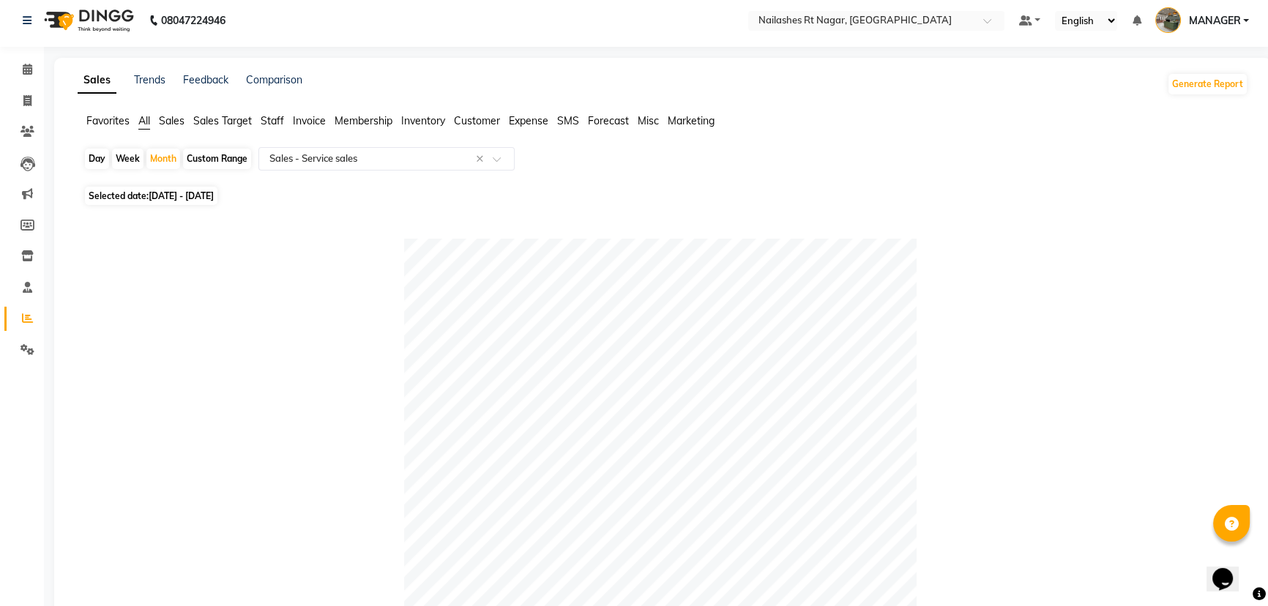
scroll to position [0, 0]
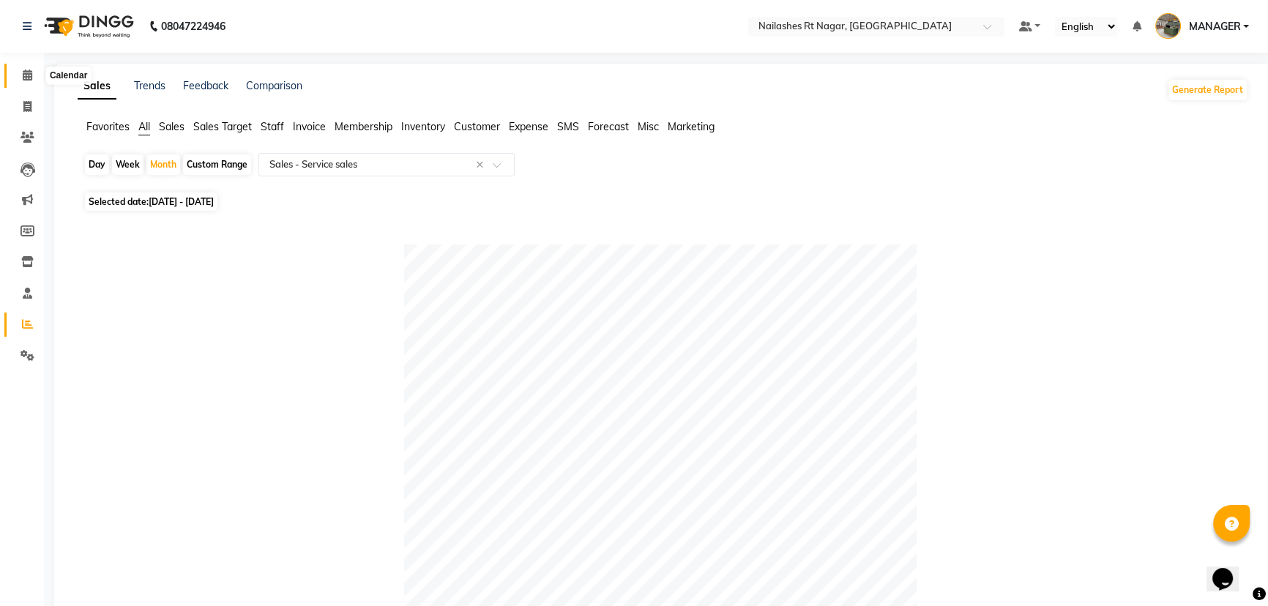
click at [22, 69] on span at bounding box center [28, 75] width 26 height 17
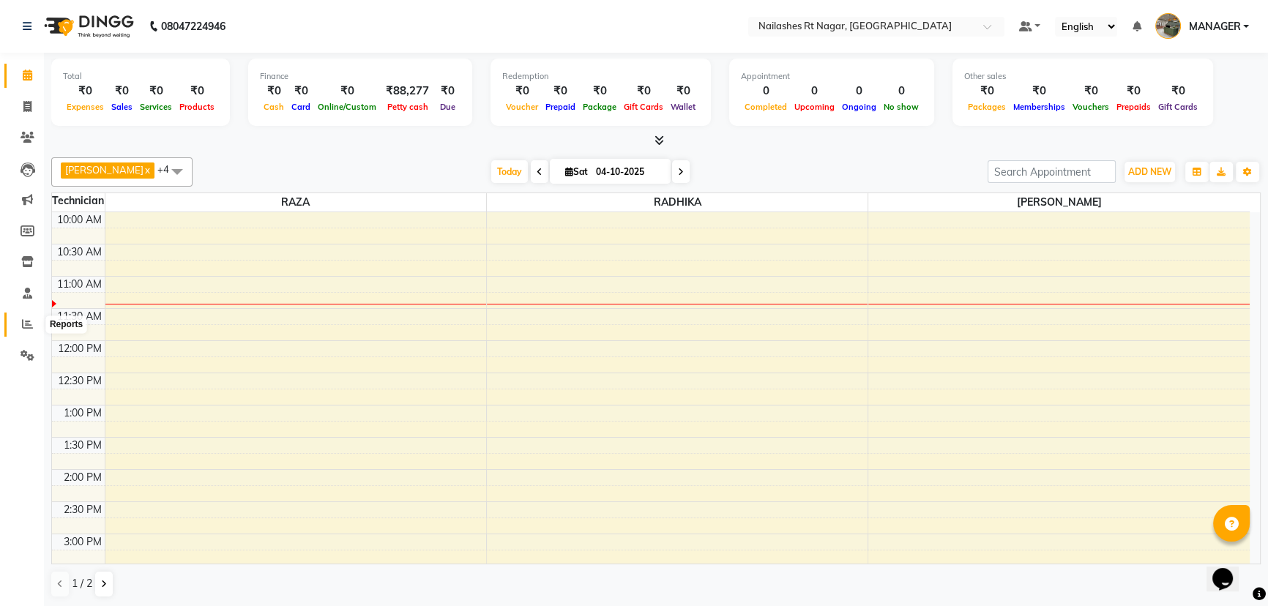
click at [29, 327] on icon at bounding box center [27, 324] width 11 height 11
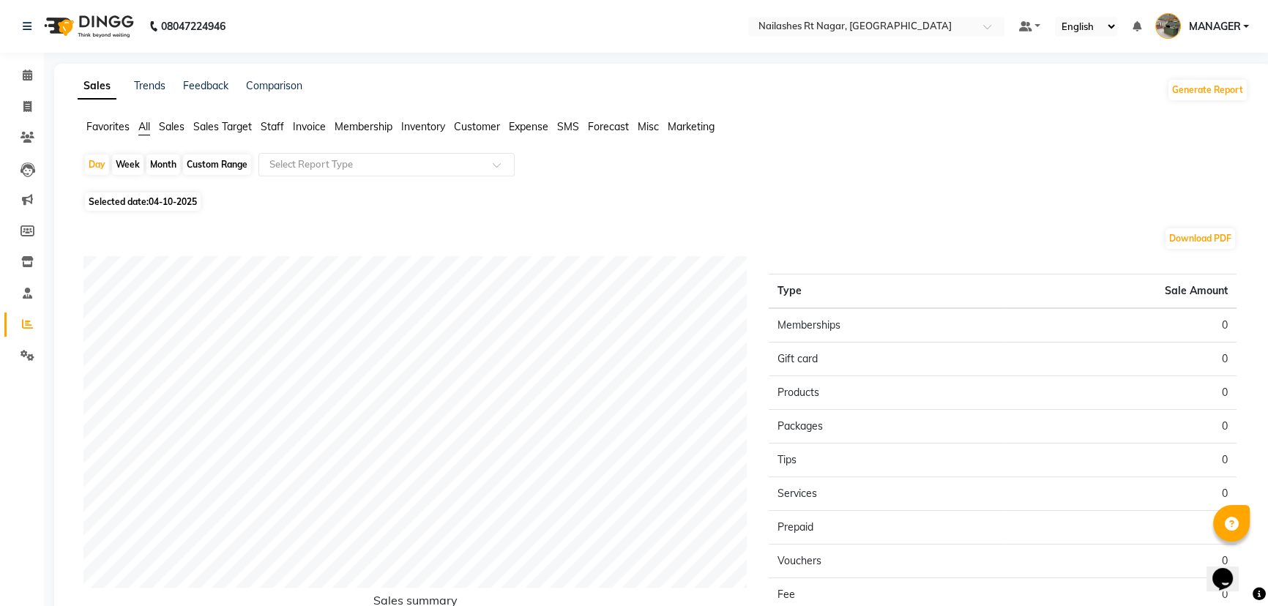
click at [179, 125] on span "Sales" at bounding box center [172, 126] width 26 height 13
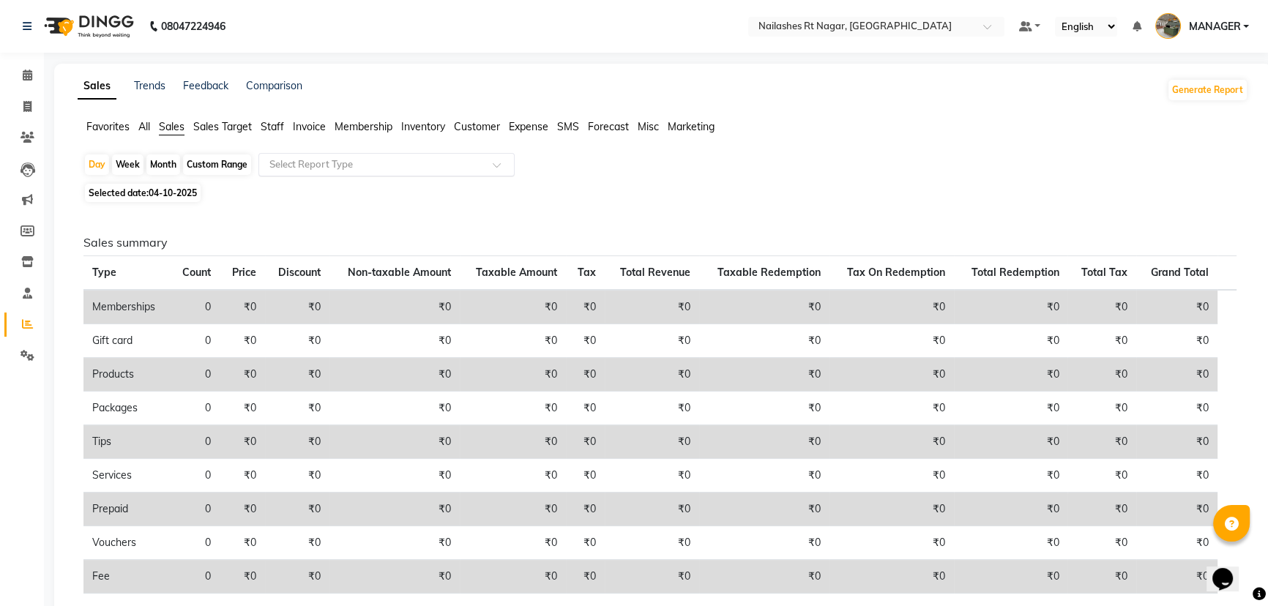
click at [340, 163] on input "text" at bounding box center [372, 164] width 211 height 15
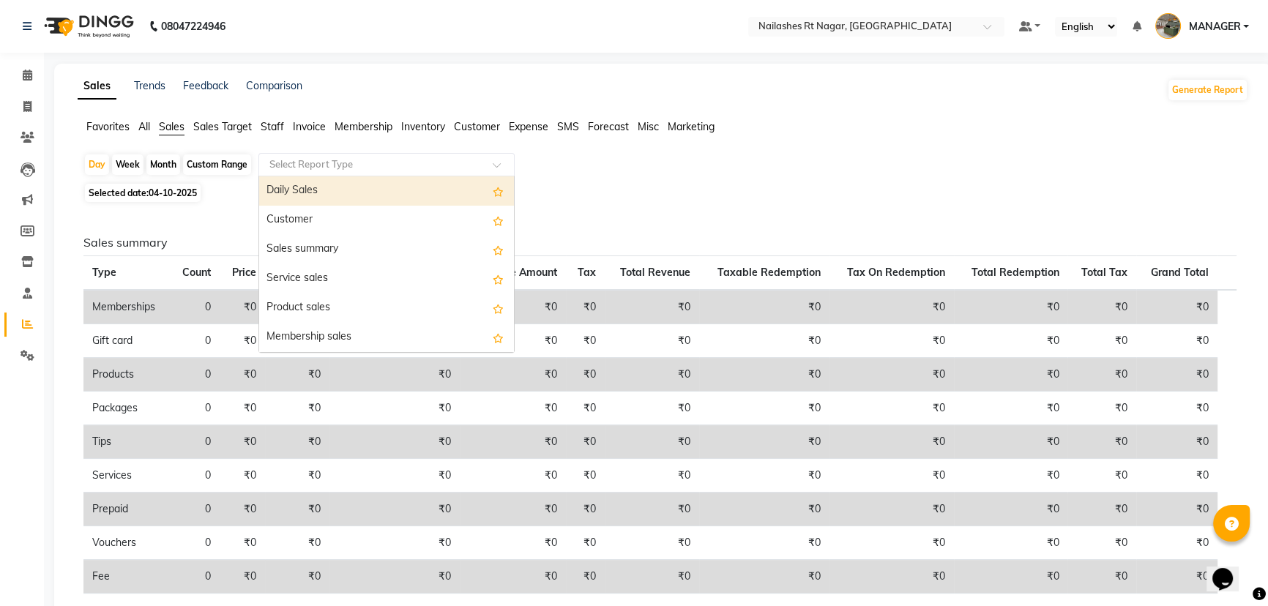
click at [346, 194] on div "Daily Sales" at bounding box center [386, 190] width 255 height 29
select select "full_report"
select select "csv"
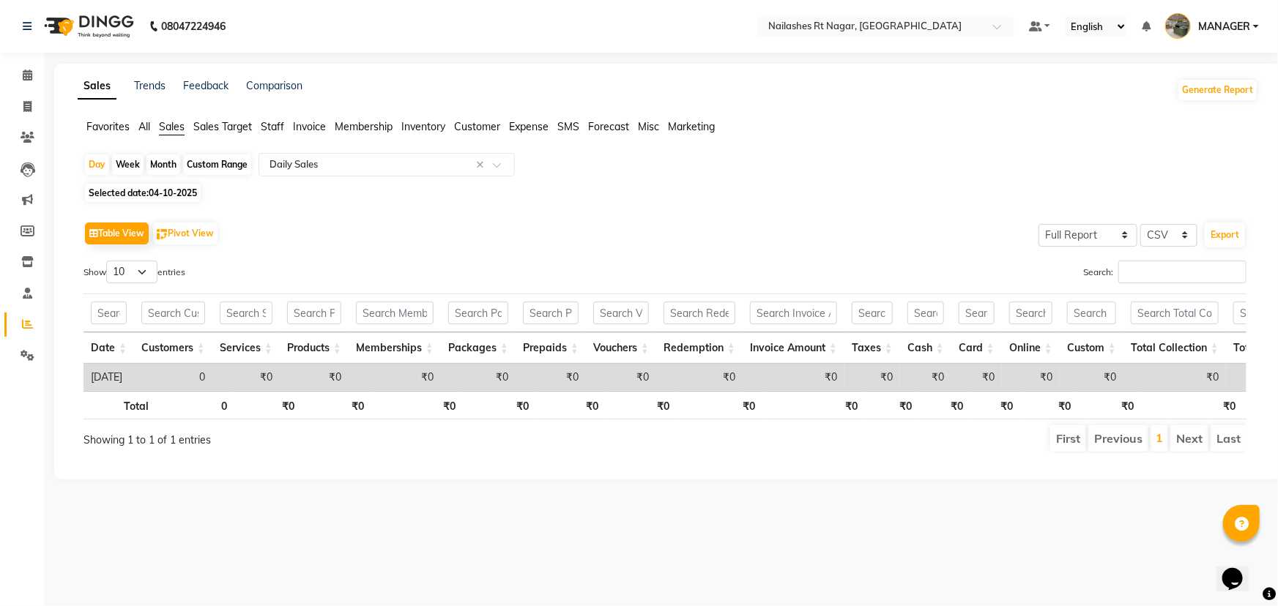
click at [161, 190] on span "04-10-2025" at bounding box center [173, 192] width 48 height 11
select select "10"
select select "2025"
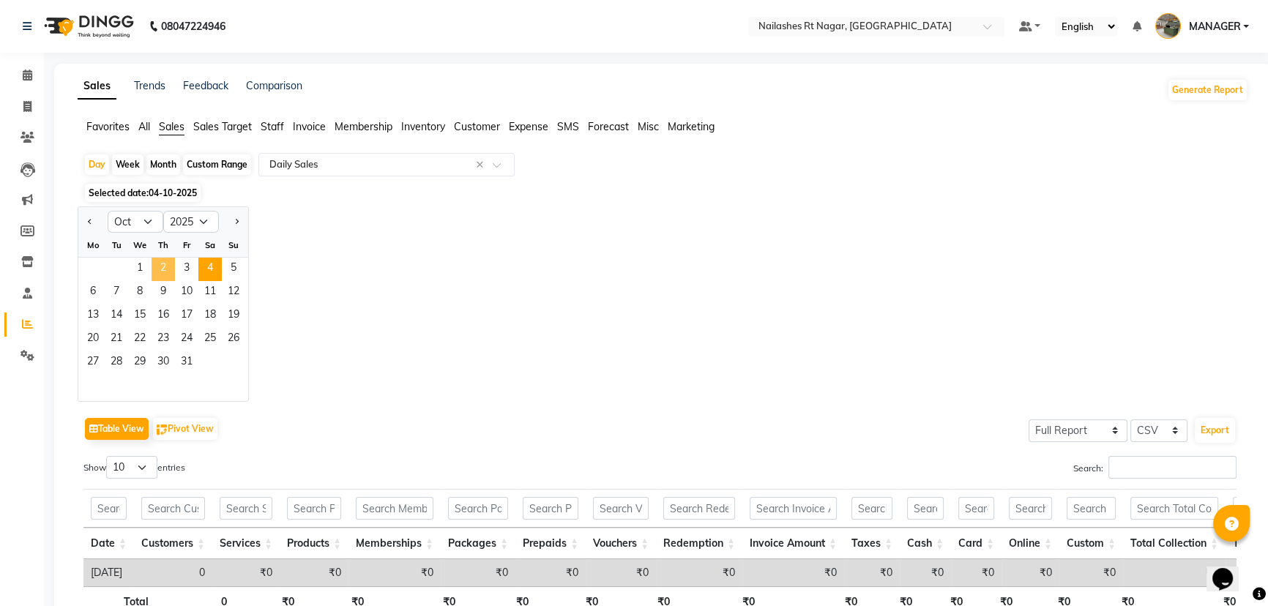
click at [160, 265] on span "2" at bounding box center [163, 269] width 23 height 23
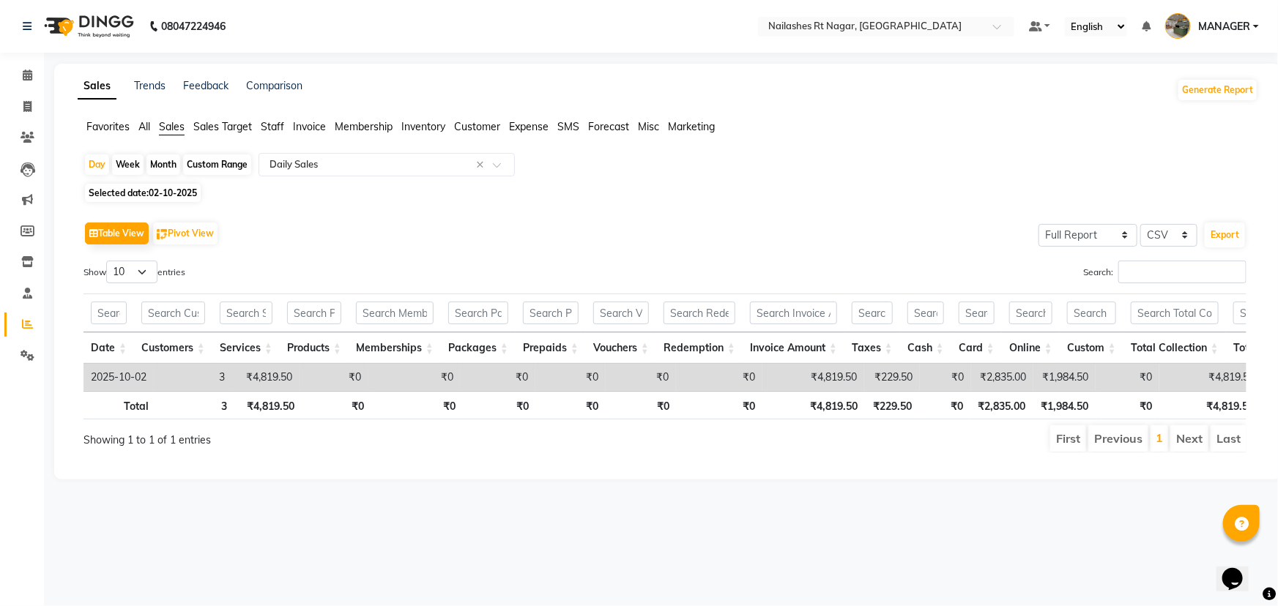
drag, startPoint x: 173, startPoint y: 165, endPoint x: 148, endPoint y: 202, distance: 44.9
click at [173, 165] on div "Month" at bounding box center [163, 165] width 34 height 21
select select "10"
select select "2025"
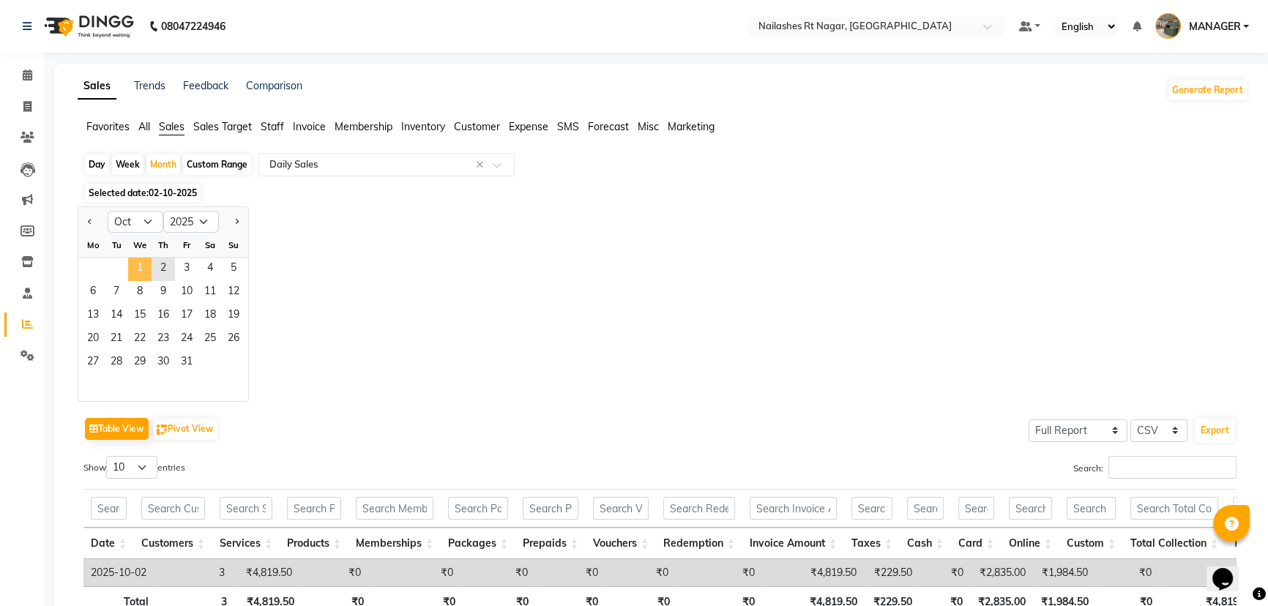
click at [141, 268] on span "1" at bounding box center [139, 269] width 23 height 23
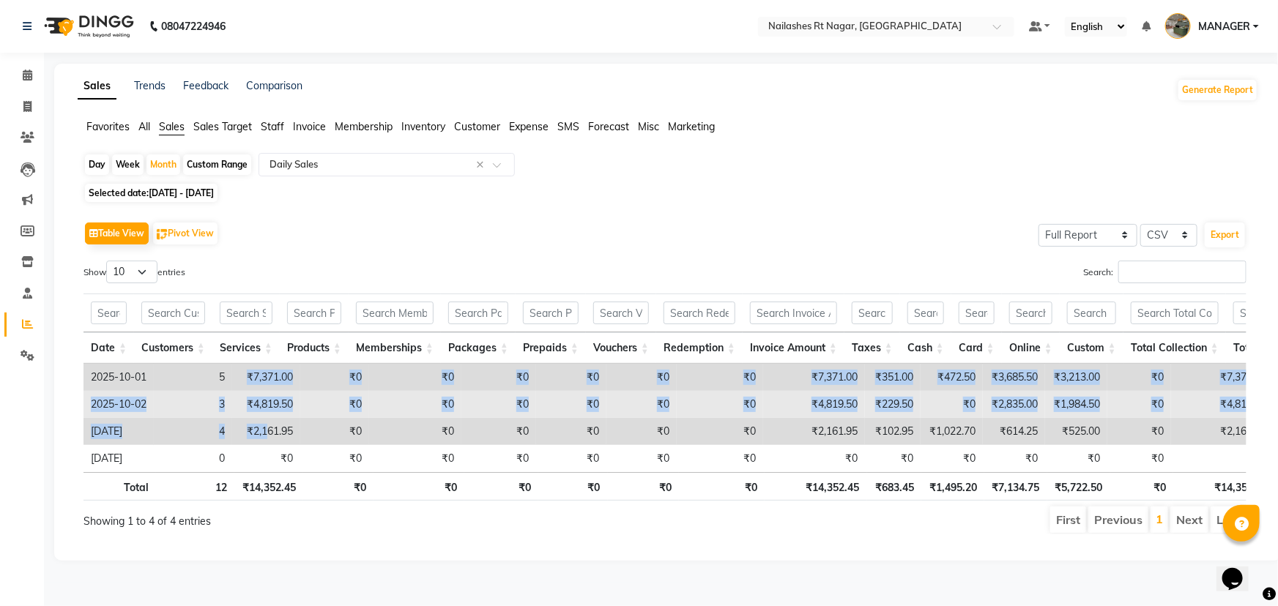
drag, startPoint x: 249, startPoint y: 378, endPoint x: 268, endPoint y: 402, distance: 30.8
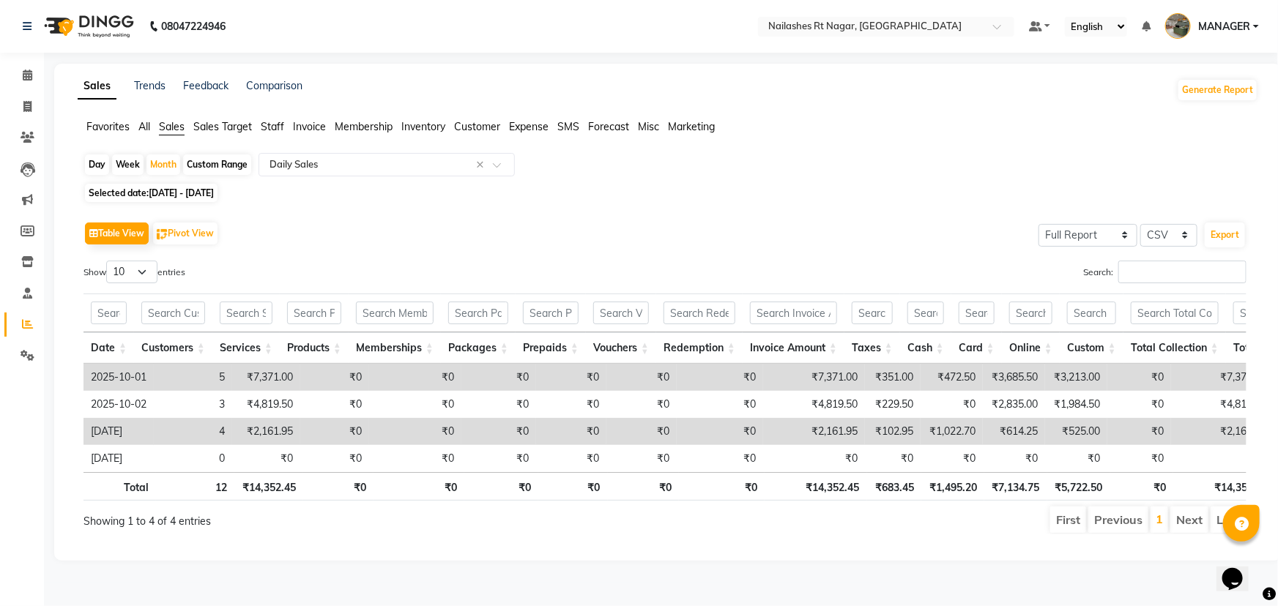
click at [360, 263] on div "Show 10 25 50 100 entries" at bounding box center [368, 275] width 570 height 29
click at [102, 166] on div "Day" at bounding box center [97, 165] width 24 height 21
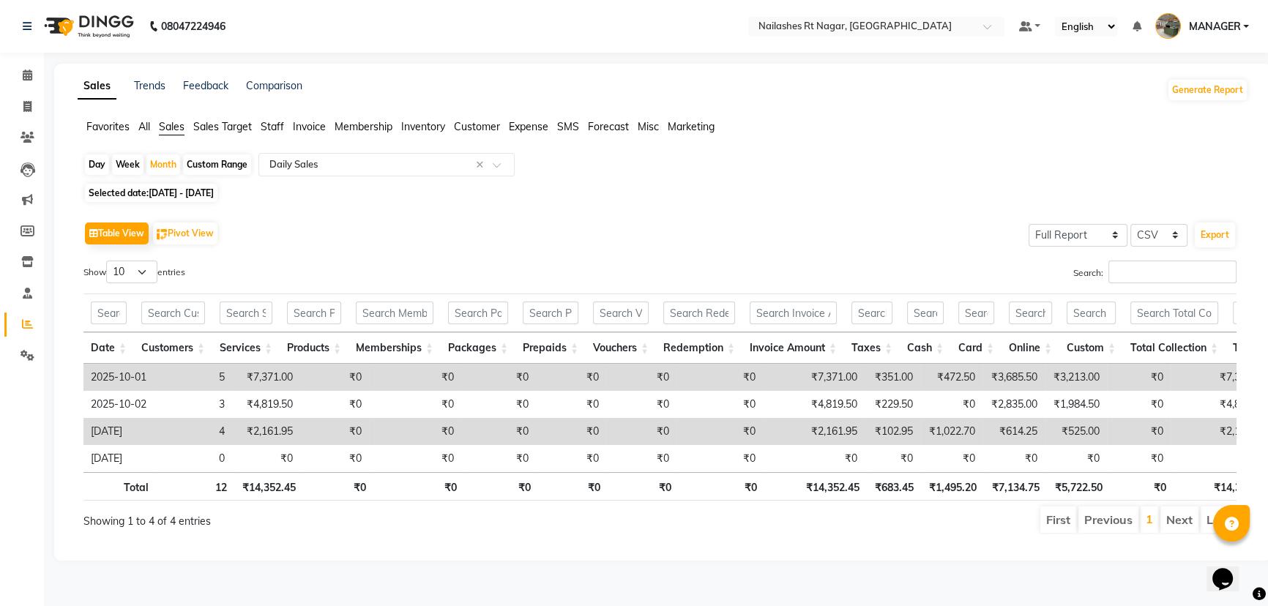
select select "10"
select select "2025"
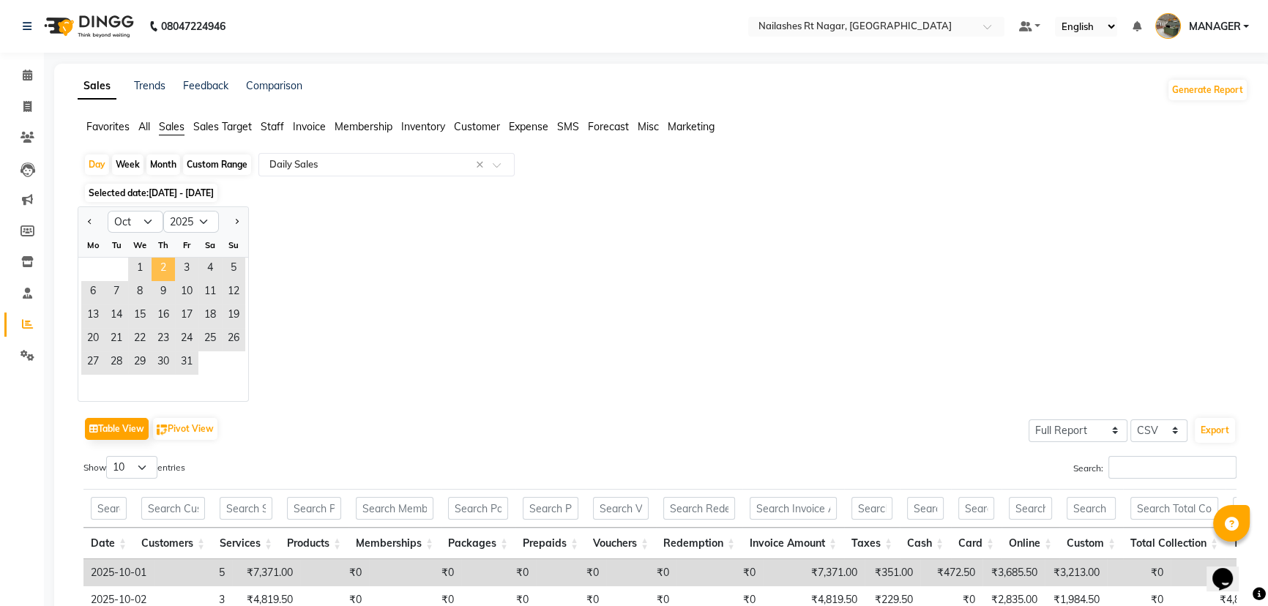
click at [168, 271] on span "2" at bounding box center [163, 269] width 23 height 23
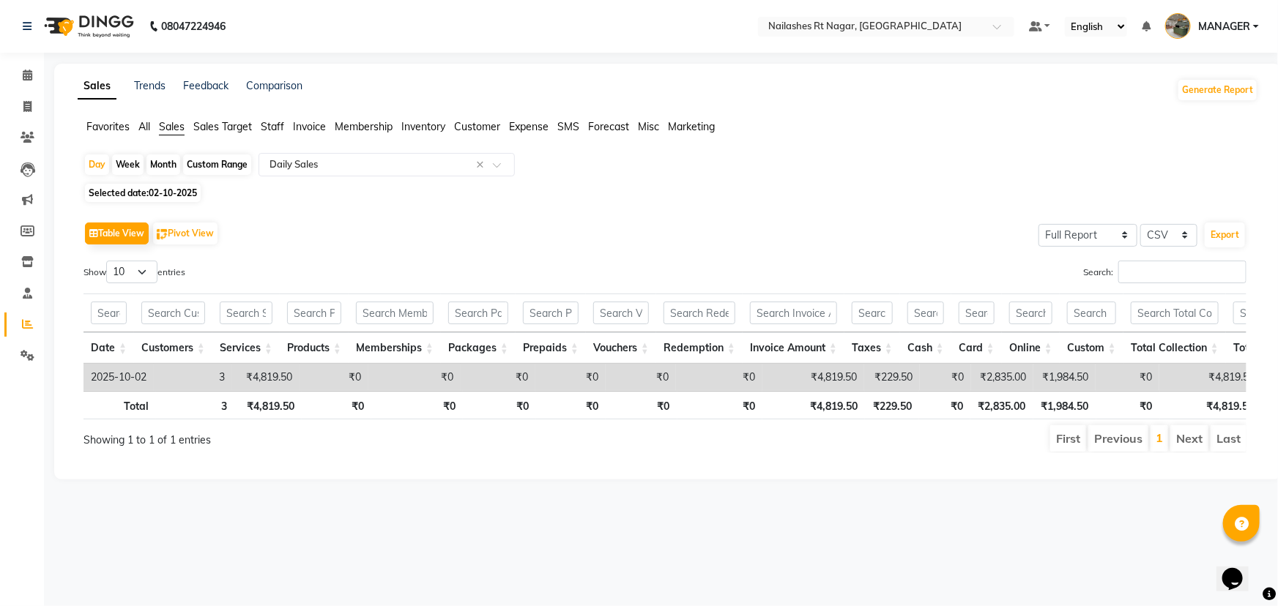
click at [549, 253] on div "Table View Pivot View Select Full Report Filtered Report Select CSV PDF Export …" at bounding box center [664, 335] width 1163 height 235
click at [337, 167] on input "text" at bounding box center [372, 164] width 211 height 15
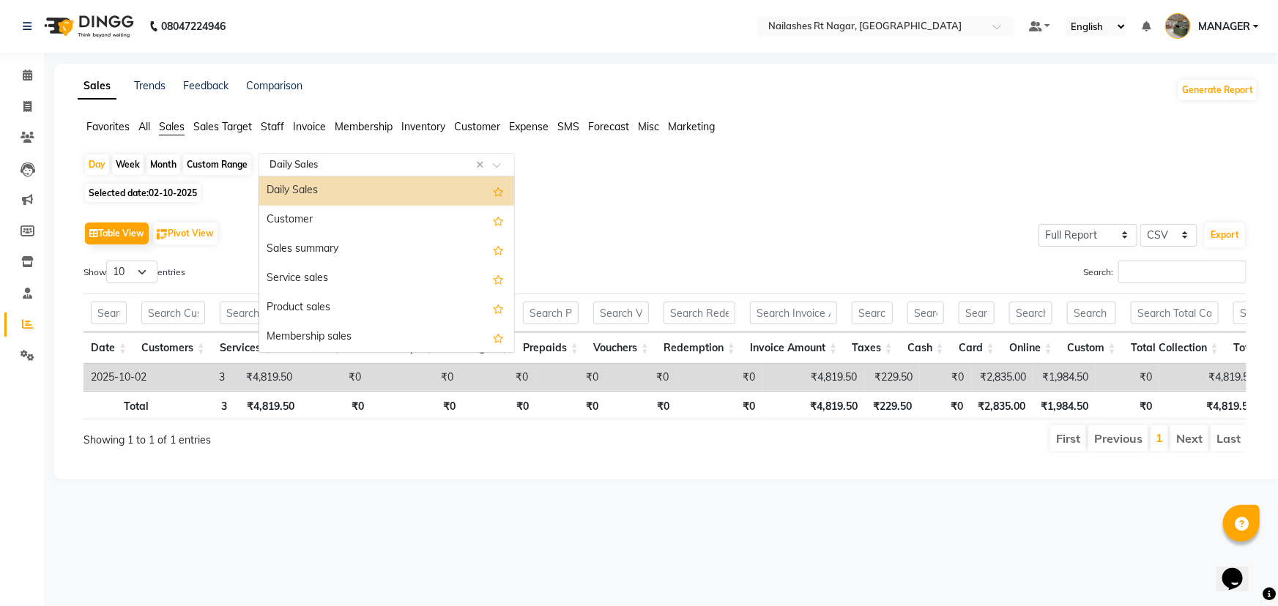
click at [312, 127] on span "Invoice" at bounding box center [309, 126] width 33 height 13
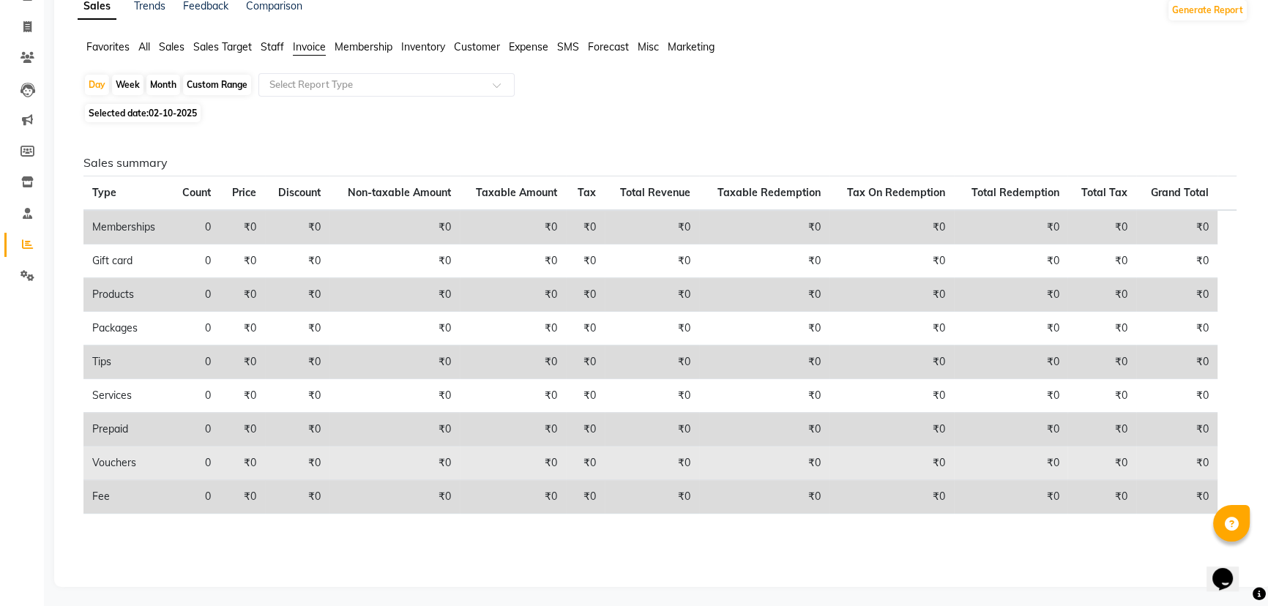
scroll to position [81, 0]
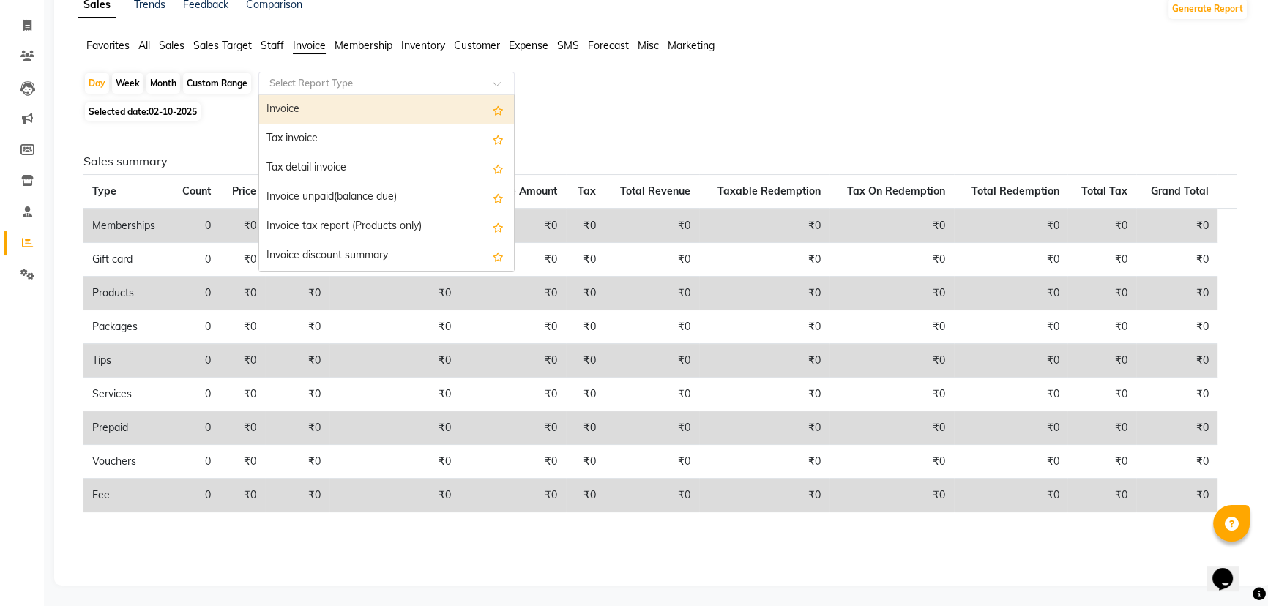
click at [354, 81] on input "text" at bounding box center [372, 83] width 211 height 15
click at [345, 111] on div "Invoice" at bounding box center [386, 109] width 255 height 29
select select "full_report"
select select "csv"
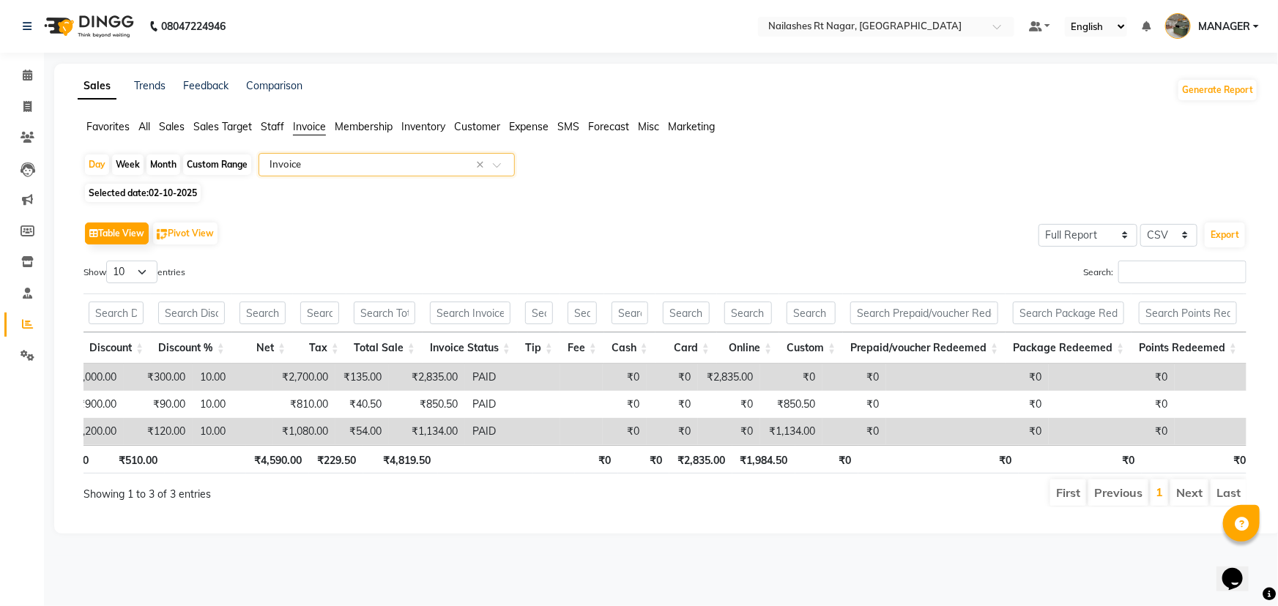
scroll to position [0, 0]
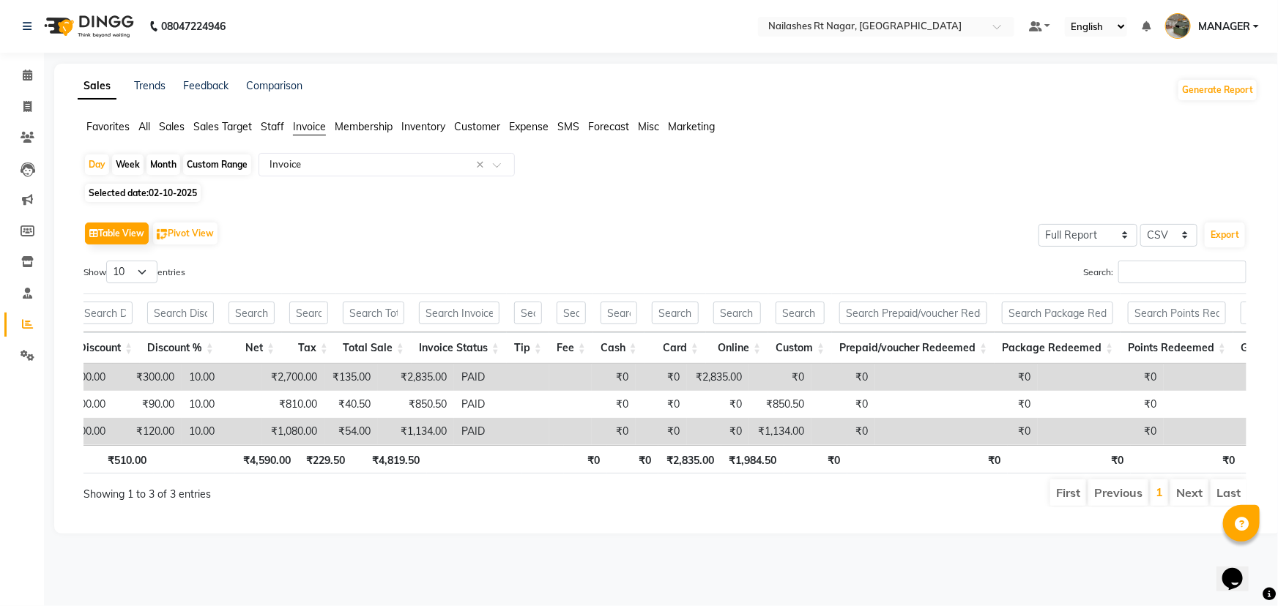
click at [161, 188] on span "02-10-2025" at bounding box center [173, 192] width 48 height 11
select select "10"
select select "2025"
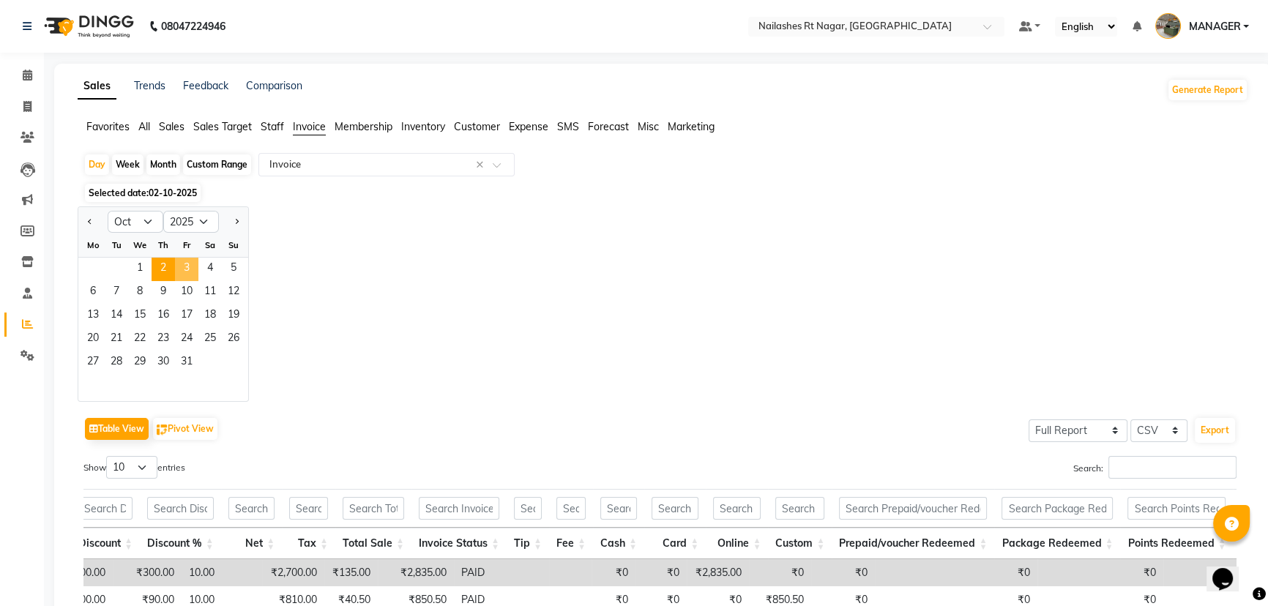
click at [180, 263] on span "3" at bounding box center [186, 269] width 23 height 23
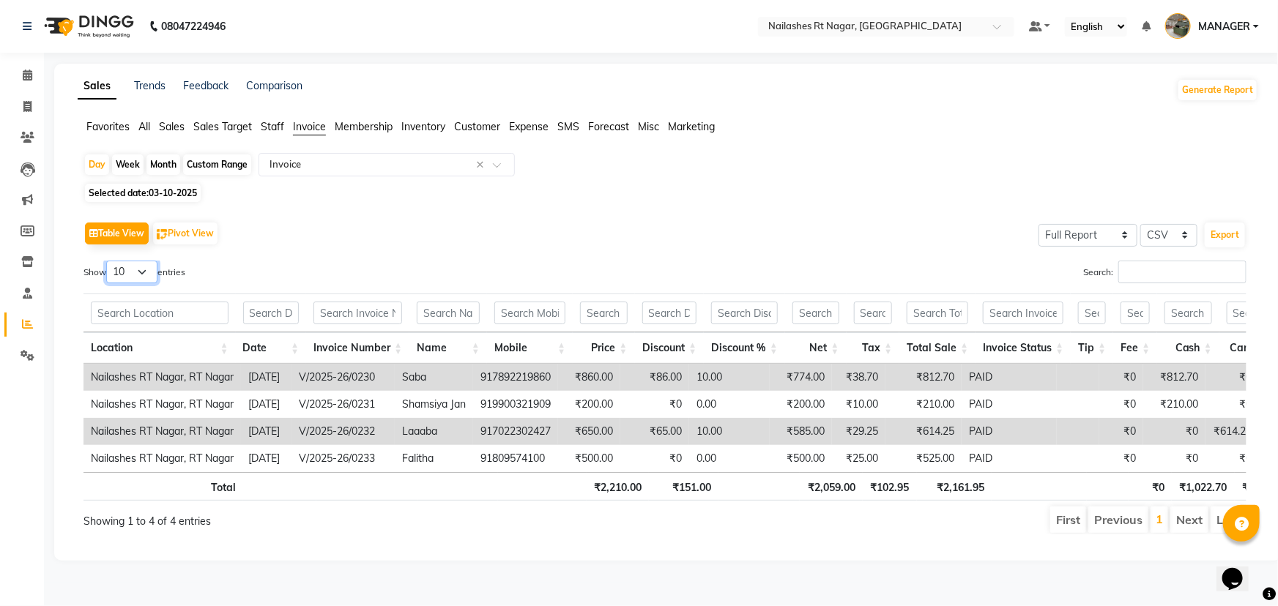
click at [144, 279] on select "10 25 50 100" at bounding box center [131, 272] width 51 height 23
select select "100"
click at [108, 261] on select "10 25 50 100" at bounding box center [131, 272] width 51 height 23
click at [146, 128] on span "All" at bounding box center [144, 126] width 12 height 13
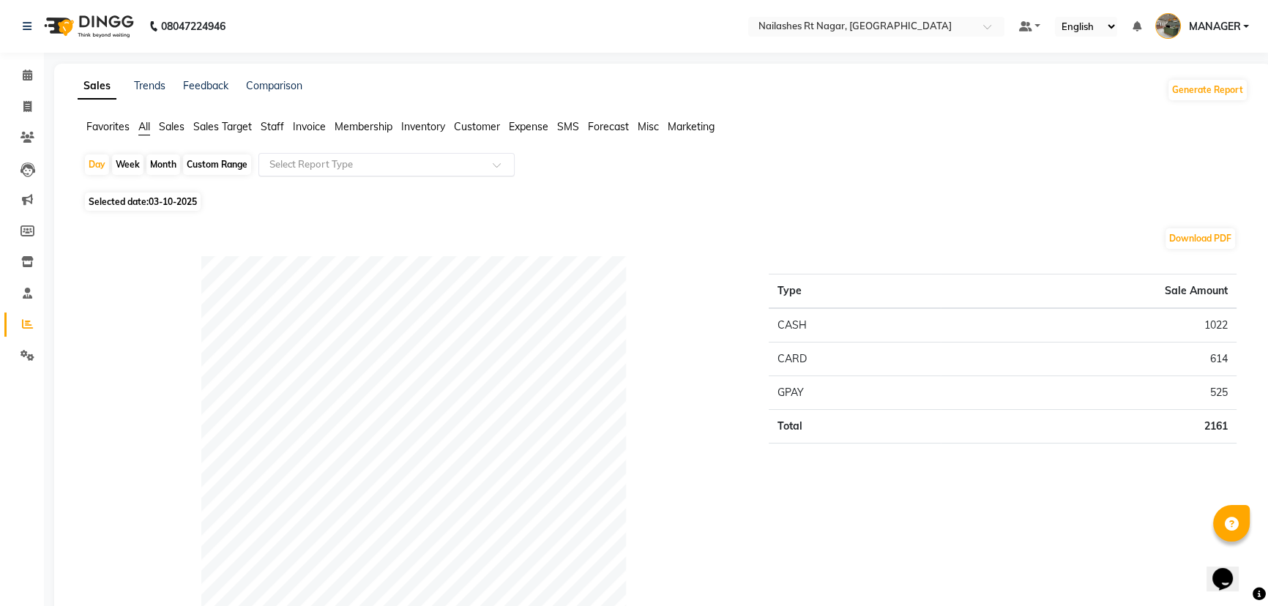
click at [398, 158] on input "text" at bounding box center [372, 164] width 211 height 15
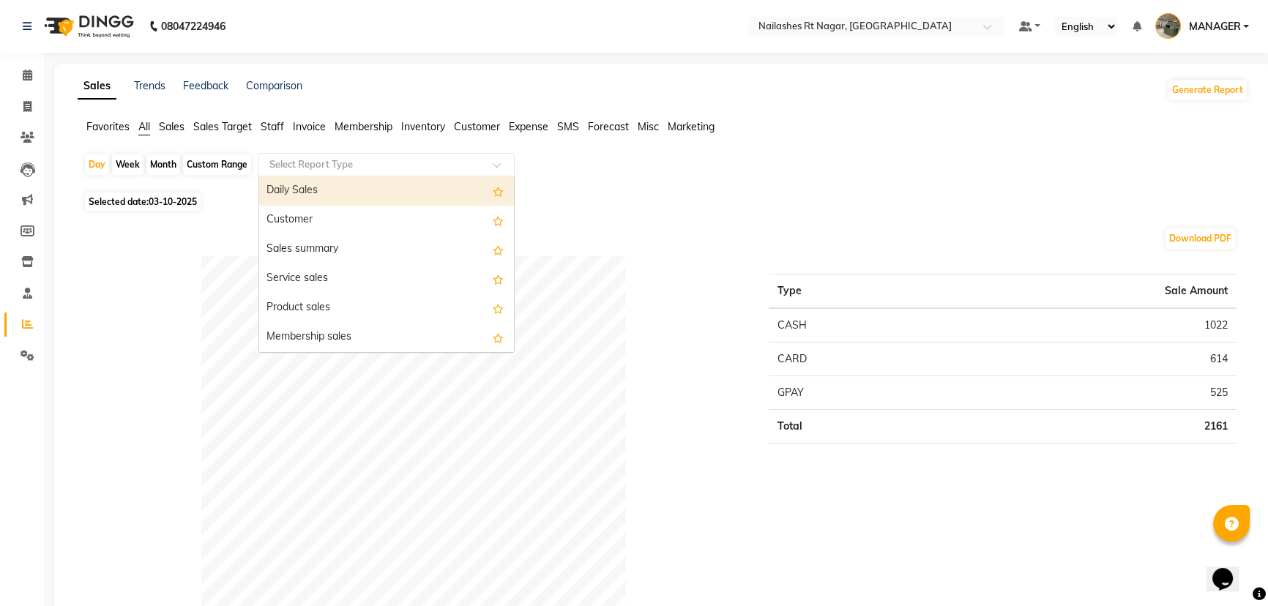
click at [363, 194] on div "Daily Sales" at bounding box center [386, 190] width 255 height 29
select select "full_report"
select select "csv"
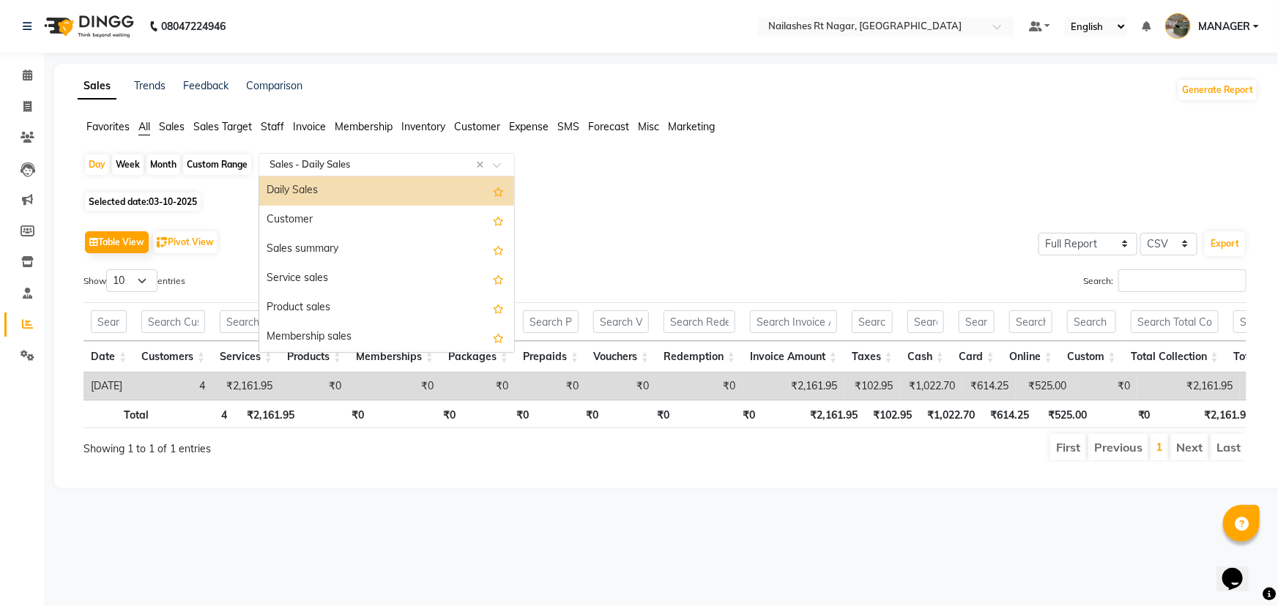
click at [372, 167] on input "text" at bounding box center [372, 164] width 211 height 15
click at [333, 190] on div "Daily Sales" at bounding box center [386, 190] width 255 height 29
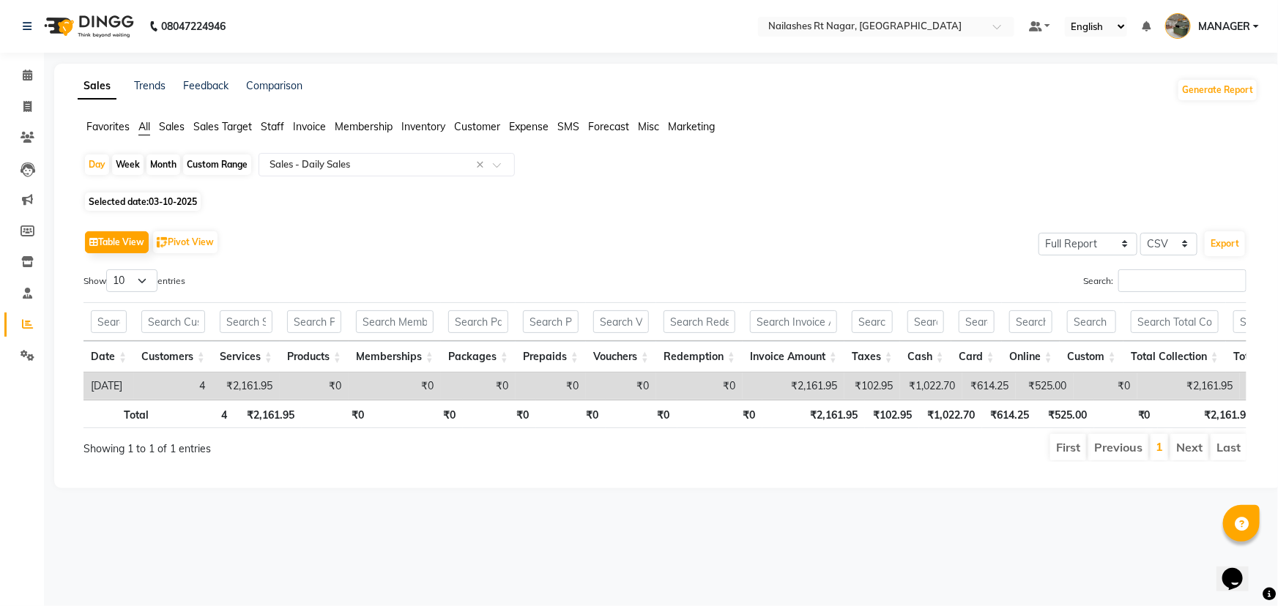
click at [181, 129] on span "Sales" at bounding box center [172, 126] width 26 height 13
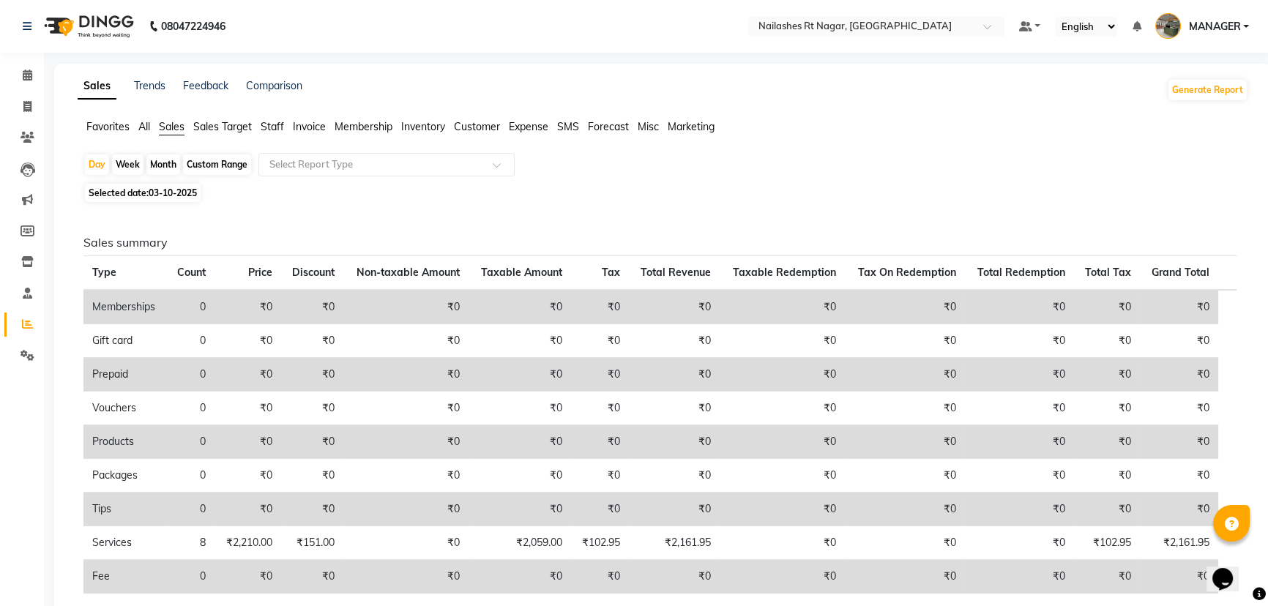
click at [148, 127] on span "All" at bounding box center [144, 126] width 12 height 13
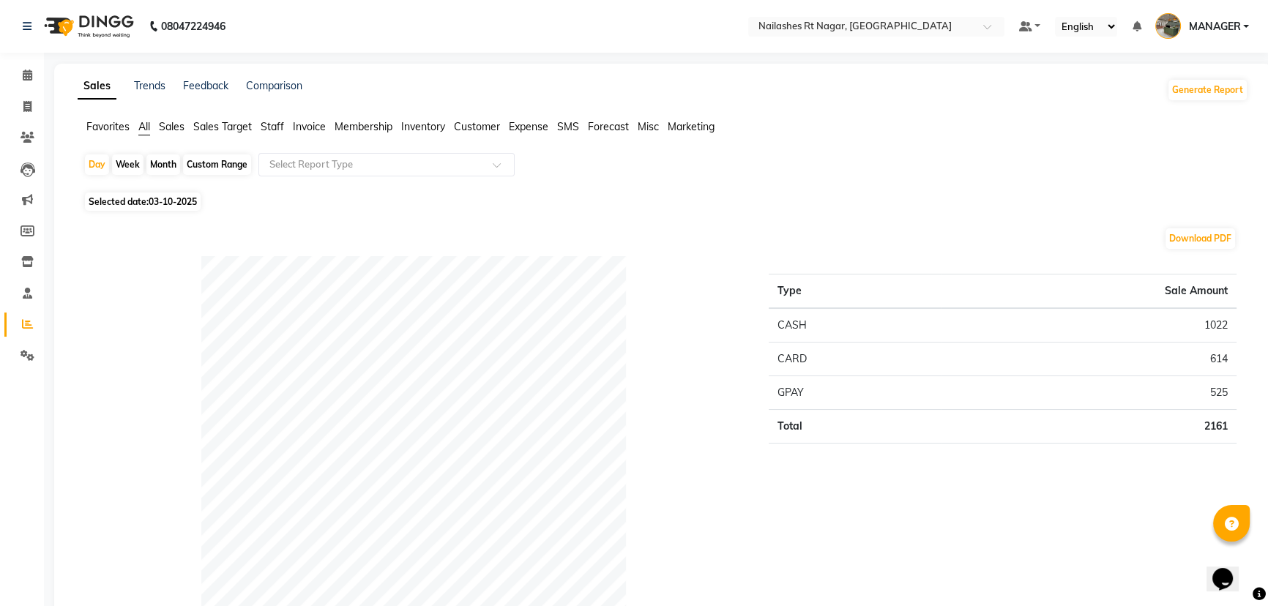
click at [177, 124] on span "Sales" at bounding box center [172, 126] width 26 height 13
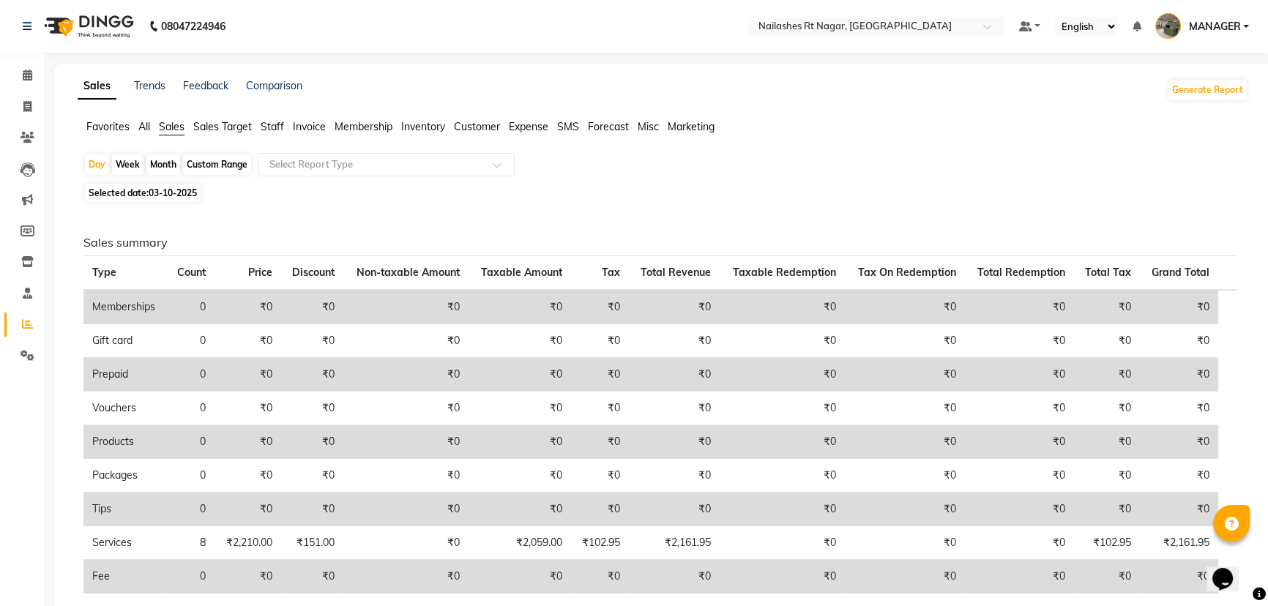
drag, startPoint x: 143, startPoint y: 128, endPoint x: 153, endPoint y: 130, distance: 10.5
click at [146, 129] on span "All" at bounding box center [144, 126] width 12 height 13
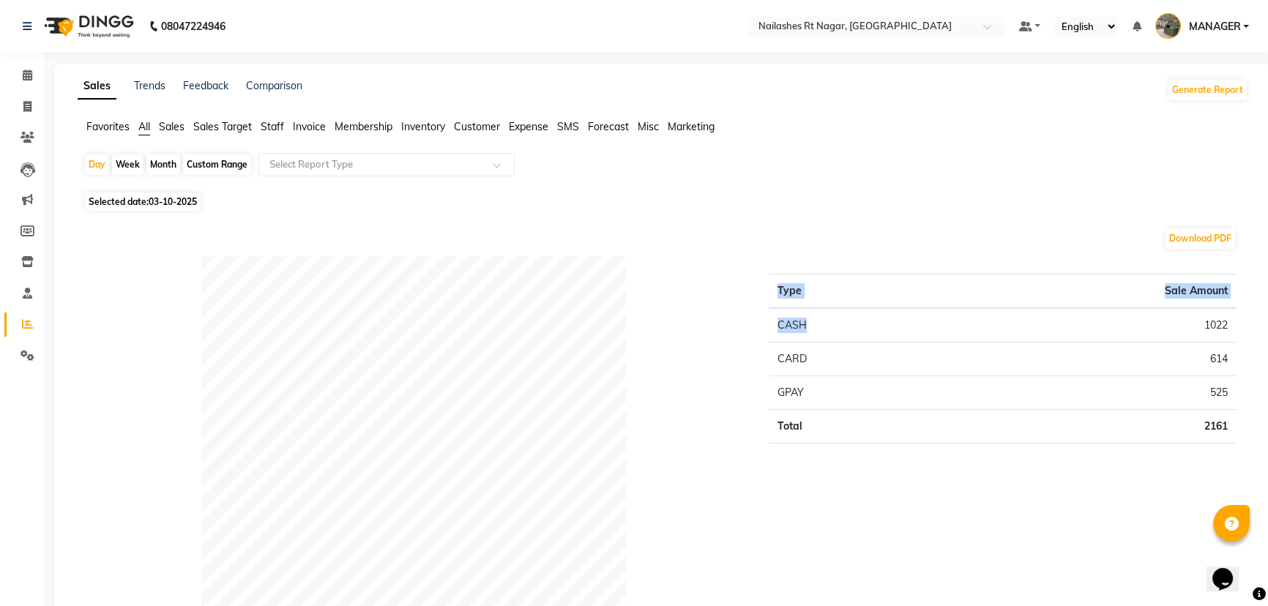
drag, startPoint x: 871, startPoint y: 325, endPoint x: 1277, endPoint y: 327, distance: 405.7
click at [1268, 327] on html "08047224946 Select Location × [GEOGRAPHIC_DATA], Rt Nagar Default Panel My Pane…" at bounding box center [634, 303] width 1268 height 606
click at [984, 267] on div "Type Sale Amount CASH 1022 CARD 614 GPAY 525 Total 2161" at bounding box center [1003, 490] width 490 height 468
click at [176, 127] on span "Sales" at bounding box center [172, 126] width 26 height 13
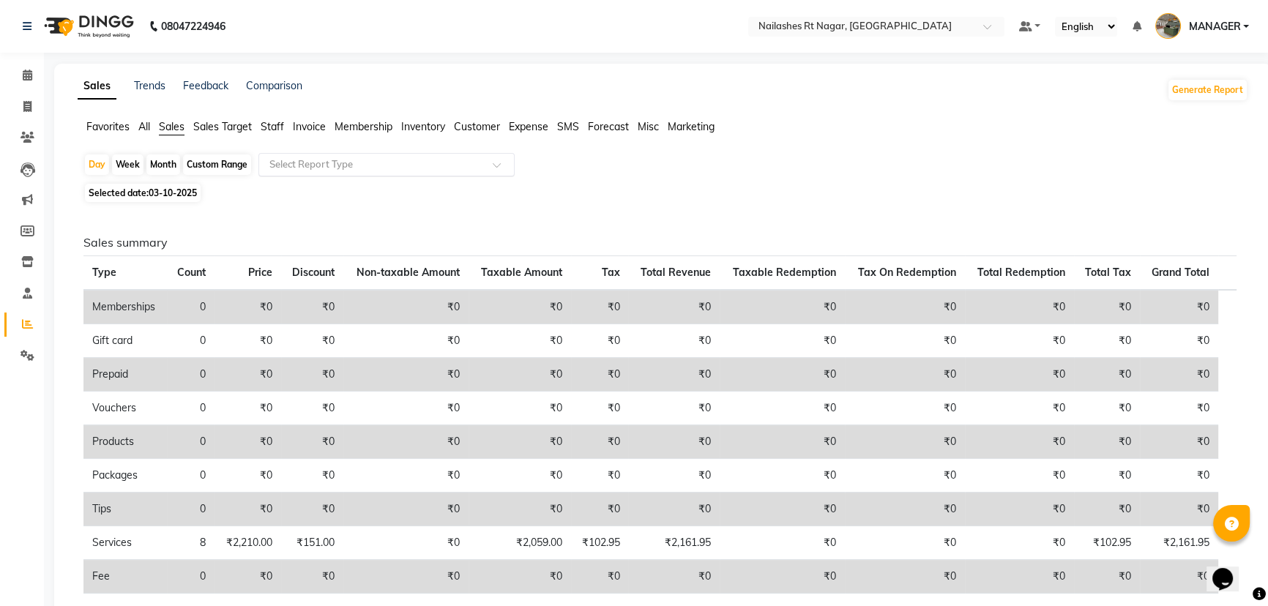
click at [321, 157] on input "text" at bounding box center [372, 164] width 211 height 15
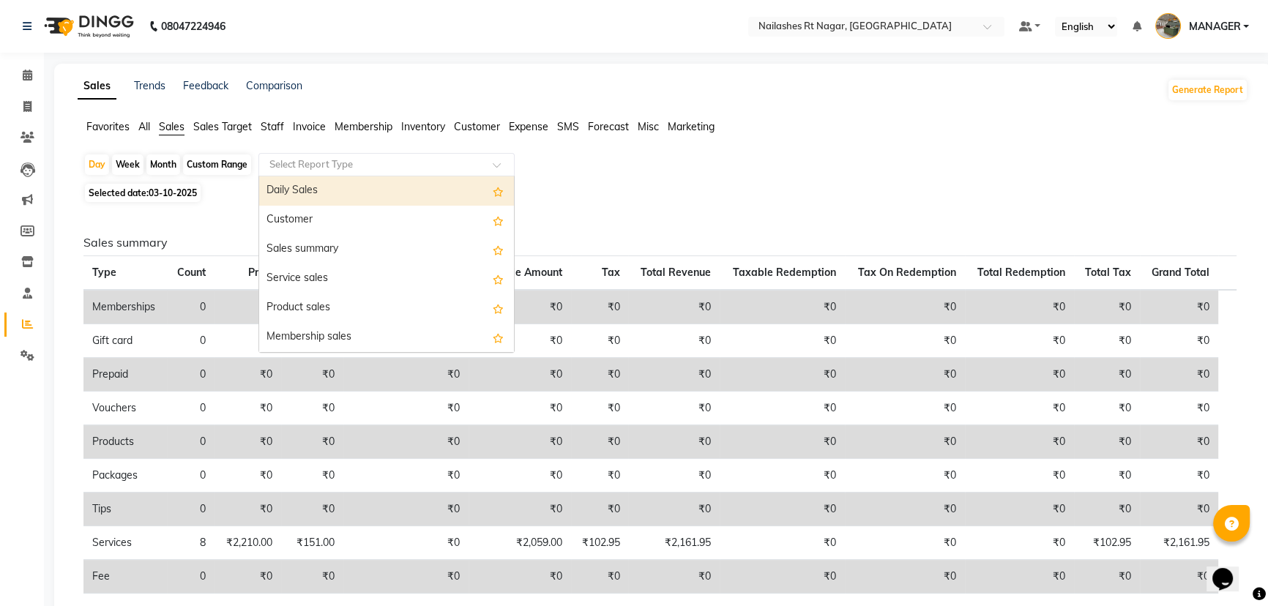
click at [327, 189] on div "Daily Sales" at bounding box center [386, 190] width 255 height 29
select select "full_report"
select select "csv"
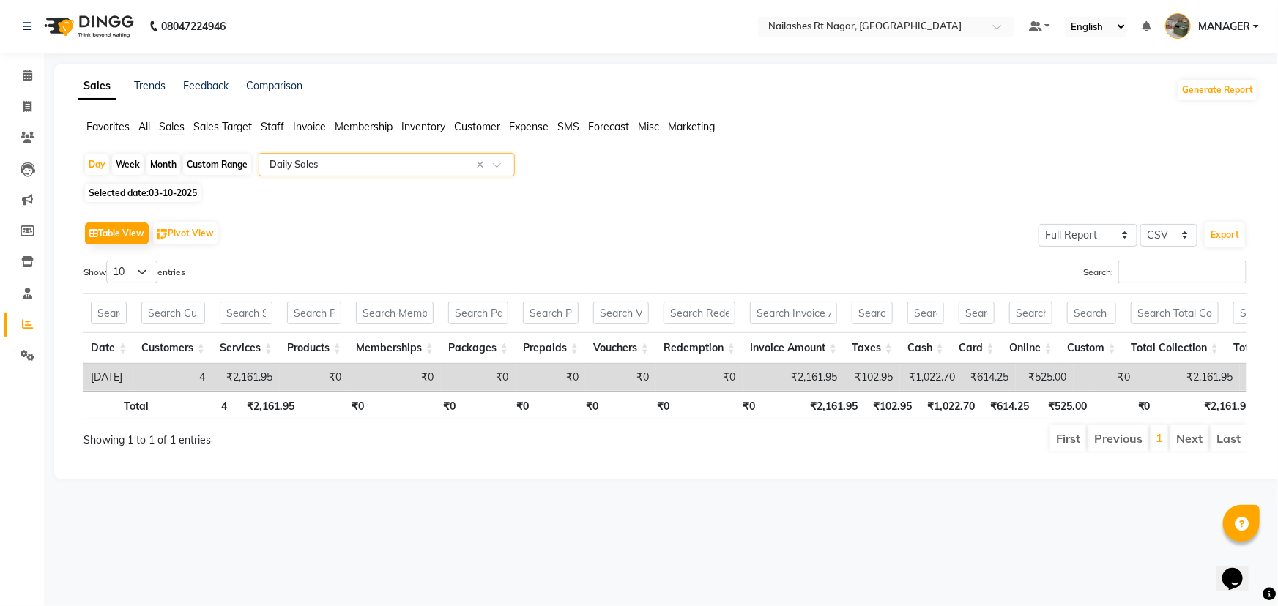
click at [696, 204] on div "Day Week Month Custom Range Select Report Type × Daily Sales × Selected date: […" at bounding box center [668, 309] width 1181 height 312
drag, startPoint x: 24, startPoint y: 81, endPoint x: 185, endPoint y: 28, distance: 168.8
click at [25, 81] on span at bounding box center [28, 75] width 26 height 17
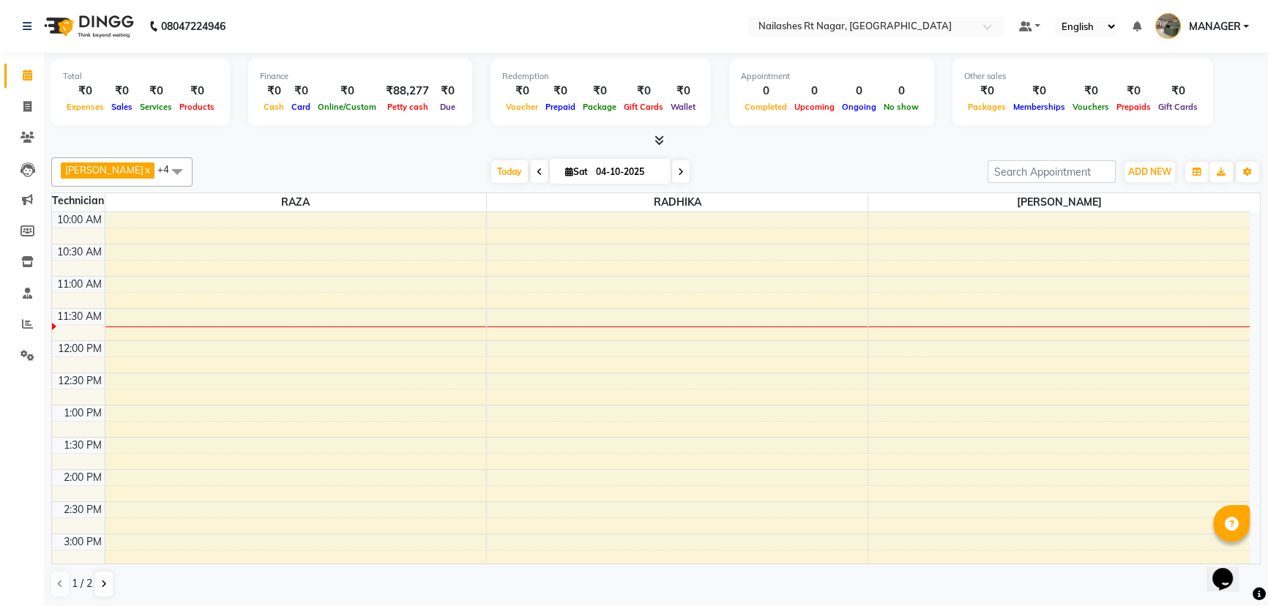
click at [358, 29] on nav "08047224946 Select Location × [GEOGRAPHIC_DATA] Default Panel My Panel English …" at bounding box center [634, 26] width 1268 height 53
click at [344, 42] on nav "08047224946 Select Location × [GEOGRAPHIC_DATA] Default Panel My Panel English …" at bounding box center [634, 26] width 1268 height 53
click at [28, 321] on icon at bounding box center [27, 324] width 11 height 11
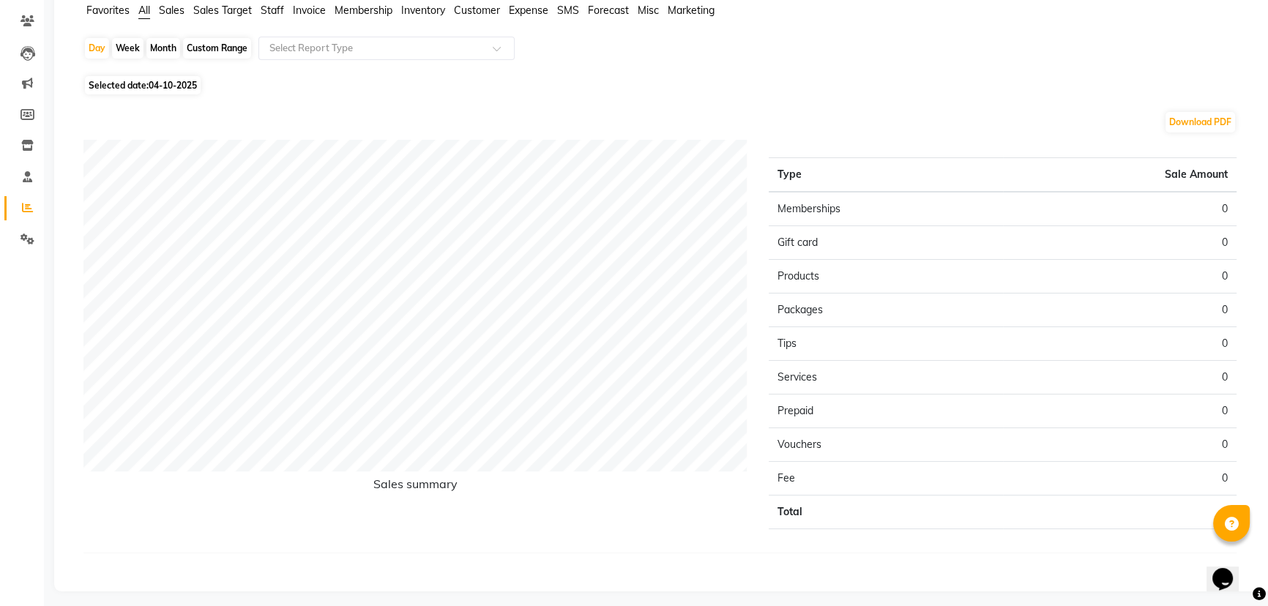
scroll to position [122, 0]
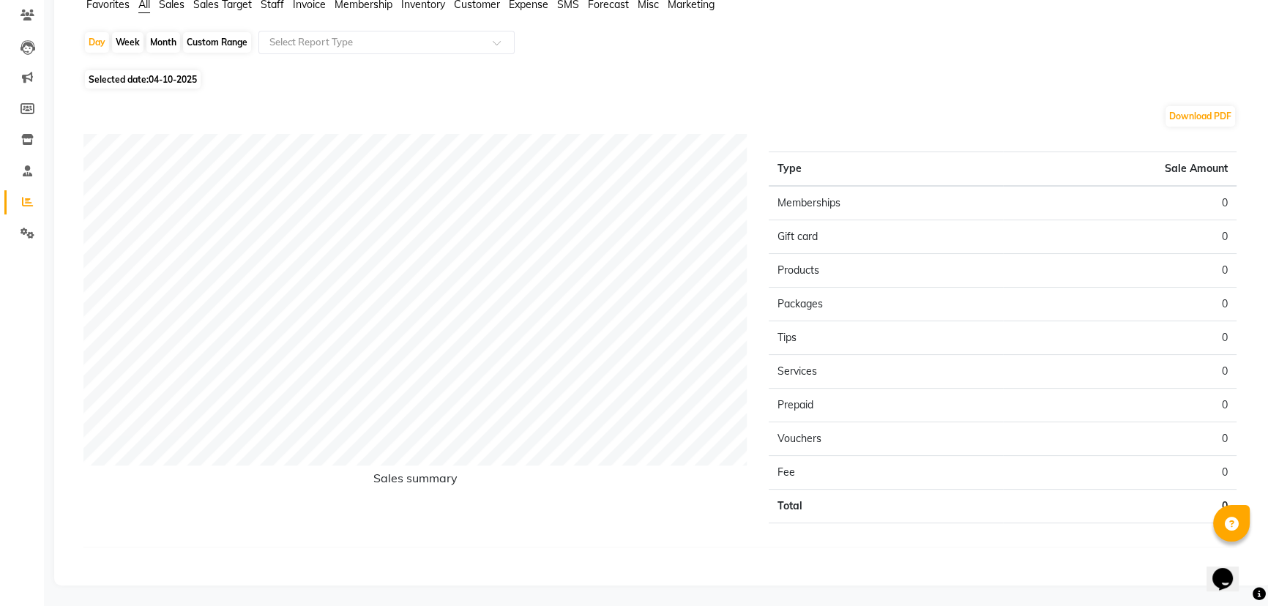
click at [625, 94] on div "Download PDF Sales summary Type Sale Amount Memberships 0 Gift card 0 Products …" at bounding box center [660, 332] width 1177 height 478
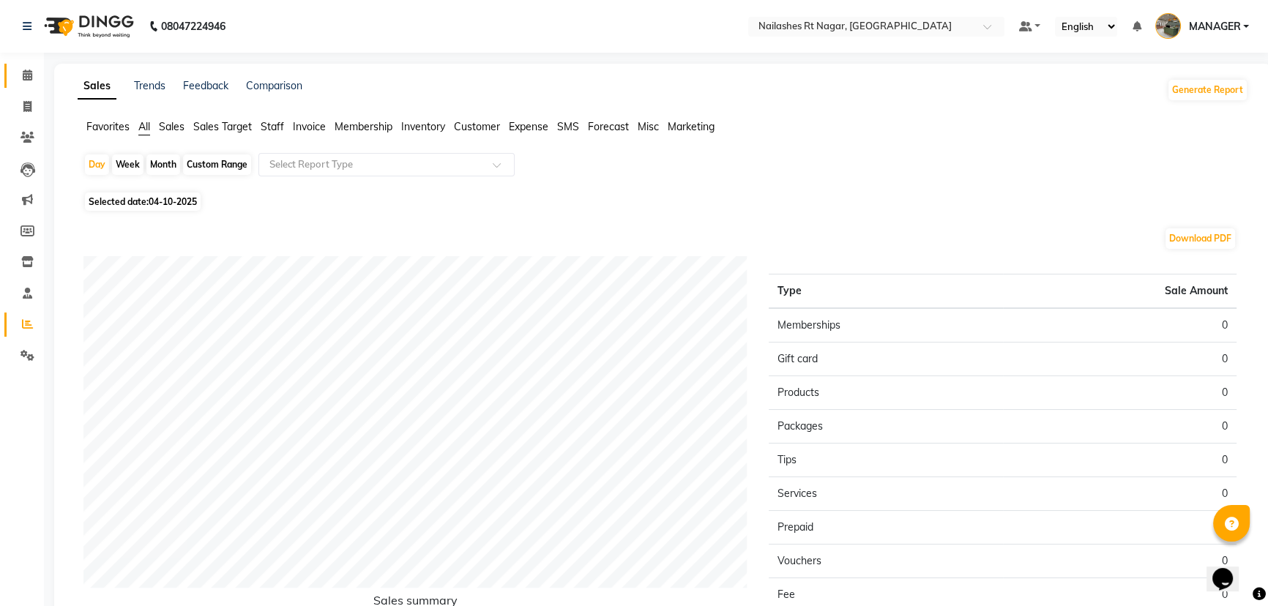
drag, startPoint x: 21, startPoint y: 84, endPoint x: 57, endPoint y: 73, distance: 37.7
click at [21, 84] on link "Calendar" at bounding box center [21, 76] width 35 height 24
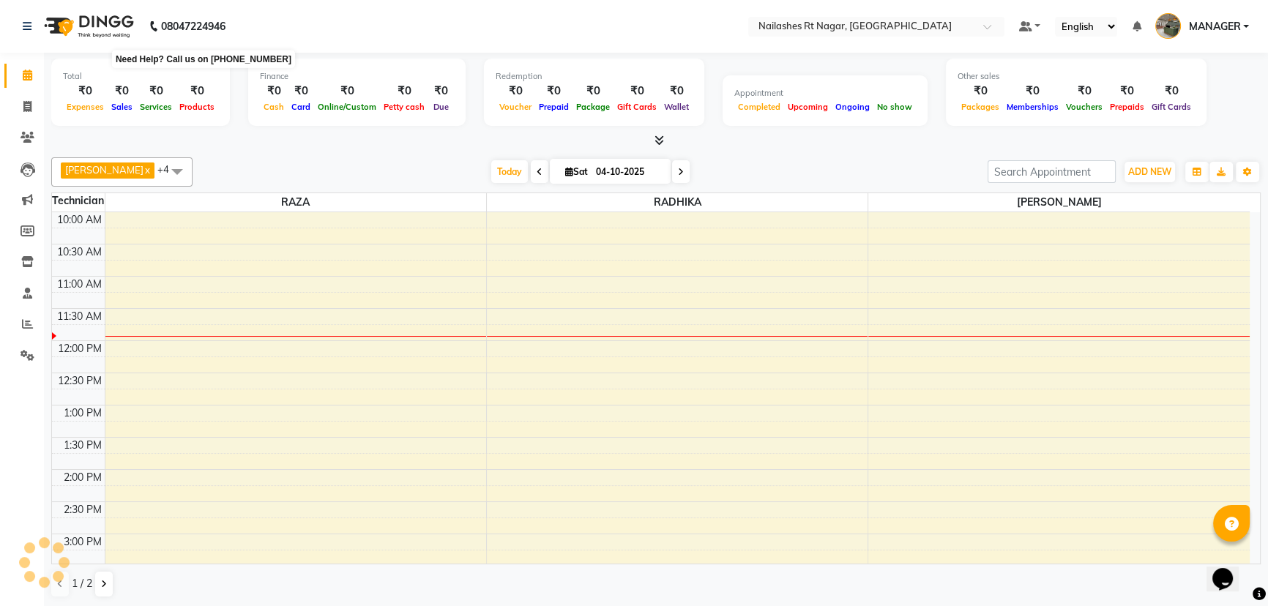
scroll to position [65, 0]
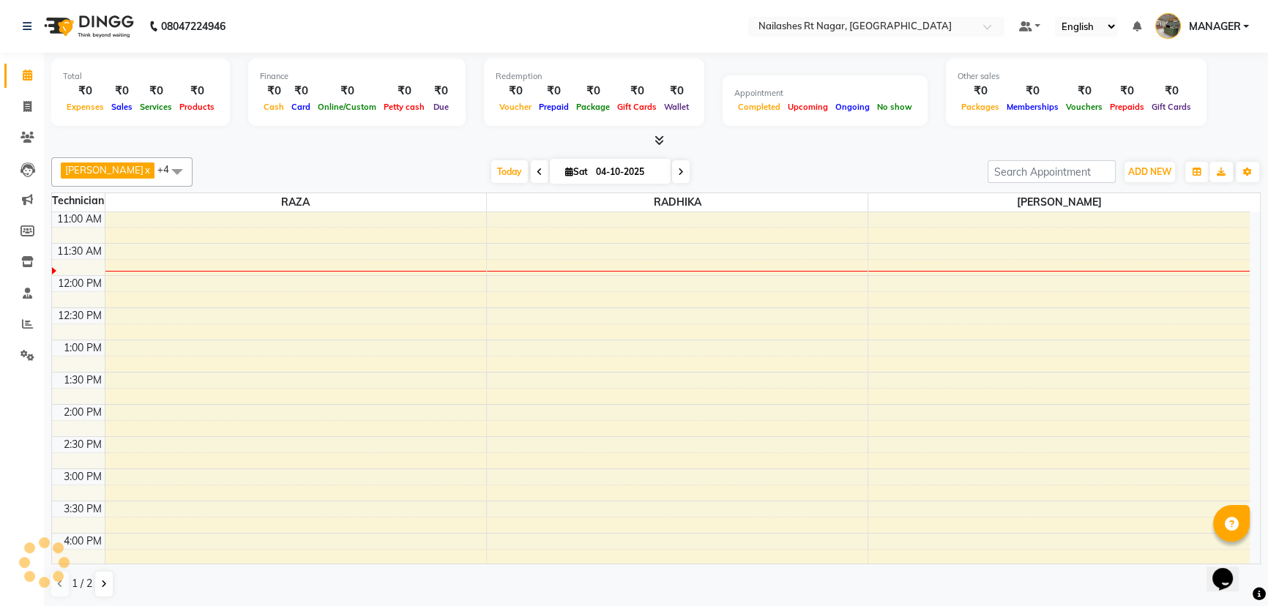
click at [352, 33] on nav "[PHONE_NUMBER] Need Help? Call us on 08047224946 Select Location × [GEOGRAPHIC_…" at bounding box center [634, 26] width 1268 height 53
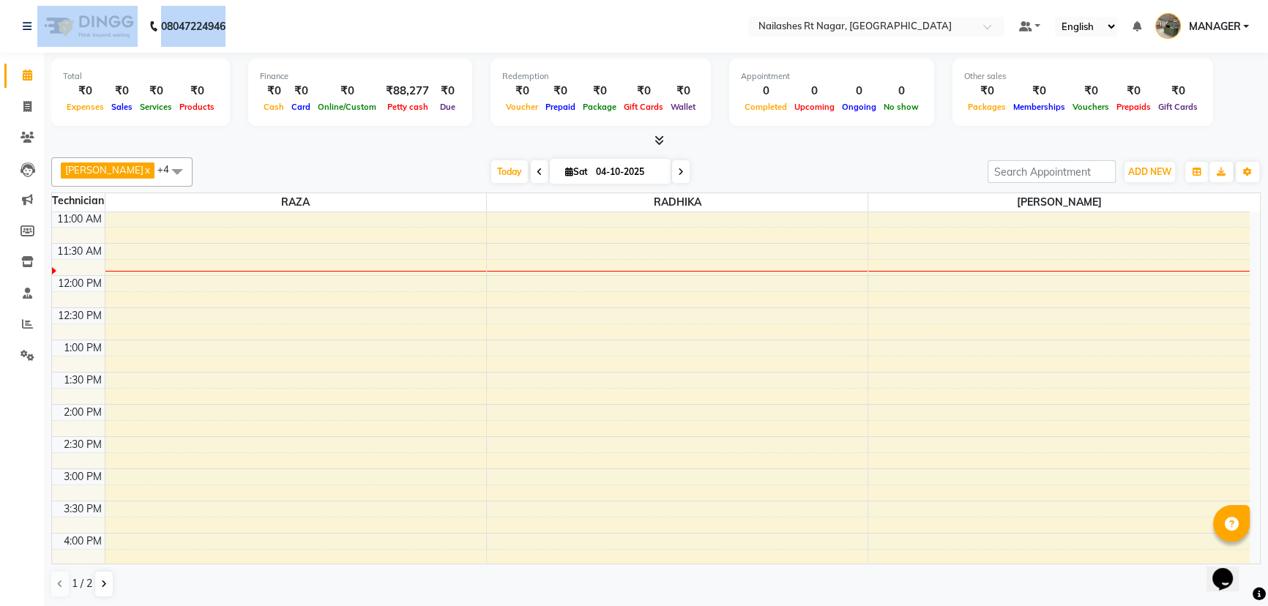
drag, startPoint x: 261, startPoint y: 23, endPoint x: 116, endPoint y: 16, distance: 144.4
click at [116, 16] on nav "08047224946 Select Location × [GEOGRAPHIC_DATA] Default Panel My Panel English …" at bounding box center [634, 26] width 1268 height 53
click at [308, 22] on nav "08047224946 Select Location × [GEOGRAPHIC_DATA] Default Panel My Panel English …" at bounding box center [634, 26] width 1268 height 53
drag, startPoint x: 145, startPoint y: 7, endPoint x: 291, endPoint y: 25, distance: 147.5
click at [291, 25] on nav "08047224946 Select Location × [GEOGRAPHIC_DATA] Default Panel My Panel English …" at bounding box center [634, 26] width 1268 height 53
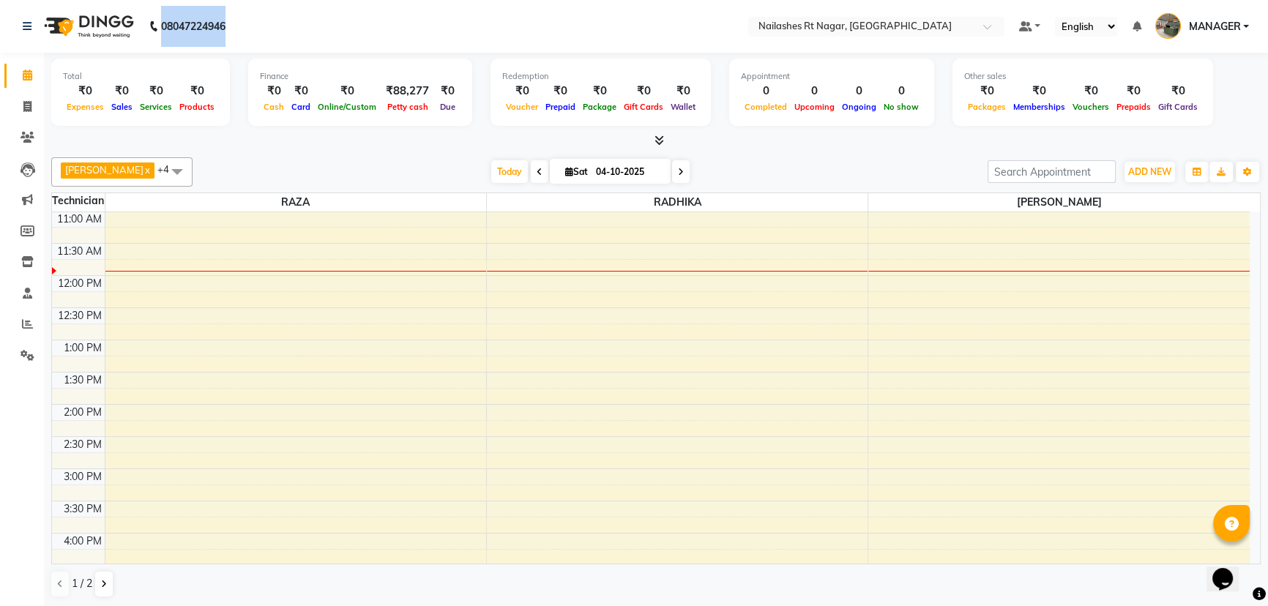
click at [291, 25] on nav "08047224946 Select Location × [GEOGRAPHIC_DATA] Default Panel My Panel English …" at bounding box center [634, 26] width 1268 height 53
drag, startPoint x: 18, startPoint y: 18, endPoint x: 29, endPoint y: 5, distance: 17.2
click at [29, 5] on nav "08047224946 Select Location × [GEOGRAPHIC_DATA] Default Panel My Panel English …" at bounding box center [634, 26] width 1268 height 53
click at [319, 4] on nav "08047224946 Select Location × [GEOGRAPHIC_DATA] Default Panel My Panel English …" at bounding box center [634, 26] width 1268 height 53
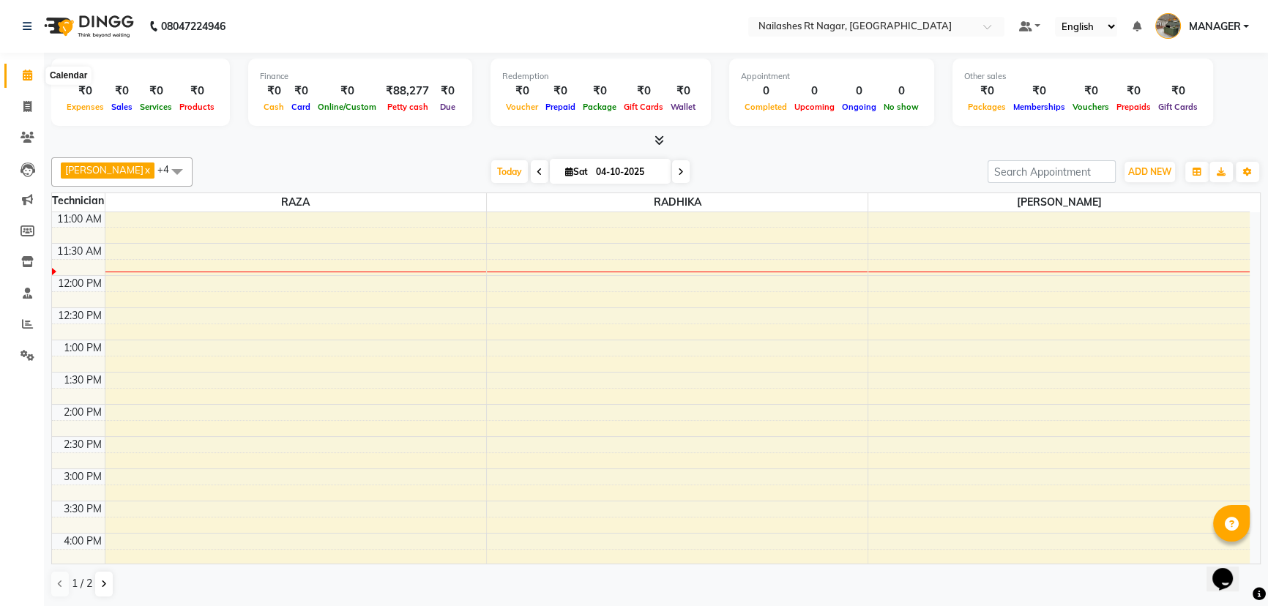
drag, startPoint x: 28, startPoint y: 75, endPoint x: 41, endPoint y: 64, distance: 17.6
click at [29, 73] on icon at bounding box center [28, 75] width 10 height 11
click at [305, 26] on nav "08047224946 Select Location × [GEOGRAPHIC_DATA] Default Panel My Panel English …" at bounding box center [634, 26] width 1268 height 53
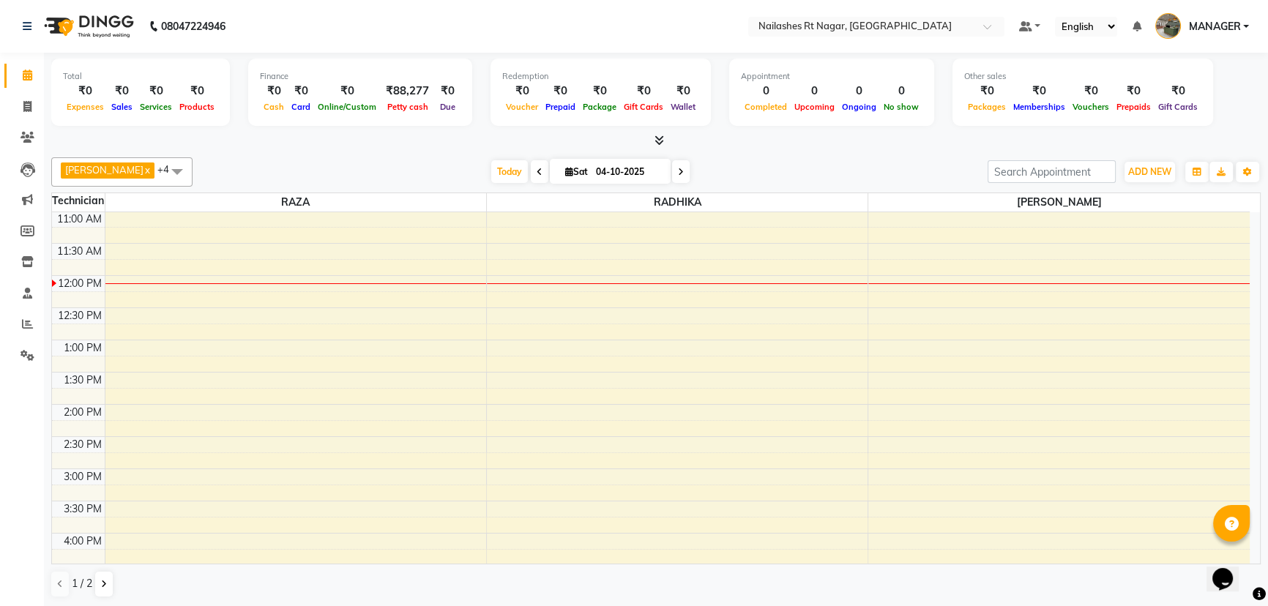
click at [305, 26] on nav "08047224946 Select Location × [GEOGRAPHIC_DATA] Default Panel My Panel English …" at bounding box center [634, 26] width 1268 height 53
click at [321, 21] on nav "08047224946 Select Location × [GEOGRAPHIC_DATA] Default Panel My Panel English …" at bounding box center [634, 26] width 1268 height 53
click at [491, 24] on nav "08047224946 Select Location × [GEOGRAPHIC_DATA] Default Panel My Panel English …" at bounding box center [634, 26] width 1268 height 53
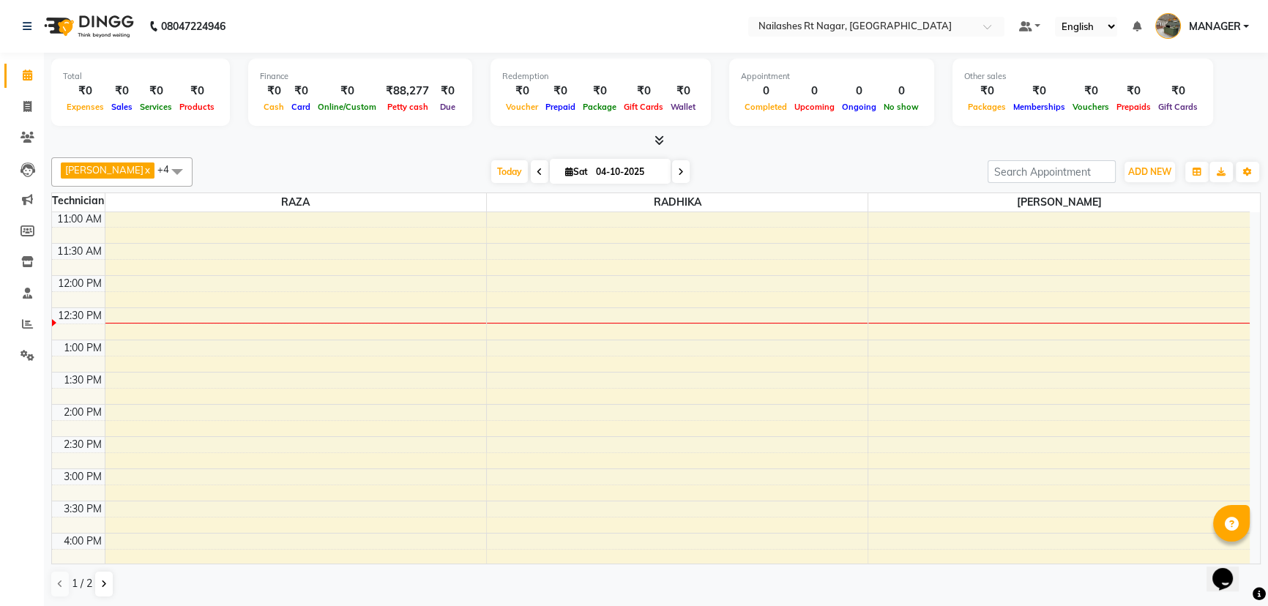
click at [587, 53] on div "Total ₹0 Expenses ₹0 Sales ₹0 Services ₹0 Products Finance ₹0 Cash ₹0 Card ₹0 O…" at bounding box center [656, 101] width 1210 height 96
click at [666, 141] on div at bounding box center [656, 140] width 1210 height 15
click at [661, 138] on icon at bounding box center [660, 140] width 10 height 11
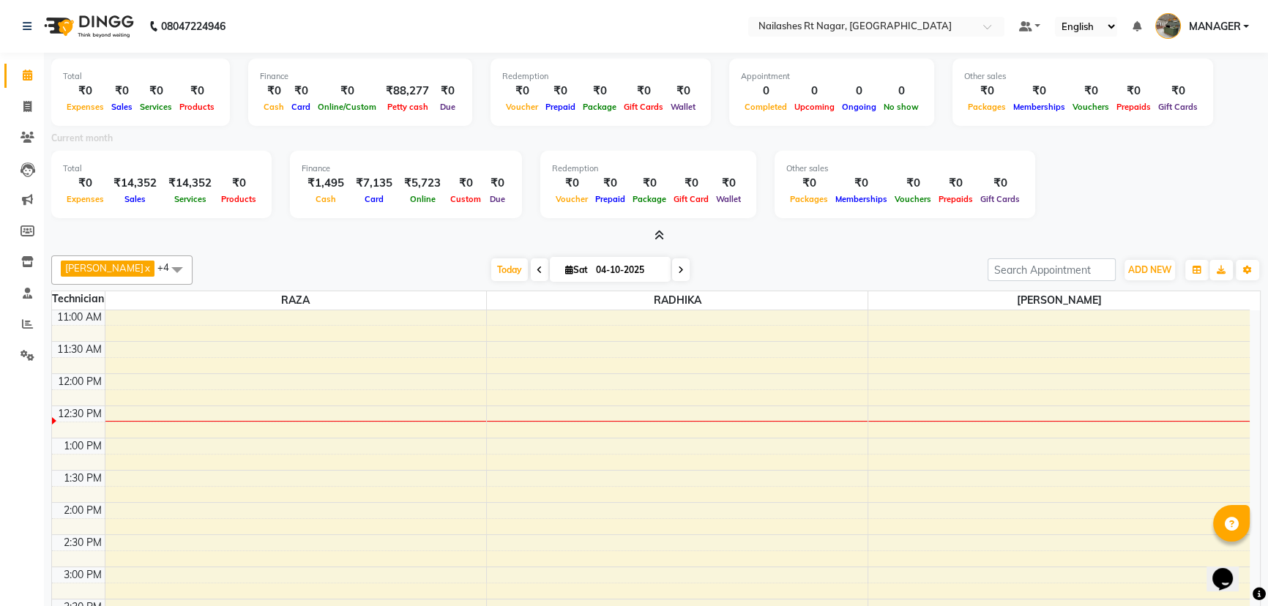
click at [661, 234] on icon at bounding box center [660, 235] width 10 height 11
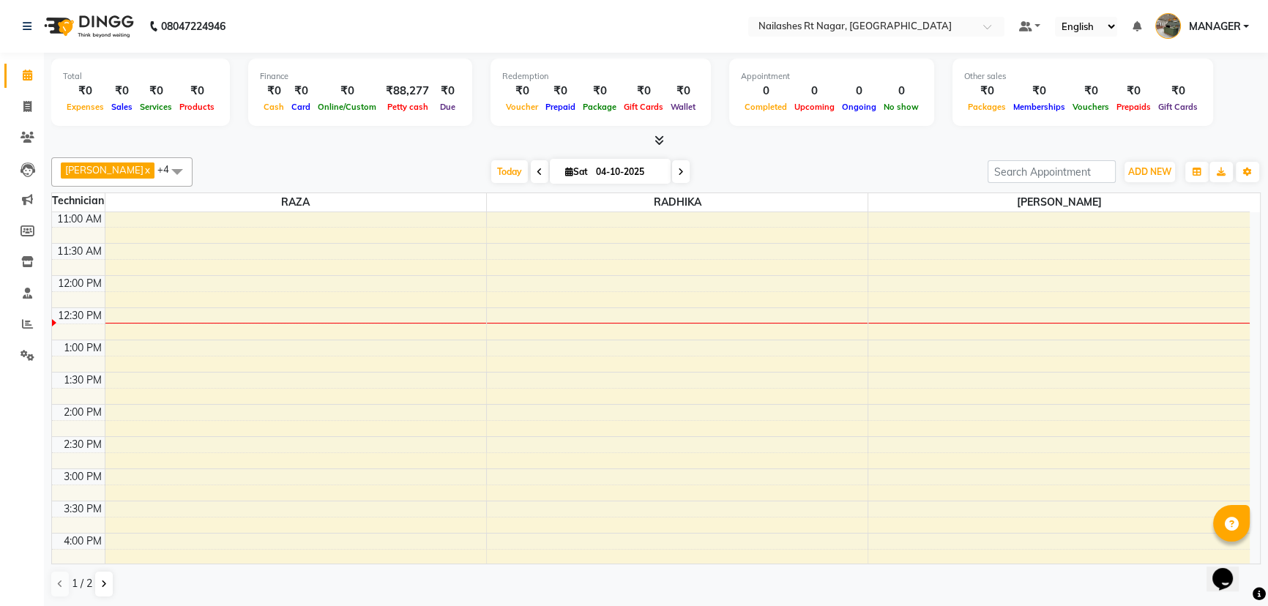
click at [658, 138] on icon at bounding box center [660, 140] width 10 height 11
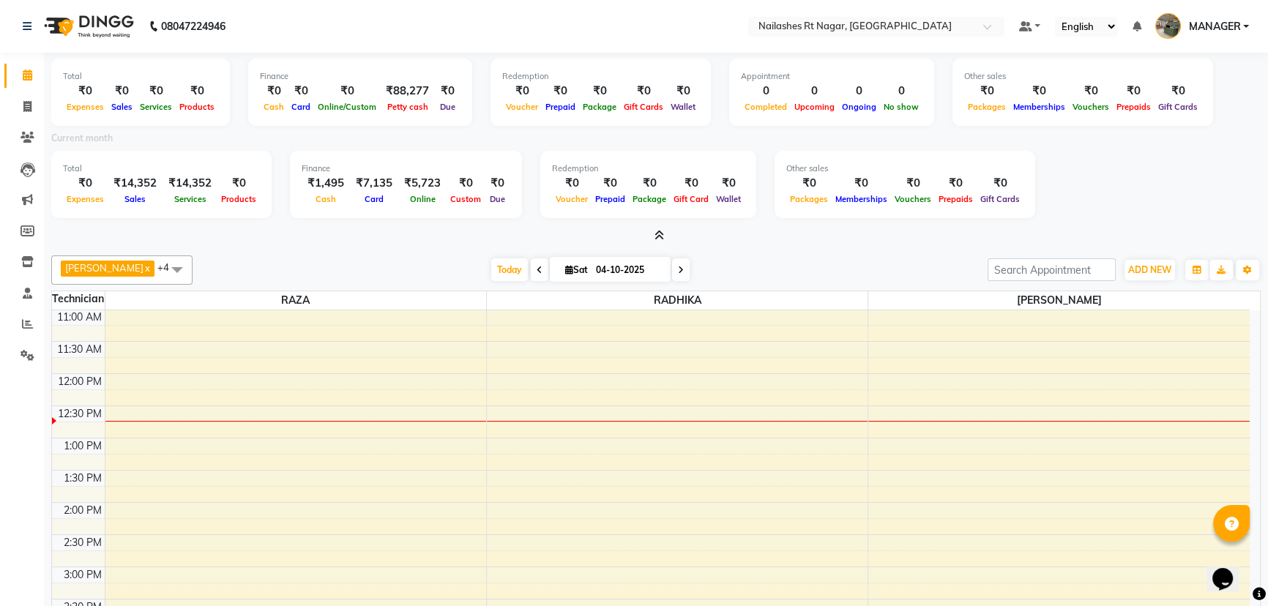
click at [667, 239] on div at bounding box center [656, 235] width 1210 height 15
click at [660, 236] on icon at bounding box center [660, 235] width 10 height 11
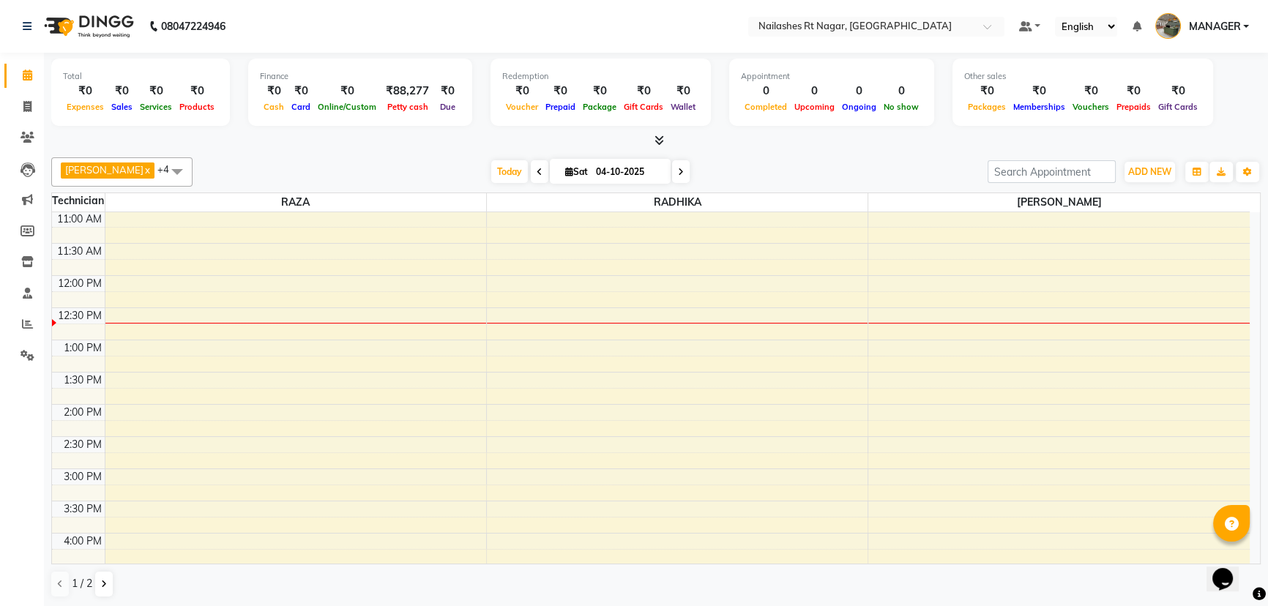
click at [666, 144] on div at bounding box center [656, 140] width 1210 height 15
click at [35, 336] on li "Reports" at bounding box center [22, 324] width 44 height 31
click at [32, 325] on icon at bounding box center [27, 324] width 11 height 11
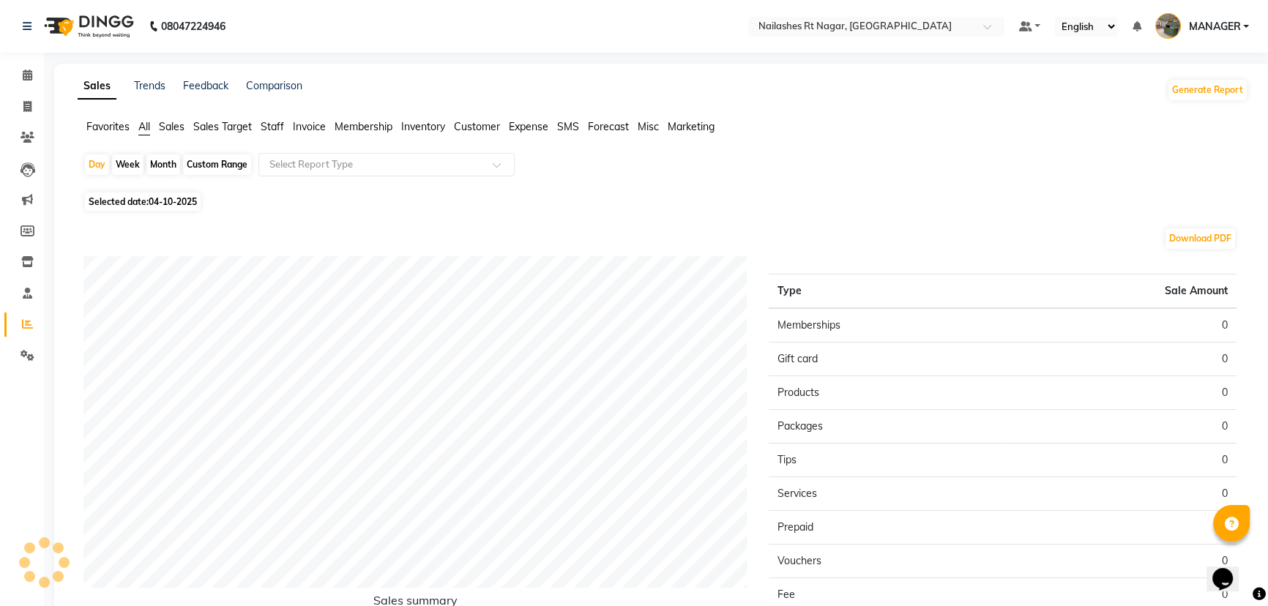
click at [168, 117] on div "Sales Trends Feedback Comparison Generate Report Favorites All Sales Sales Targ…" at bounding box center [663, 386] width 1218 height 644
click at [172, 125] on span "Sales" at bounding box center [172, 126] width 26 height 13
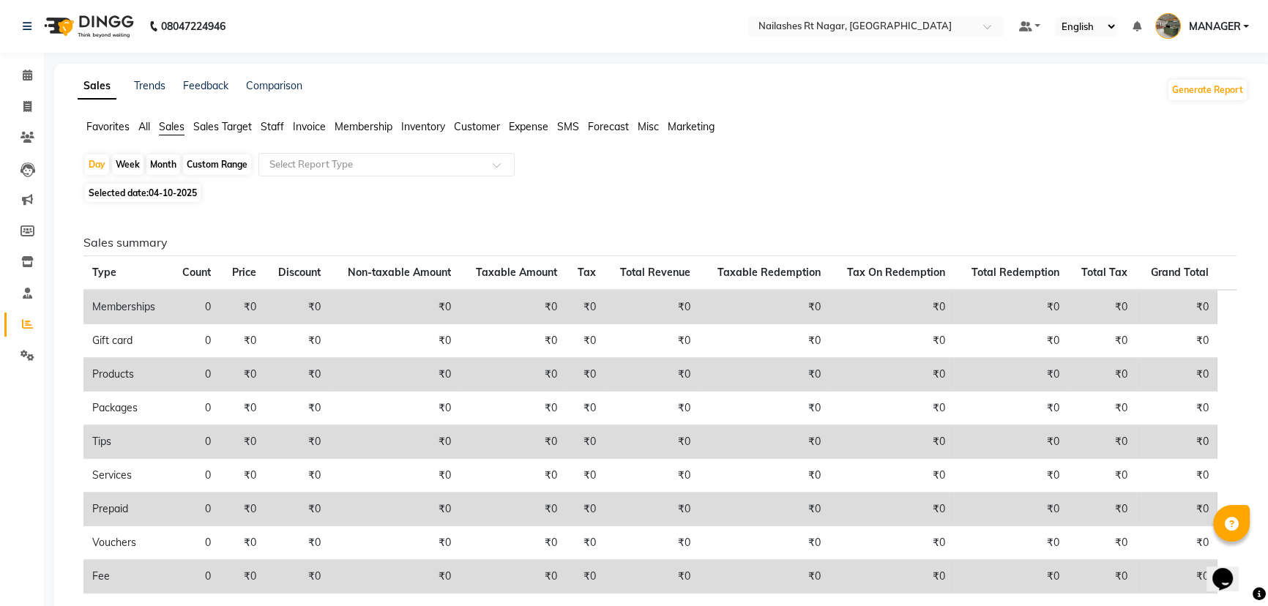
click at [152, 193] on span "04-10-2025" at bounding box center [173, 192] width 48 height 11
select select "10"
select select "2025"
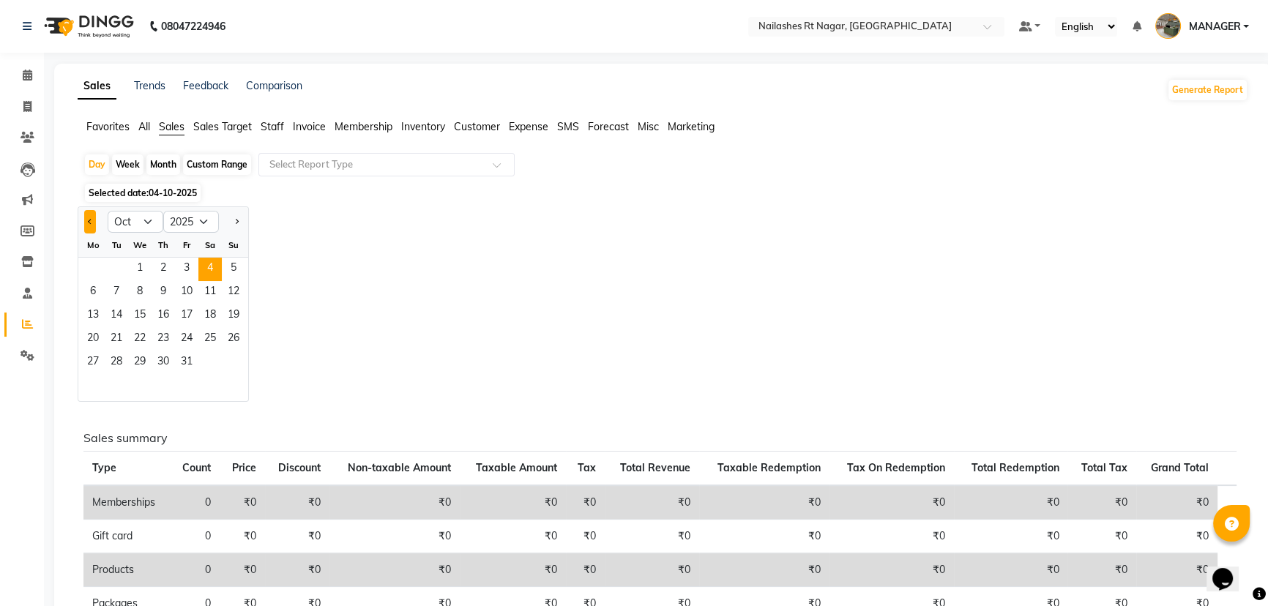
drag, startPoint x: 90, startPoint y: 222, endPoint x: 109, endPoint y: 232, distance: 21.6
click at [90, 223] on span "Previous month" at bounding box center [90, 221] width 5 height 5
select select "9"
click at [84, 275] on span "1" at bounding box center [92, 269] width 23 height 23
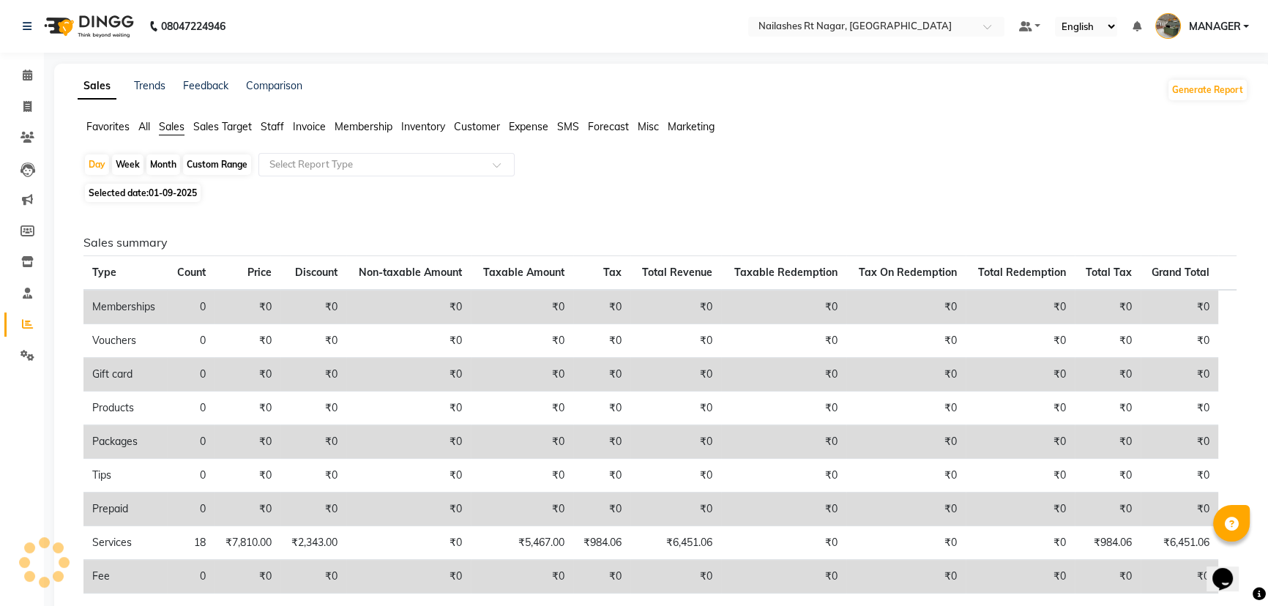
click at [119, 367] on td "Gift card" at bounding box center [124, 375] width 83 height 34
click at [169, 166] on div "Month" at bounding box center [163, 165] width 34 height 21
select select "9"
select select "2025"
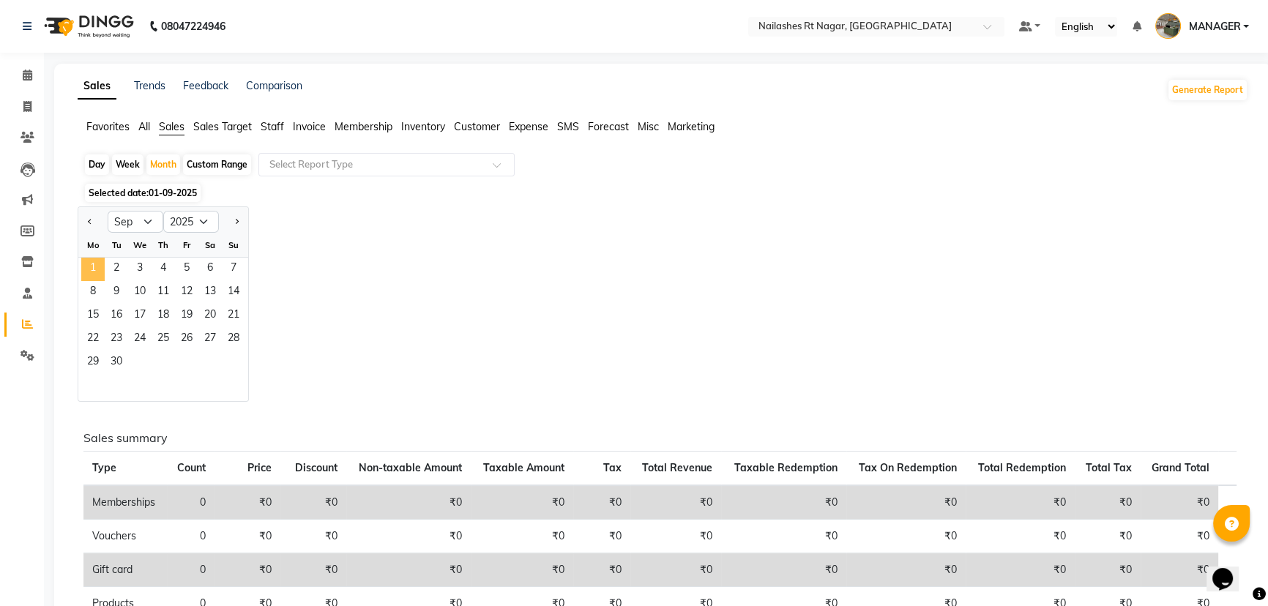
click at [94, 271] on span "1" at bounding box center [92, 269] width 23 height 23
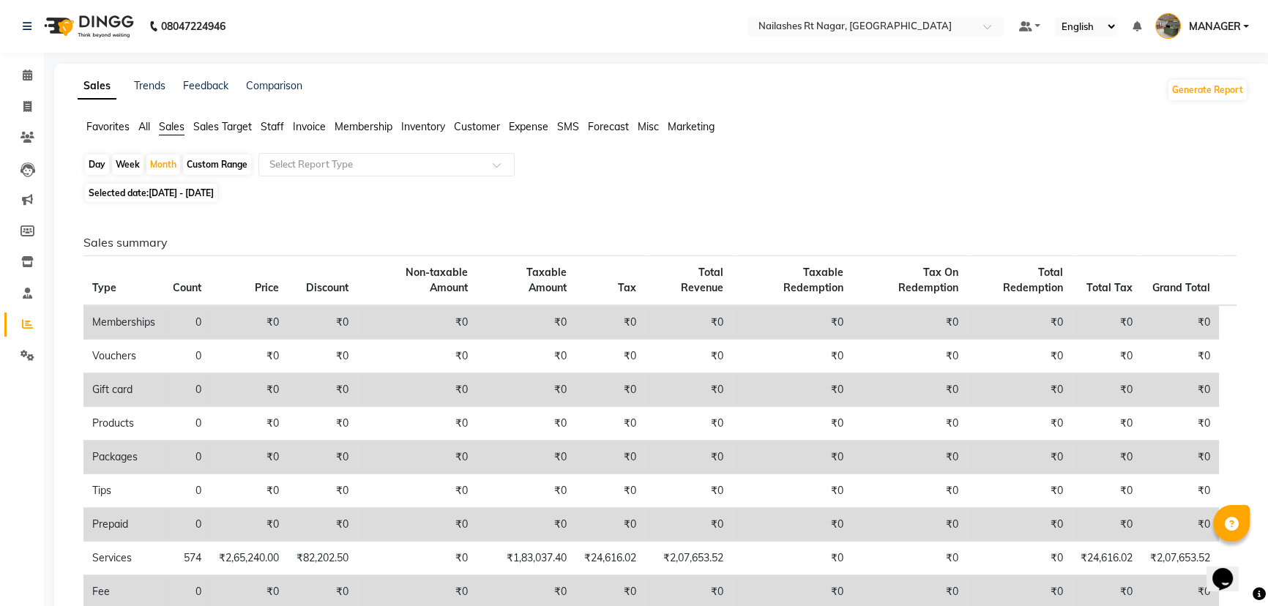
click at [281, 125] on span "Staff" at bounding box center [272, 126] width 23 height 13
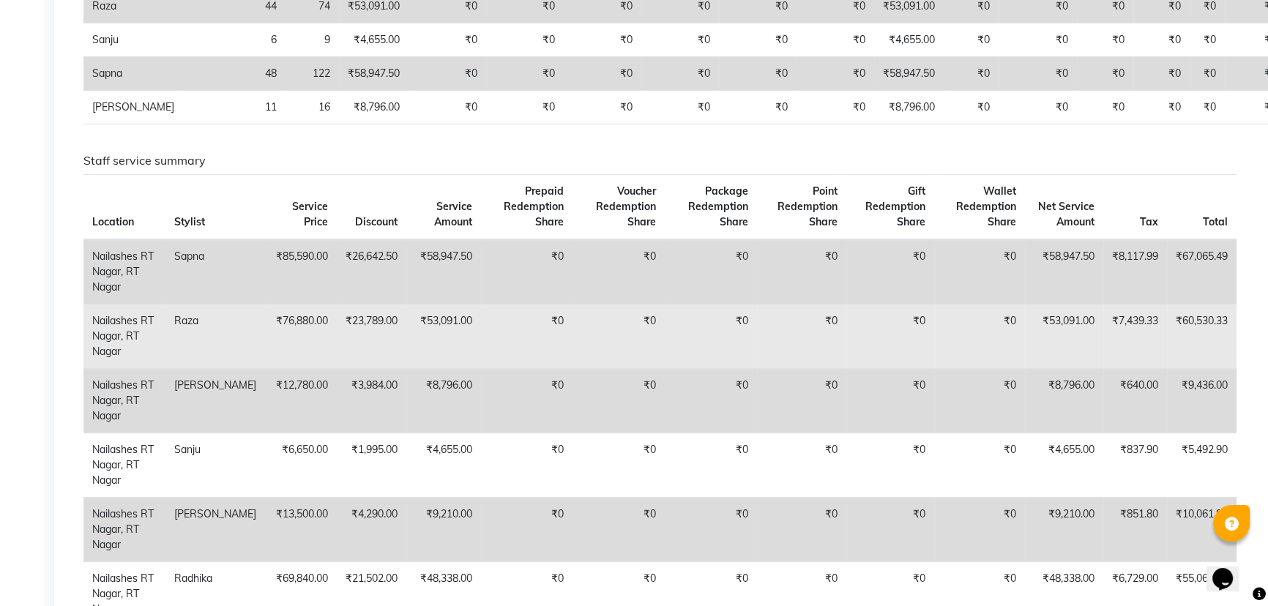
scroll to position [66, 0]
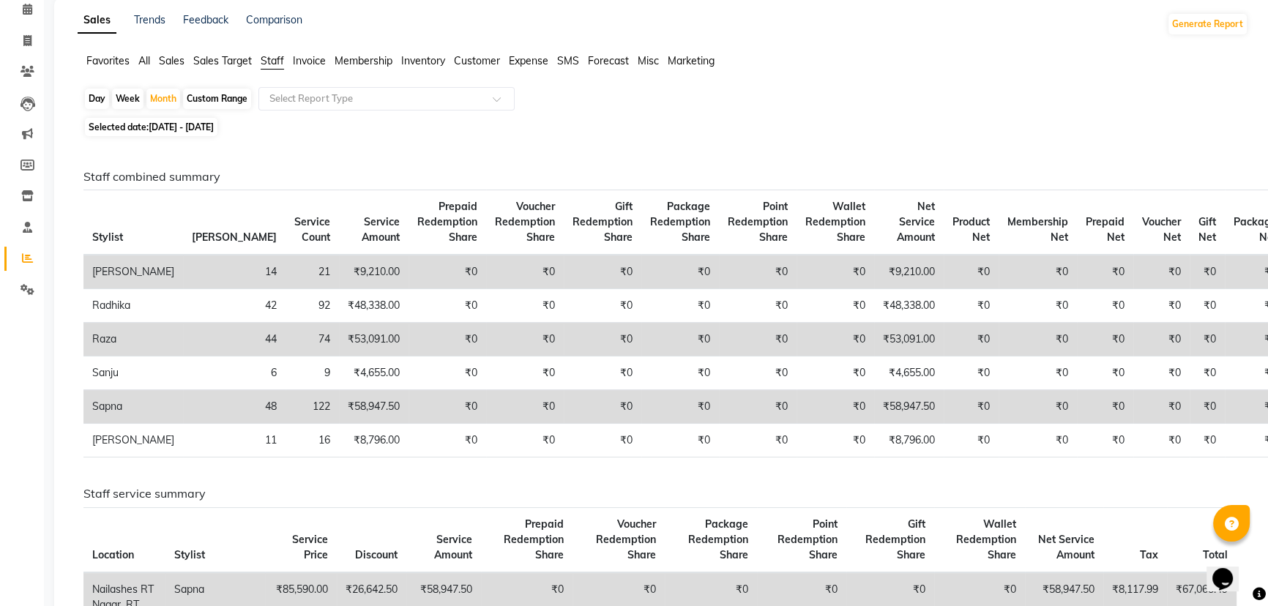
click at [574, 494] on div "Staff combined summary Stylist Bill Count Service Count Service Amount Prepaid …" at bounding box center [659, 614] width 1153 height 889
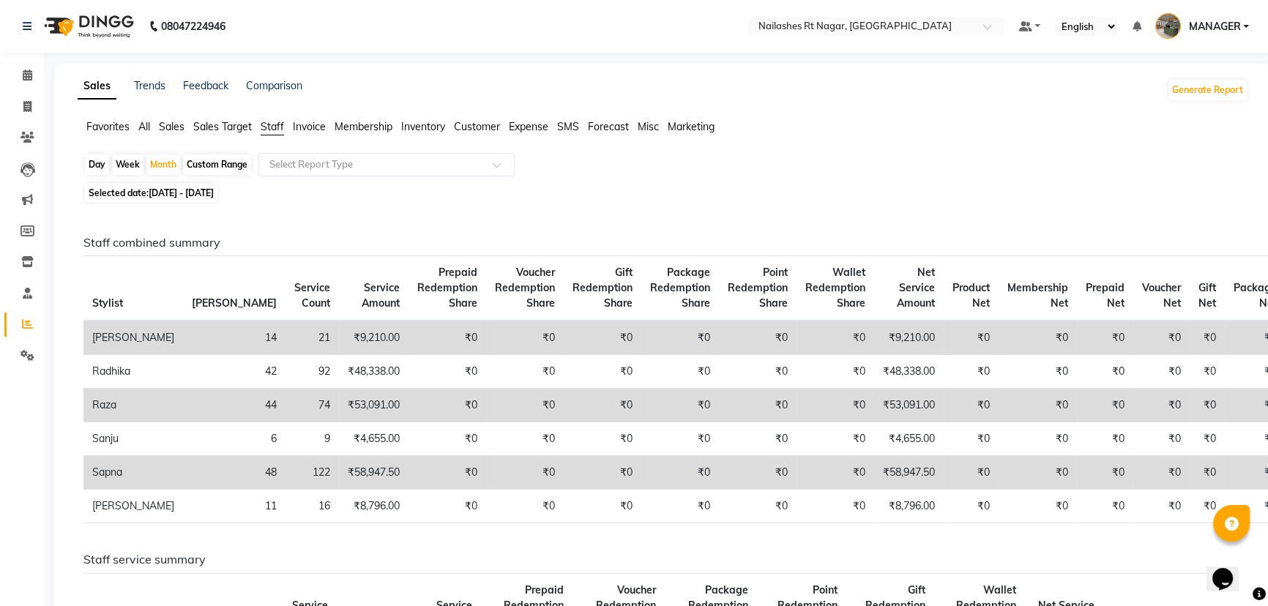
click at [29, 74] on icon at bounding box center [28, 75] width 10 height 11
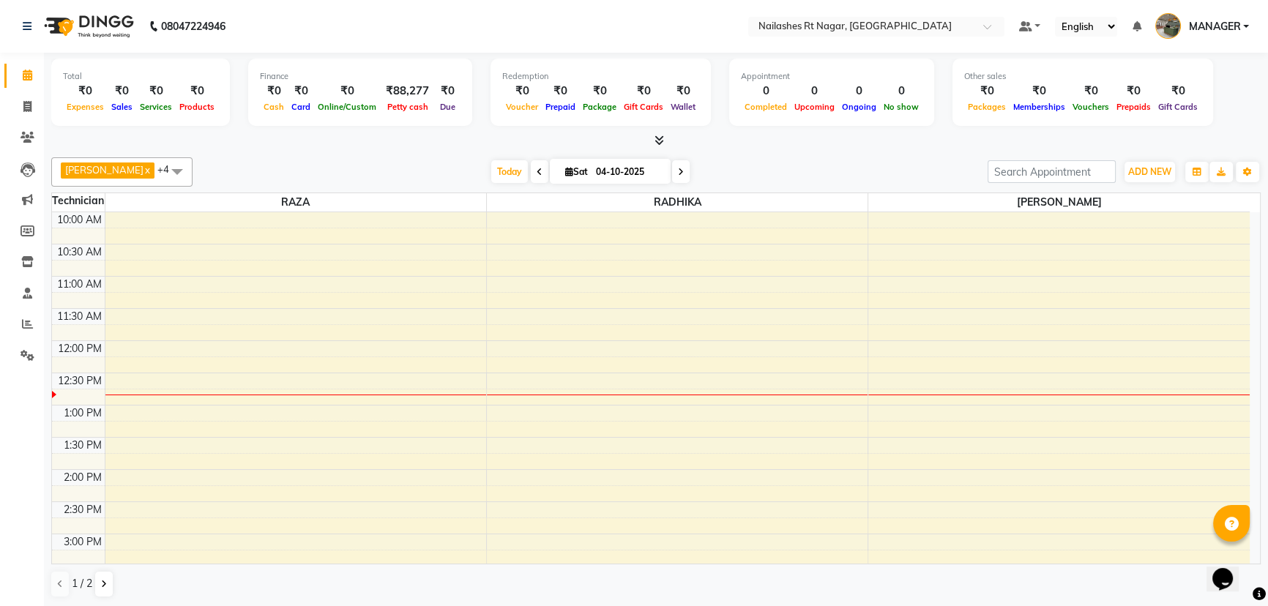
click at [601, 35] on nav "08047224946 Select Location × [GEOGRAPHIC_DATA] Default Panel My Panel English …" at bounding box center [634, 26] width 1268 height 53
click at [163, 166] on span at bounding box center [177, 171] width 29 height 28
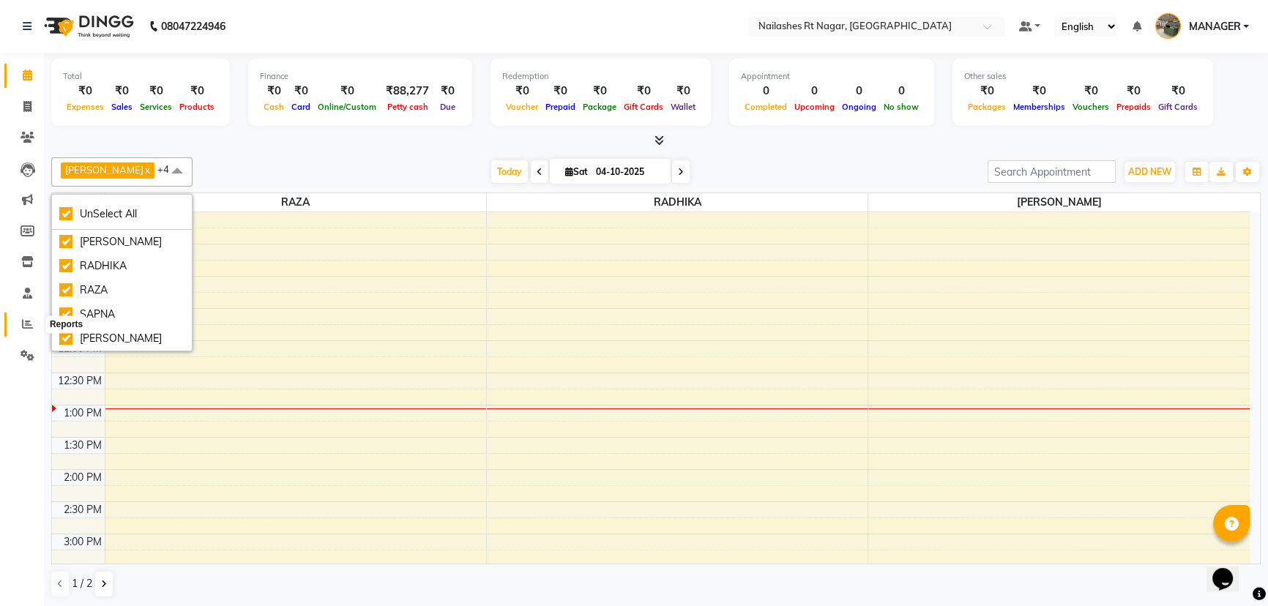
click at [34, 326] on span at bounding box center [28, 324] width 26 height 17
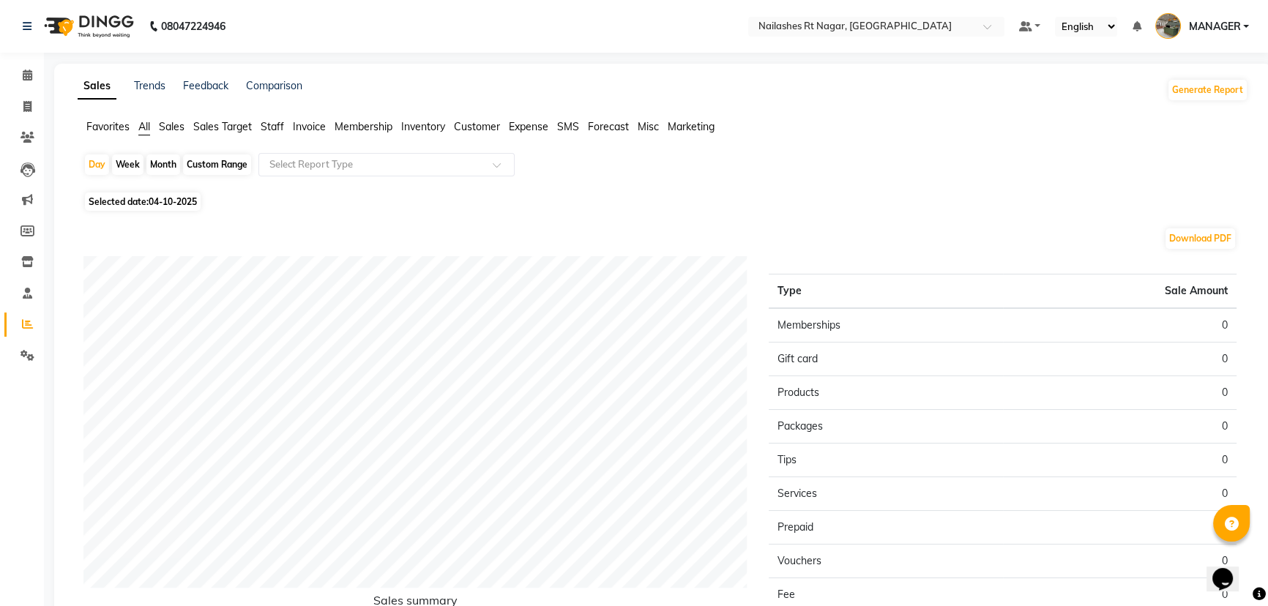
click at [266, 124] on span "Staff" at bounding box center [272, 126] width 23 height 13
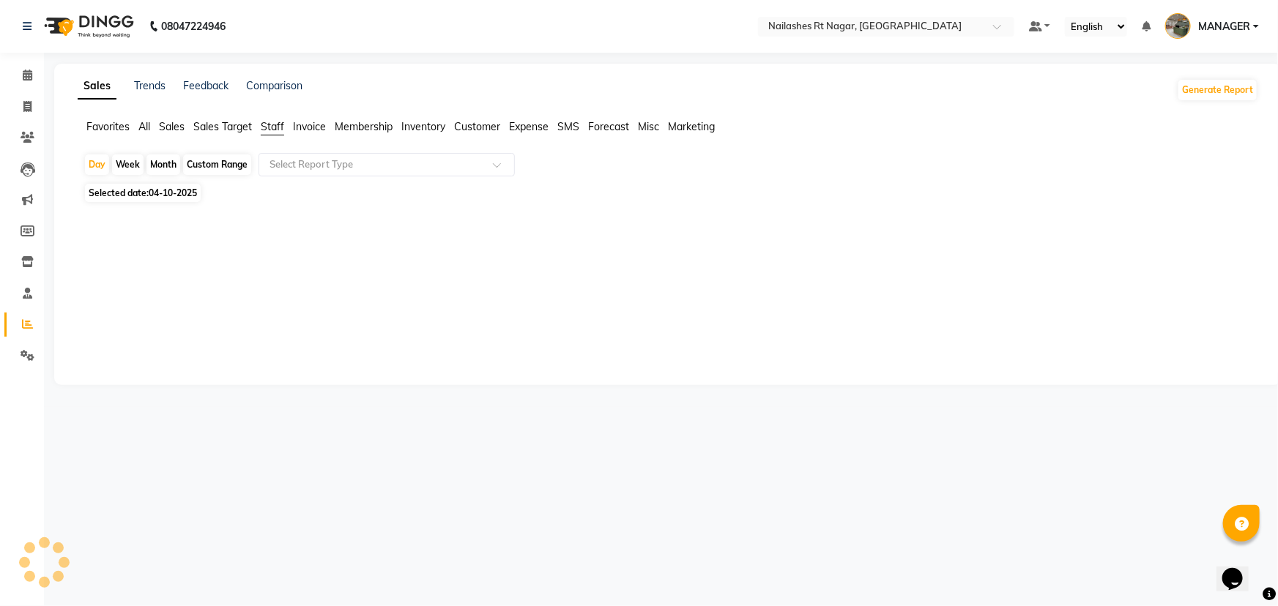
click at [149, 194] on span "Selected date: [DATE]" at bounding box center [143, 193] width 116 height 18
select select "10"
select select "2025"
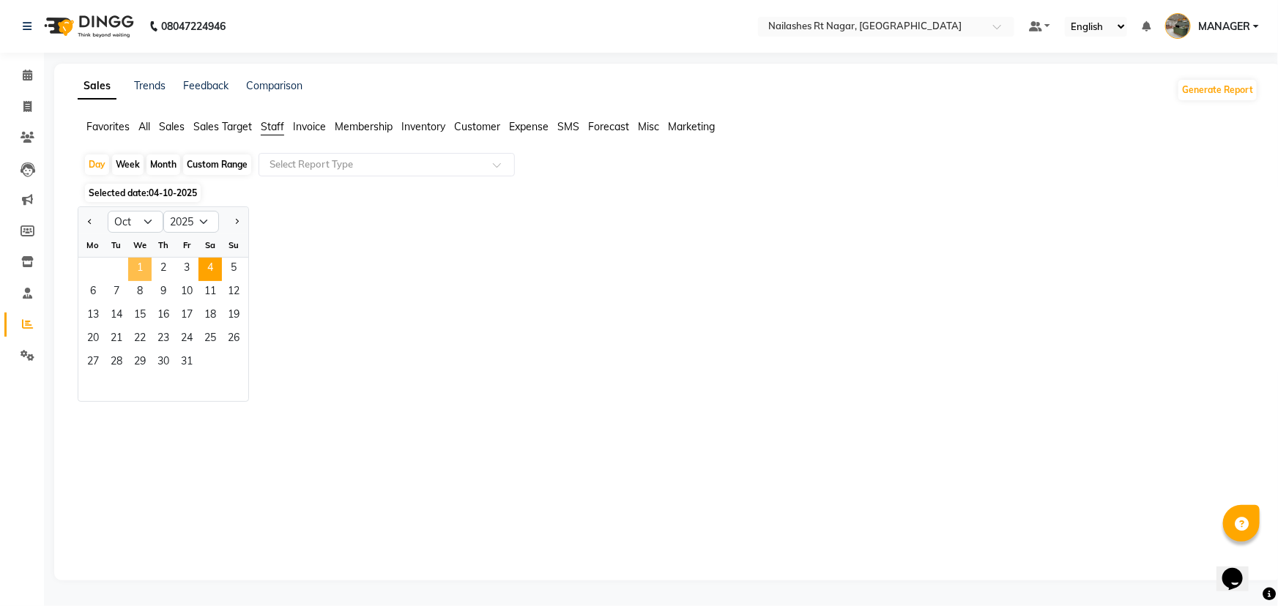
click at [139, 268] on span "1" at bounding box center [139, 269] width 23 height 23
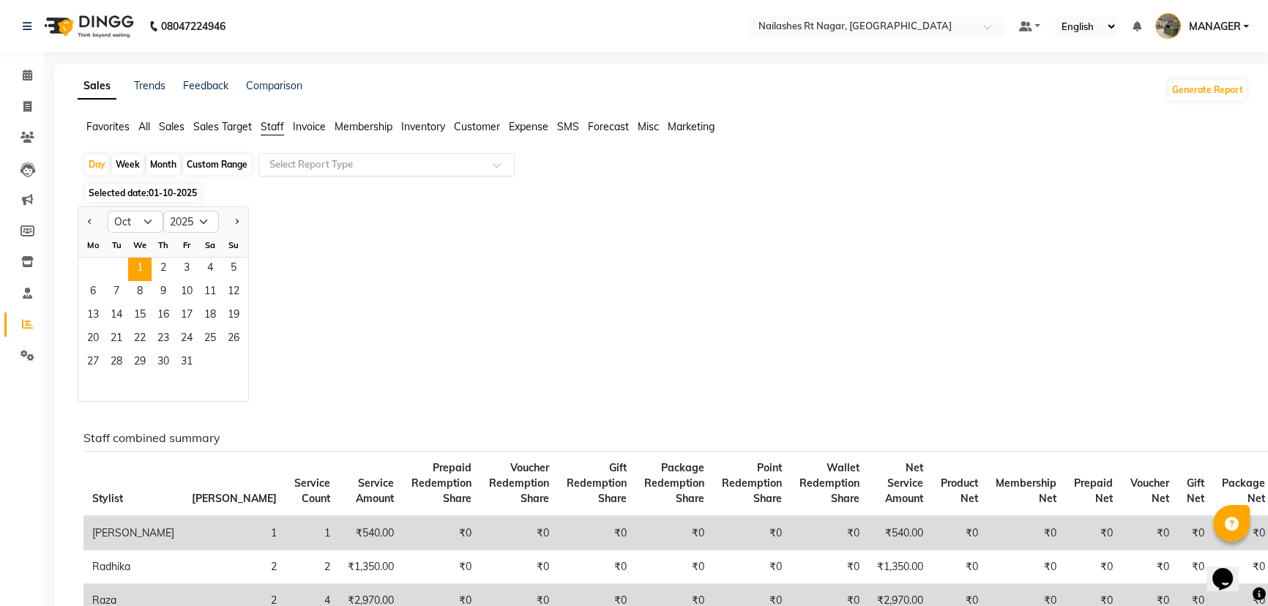
click at [380, 168] on input "text" at bounding box center [372, 164] width 211 height 15
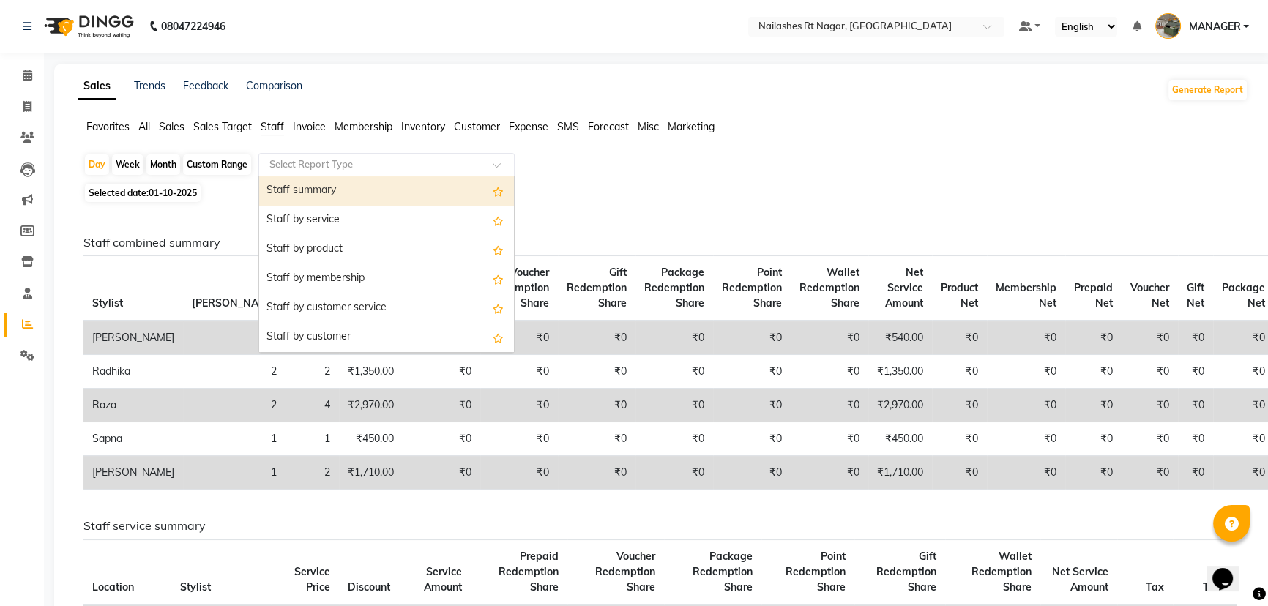
click at [382, 185] on div "Staff summary" at bounding box center [386, 190] width 255 height 29
select select "full_report"
select select "csv"
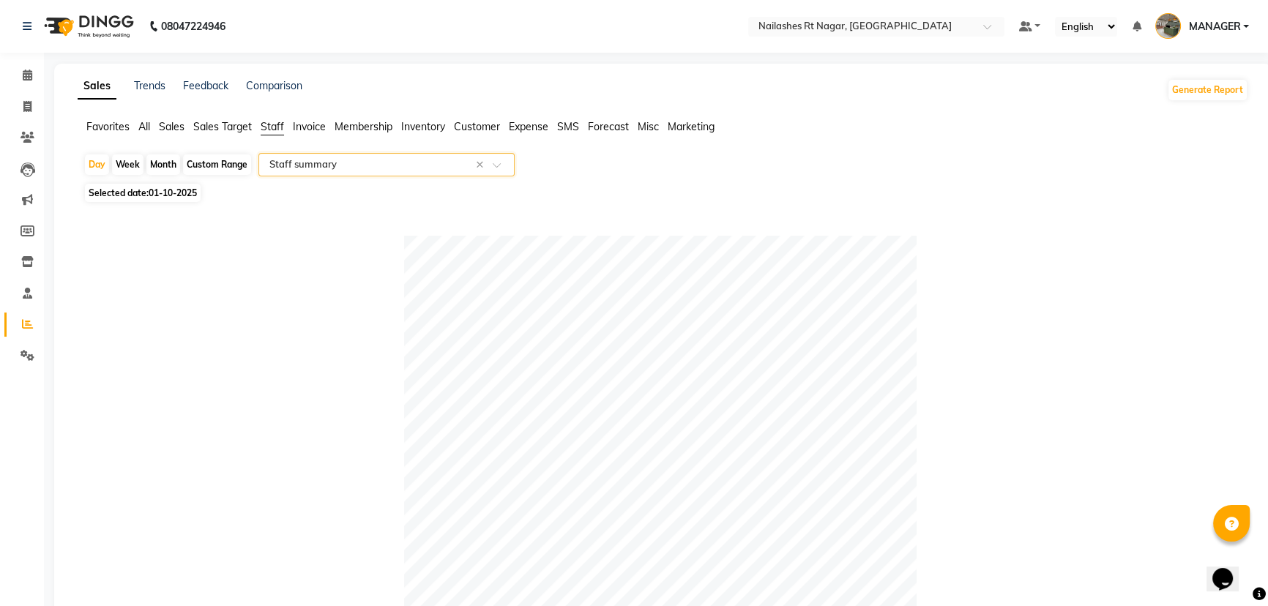
click at [365, 164] on input "text" at bounding box center [372, 164] width 211 height 15
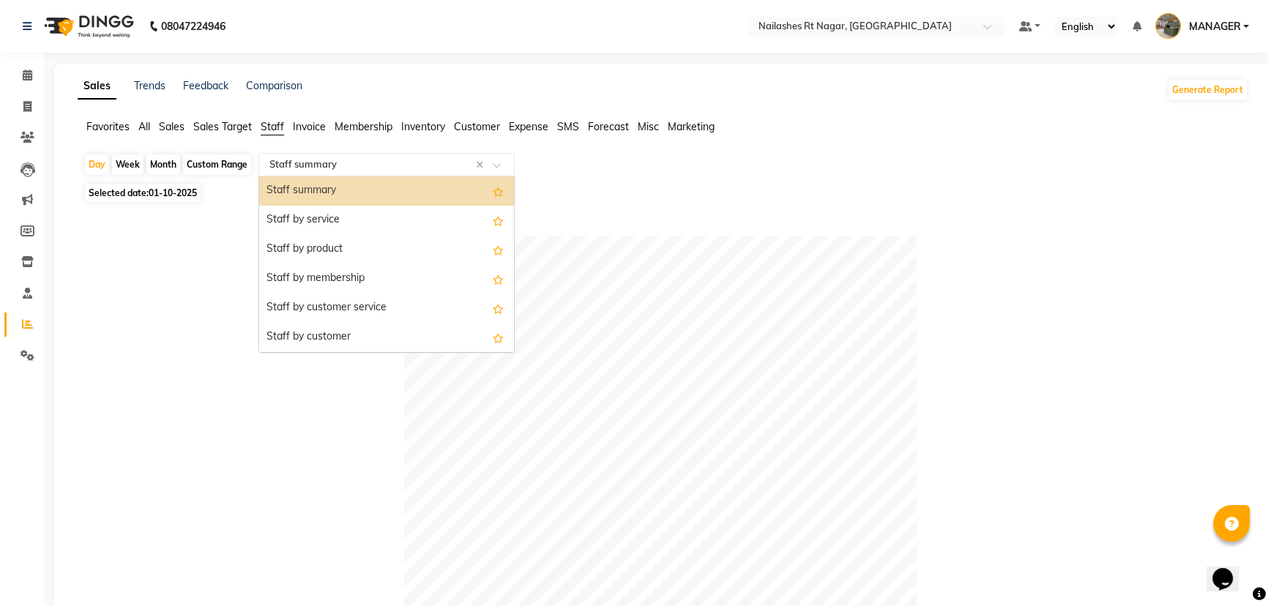
click at [369, 204] on div "Staff summary" at bounding box center [386, 190] width 255 height 29
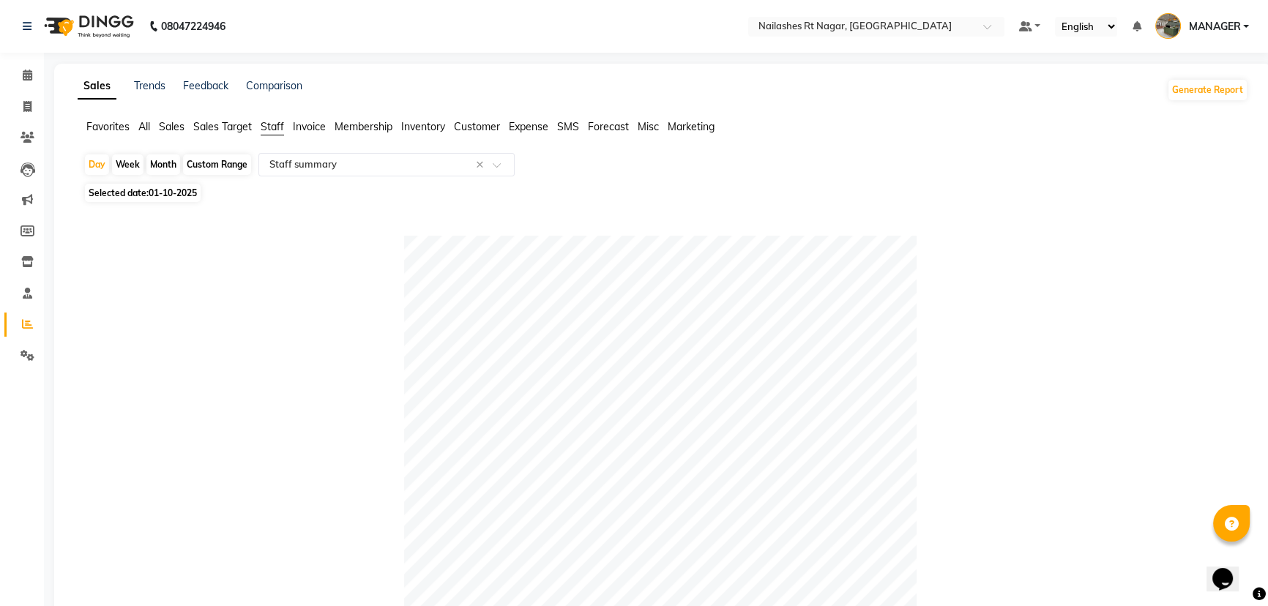
click at [234, 124] on span "Sales Target" at bounding box center [222, 126] width 59 height 13
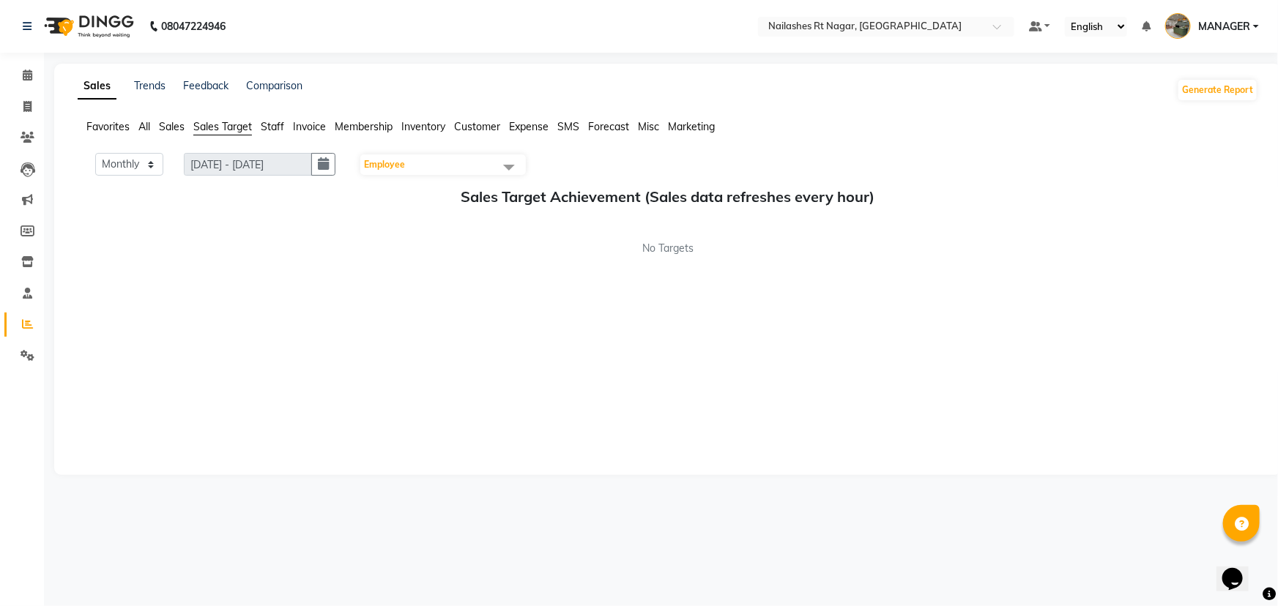
click at [273, 124] on span "Staff" at bounding box center [272, 126] width 23 height 13
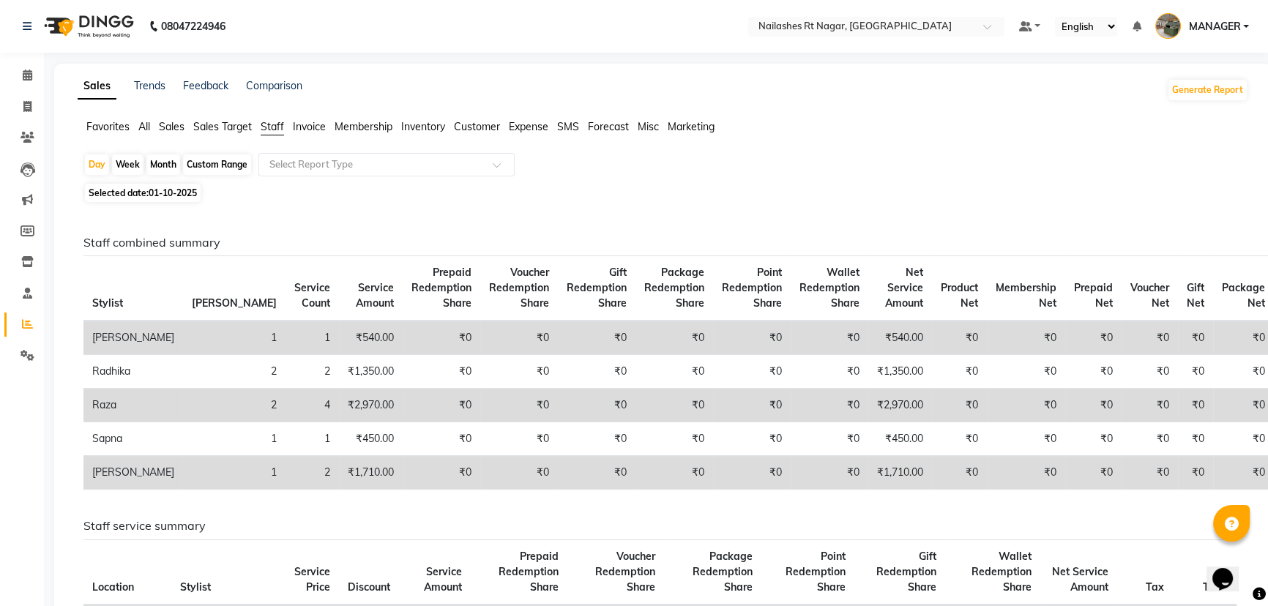
click at [174, 194] on span "01-10-2025" at bounding box center [173, 192] width 48 height 11
select select "10"
select select "2025"
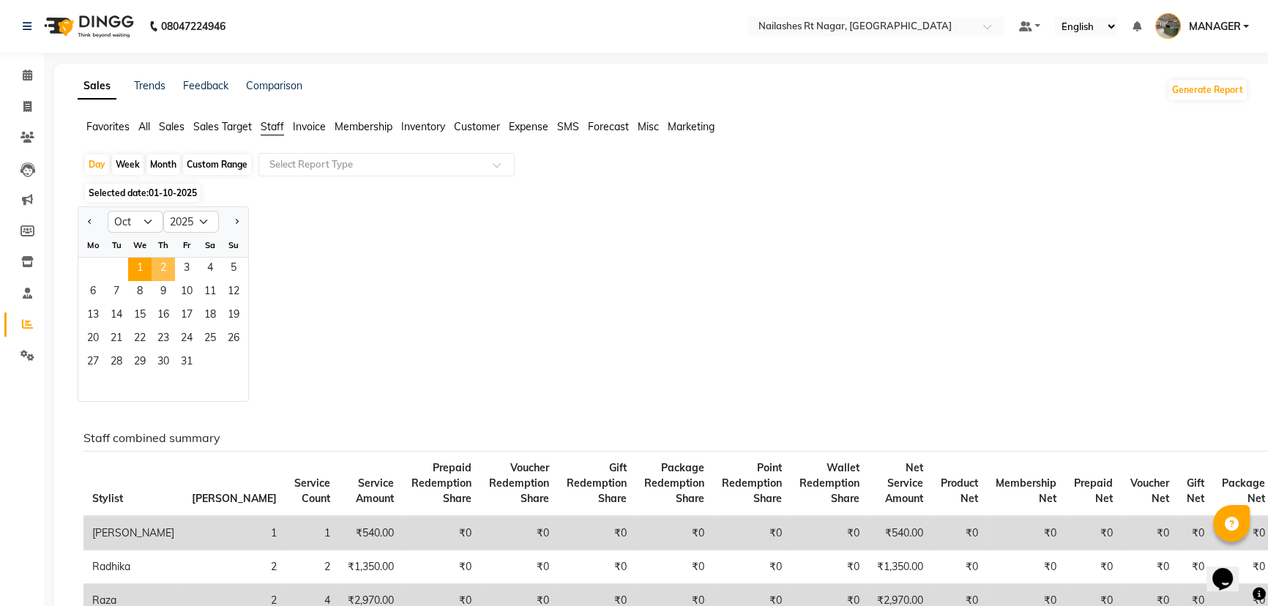
click at [159, 271] on span "2" at bounding box center [163, 269] width 23 height 23
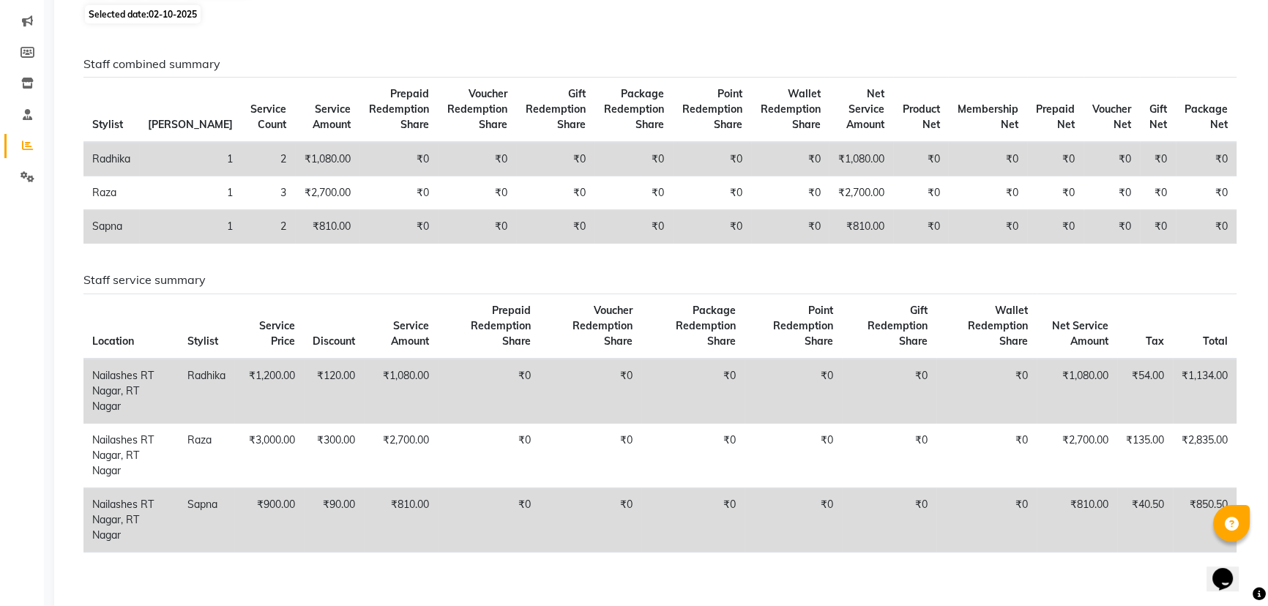
scroll to position [154, 0]
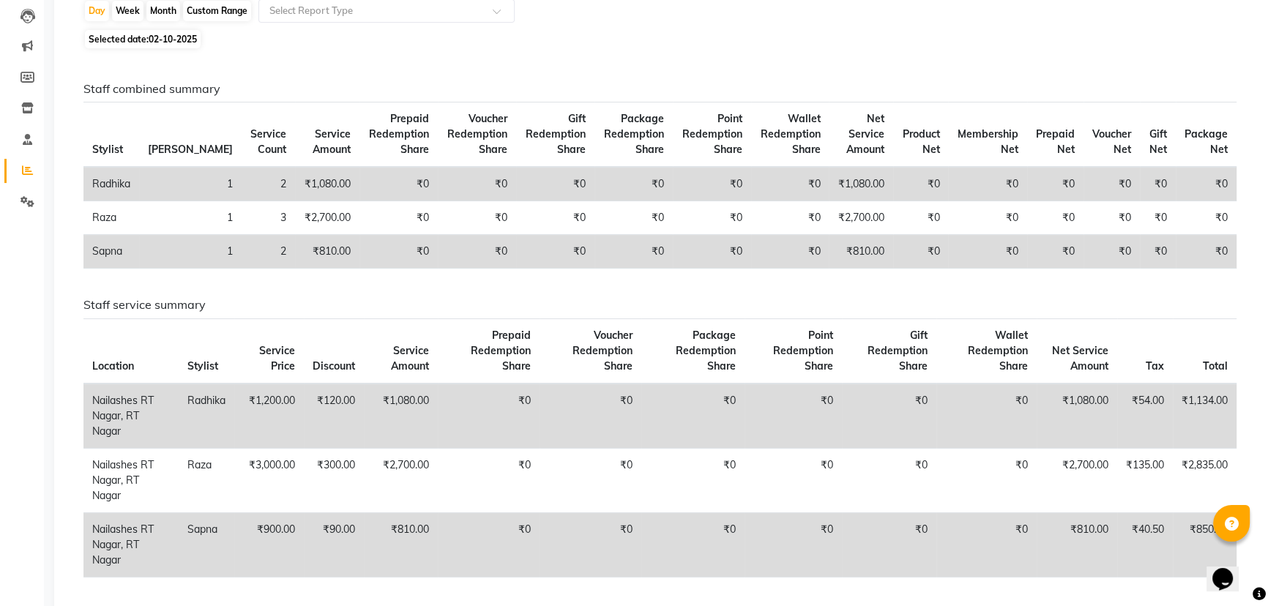
click at [166, 39] on span "02-10-2025" at bounding box center [173, 39] width 48 height 11
select select "10"
select select "2025"
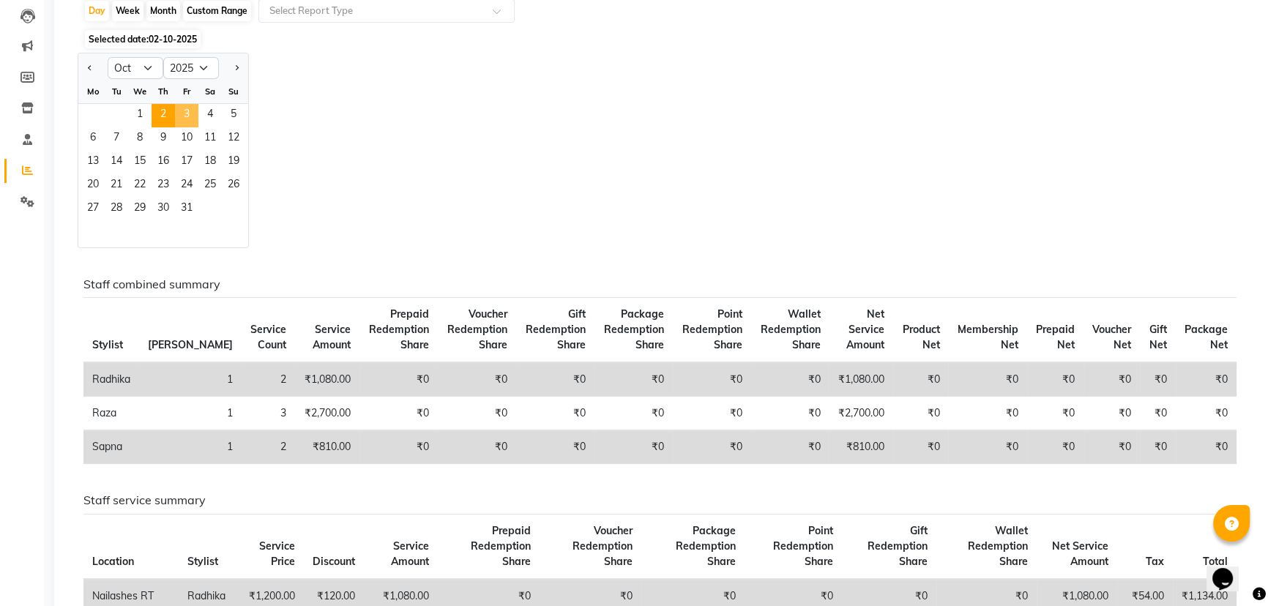
click at [190, 112] on span "3" at bounding box center [186, 115] width 23 height 23
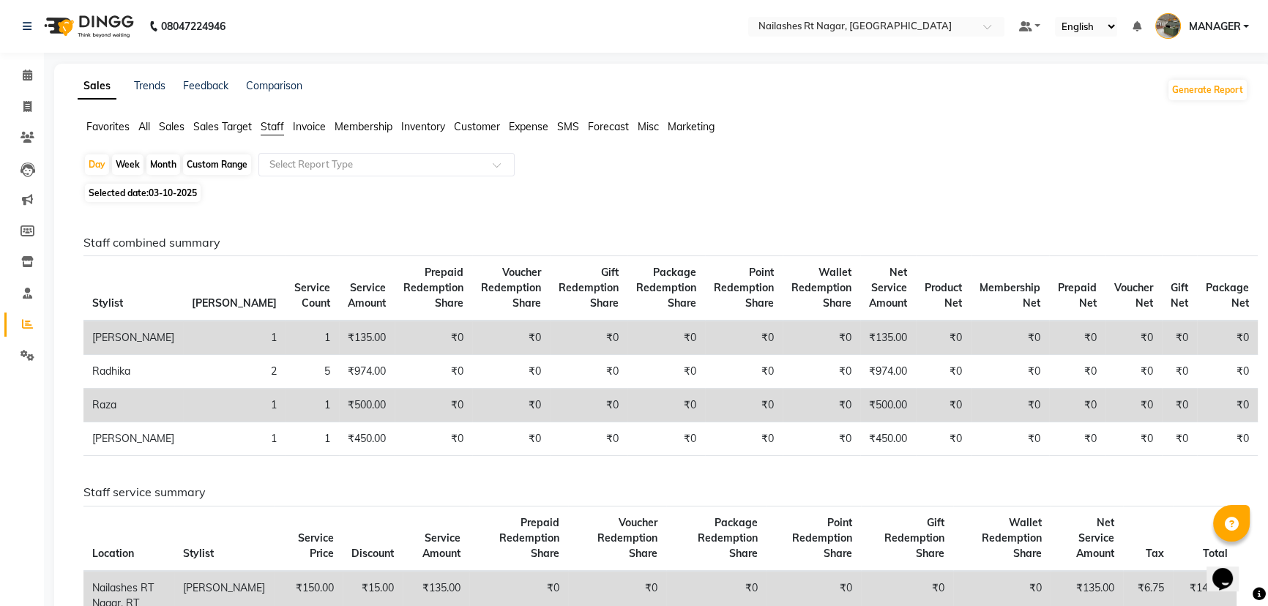
scroll to position [199, 0]
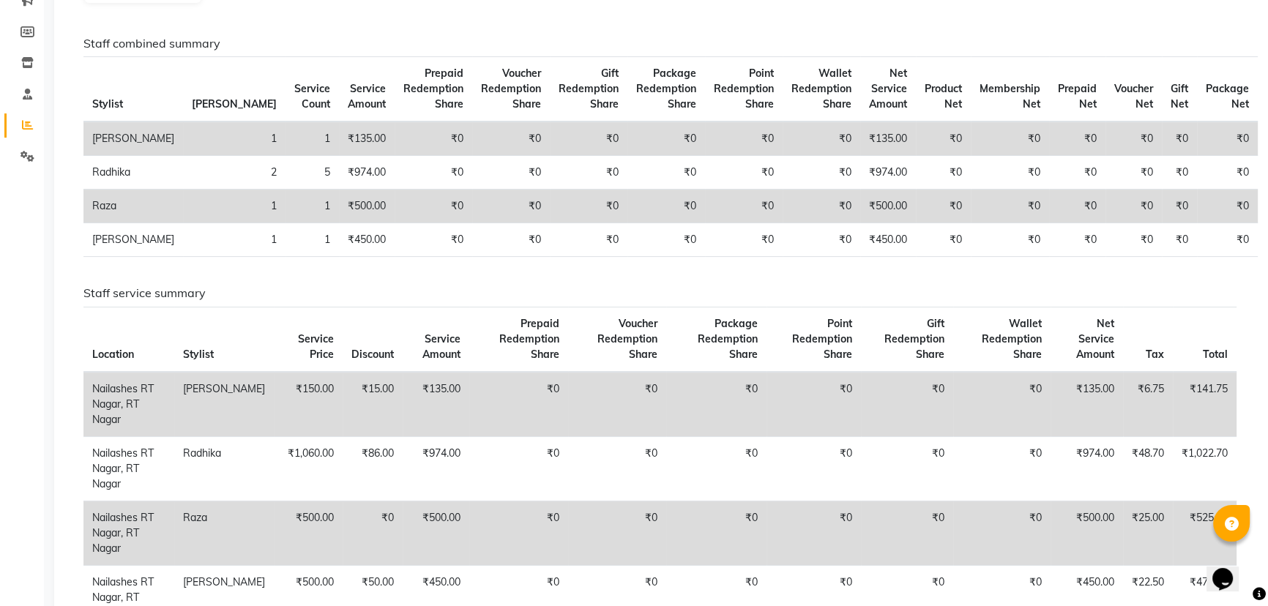
click at [669, 43] on h6 "Staff combined summary" at bounding box center [659, 44] width 1153 height 14
